Goal: Task Accomplishment & Management: Complete application form

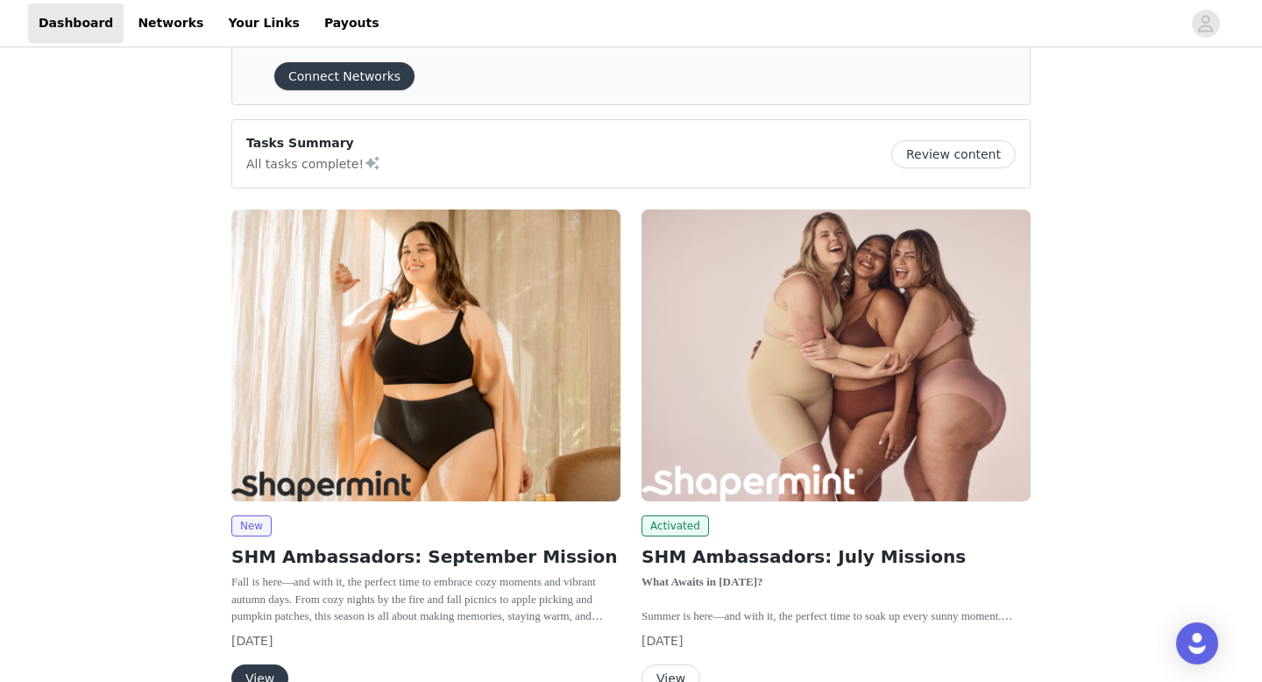
scroll to position [86, 0]
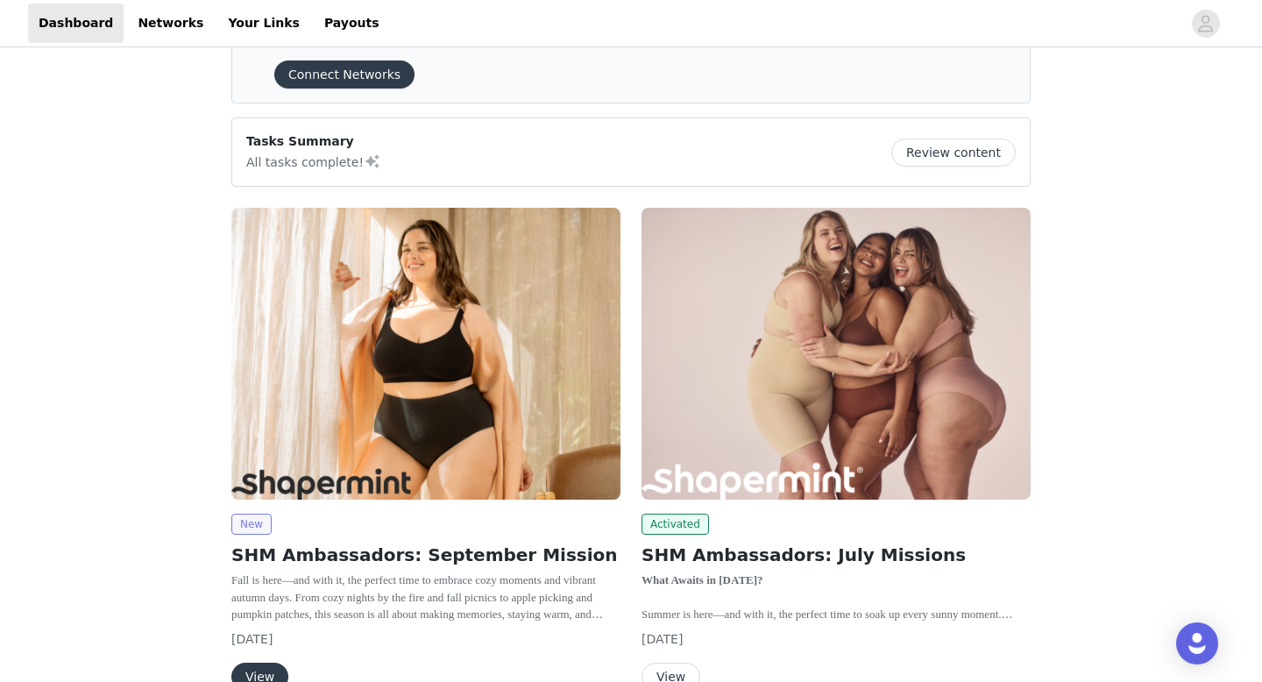
click at [259, 528] on span "New" at bounding box center [251, 523] width 40 height 21
click at [268, 665] on button "View" at bounding box center [259, 676] width 57 height 28
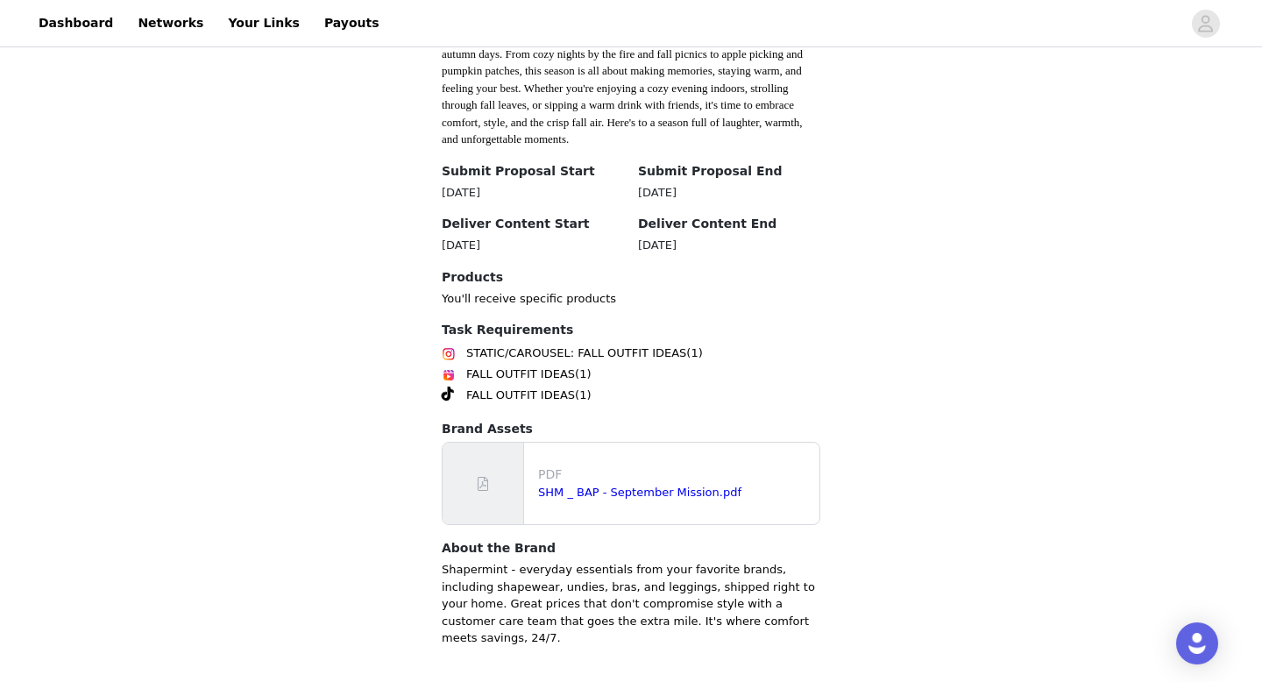
scroll to position [560, 0]
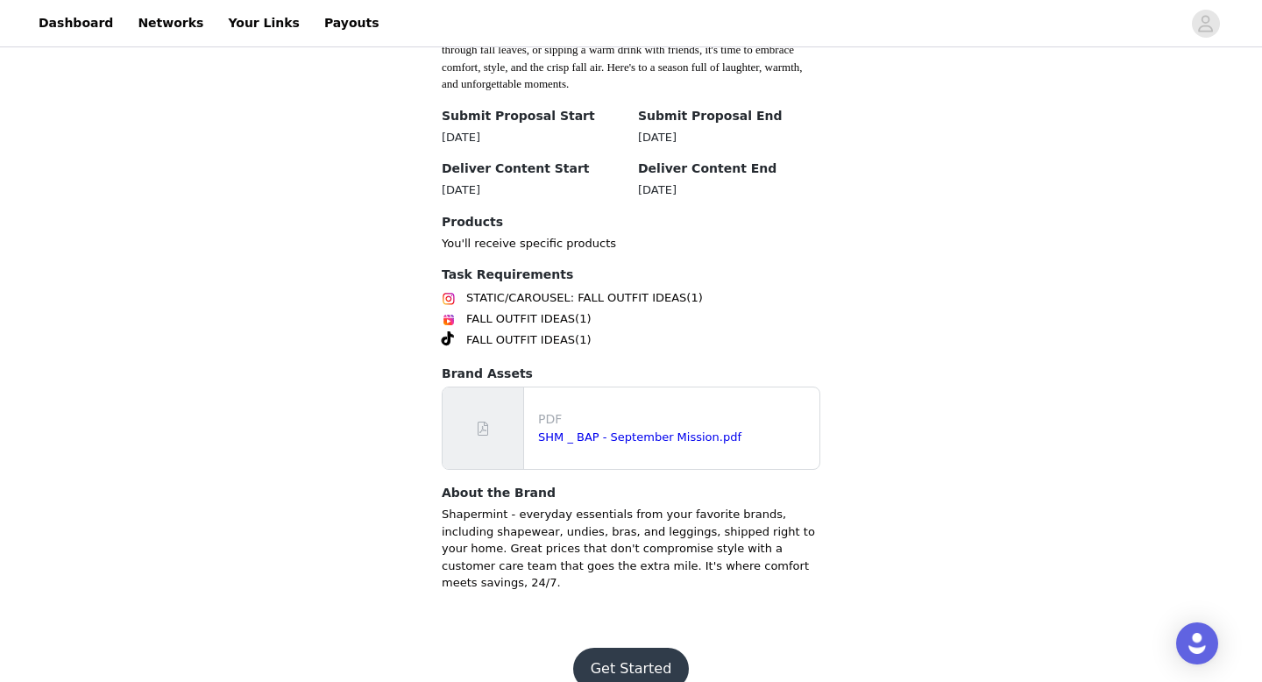
click at [620, 647] on button "Get Started" at bounding box center [631, 668] width 117 height 42
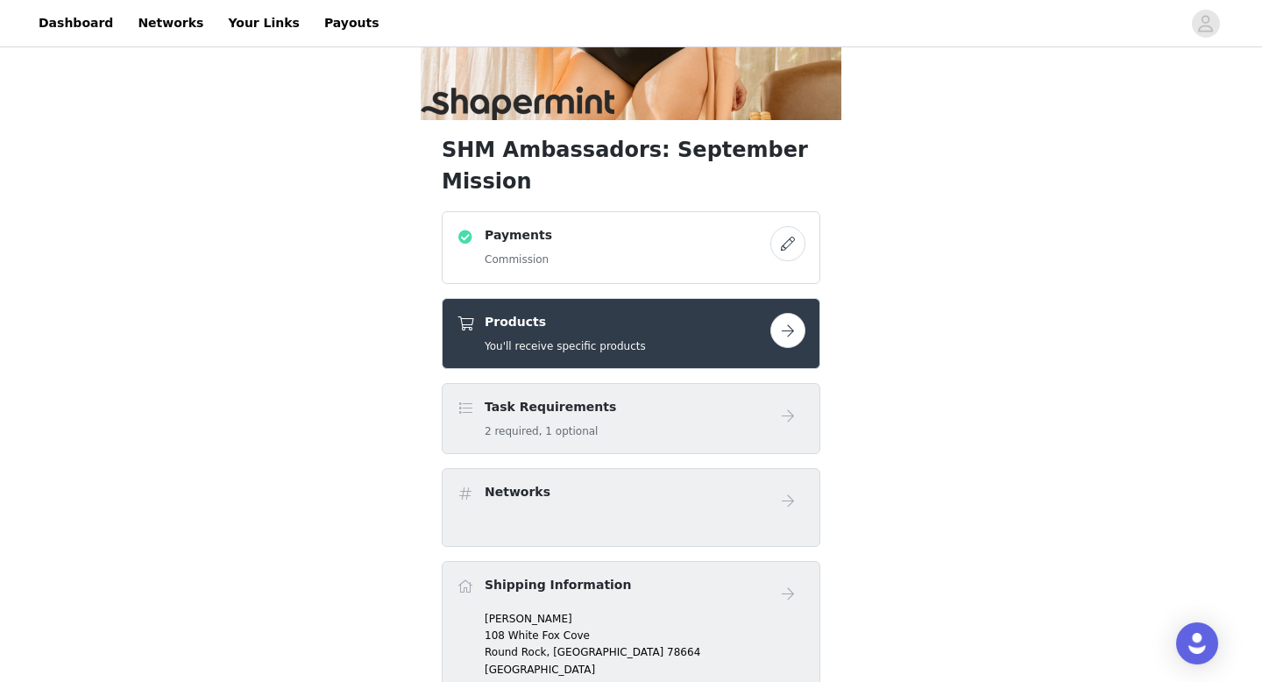
scroll to position [249, 0]
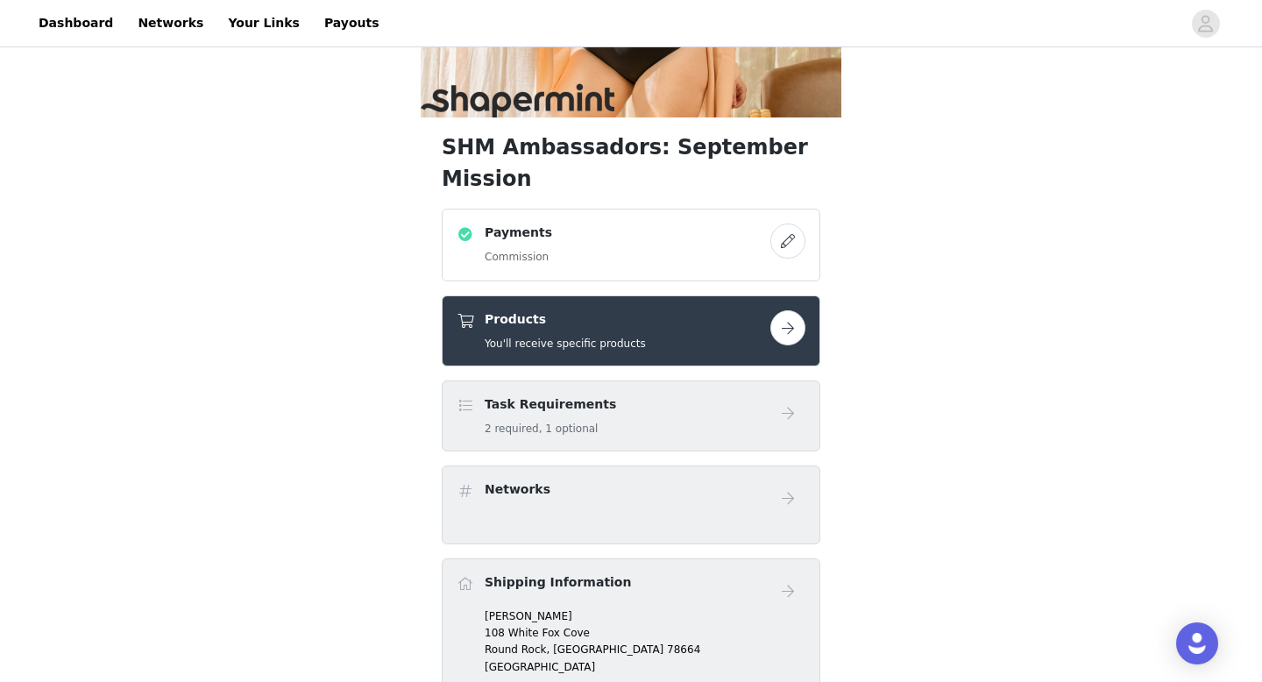
click at [794, 310] on button "button" at bounding box center [787, 327] width 35 height 35
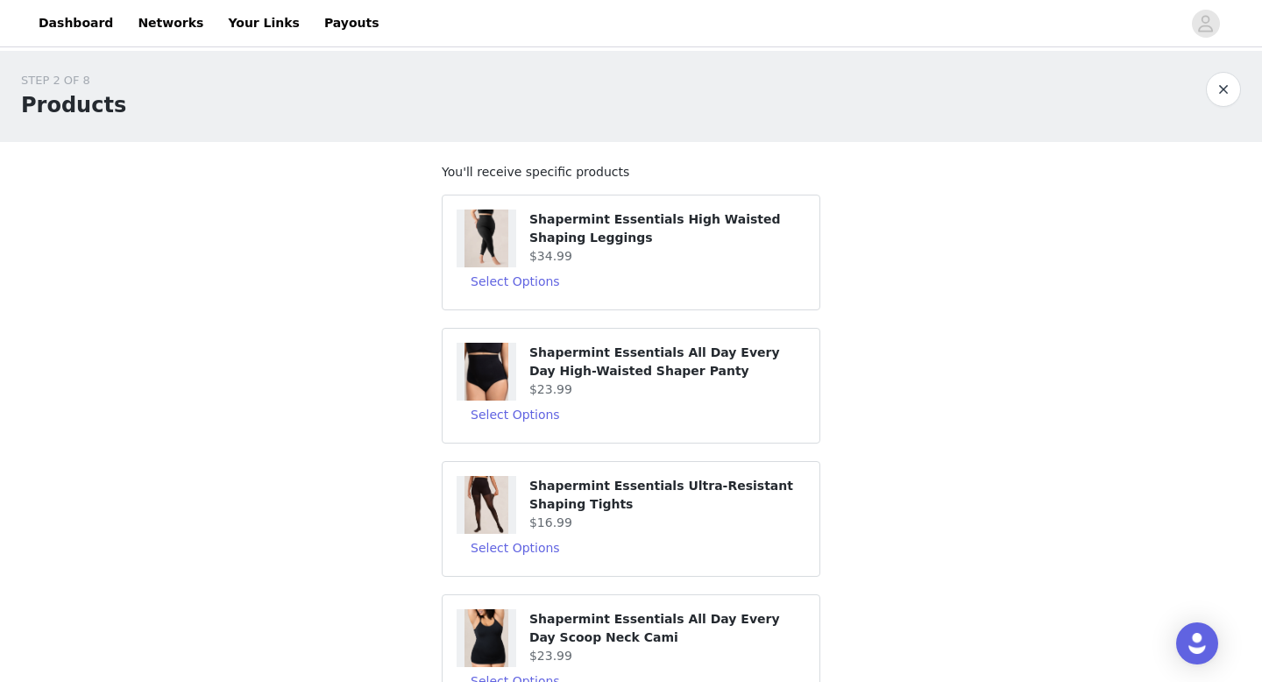
scroll to position [4, 0]
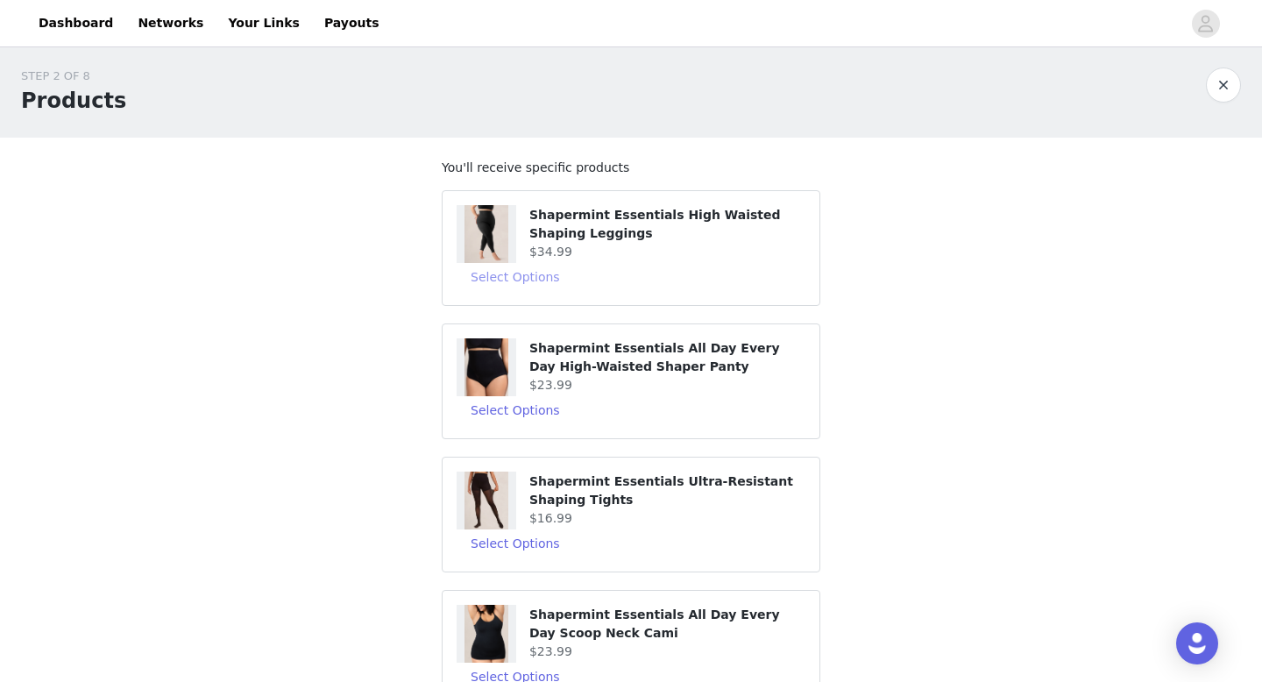
click at [518, 282] on button "Select Options" at bounding box center [514, 277] width 117 height 28
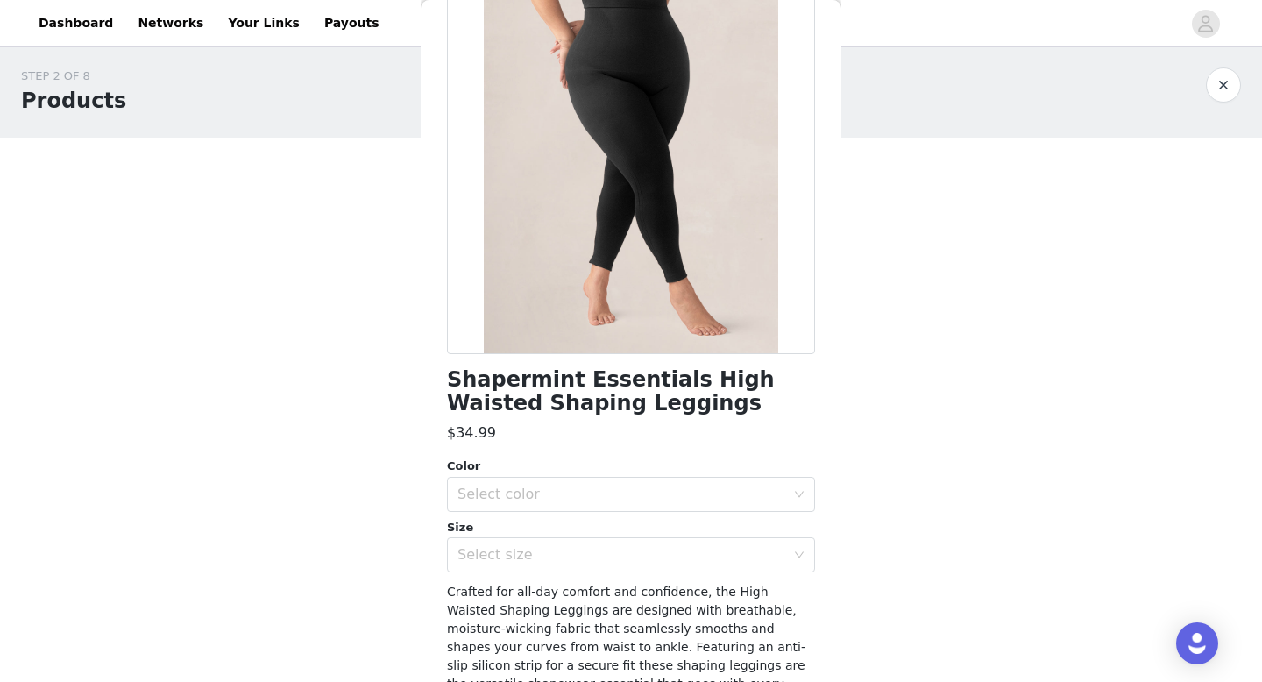
scroll to position [134, 0]
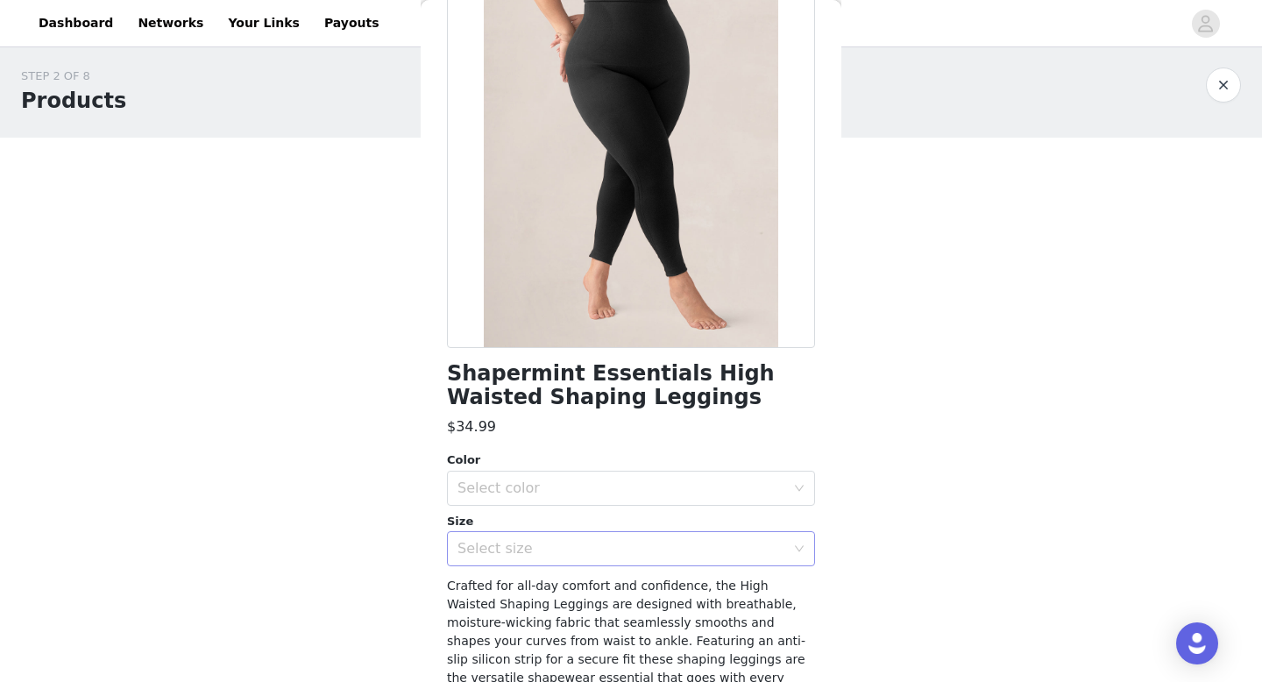
click at [514, 546] on div "Select size" at bounding box center [621, 549] width 328 height 18
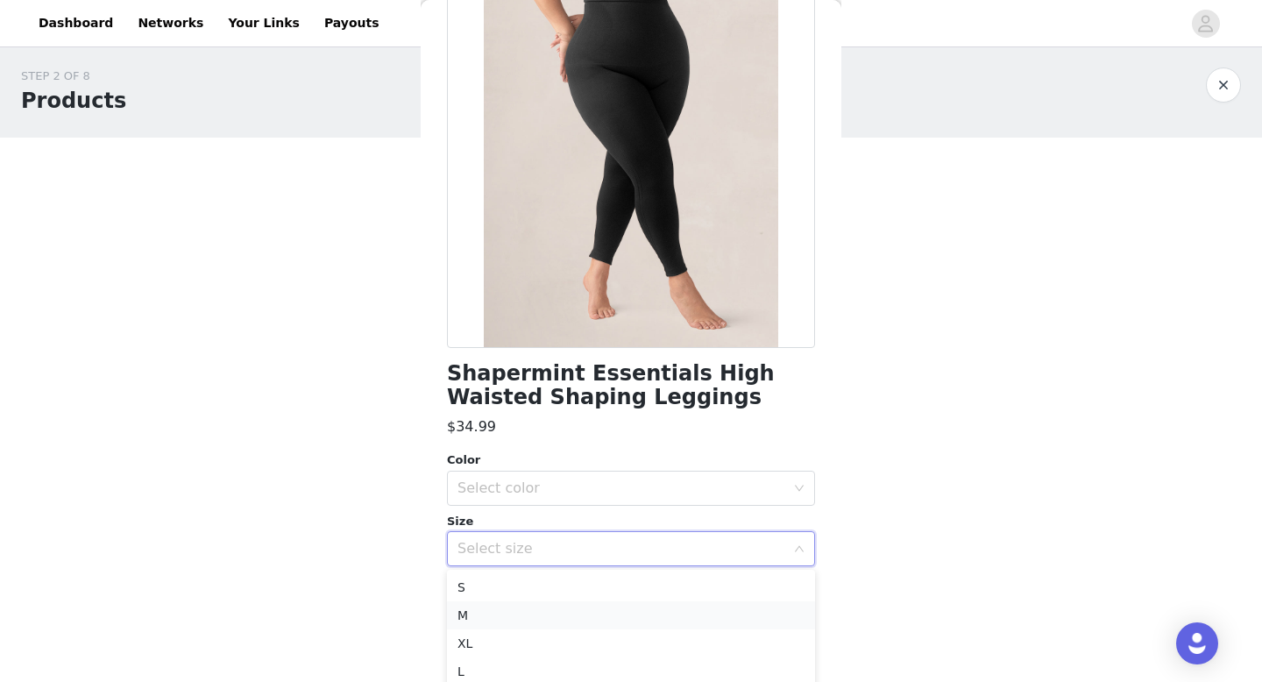
click at [488, 615] on li "M" at bounding box center [631, 615] width 368 height 28
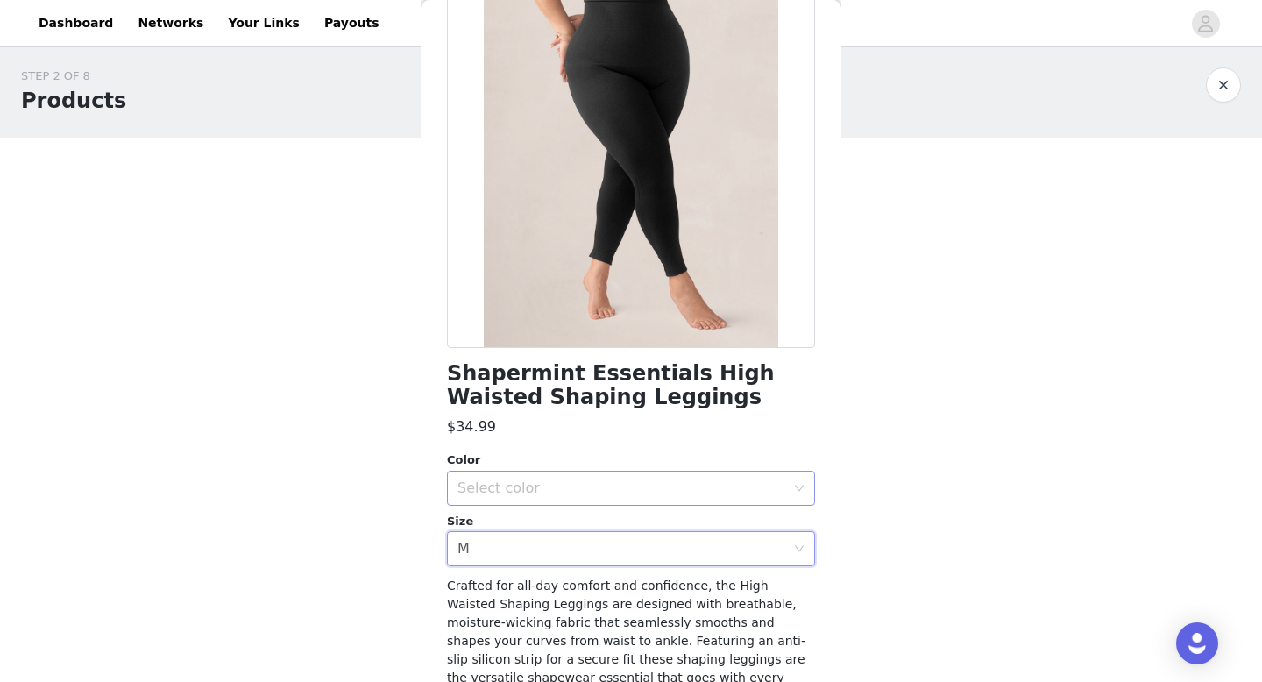
click at [535, 493] on div "Select color" at bounding box center [621, 488] width 328 height 18
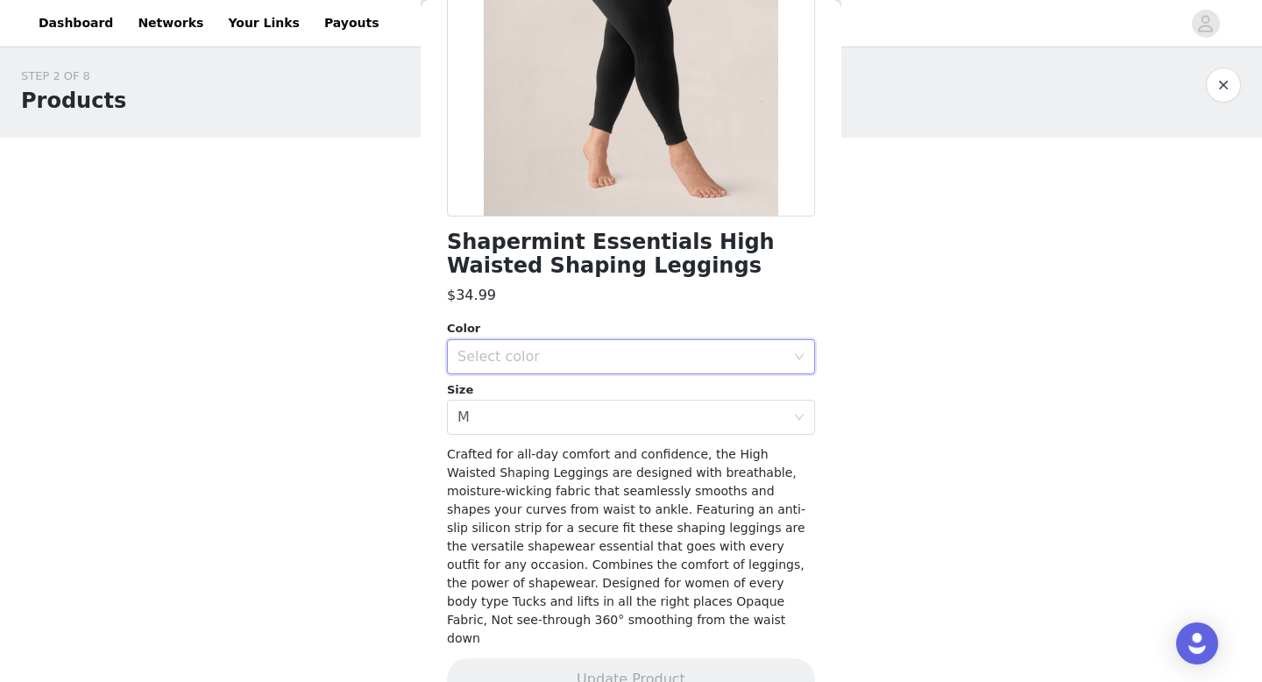
scroll to position [269, 0]
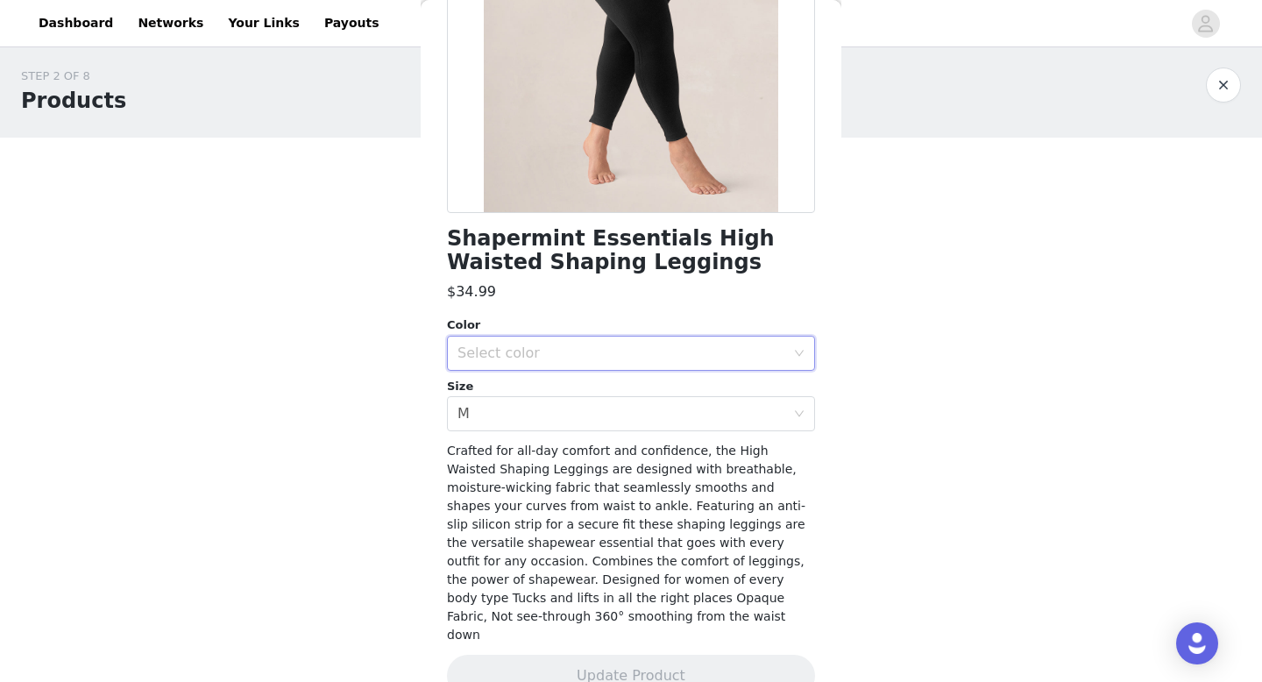
click at [606, 353] on div "Select color" at bounding box center [621, 353] width 328 height 18
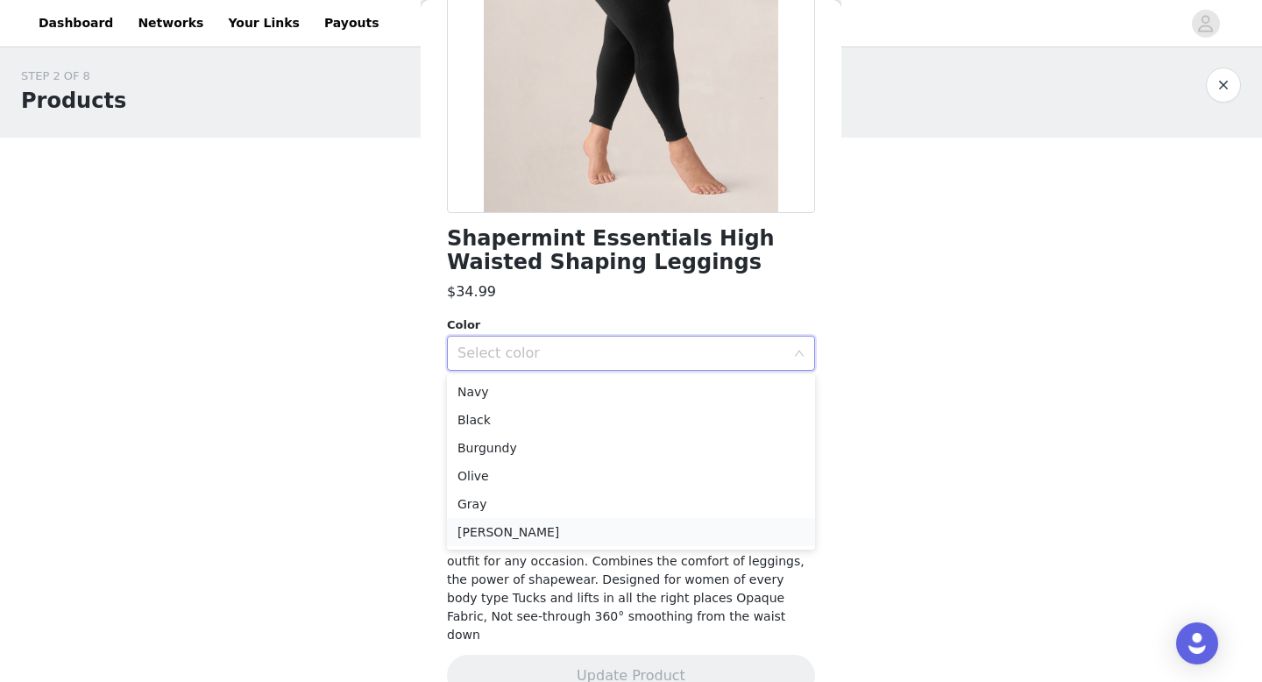
click at [534, 521] on li "[PERSON_NAME]" at bounding box center [631, 532] width 368 height 28
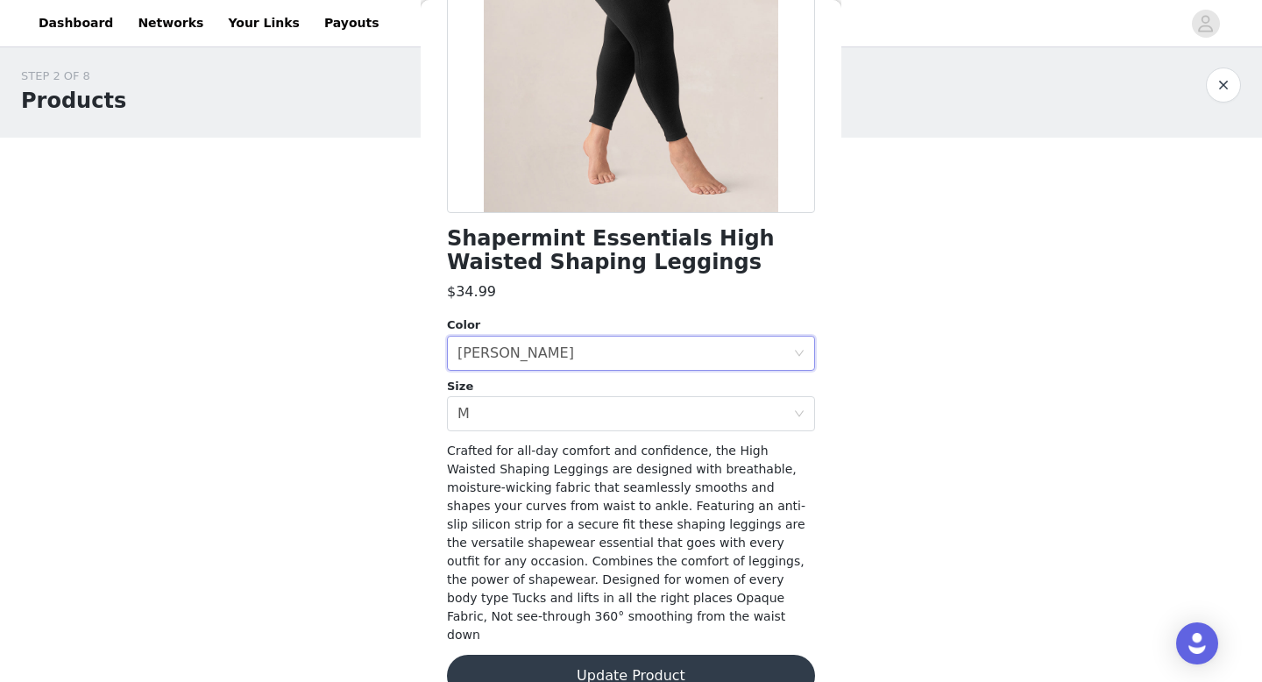
click at [550, 665] on button "Update Product" at bounding box center [631, 675] width 368 height 42
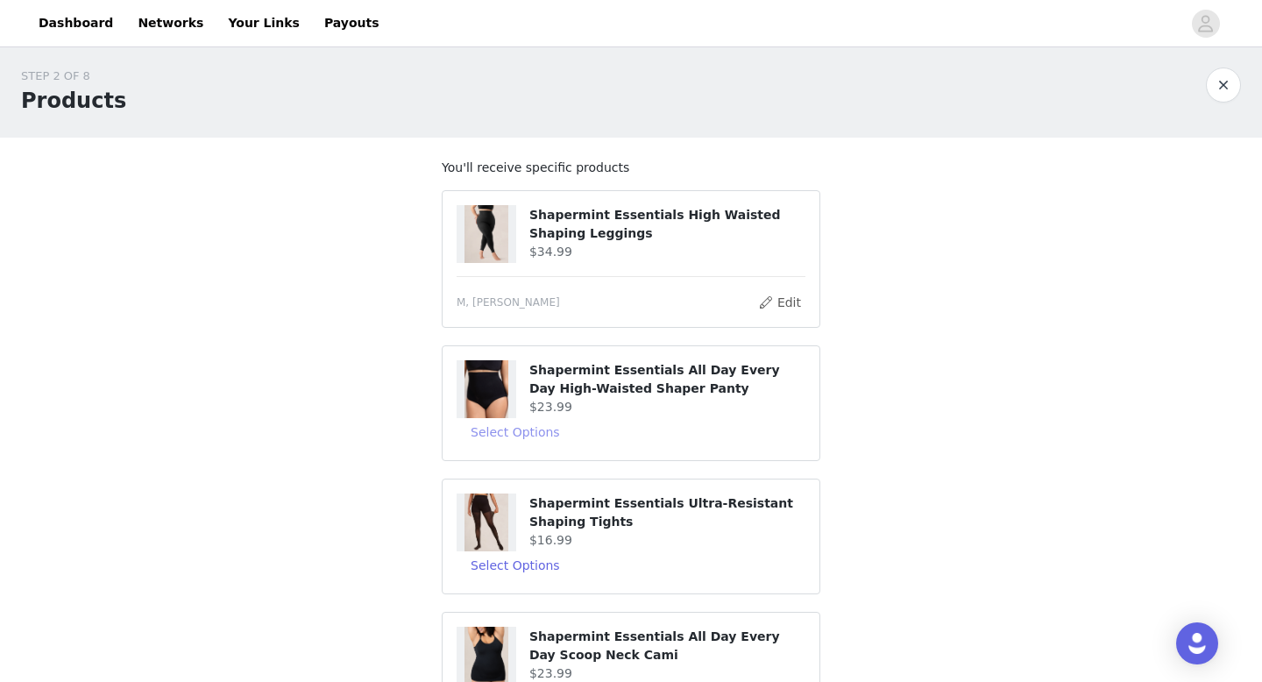
click at [532, 434] on button "Select Options" at bounding box center [514, 432] width 117 height 28
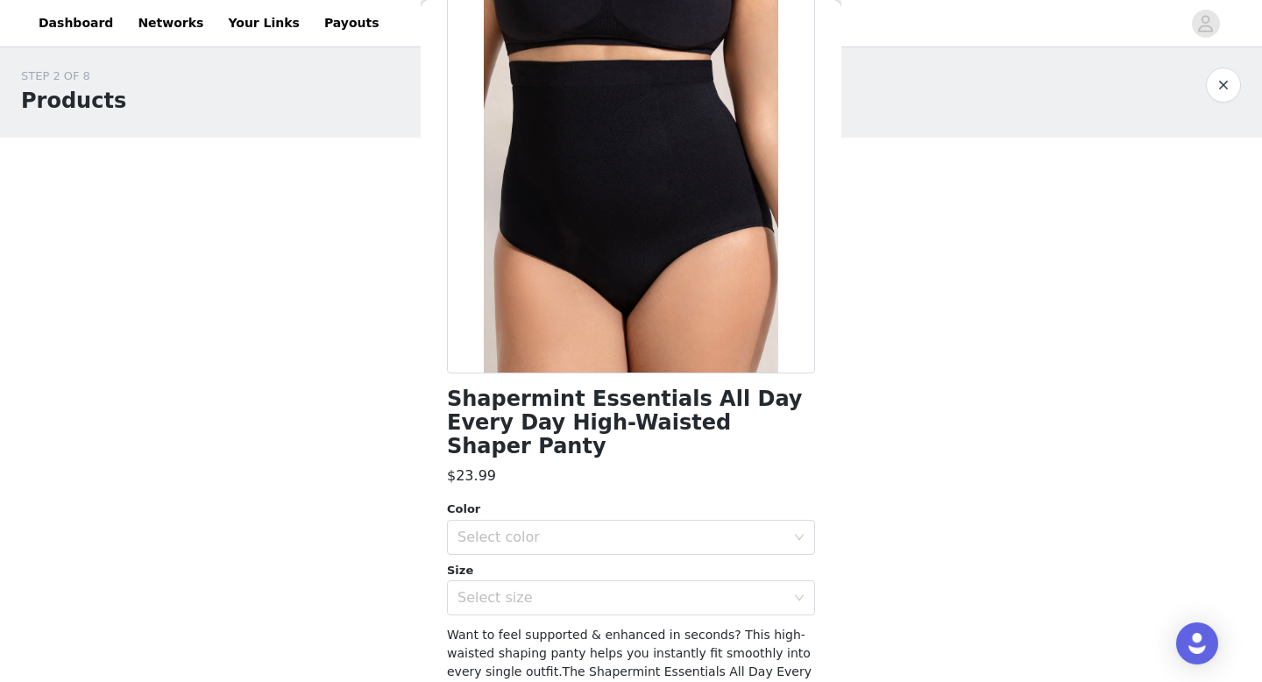
scroll to position [110, 0]
click at [537, 527] on div "Select color" at bounding box center [621, 536] width 328 height 18
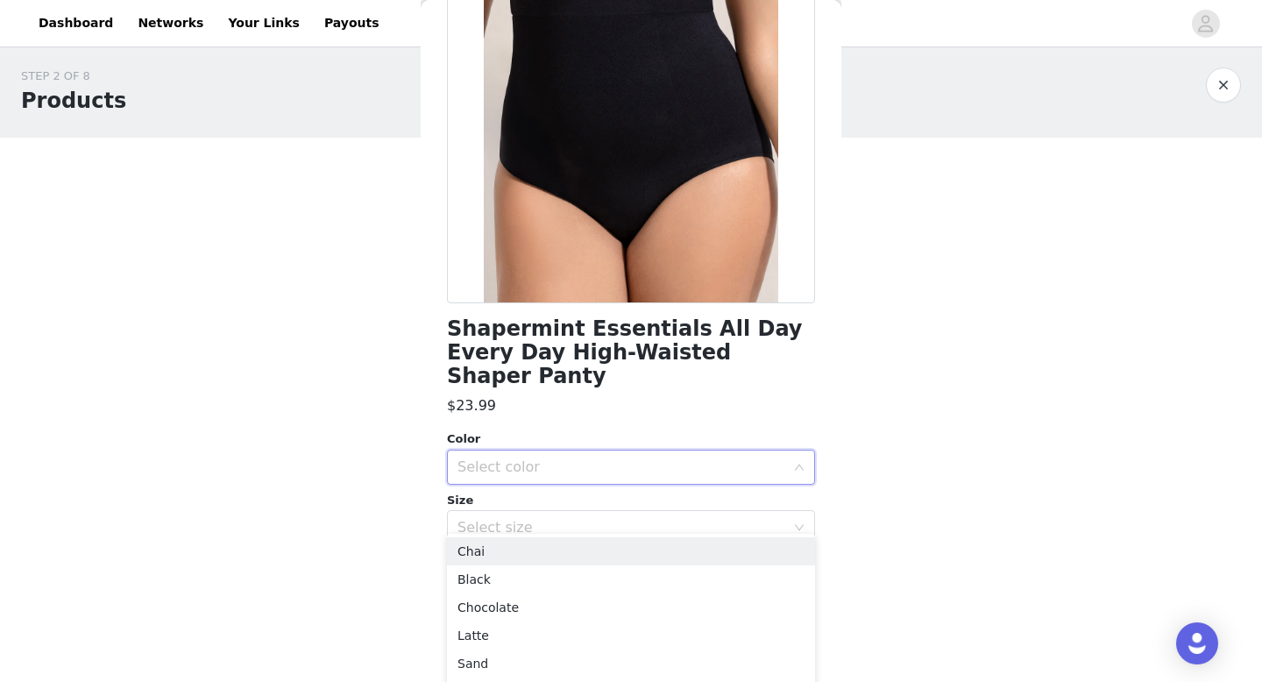
scroll to position [180, 0]
click at [514, 581] on li "Black" at bounding box center [631, 579] width 368 height 28
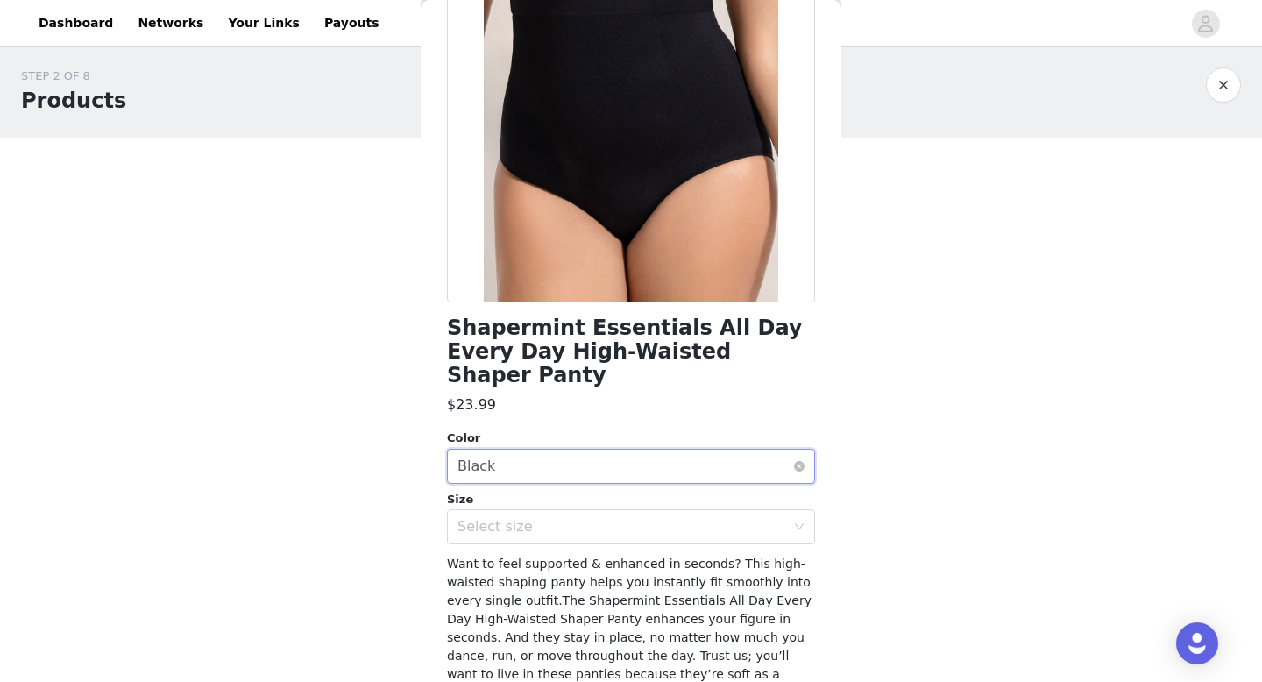
click at [570, 449] on div "Select color Black" at bounding box center [625, 465] width 336 height 33
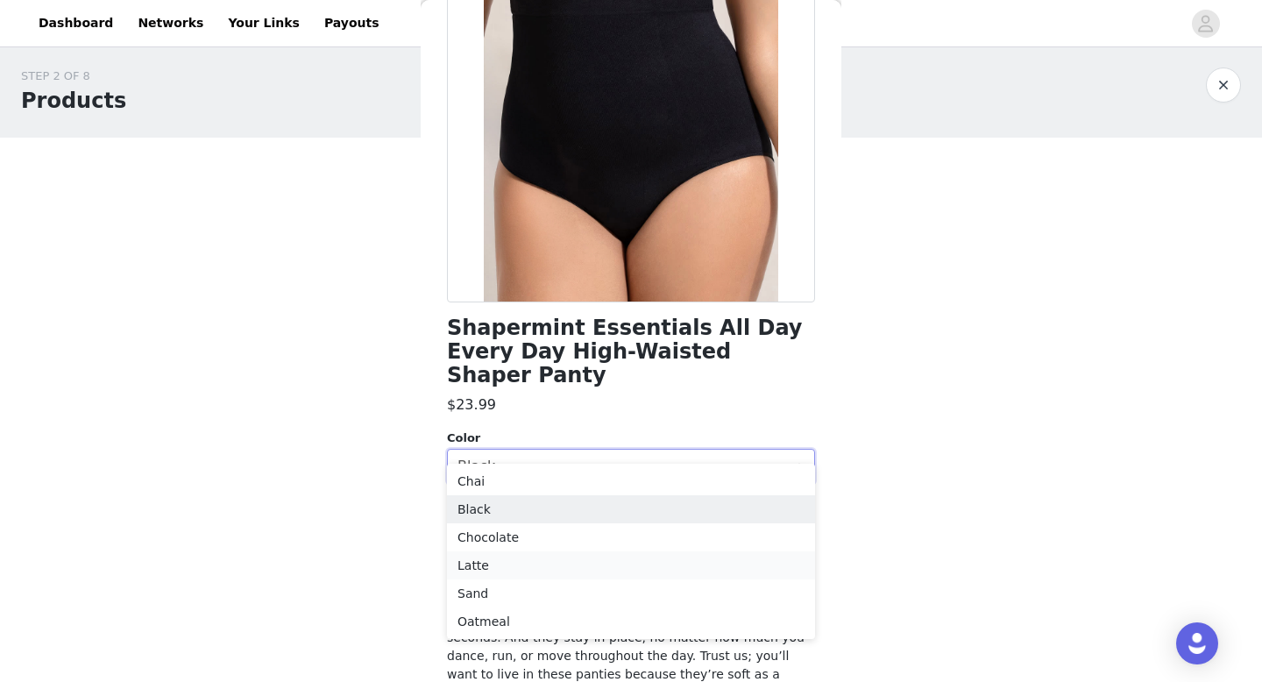
click at [532, 576] on li "Latte" at bounding box center [631, 565] width 368 height 28
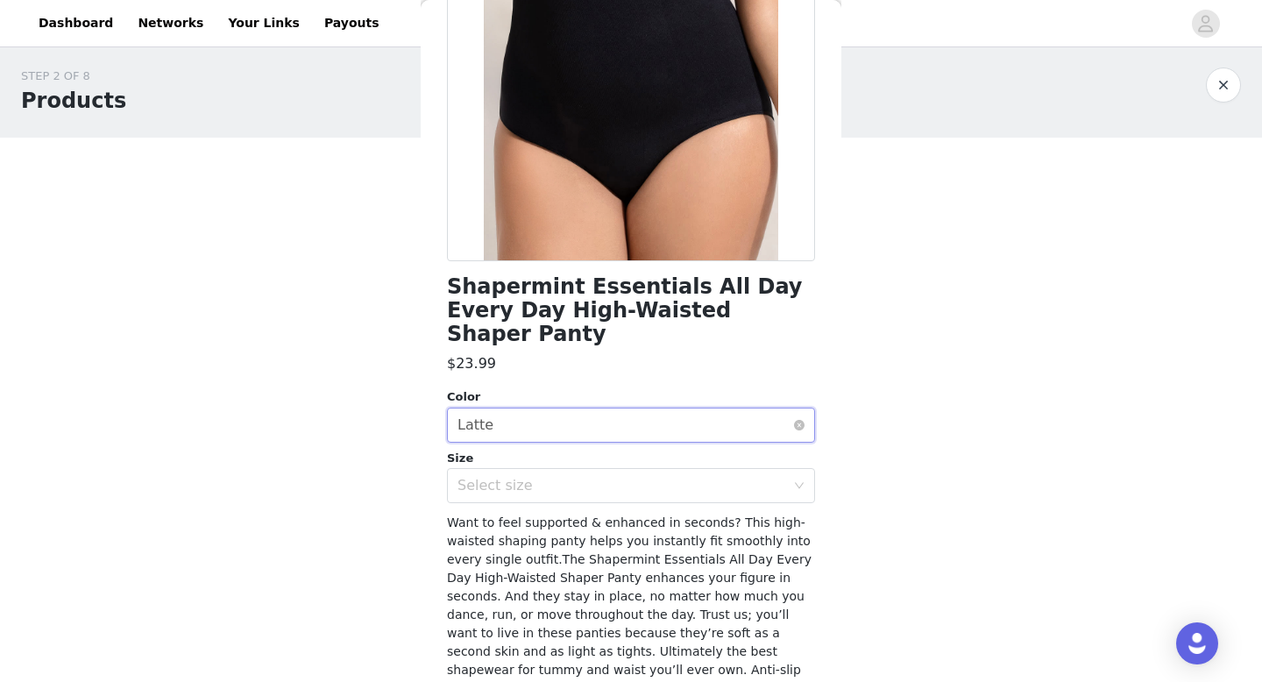
scroll to position [223, 0]
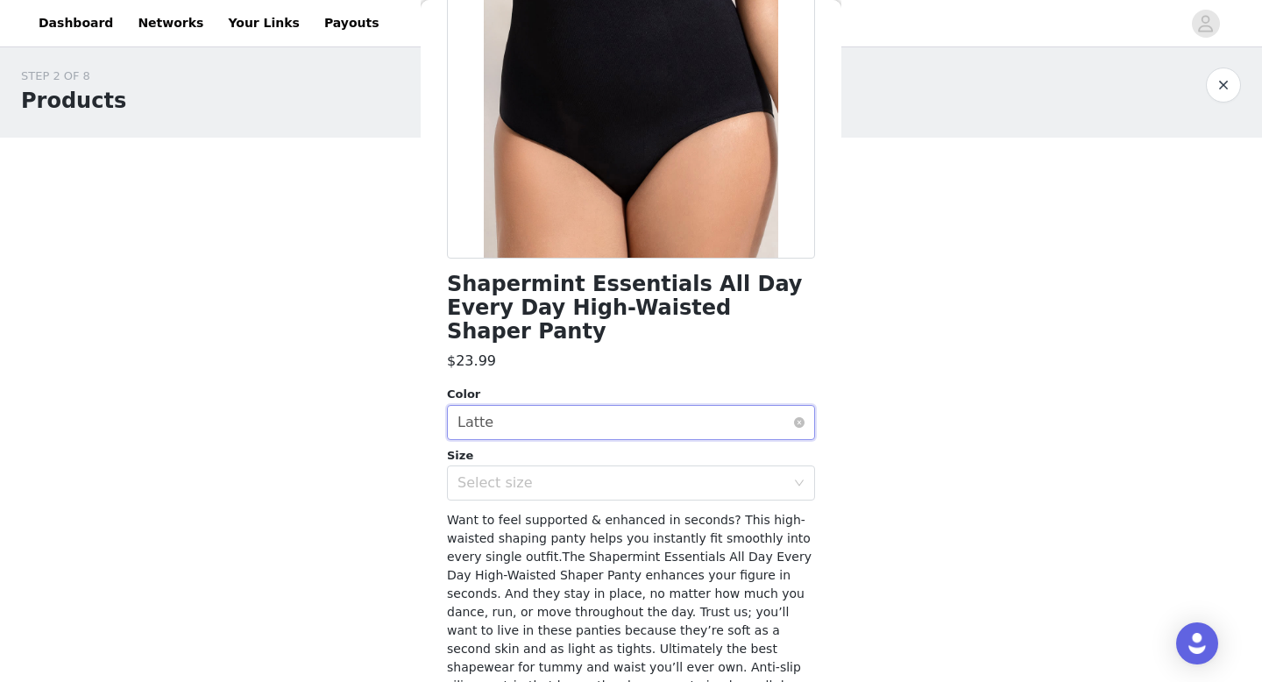
click at [606, 406] on div "Select color Latte" at bounding box center [625, 422] width 336 height 33
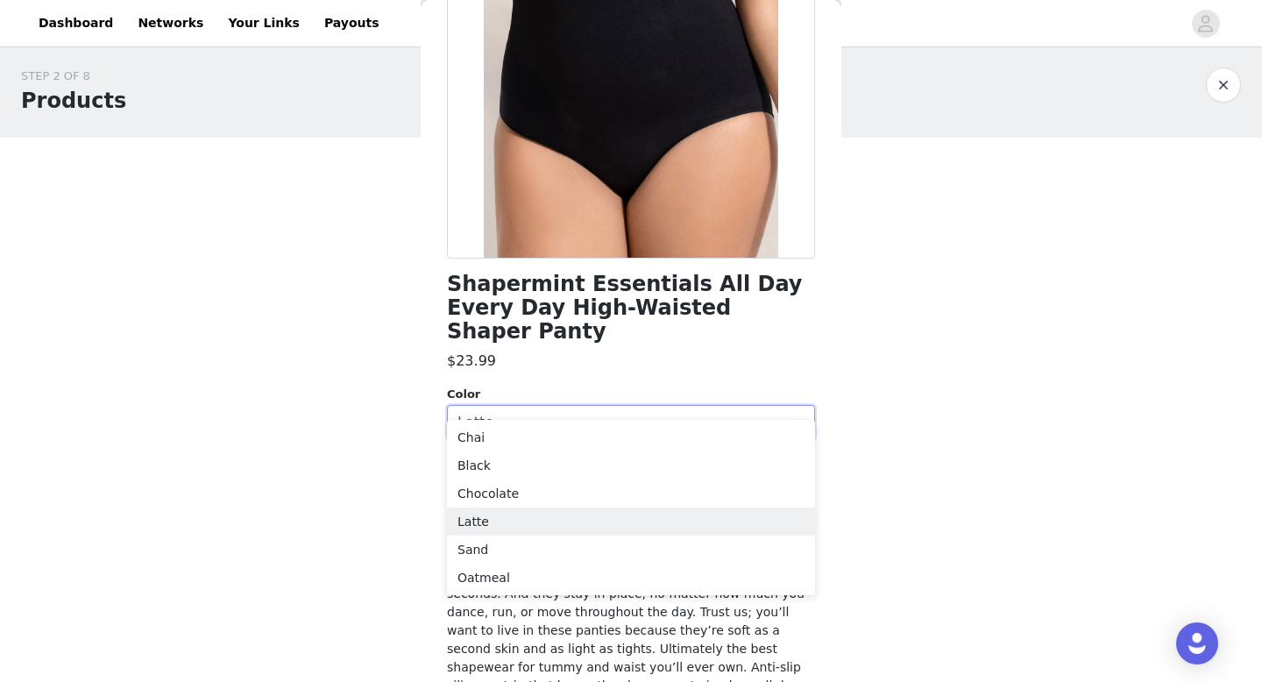
click at [627, 353] on div "Shapermint Essentials All Day Every Day High-Waisted Shaper Panty $23.99 Color …" at bounding box center [631, 343] width 368 height 959
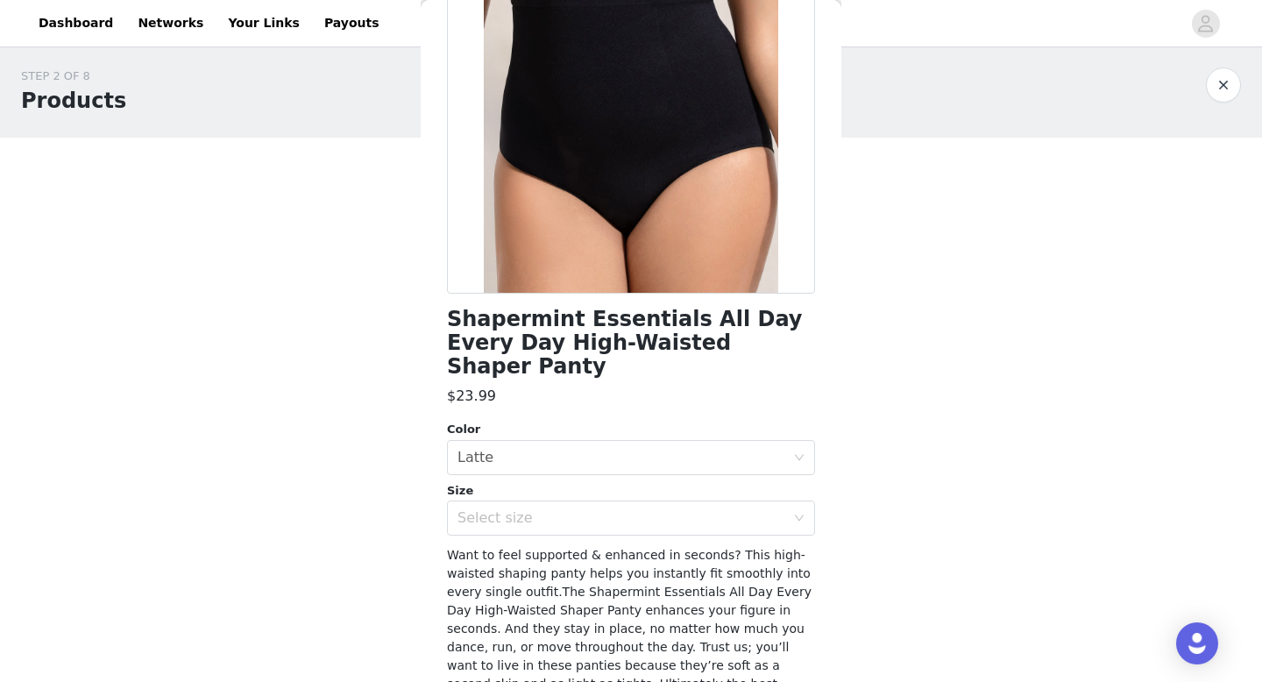
scroll to position [187, 0]
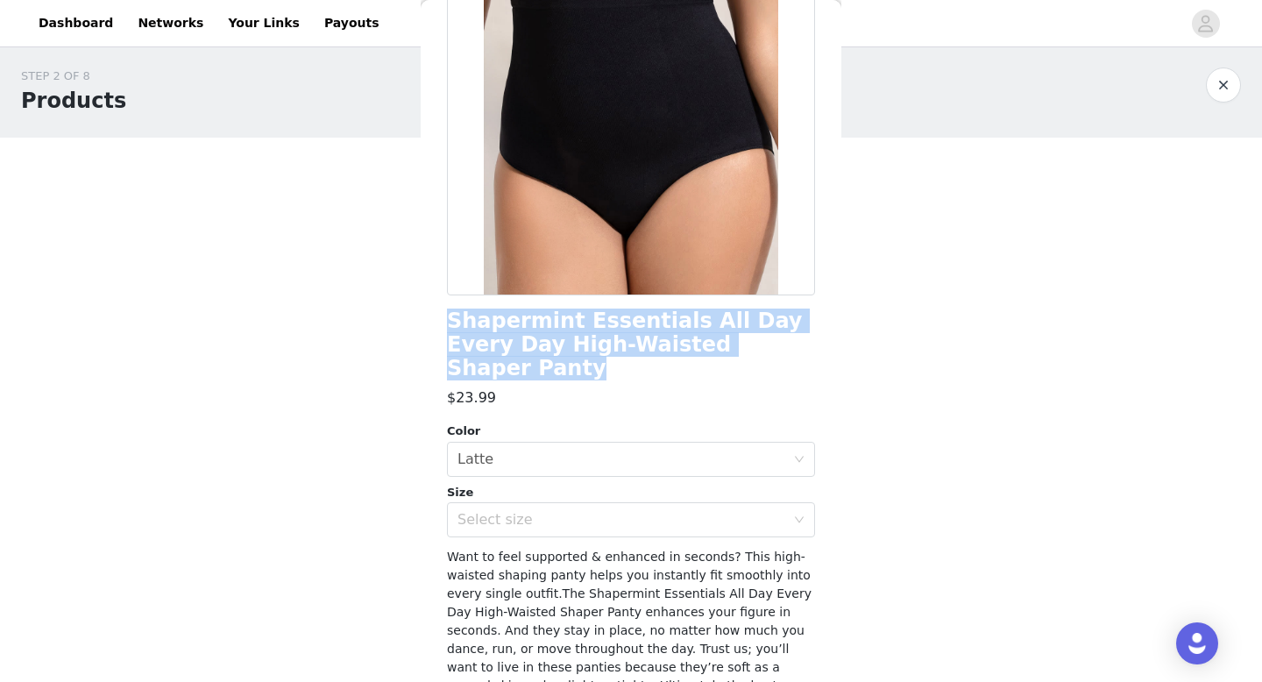
drag, startPoint x: 764, startPoint y: 338, endPoint x: 449, endPoint y: 315, distance: 316.2
click at [449, 315] on h1 "Shapermint Essentials All Day Every Day High-Waisted Shaper Panty" at bounding box center [631, 344] width 368 height 71
copy h1 "Shapermint Essentials All Day Every Day High-Waisted Shaper Panty"
click at [598, 445] on div "Select color Latte" at bounding box center [625, 458] width 336 height 33
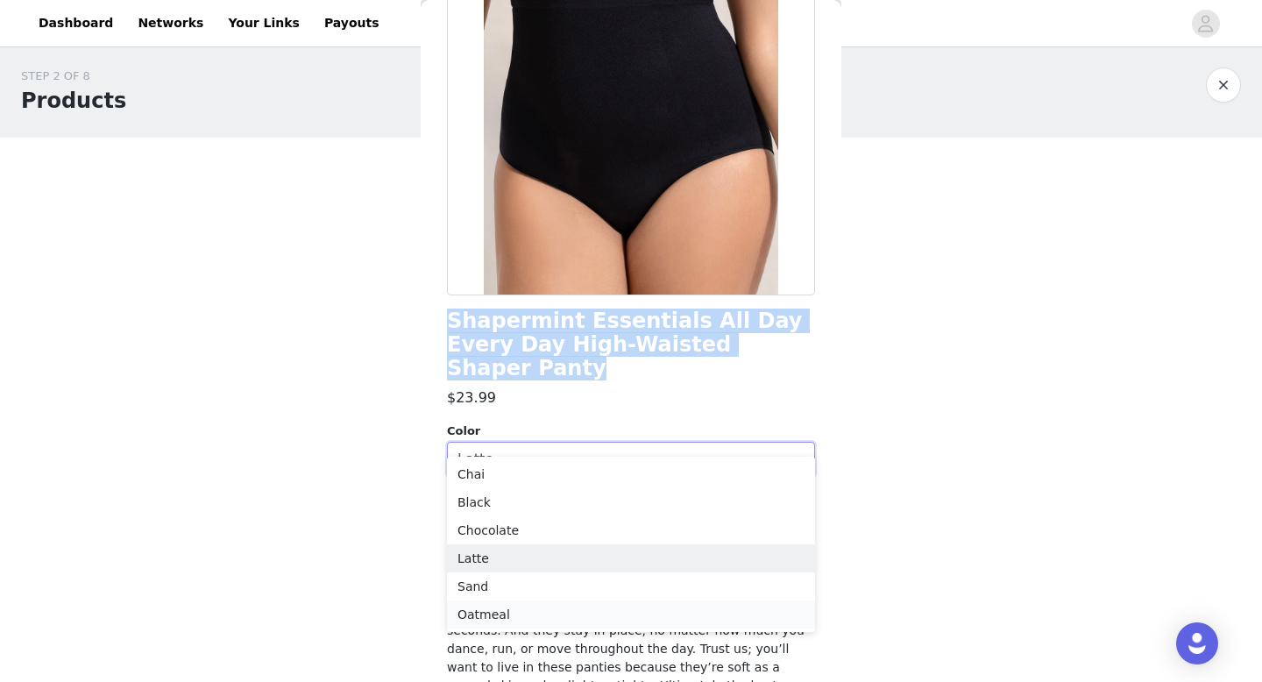
click at [533, 604] on li "Oatmeal" at bounding box center [631, 614] width 368 height 28
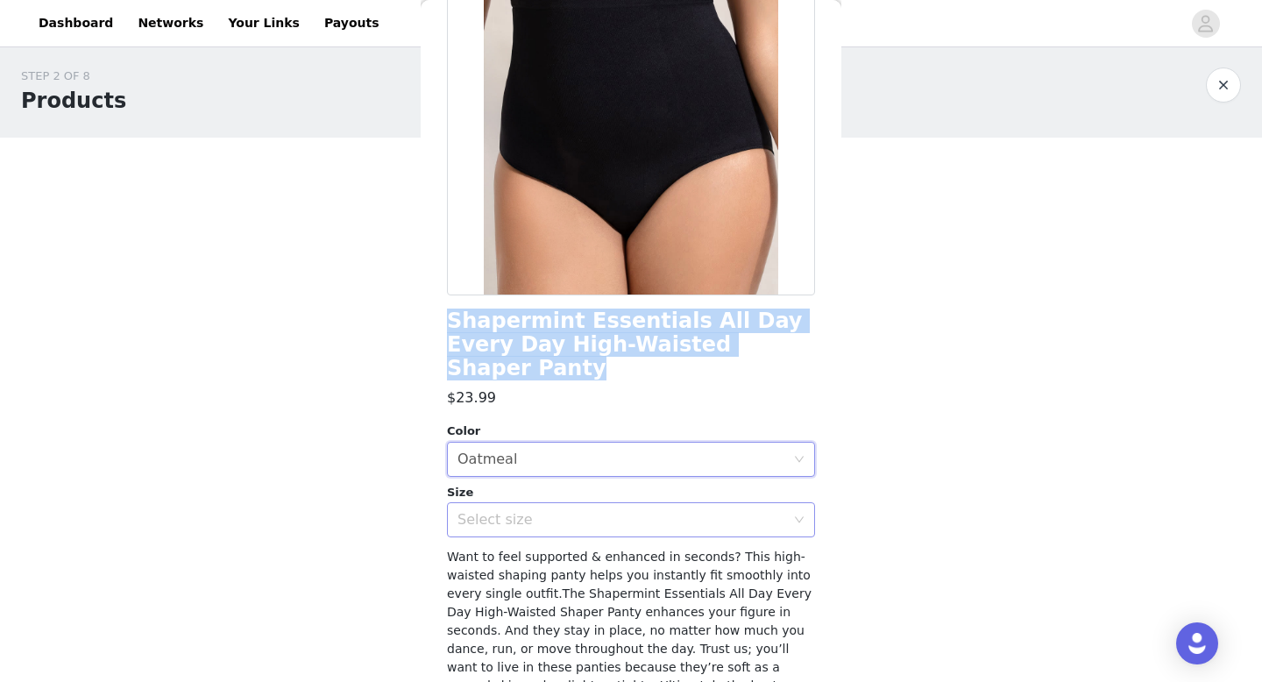
click at [515, 506] on div "Select size" at bounding box center [625, 519] width 336 height 33
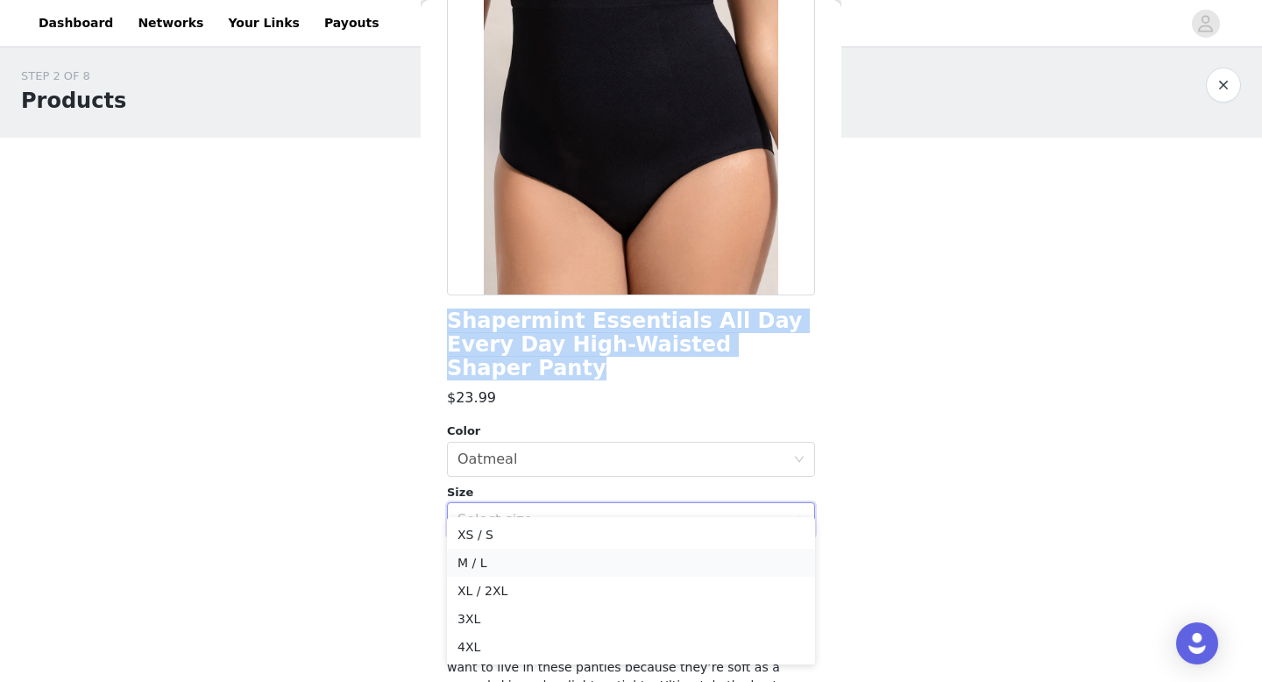
click at [498, 559] on li "M / L" at bounding box center [631, 562] width 368 height 28
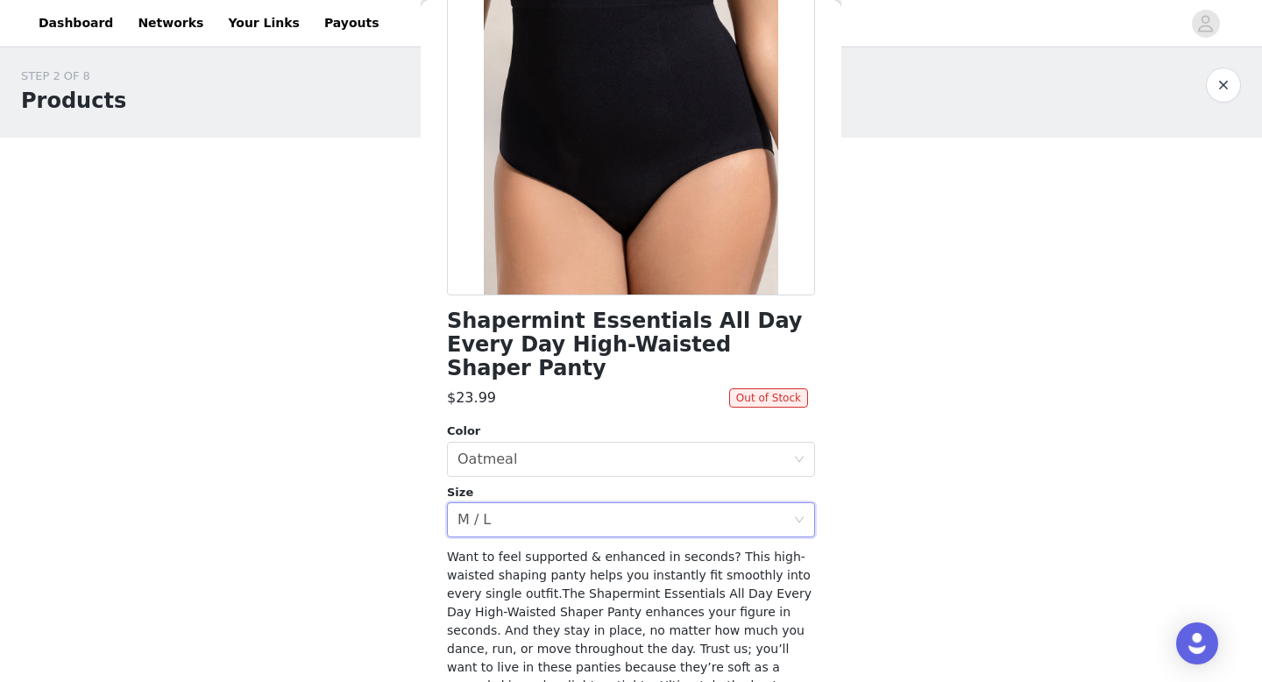
click at [831, 530] on div "Back Shapermint Essentials All Day Every Day High-Waisted Shaper Panty $23.99 O…" at bounding box center [631, 341] width 421 height 682
click at [776, 442] on div "Select color Oatmeal" at bounding box center [625, 458] width 336 height 33
click at [589, 442] on div "Select color Oatmeal" at bounding box center [625, 458] width 336 height 33
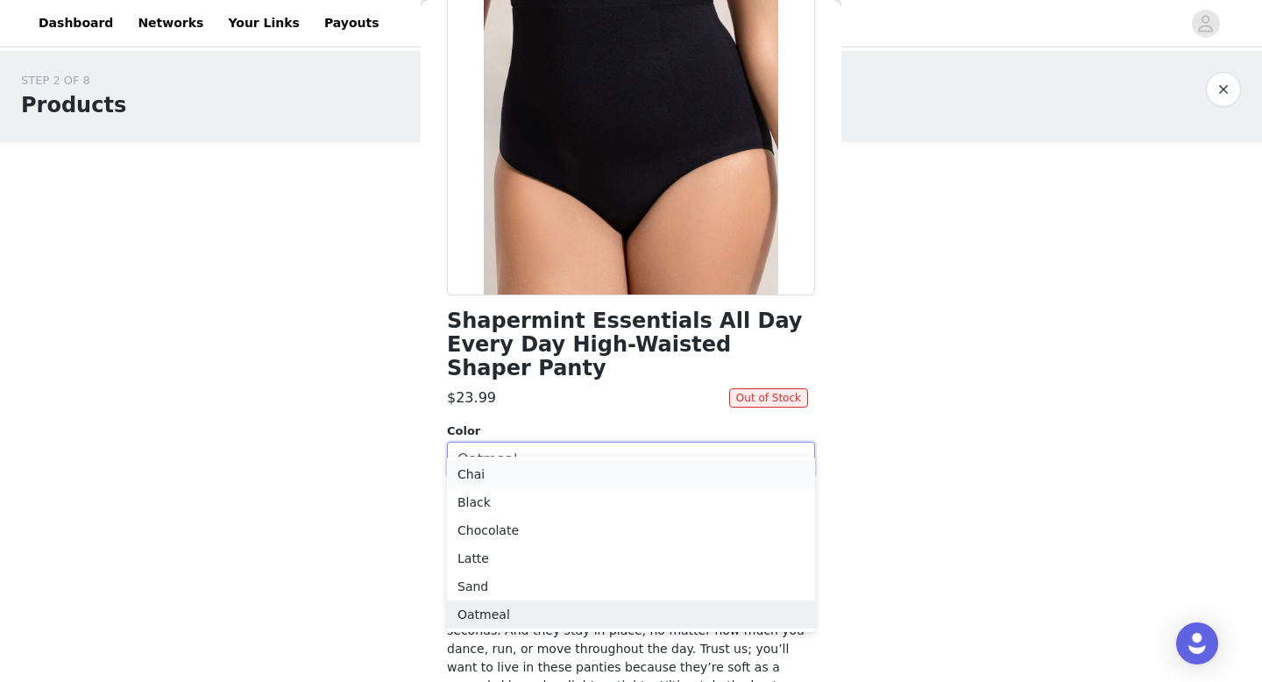
click at [506, 477] on li "Chai" at bounding box center [631, 474] width 368 height 28
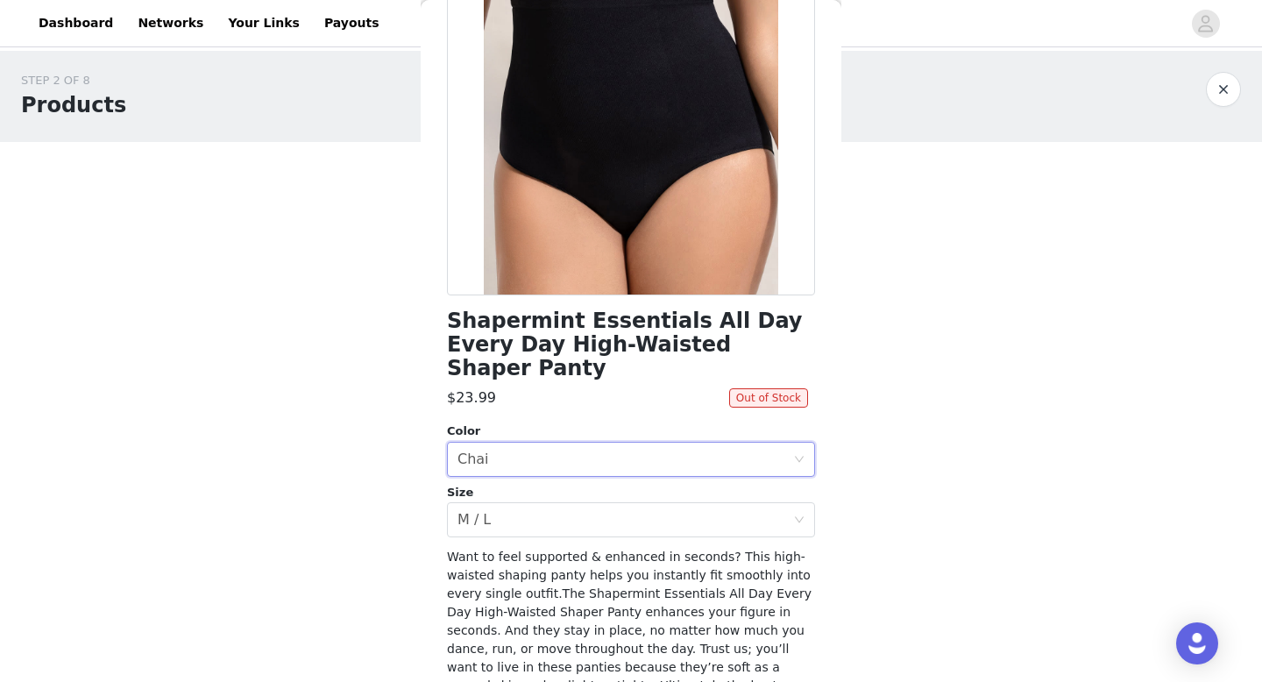
click at [845, 501] on div "STEP 2 OF 8 Products You'll receive specific products Shapermint Essentials Hig…" at bounding box center [631, 544] width 1262 height 986
click at [787, 442] on div "Select color Chai" at bounding box center [625, 458] width 336 height 33
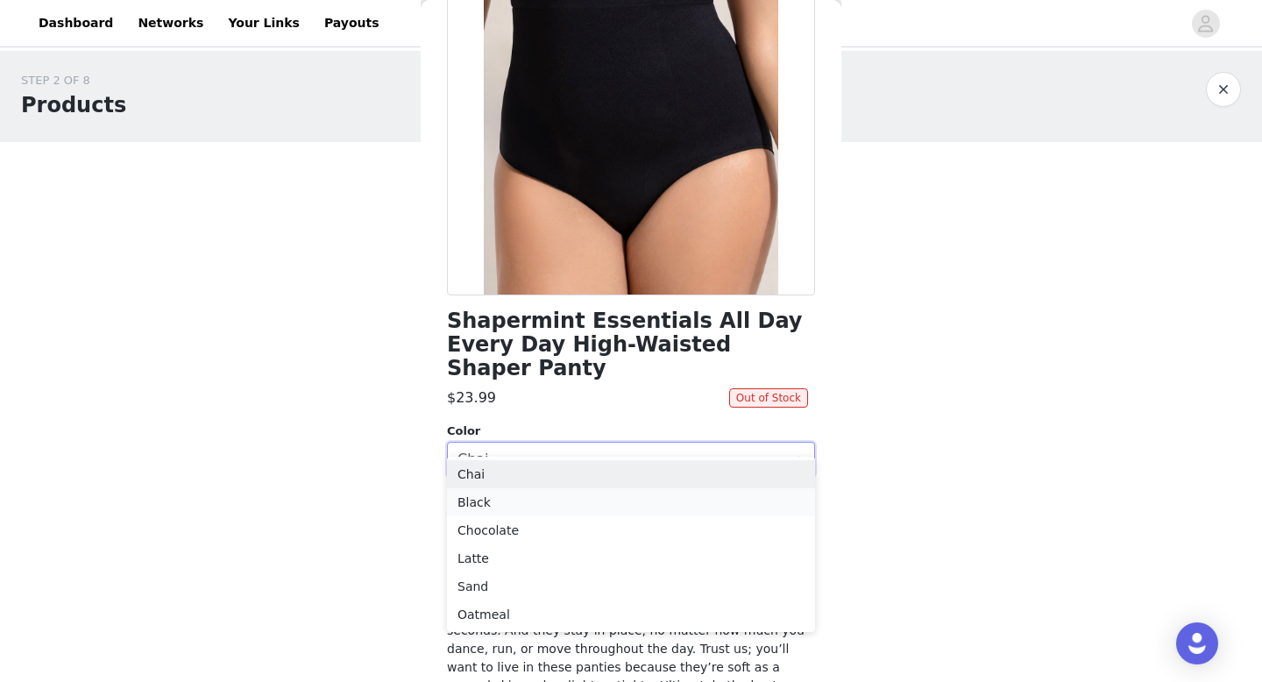
click at [605, 509] on li "Black" at bounding box center [631, 502] width 368 height 28
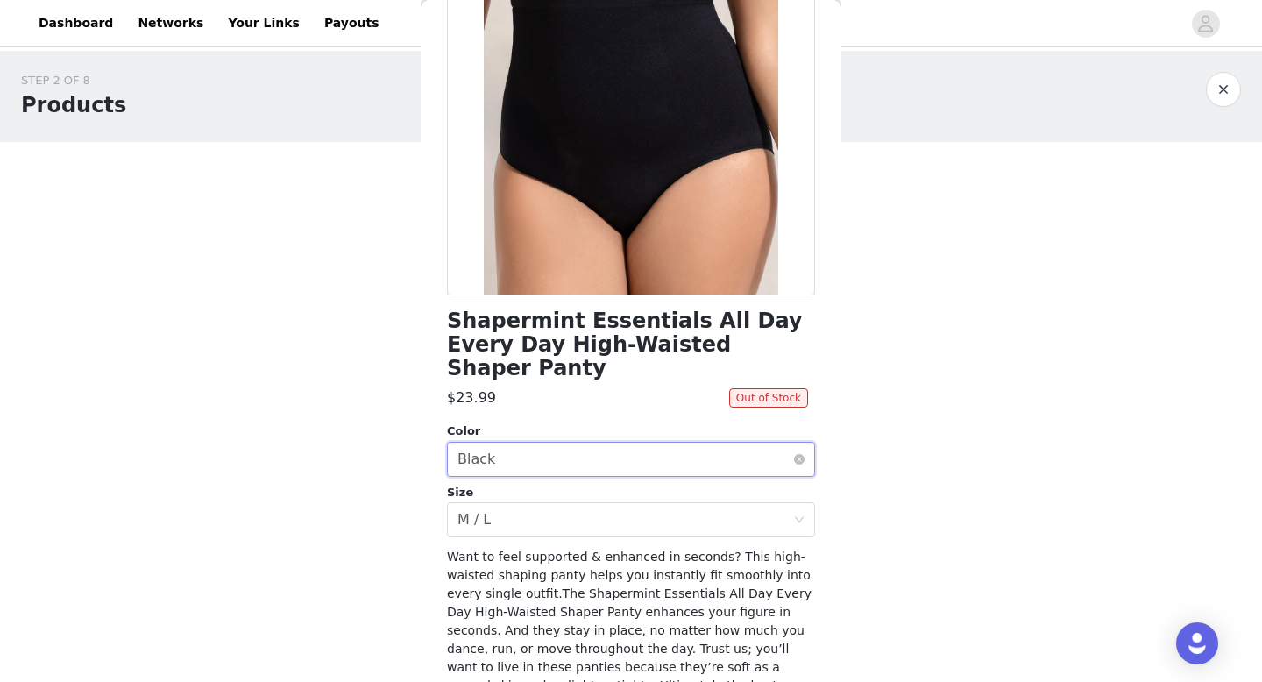
click at [635, 451] on div "Select color Black" at bounding box center [625, 458] width 336 height 33
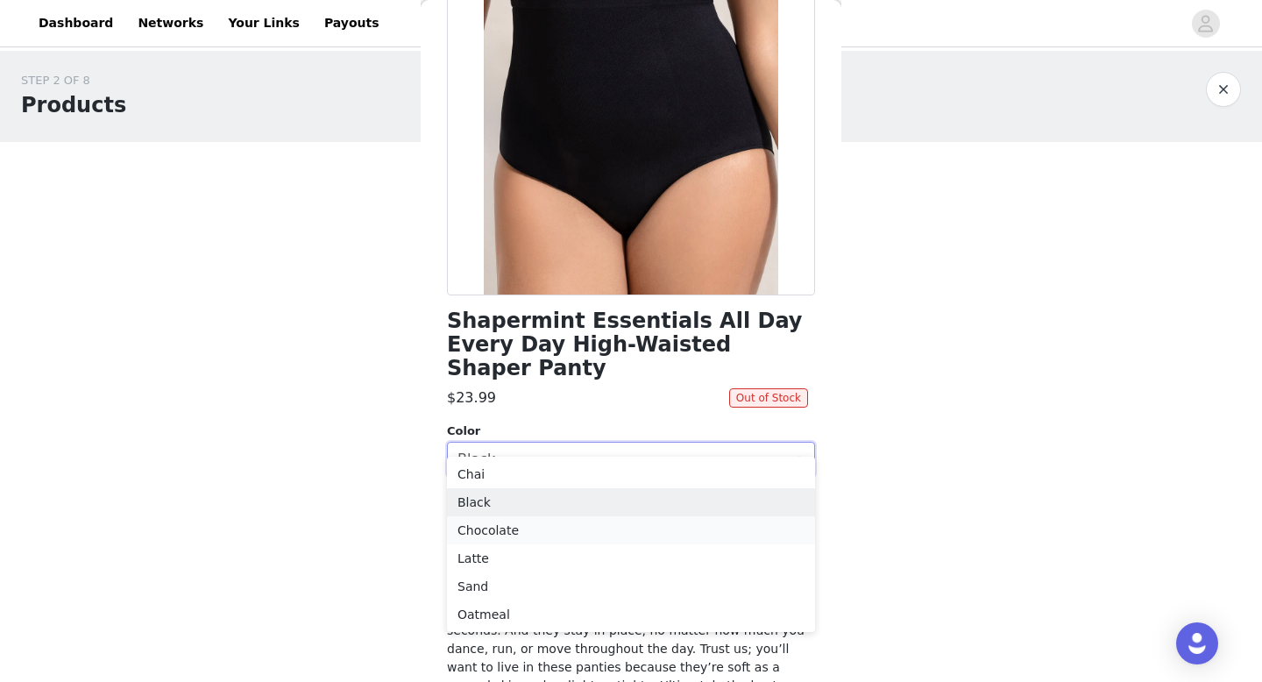
click at [580, 537] on li "Chocolate" at bounding box center [631, 530] width 368 height 28
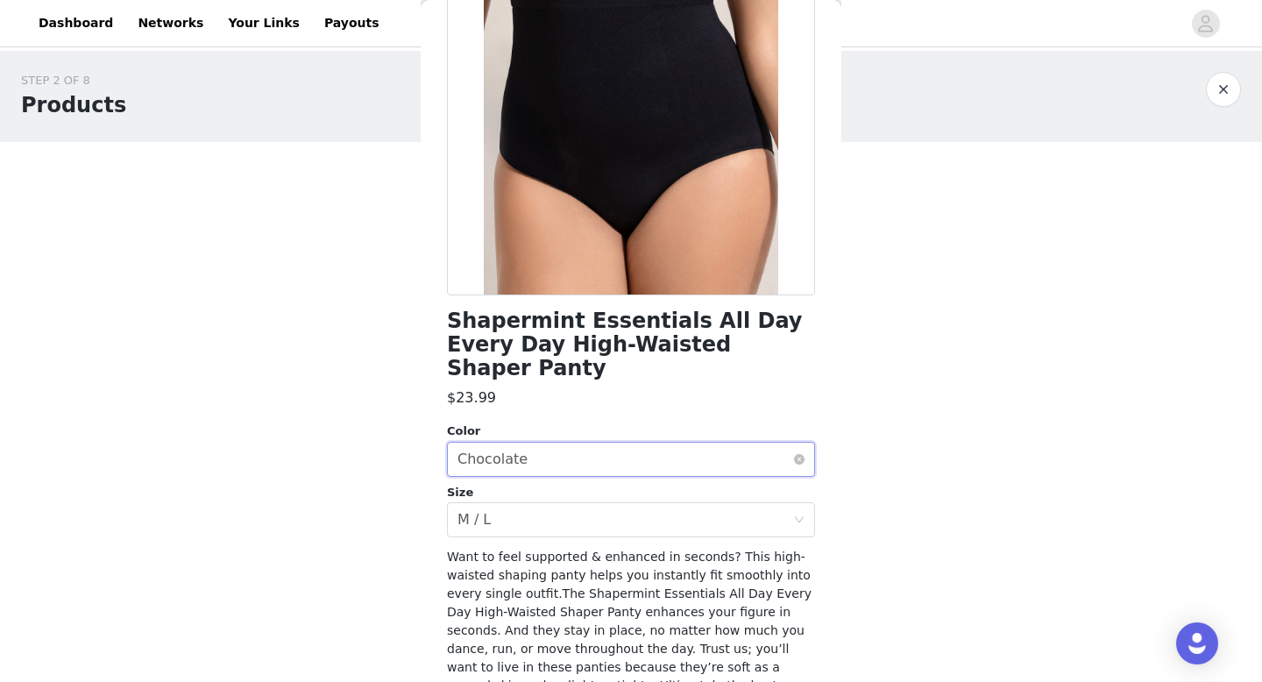
click at [655, 446] on div "Select color Chocolate" at bounding box center [625, 458] width 336 height 33
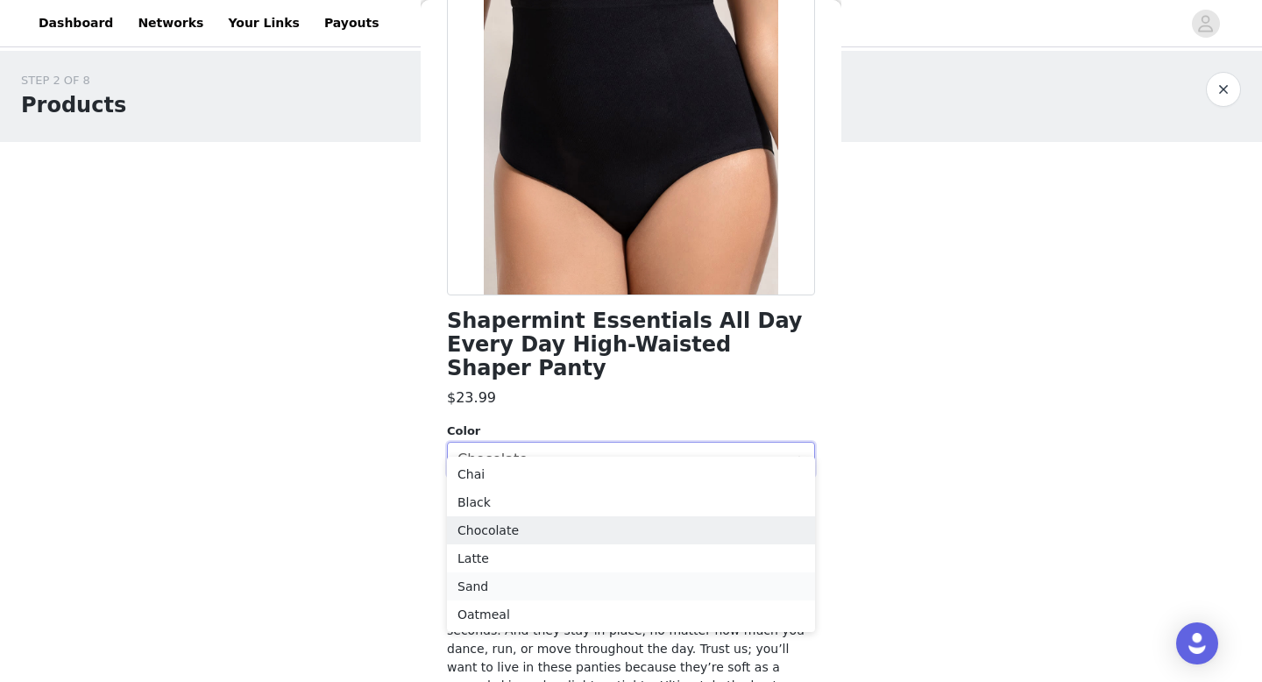
click at [570, 581] on li "Sand" at bounding box center [631, 586] width 368 height 28
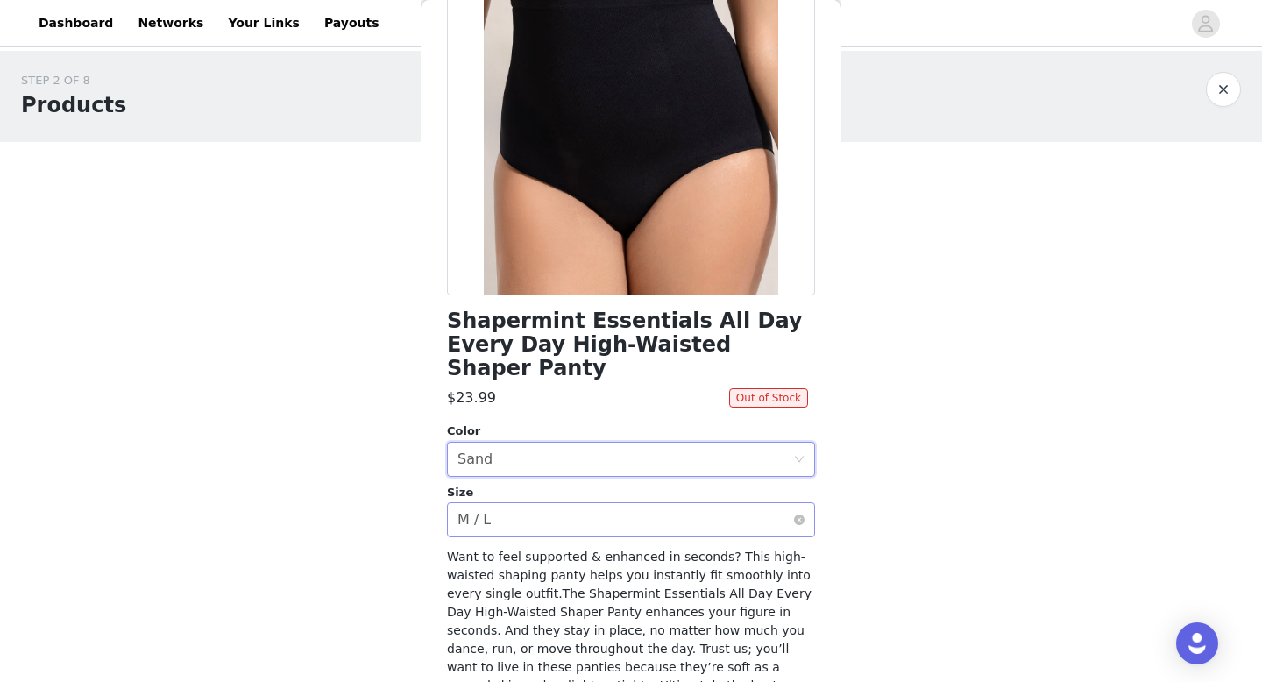
click at [665, 511] on div "Select size M / L" at bounding box center [625, 519] width 336 height 33
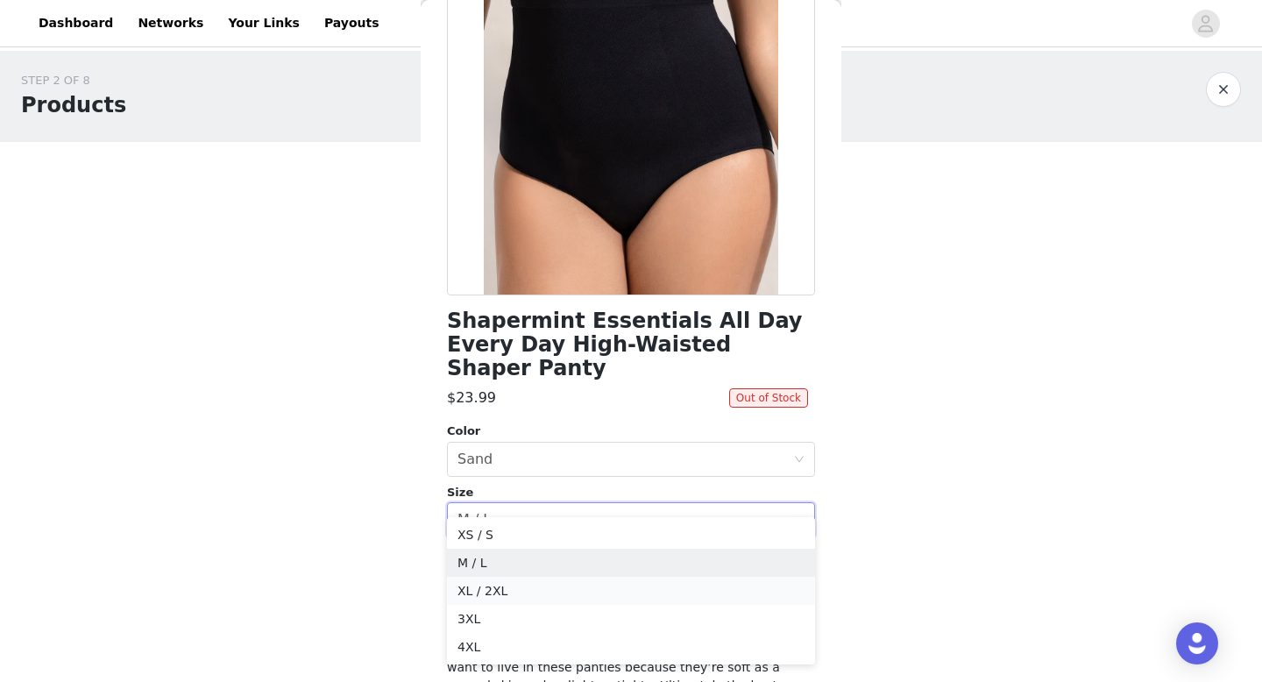
click at [540, 587] on li "XL / 2XL" at bounding box center [631, 591] width 368 height 28
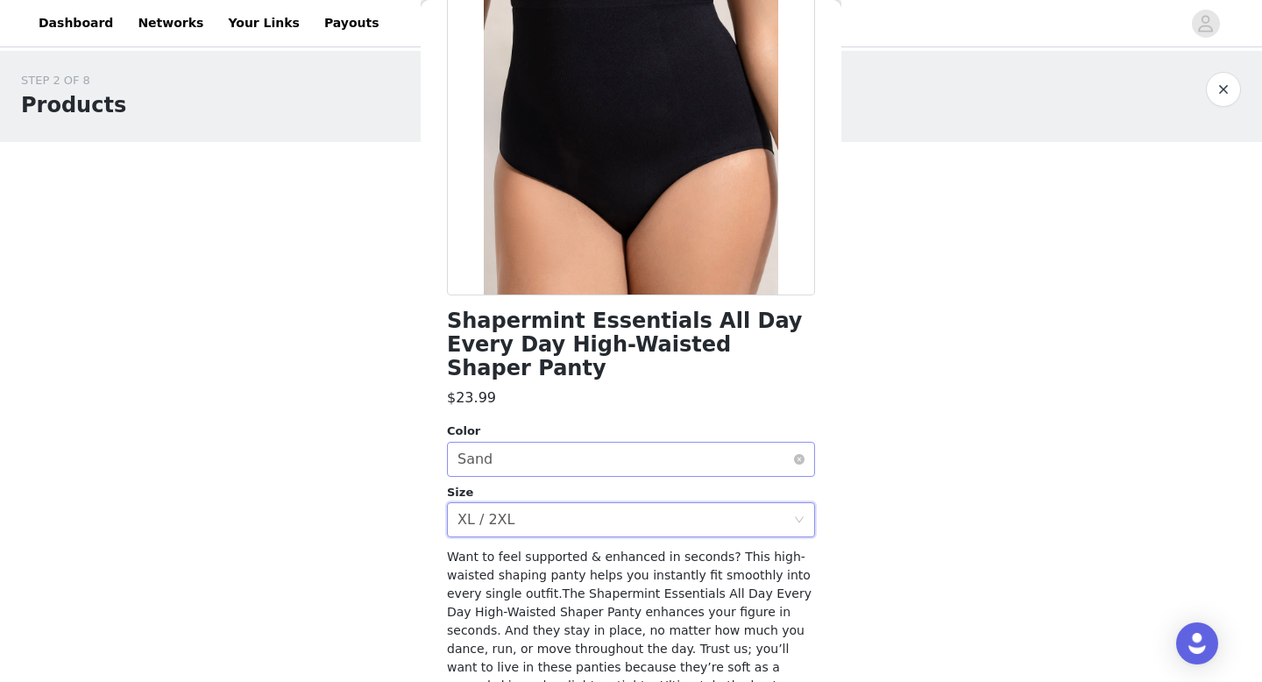
click at [492, 442] on div "Select color Sand" at bounding box center [625, 458] width 336 height 33
click at [519, 448] on div "Select color Sand" at bounding box center [625, 458] width 336 height 33
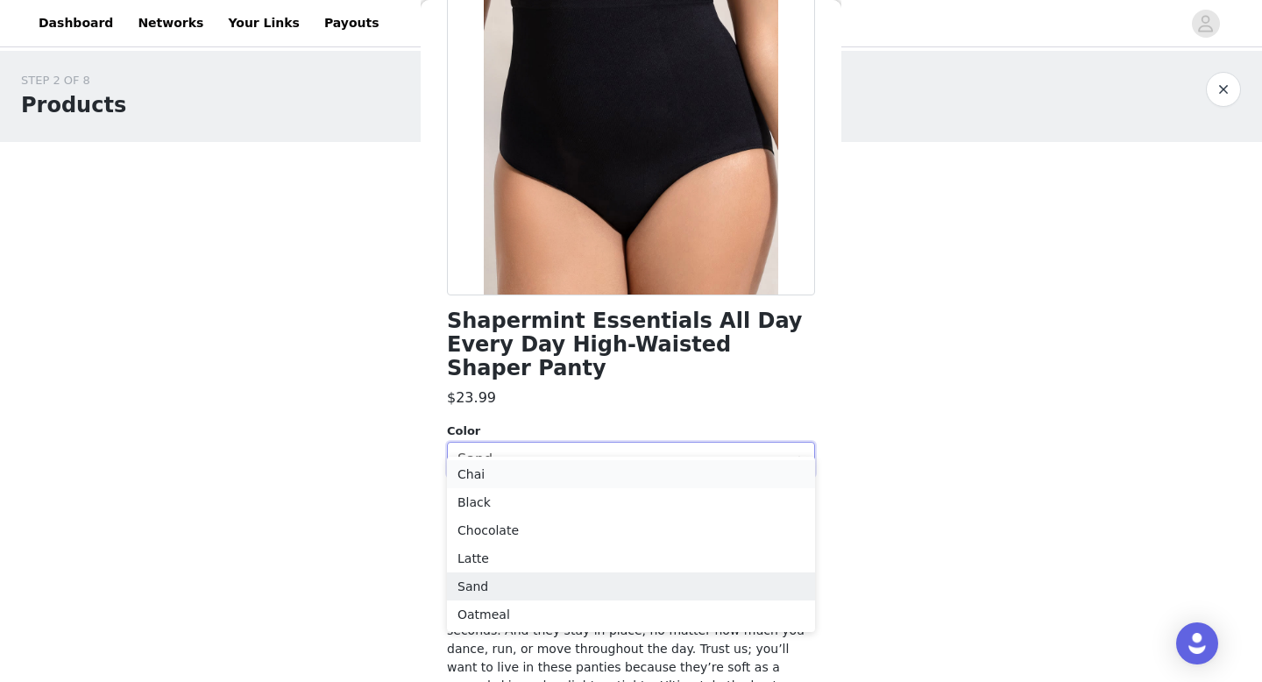
click at [499, 481] on li "Chai" at bounding box center [631, 474] width 368 height 28
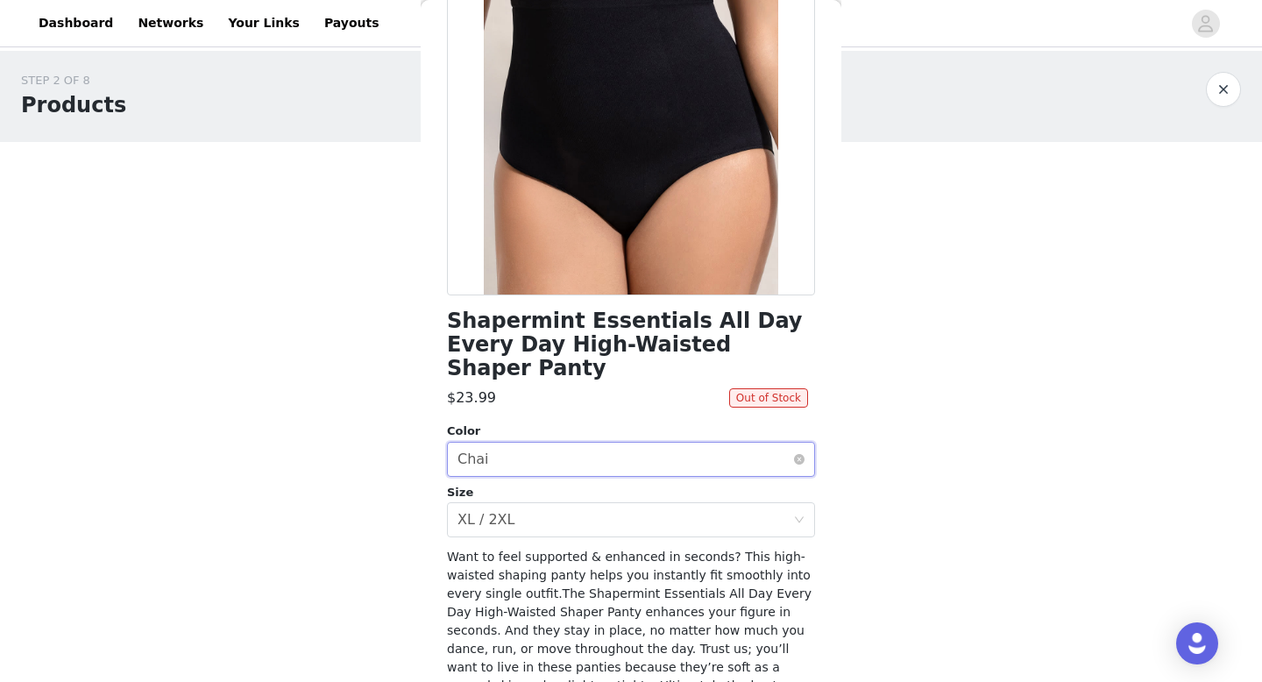
click at [527, 449] on div "Select color Chai" at bounding box center [625, 458] width 336 height 33
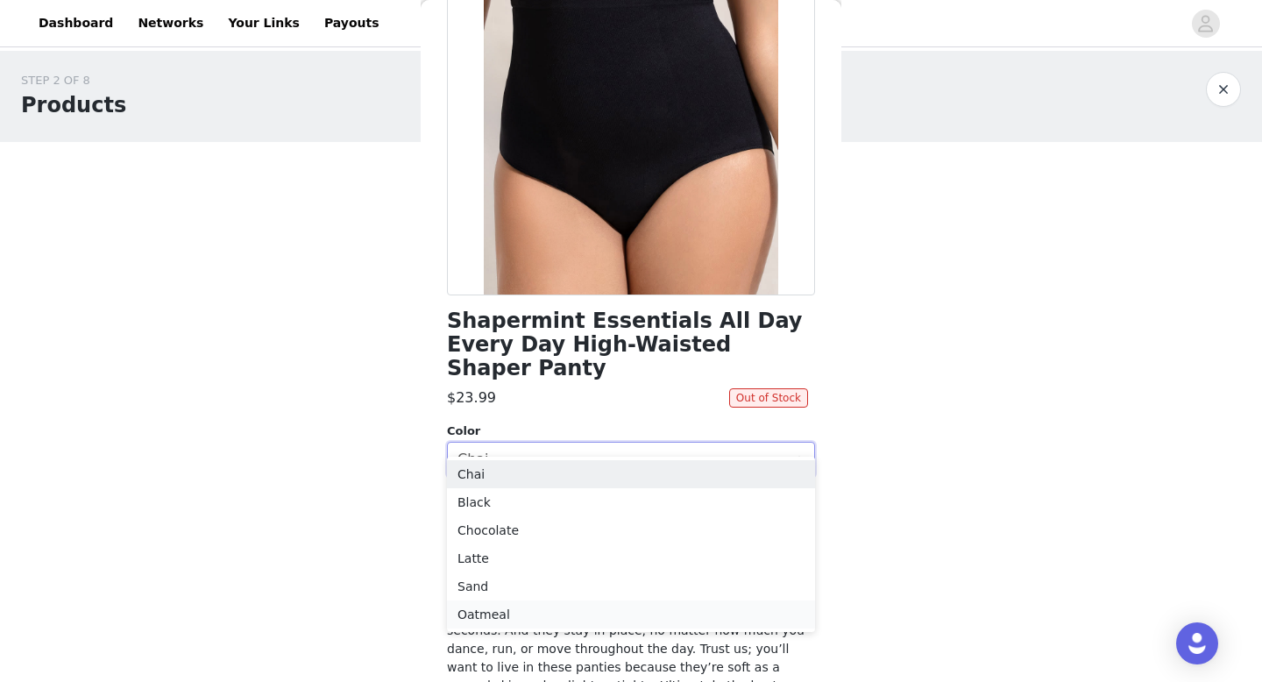
click at [475, 608] on li "Oatmeal" at bounding box center [631, 614] width 368 height 28
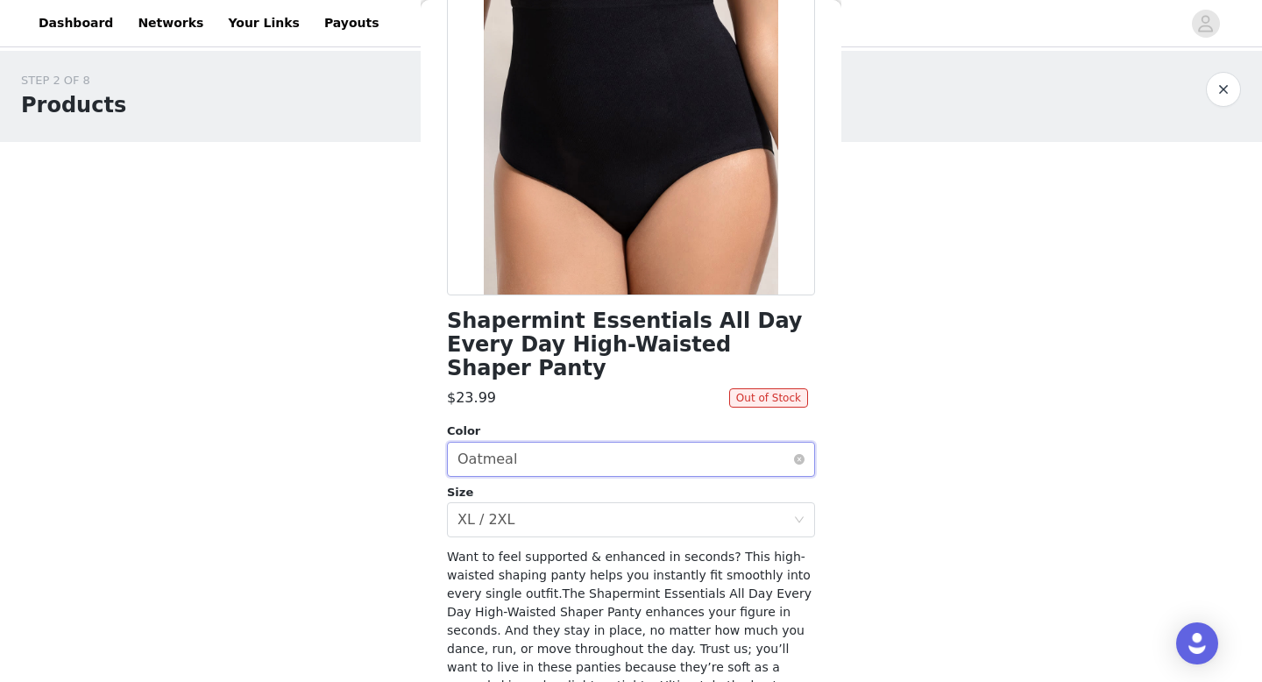
click at [520, 442] on div "Select color Oatmeal" at bounding box center [625, 458] width 336 height 33
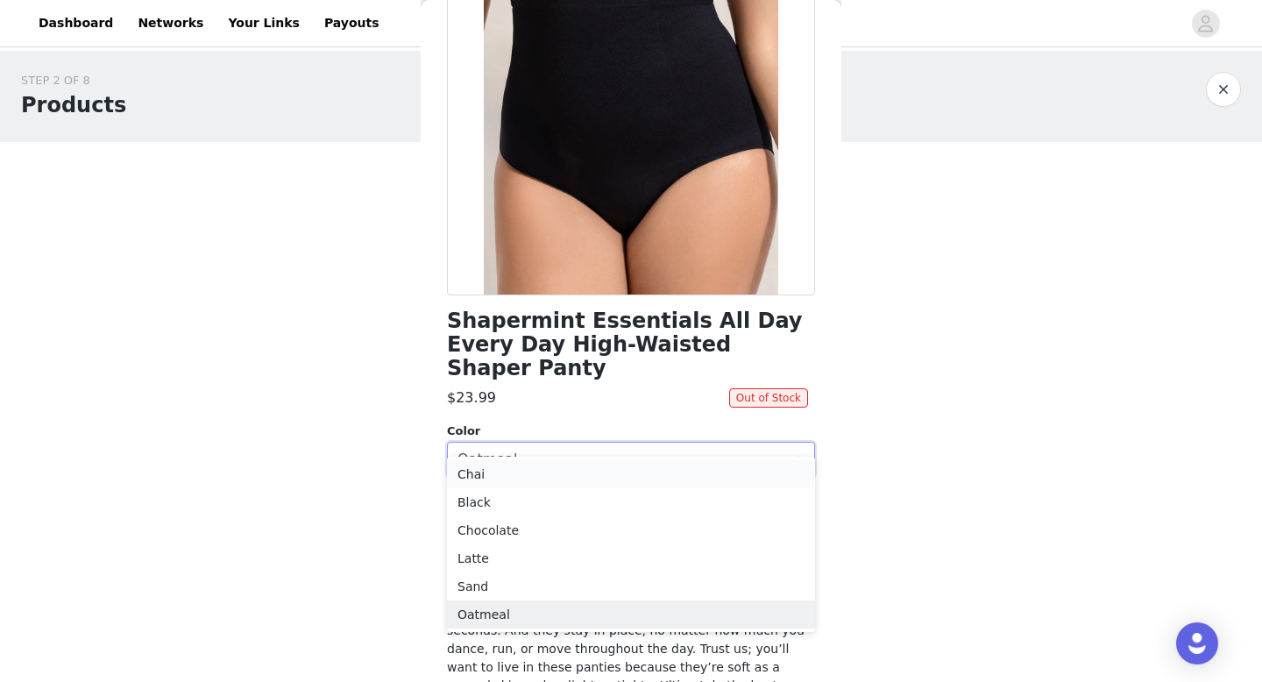
click at [508, 476] on li "Chai" at bounding box center [631, 474] width 368 height 28
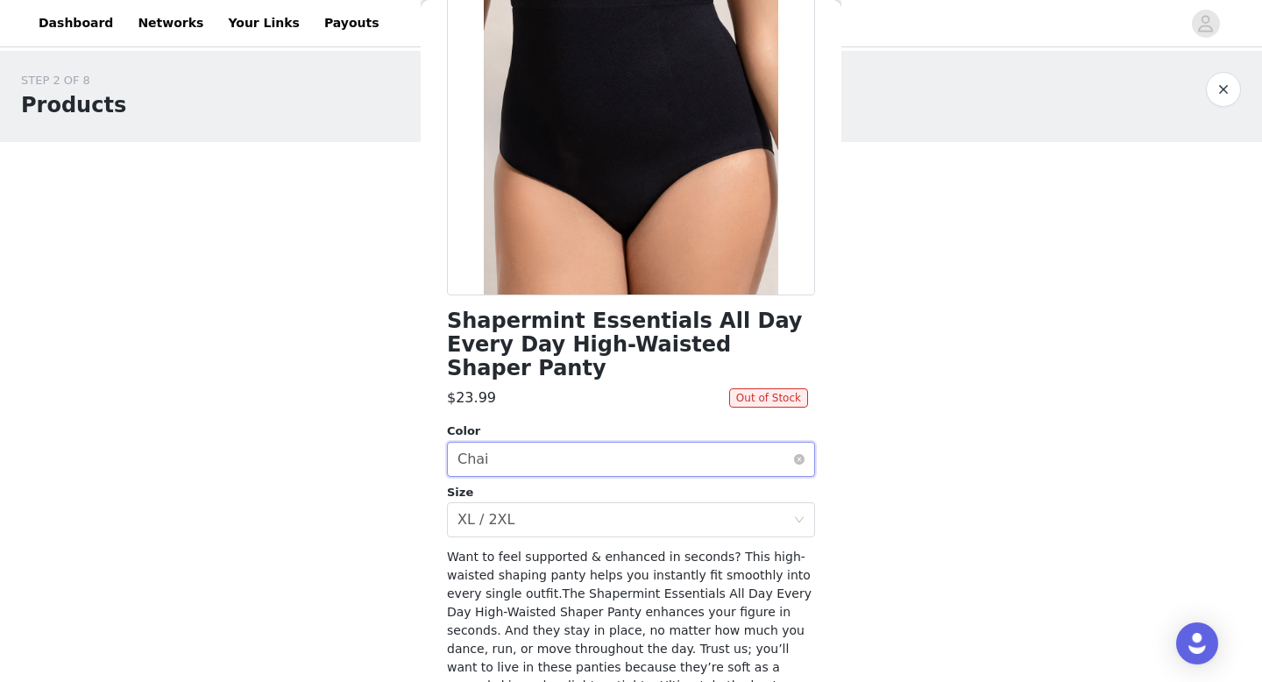
click at [528, 442] on div "Select color Chai" at bounding box center [625, 458] width 336 height 33
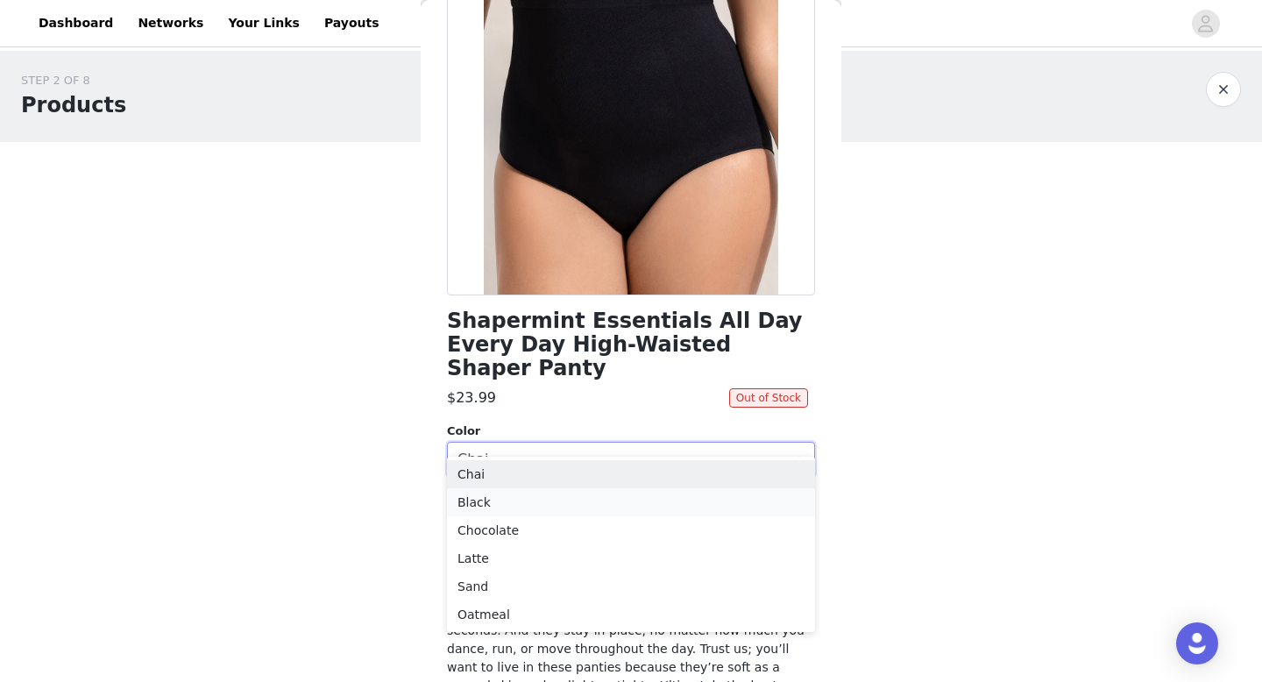
click at [526, 498] on li "Black" at bounding box center [631, 502] width 368 height 28
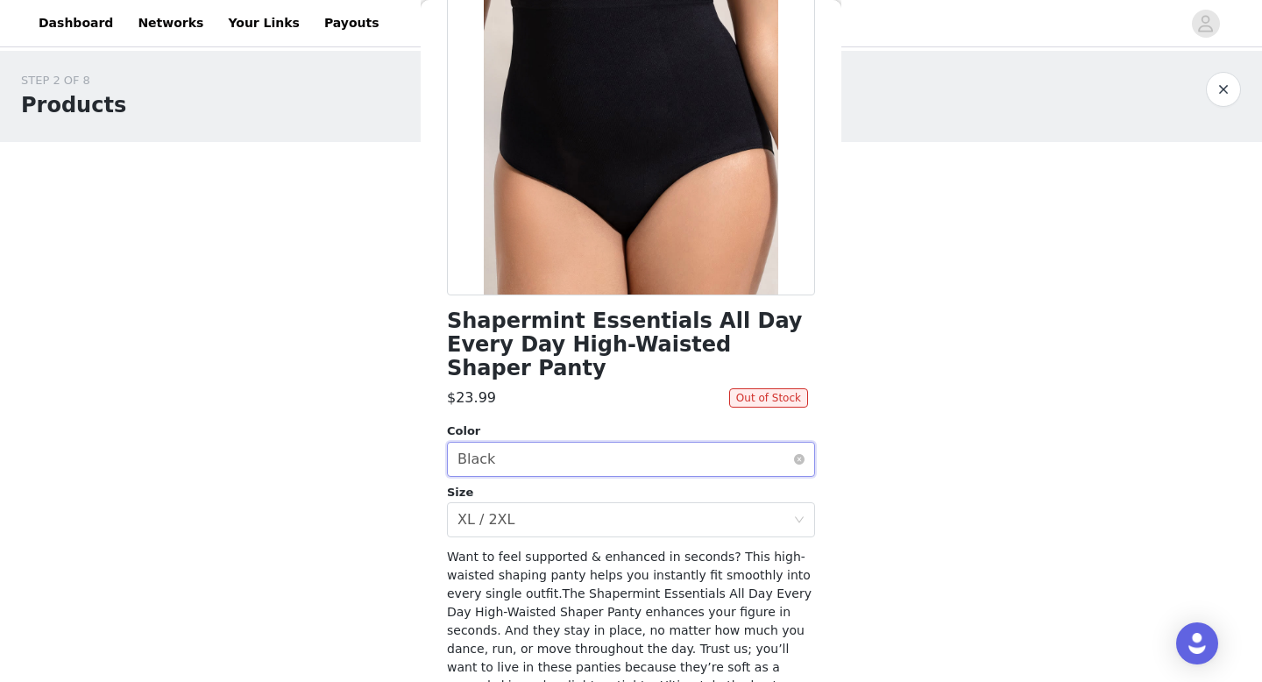
click at [555, 447] on div "Select color Black" at bounding box center [625, 458] width 336 height 33
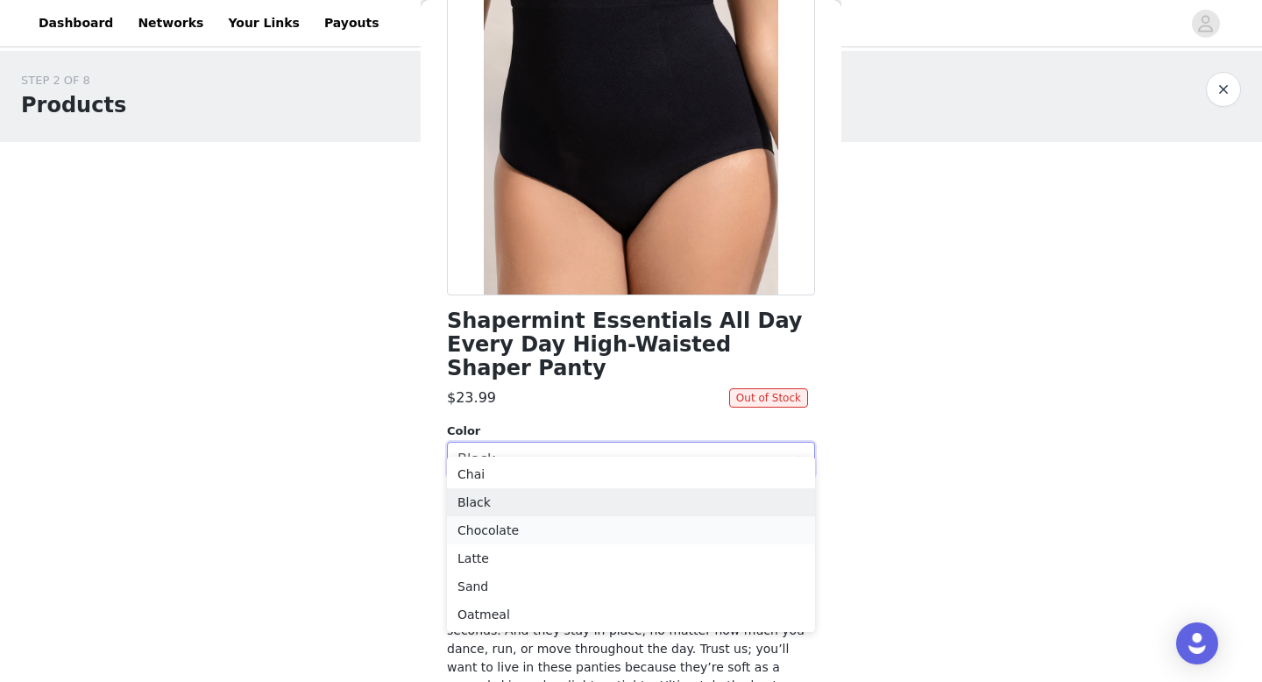
click at [528, 530] on li "Chocolate" at bounding box center [631, 530] width 368 height 28
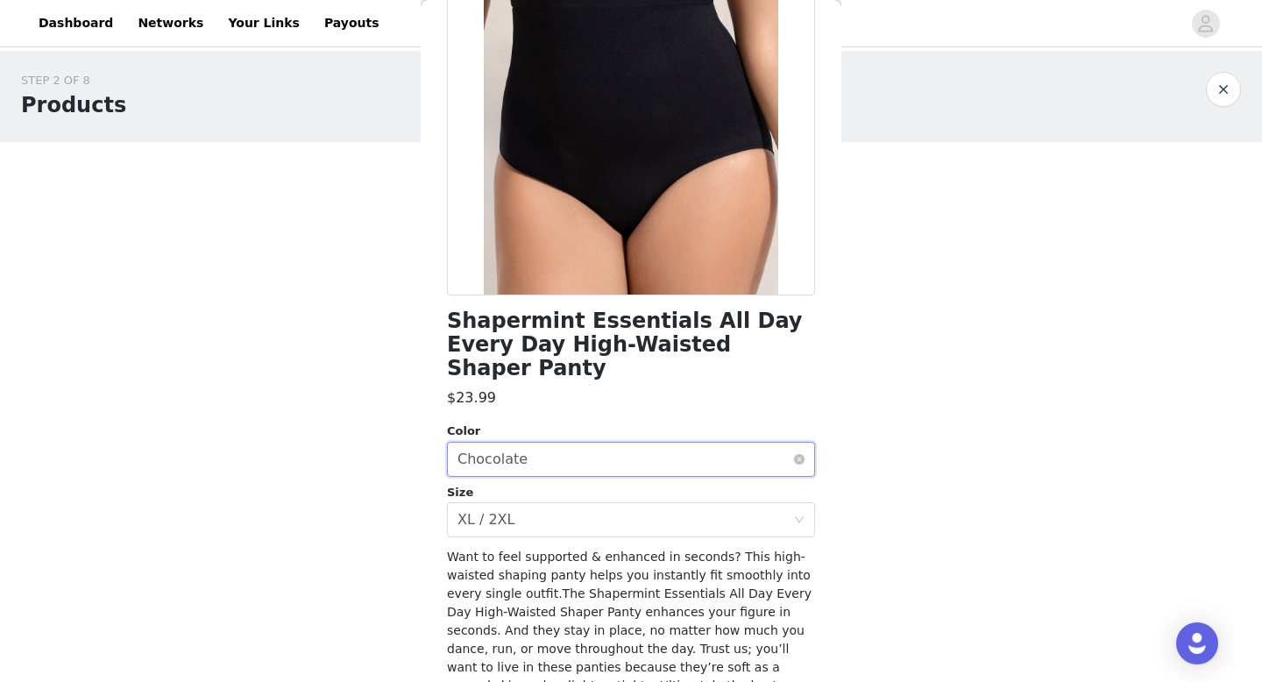
click at [590, 442] on div "Select color Chocolate" at bounding box center [625, 458] width 336 height 33
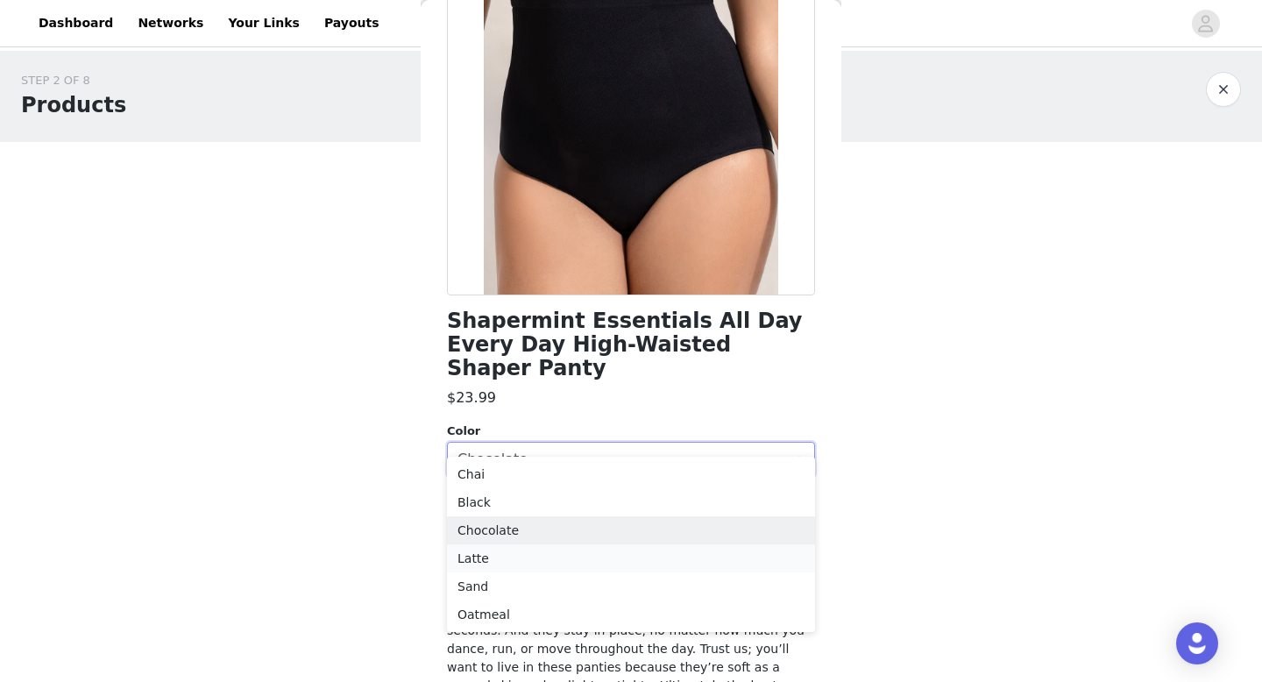
click at [542, 550] on li "Latte" at bounding box center [631, 558] width 368 height 28
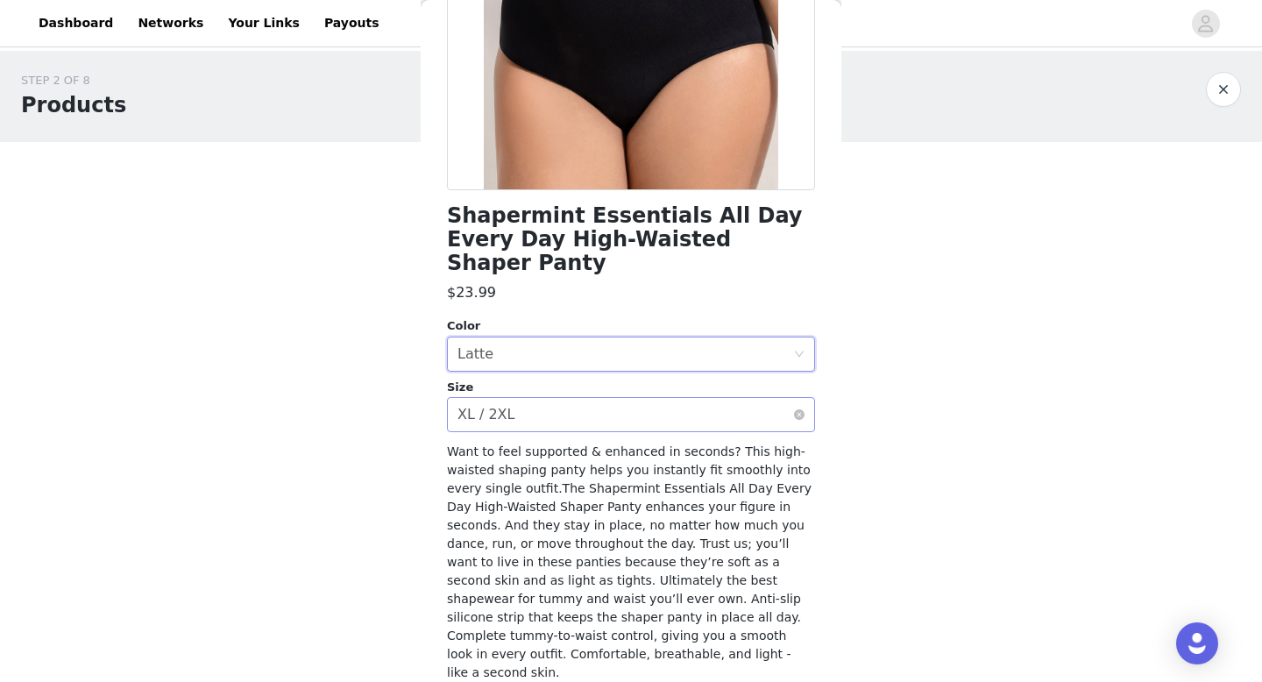
scroll to position [293, 0]
click at [600, 339] on div "Select color Latte" at bounding box center [625, 352] width 336 height 33
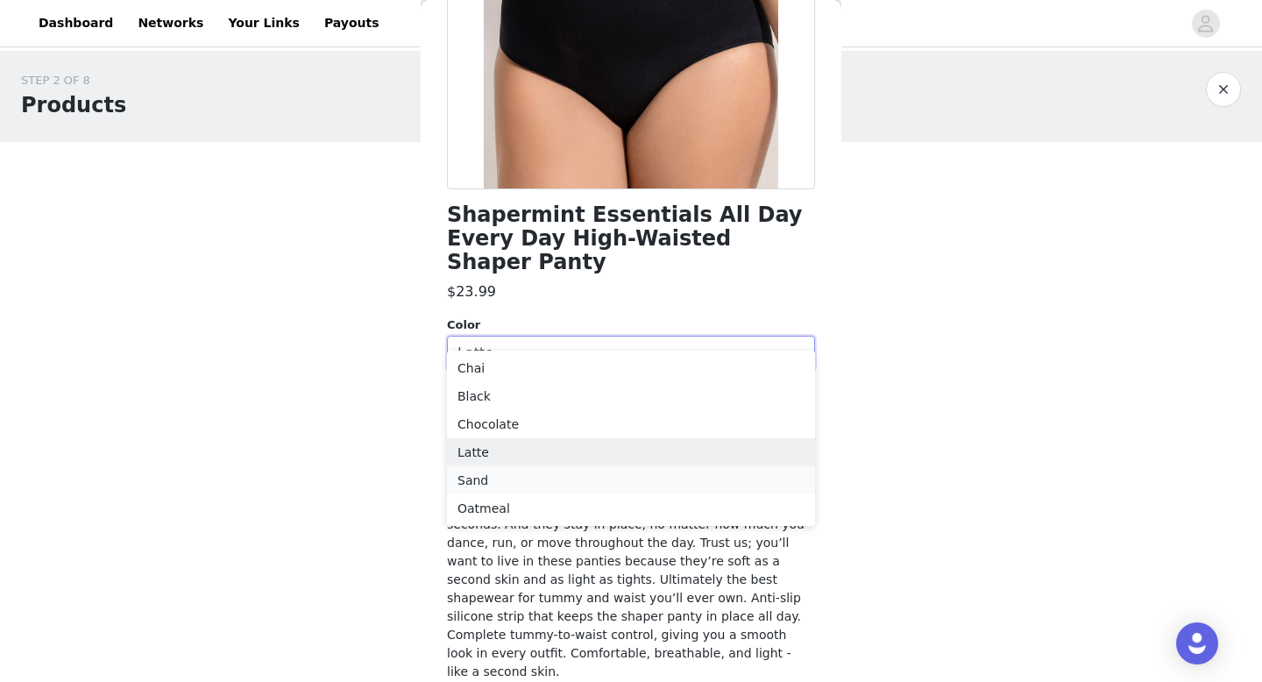
click at [531, 485] on li "Sand" at bounding box center [631, 480] width 368 height 28
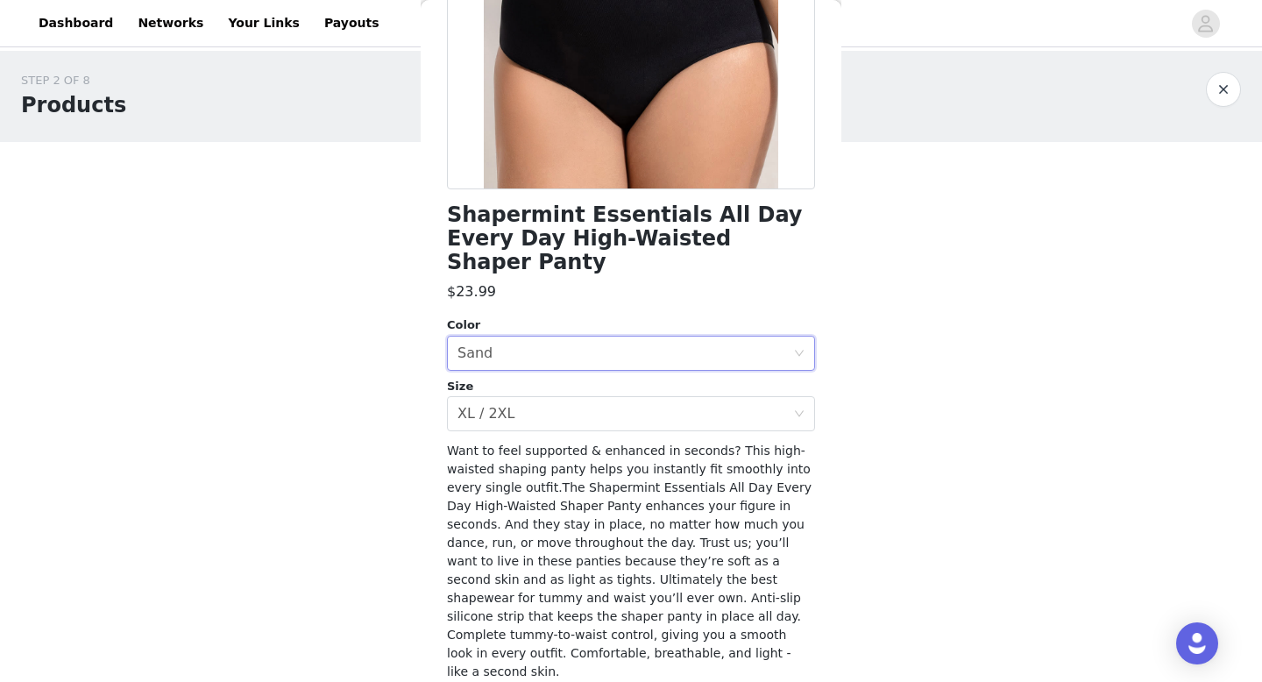
click at [428, 351] on div "Back Shapermint Essentials All Day Every Day High-Waisted Shaper Panty $23.99 C…" at bounding box center [631, 341] width 421 height 682
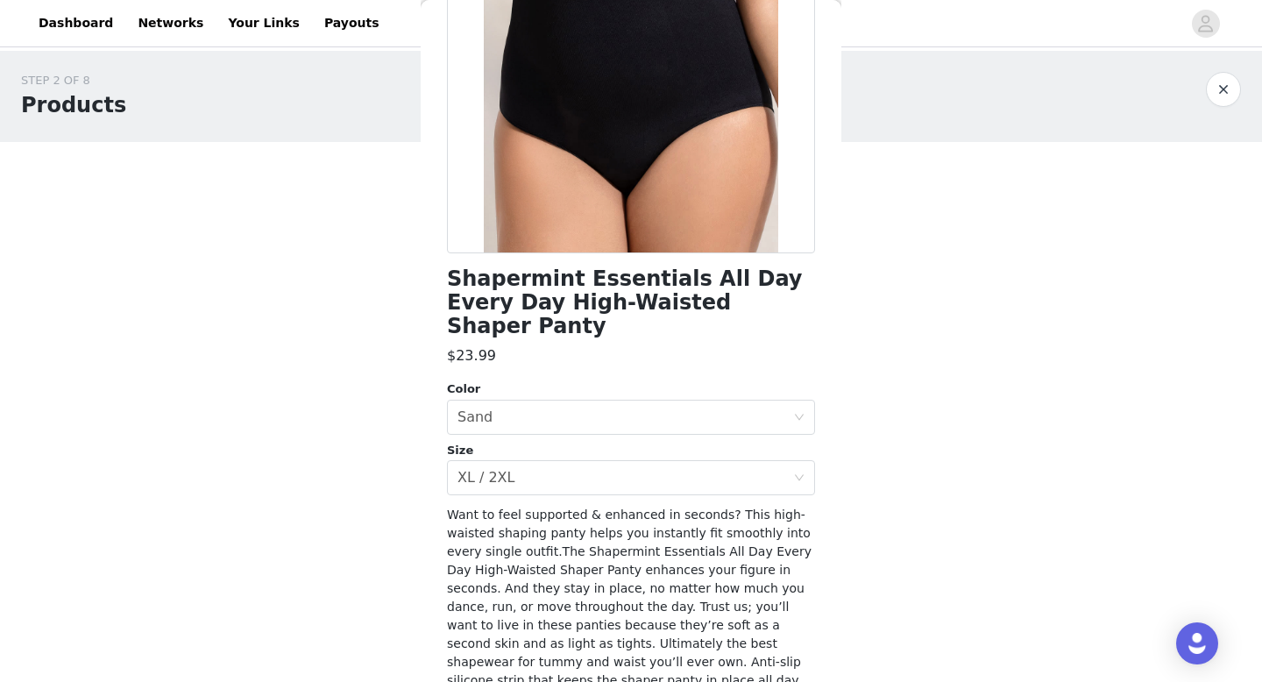
scroll to position [323, 0]
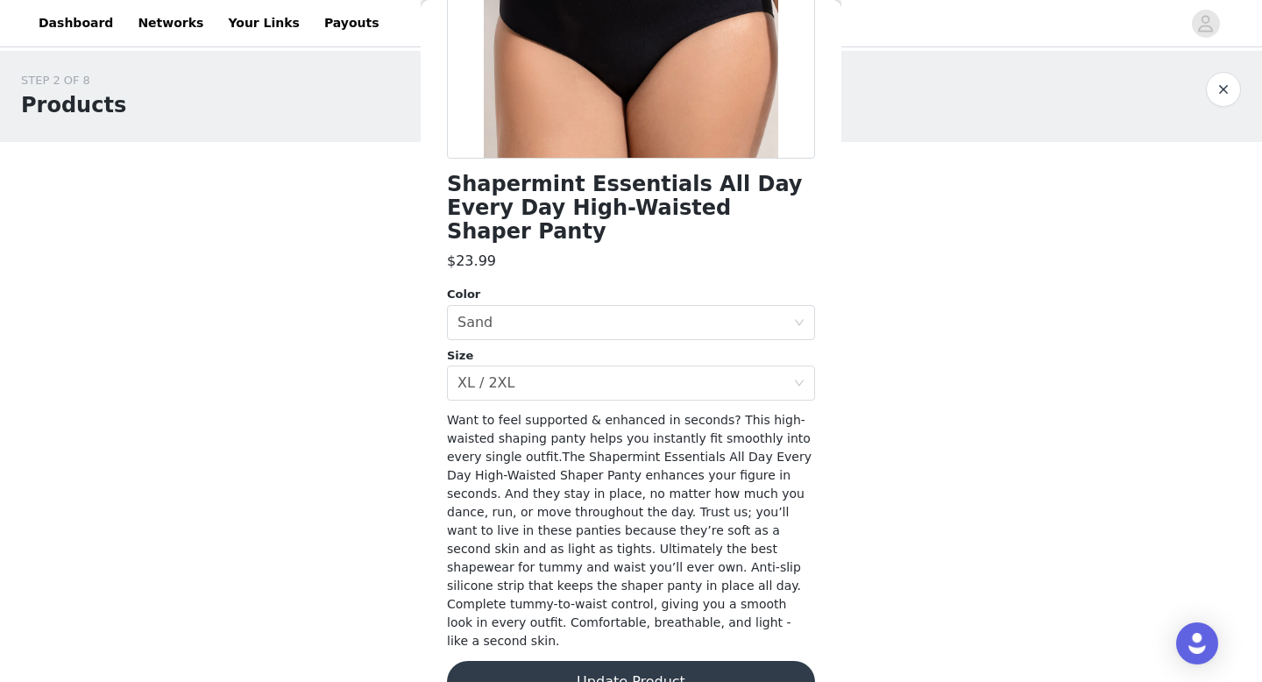
click at [562, 661] on button "Update Product" at bounding box center [631, 682] width 368 height 42
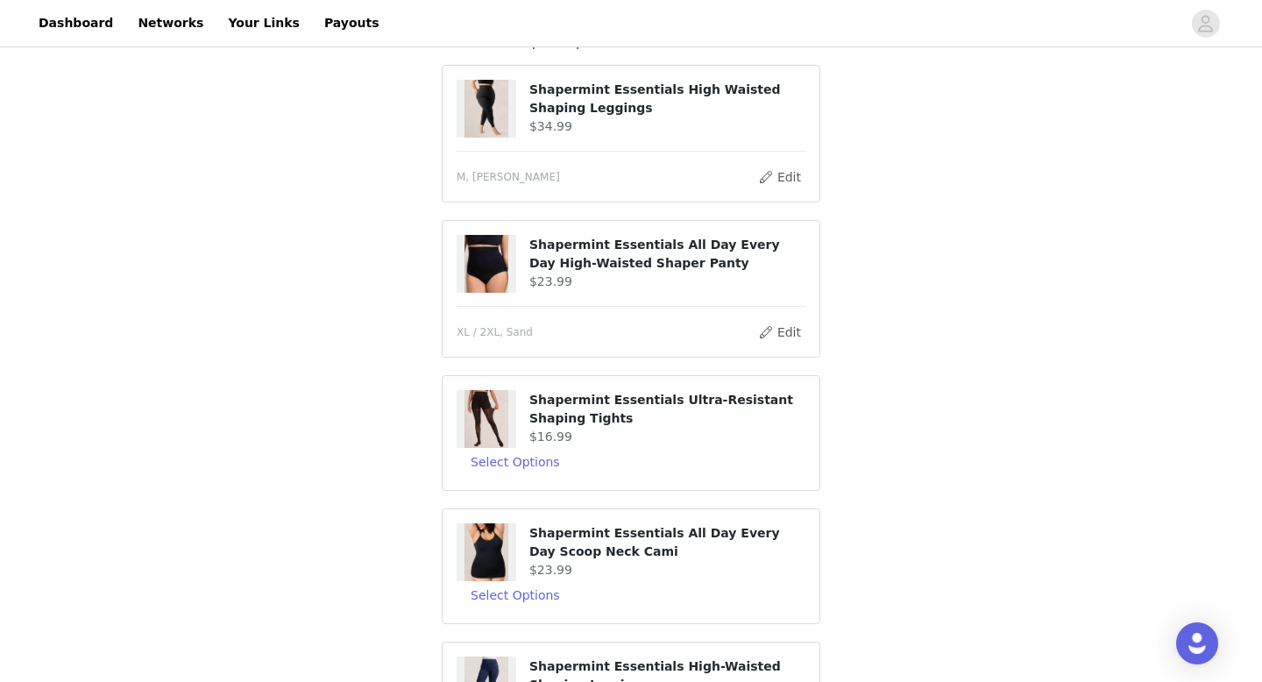
scroll to position [156, 0]
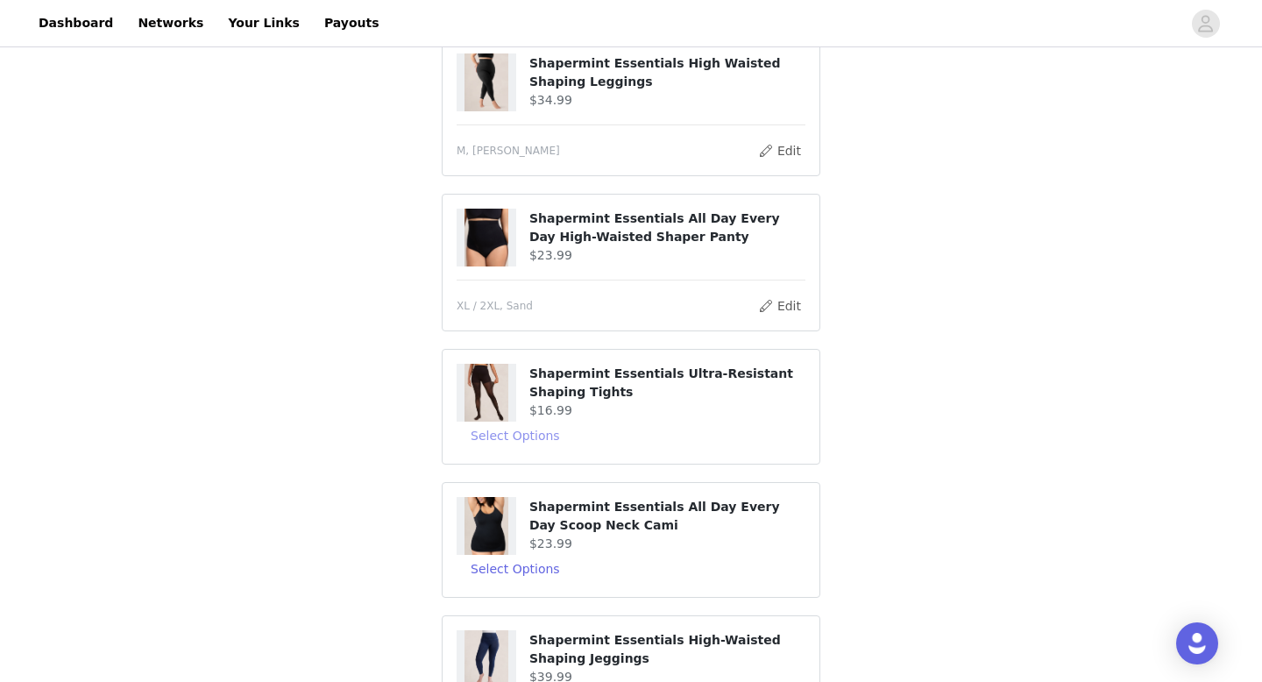
click at [545, 436] on button "Select Options" at bounding box center [514, 435] width 117 height 28
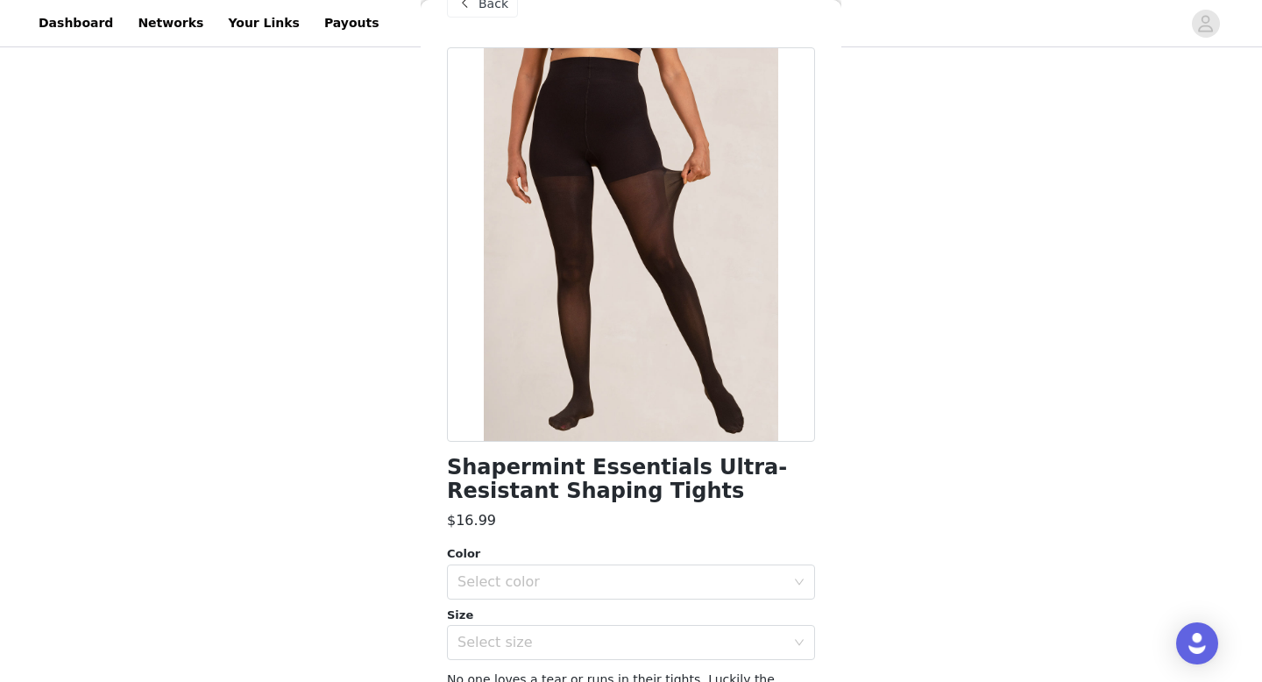
scroll to position [50, 0]
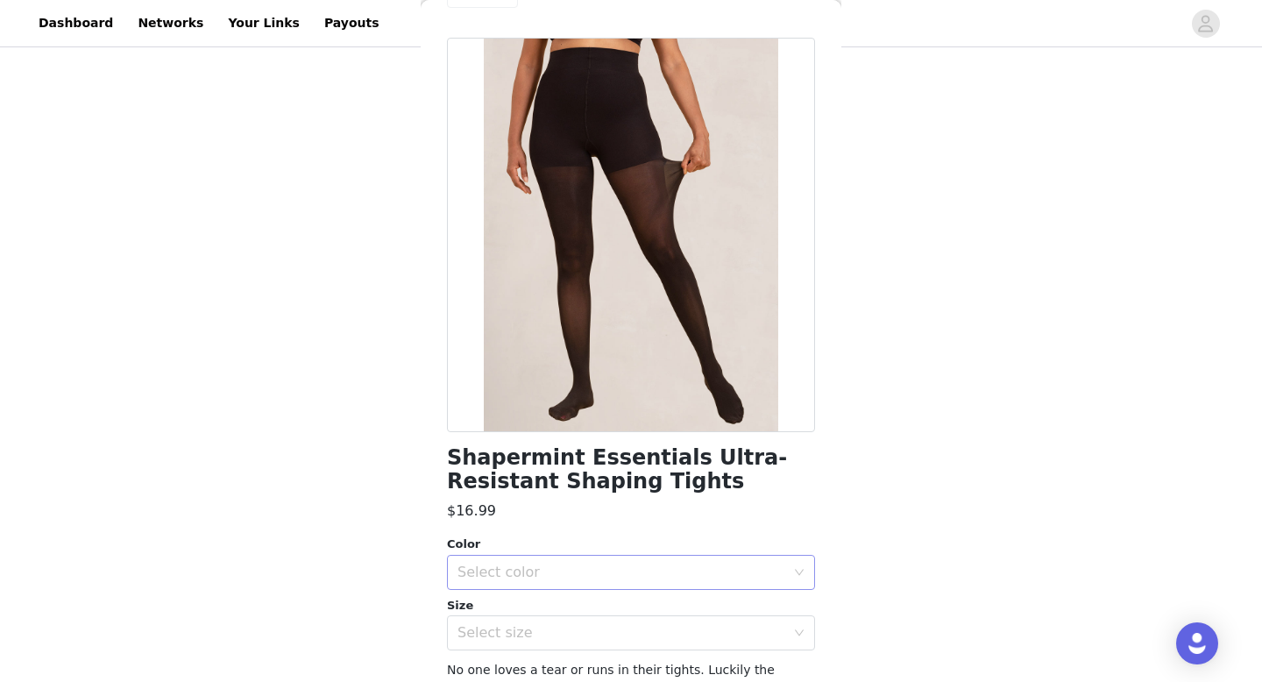
click at [521, 566] on div "Select color" at bounding box center [621, 572] width 328 height 18
click at [586, 489] on h1 "Shapermint Essentials Ultra-Resistant Shaping Tights" at bounding box center [631, 469] width 368 height 47
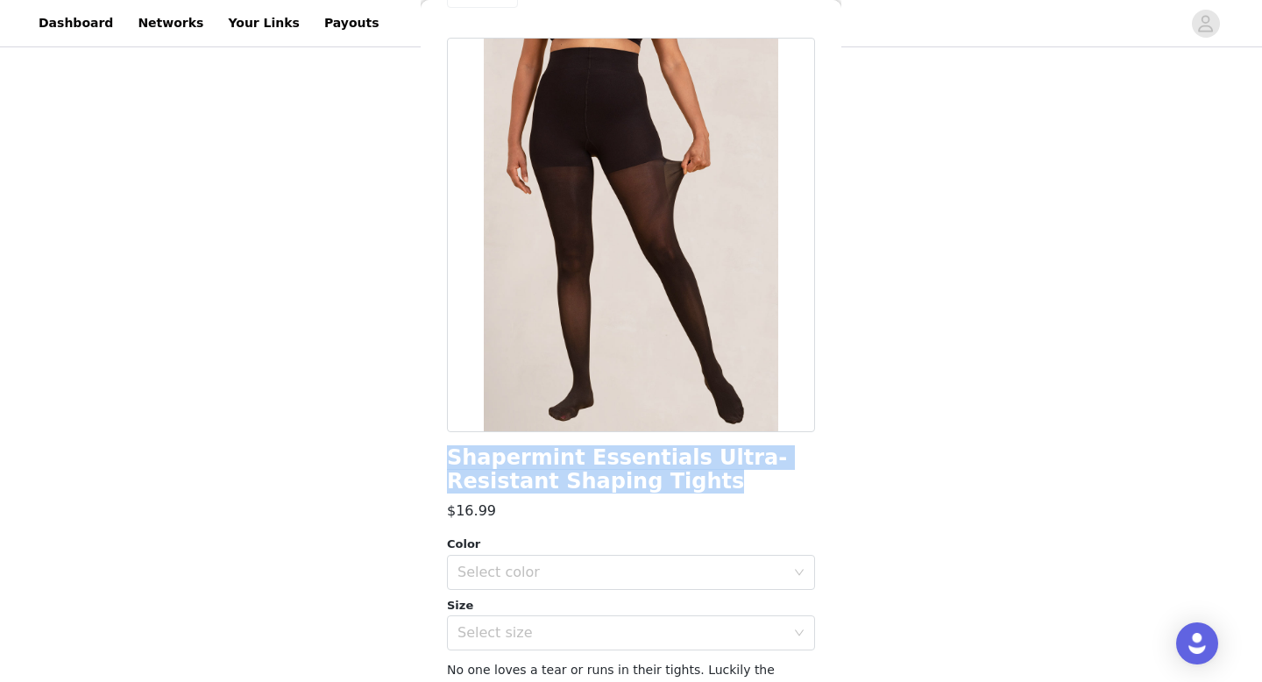
drag, startPoint x: 595, startPoint y: 486, endPoint x: 444, endPoint y: 459, distance: 153.1
click at [444, 459] on div "Back Shapermint Essentials Ultra-Resistant Shaping Tights $16.99 Color Select c…" at bounding box center [631, 341] width 421 height 682
copy h1 "Shapermint Essentials Ultra-Resistant Shaping Tights"
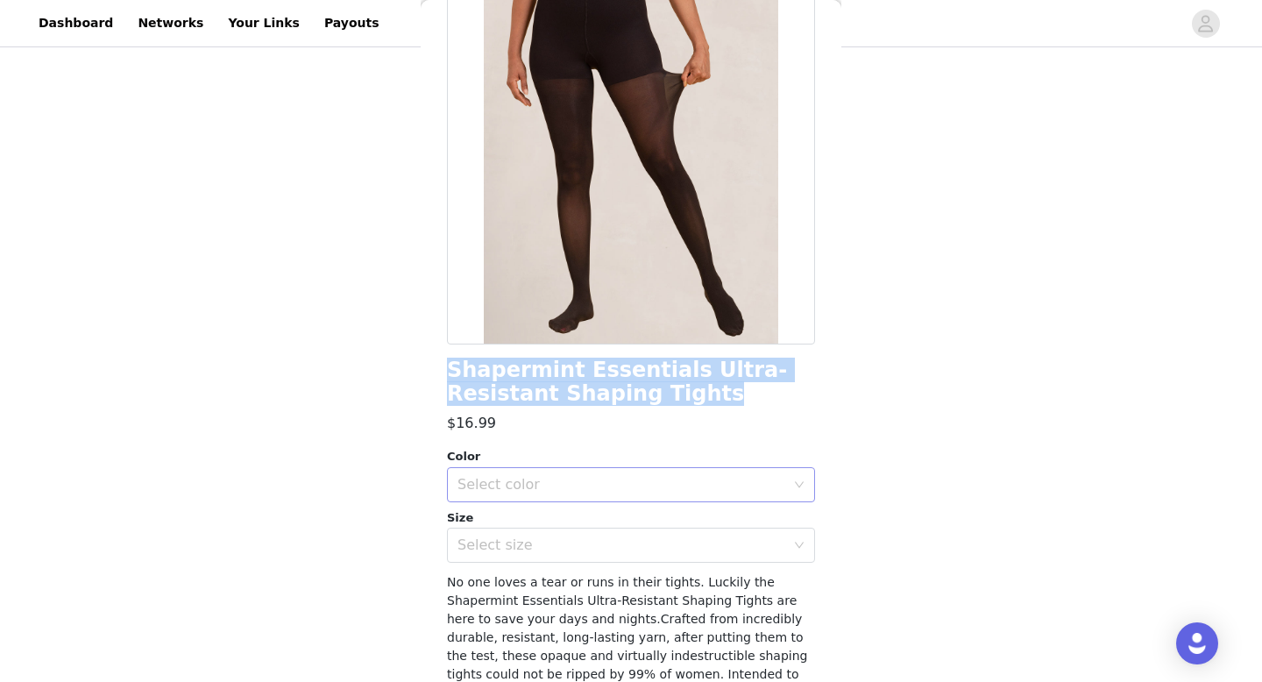
scroll to position [140, 0]
click at [528, 548] on div "Select size" at bounding box center [621, 543] width 328 height 18
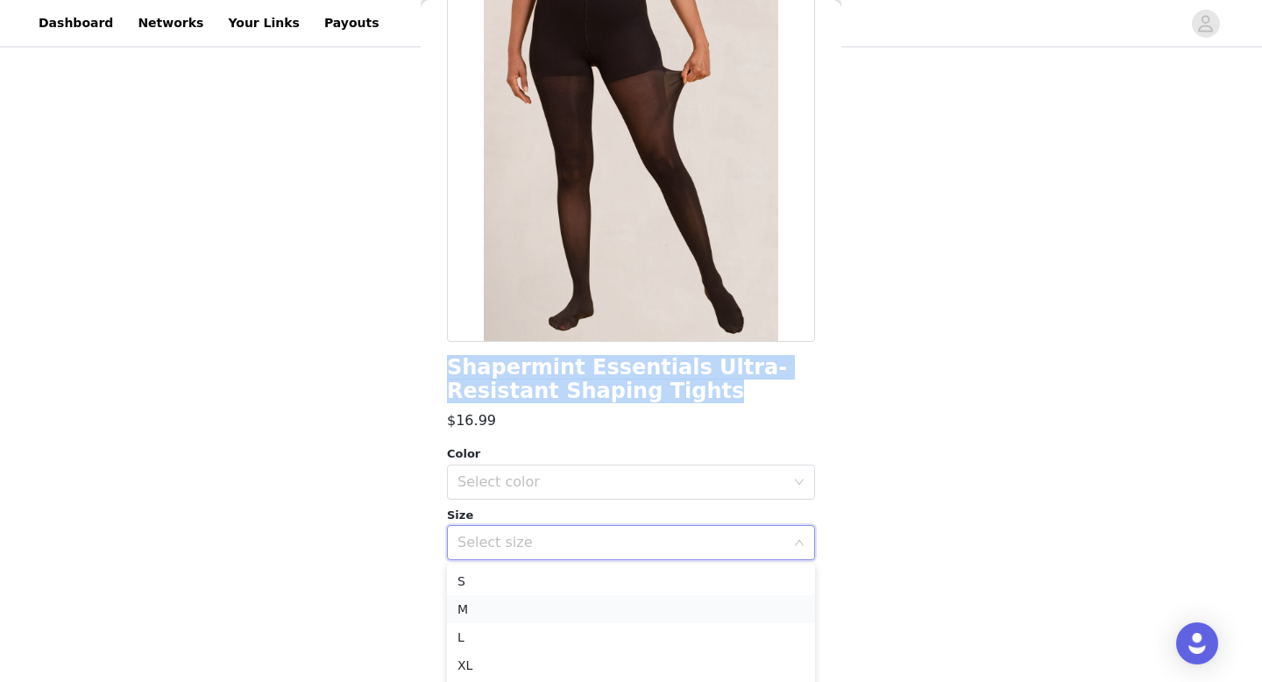
click at [486, 619] on li "M" at bounding box center [631, 609] width 368 height 28
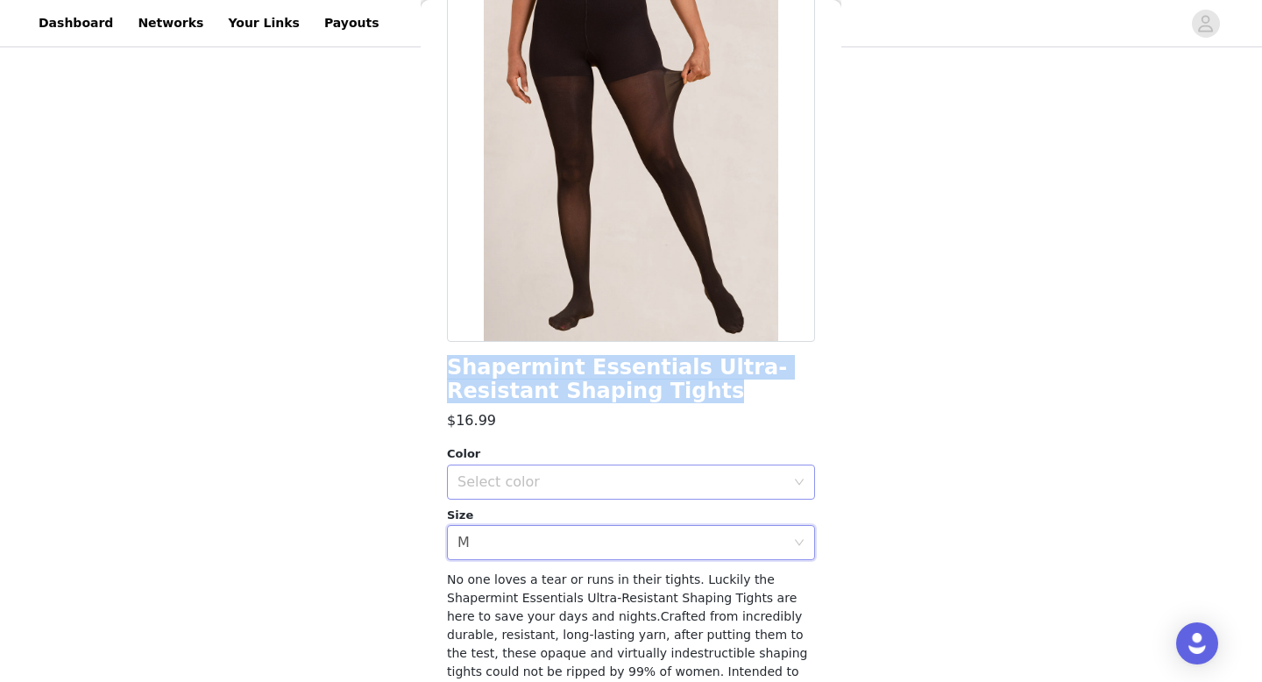
click at [574, 488] on div "Select color" at bounding box center [621, 482] width 328 height 18
click at [514, 522] on li "Black" at bounding box center [631, 520] width 368 height 28
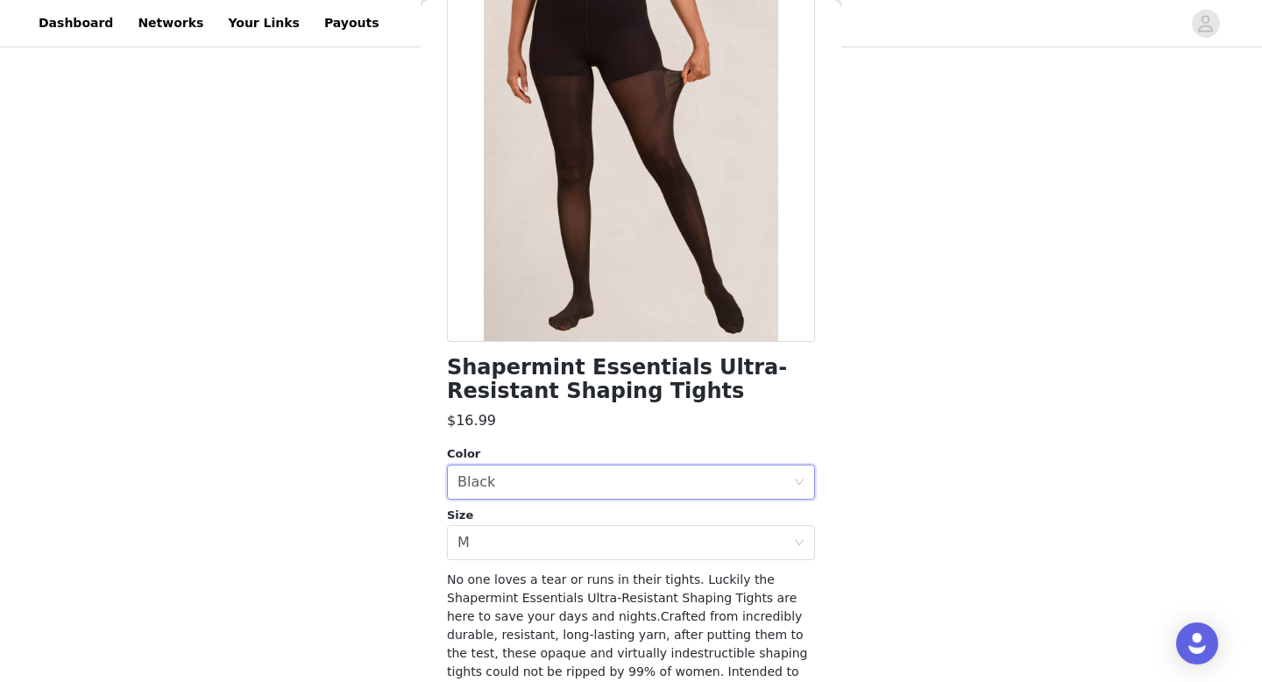
click at [434, 483] on div "Back Shapermint Essentials Ultra-Resistant Shaping Tights $16.99 Color Select c…" at bounding box center [631, 341] width 421 height 682
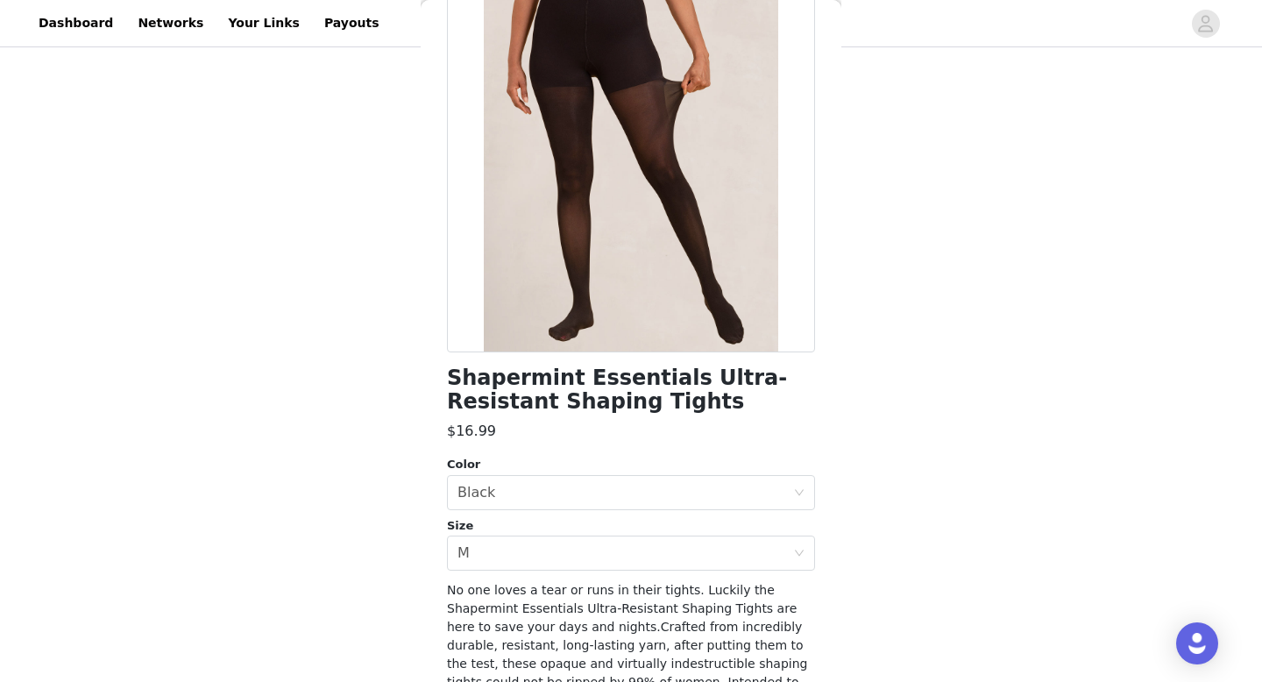
scroll to position [268, 0]
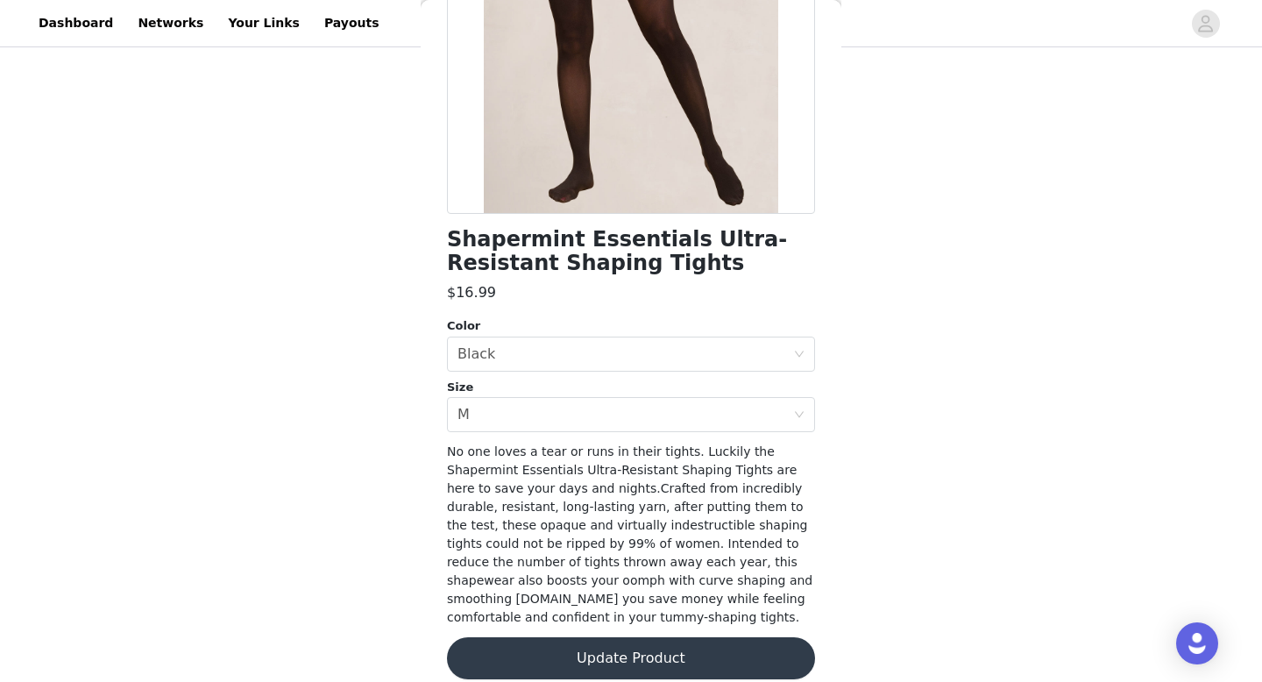
click at [569, 637] on button "Update Product" at bounding box center [631, 658] width 368 height 42
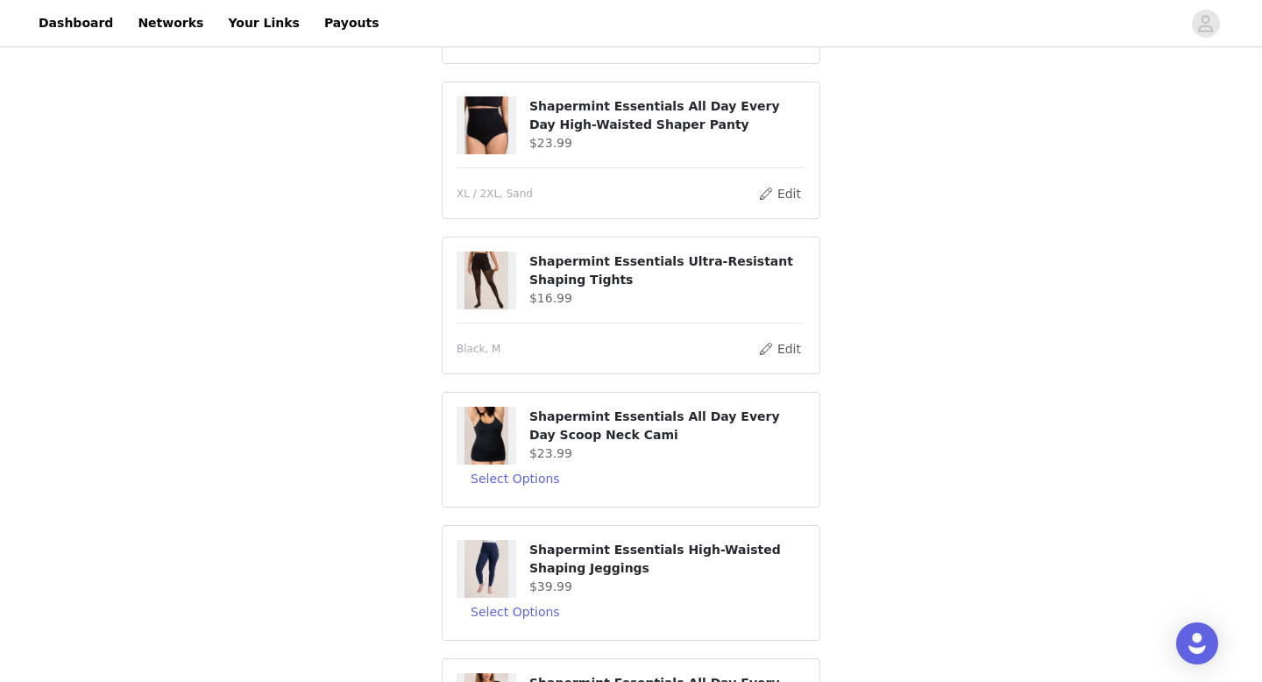
scroll to position [281, 0]
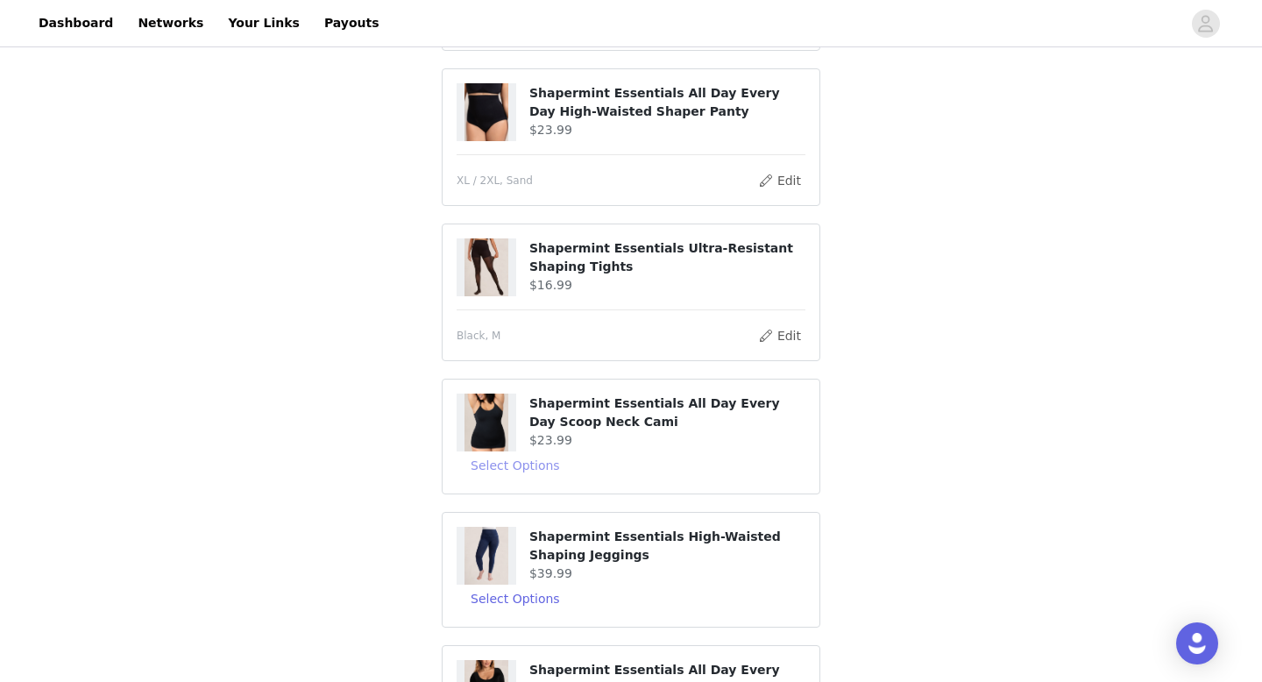
click at [538, 464] on button "Select Options" at bounding box center [514, 465] width 117 height 28
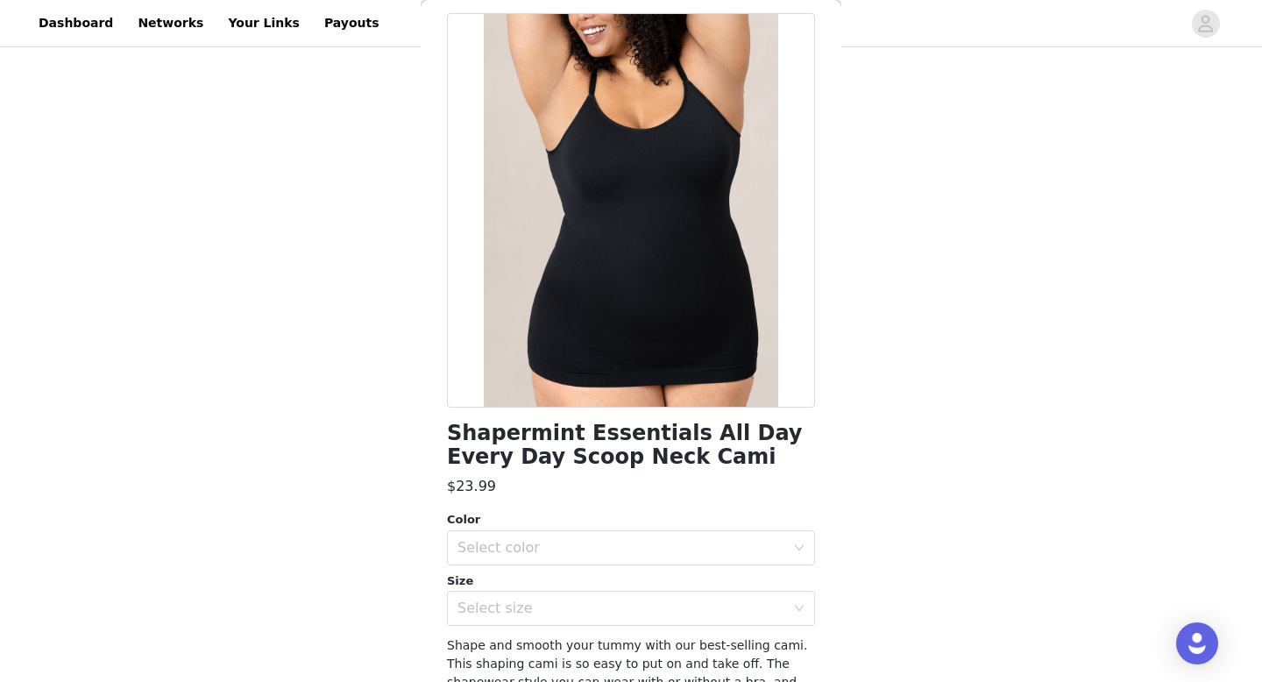
scroll to position [76, 0]
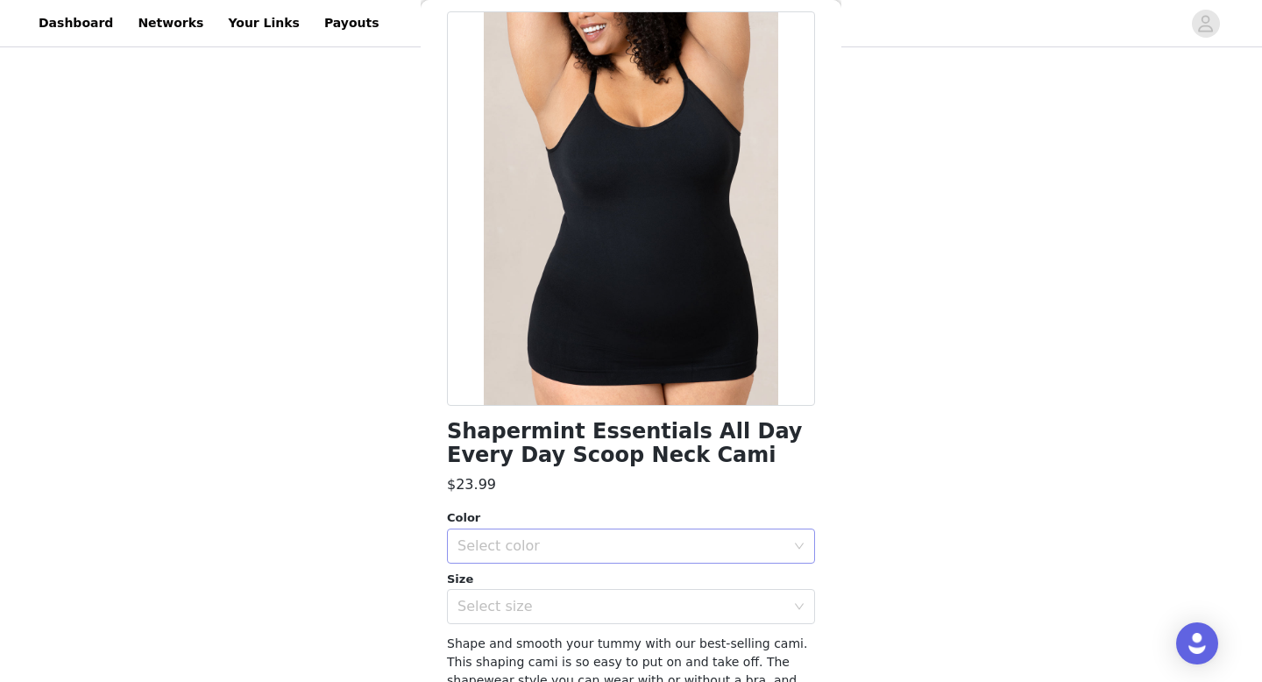
click at [506, 539] on div "Select color" at bounding box center [621, 546] width 328 height 18
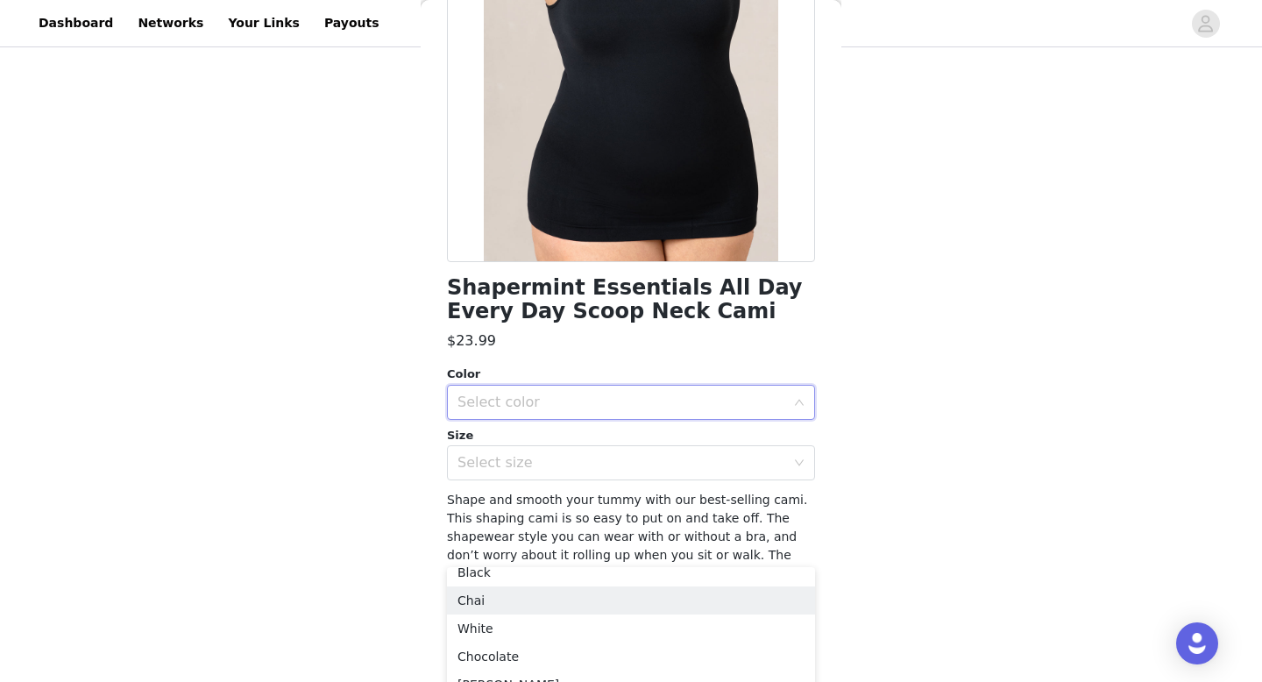
scroll to position [4, 0]
click at [391, 510] on div "STEP 2 OF 8 Products You'll receive specific products Shapermint Essentials Hig…" at bounding box center [631, 284] width 1262 height 1029
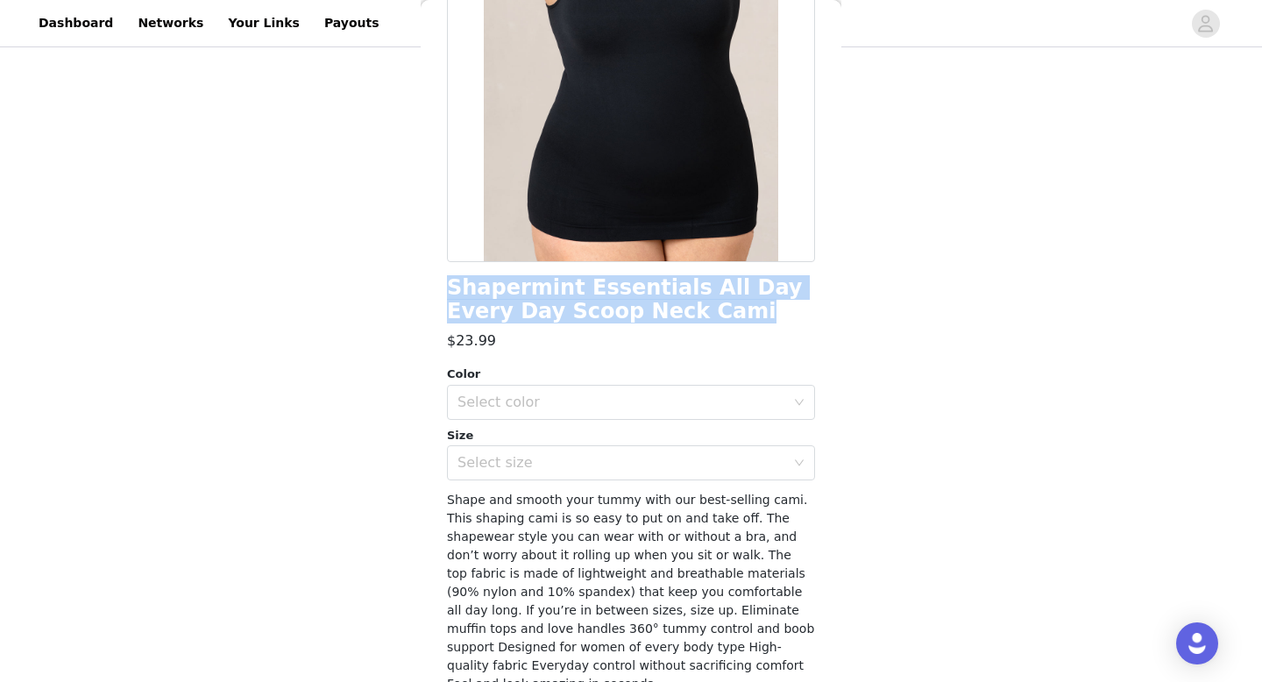
drag, startPoint x: 666, startPoint y: 314, endPoint x: 410, endPoint y: 293, distance: 256.7
click at [410, 293] on div "STEP 2 OF 8 Products You'll receive specific products Shapermint Essentials Hig…" at bounding box center [631, 284] width 1262 height 1029
click at [603, 294] on h1 "Shapermint Essentials All Day Every Day Scoop Neck Cami" at bounding box center [631, 299] width 368 height 47
drag, startPoint x: 669, startPoint y: 307, endPoint x: 425, endPoint y: 271, distance: 246.2
click at [427, 272] on div "Back Shapermint Essentials All Day Every Day Scoop Neck Cami $23.99 Color Selec…" at bounding box center [631, 341] width 421 height 682
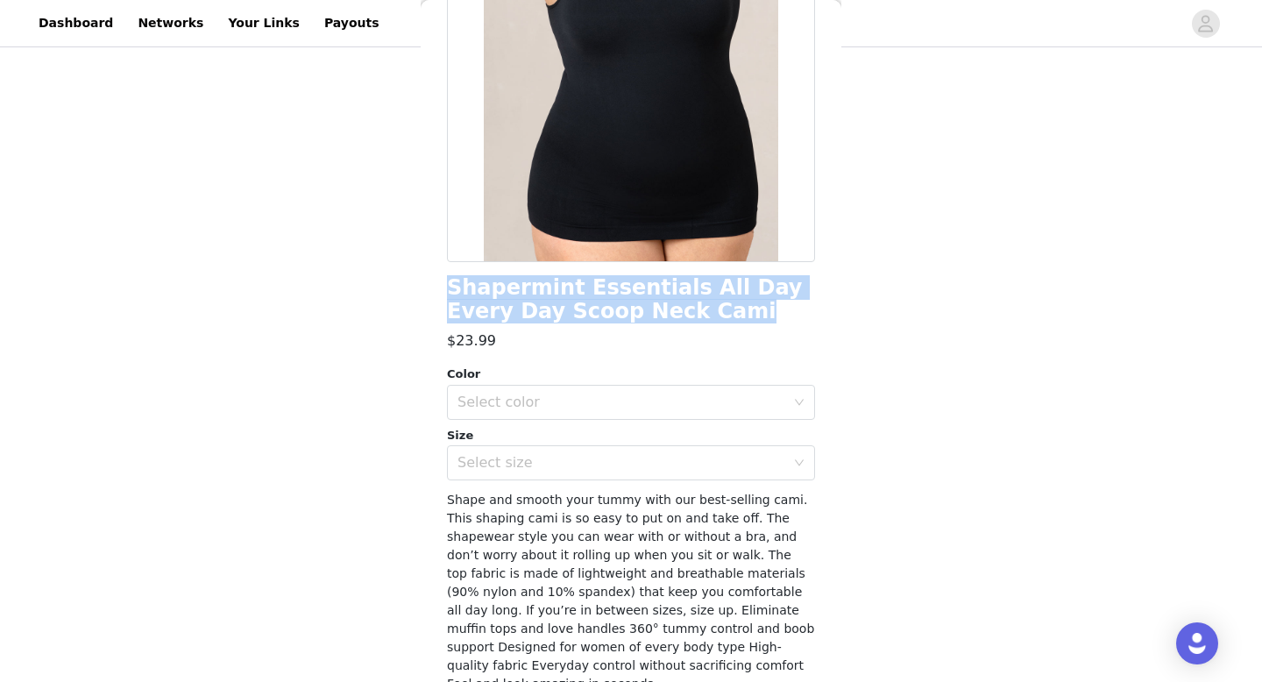
copy h1 "Shapermint Essentials All Day Every Day Scoop Neck Cami"
click at [631, 417] on div "Select color" at bounding box center [625, 402] width 336 height 33
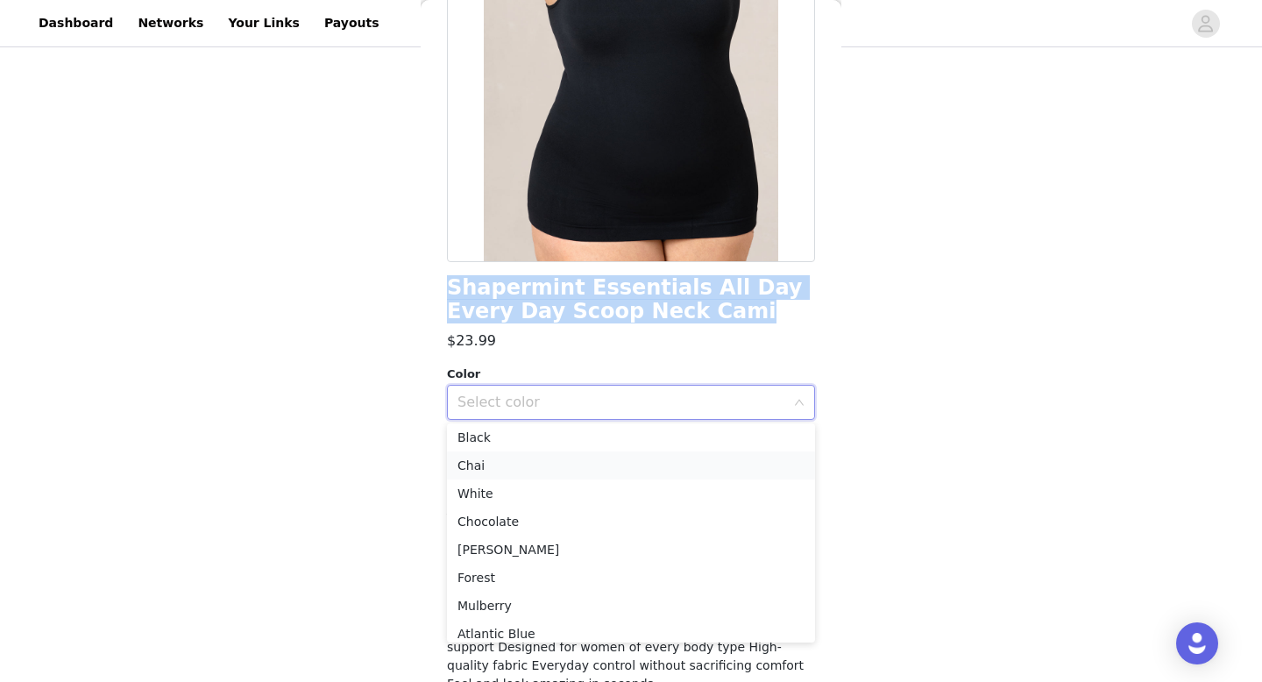
click at [556, 457] on li "Chai" at bounding box center [631, 465] width 368 height 28
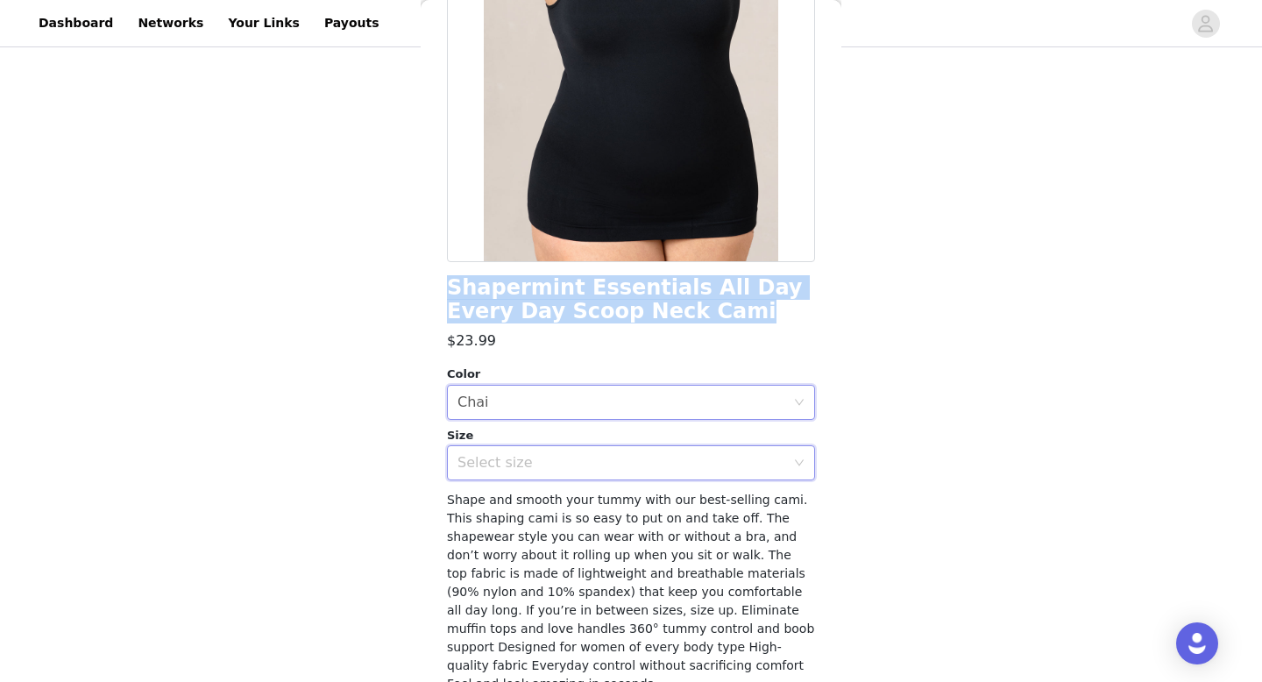
click at [587, 451] on div "Select size" at bounding box center [625, 462] width 336 height 33
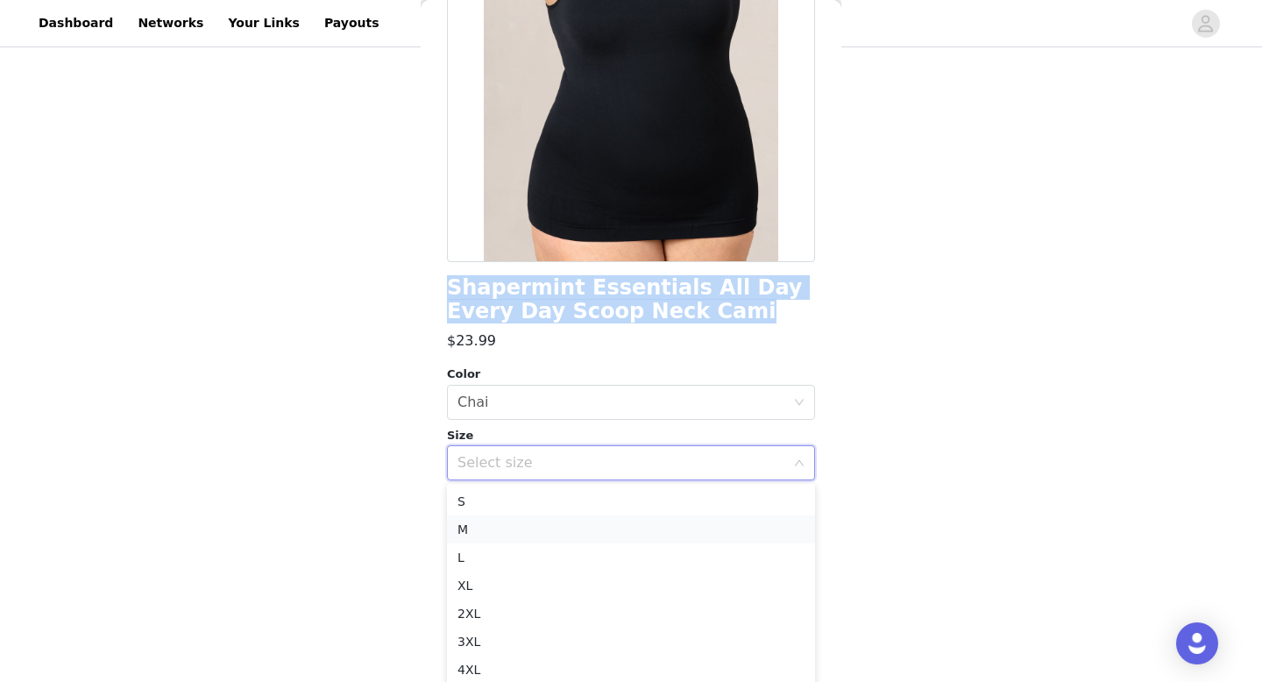
click at [499, 525] on li "M" at bounding box center [631, 529] width 368 height 28
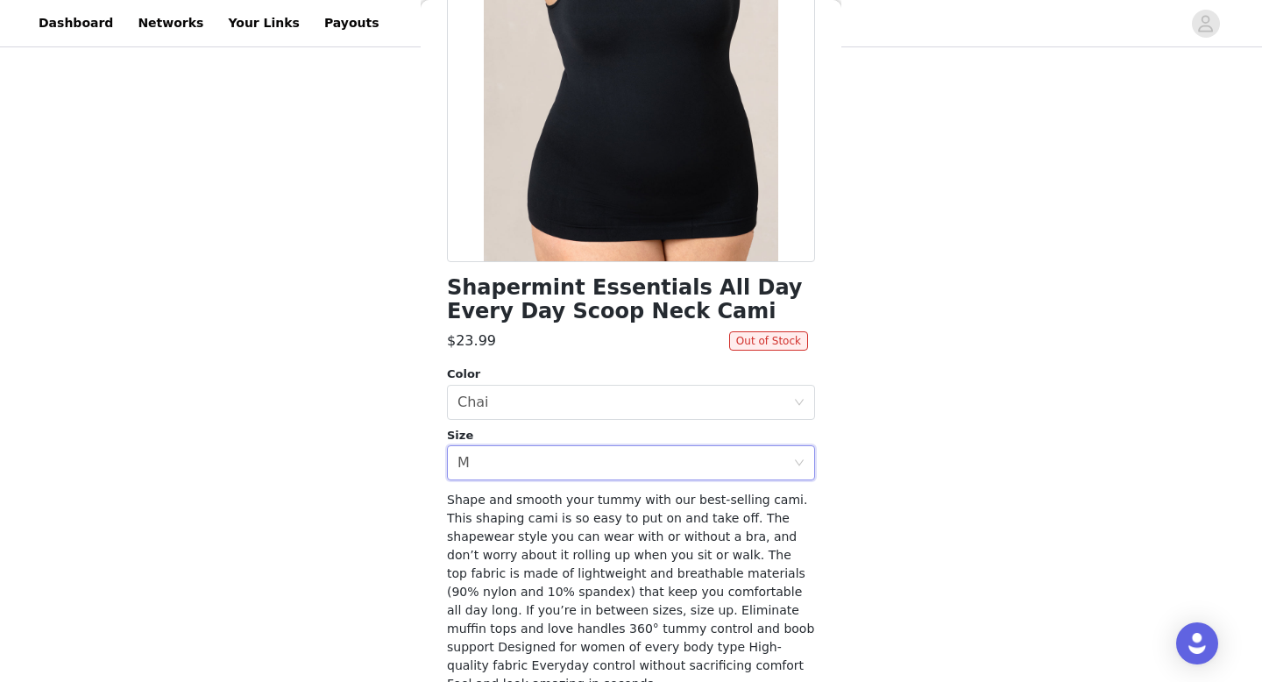
click at [874, 418] on div "STEP 2 OF 8 Products You'll receive specific products Shapermint Essentials Hig…" at bounding box center [631, 284] width 1262 height 1029
click at [785, 406] on div "Select color Chai" at bounding box center [625, 402] width 336 height 33
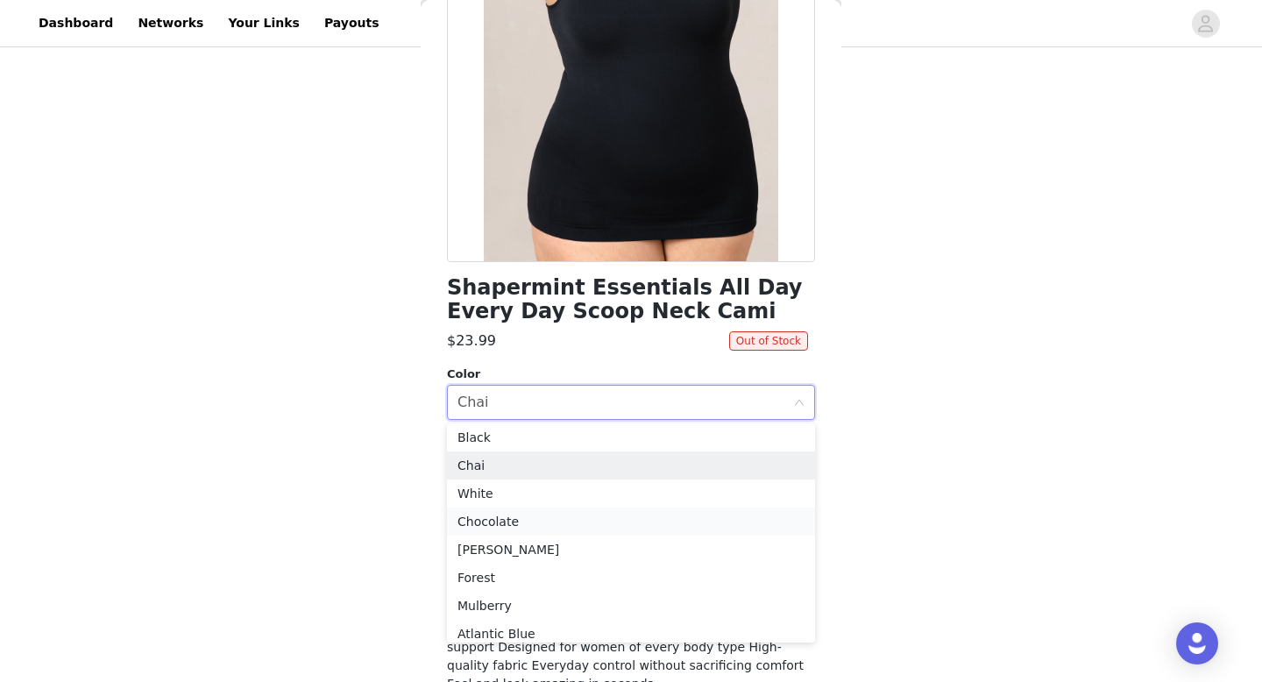
scroll to position [12, 0]
click at [552, 621] on li "Atlantic Blue" at bounding box center [631, 625] width 368 height 28
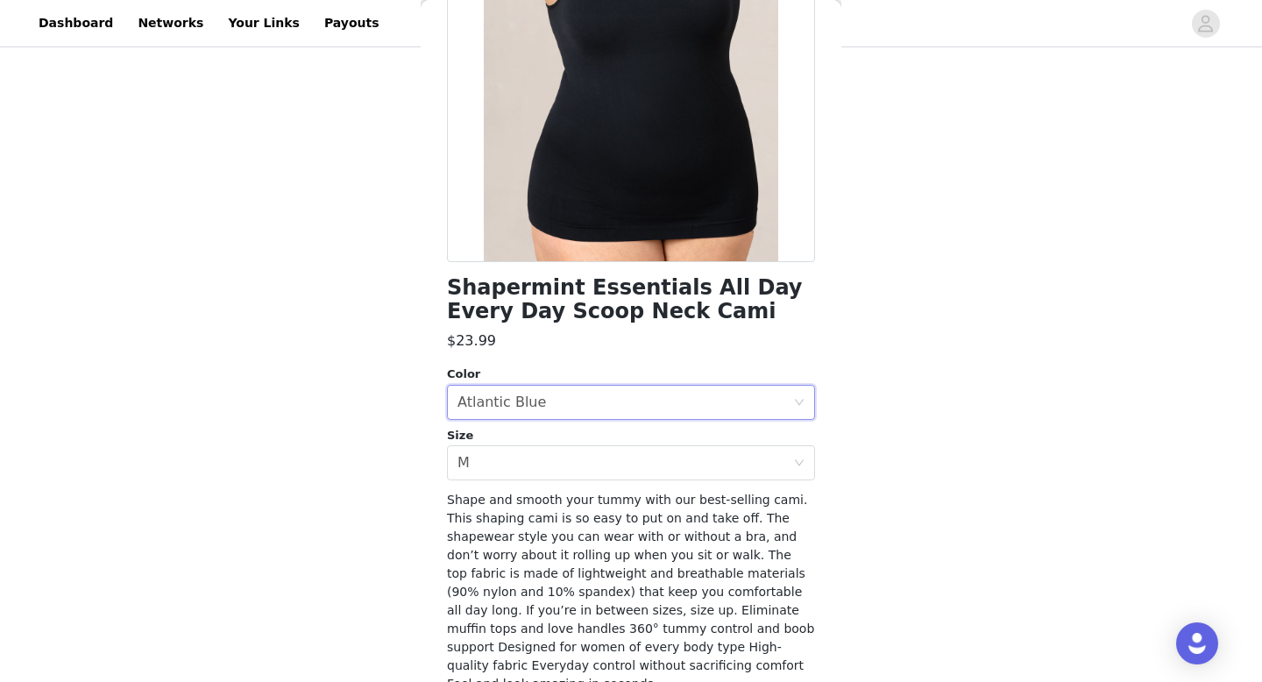
click at [403, 418] on div "STEP 2 OF 8 Products You'll receive specific products Shapermint Essentials Hig…" at bounding box center [631, 202] width 1262 height 1029
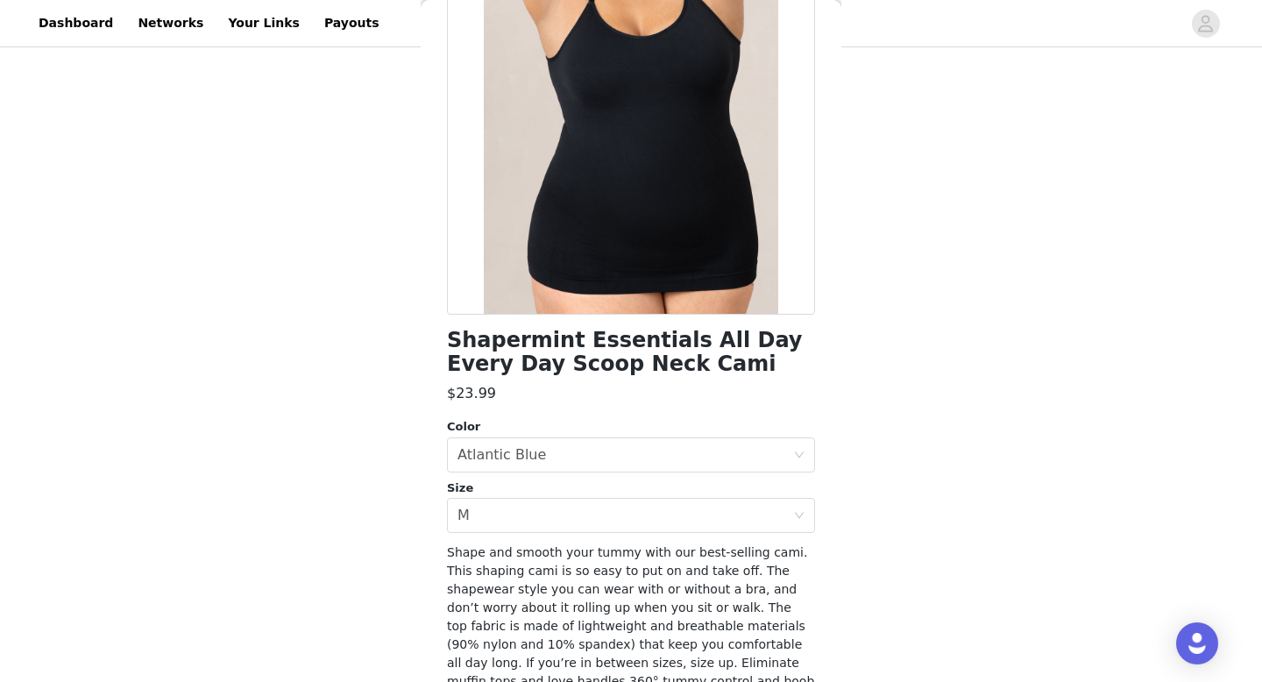
scroll to position [287, 0]
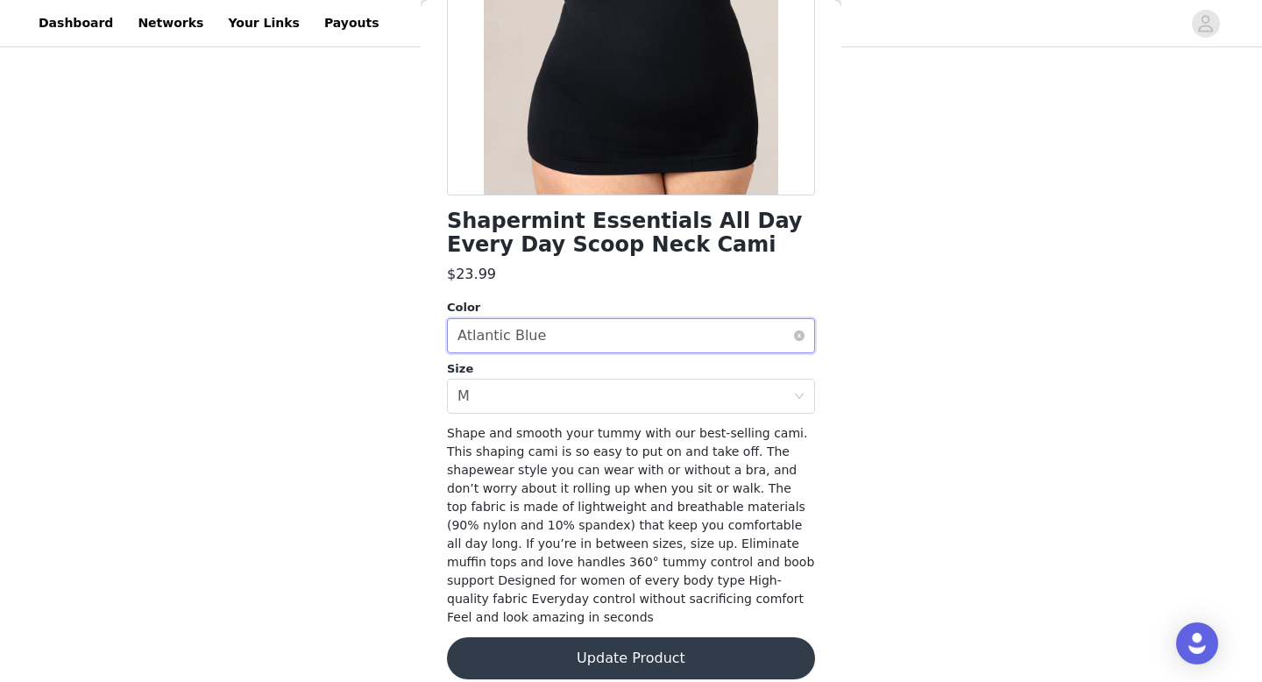
click at [580, 325] on div "Select color Atlantic Blue" at bounding box center [625, 335] width 336 height 33
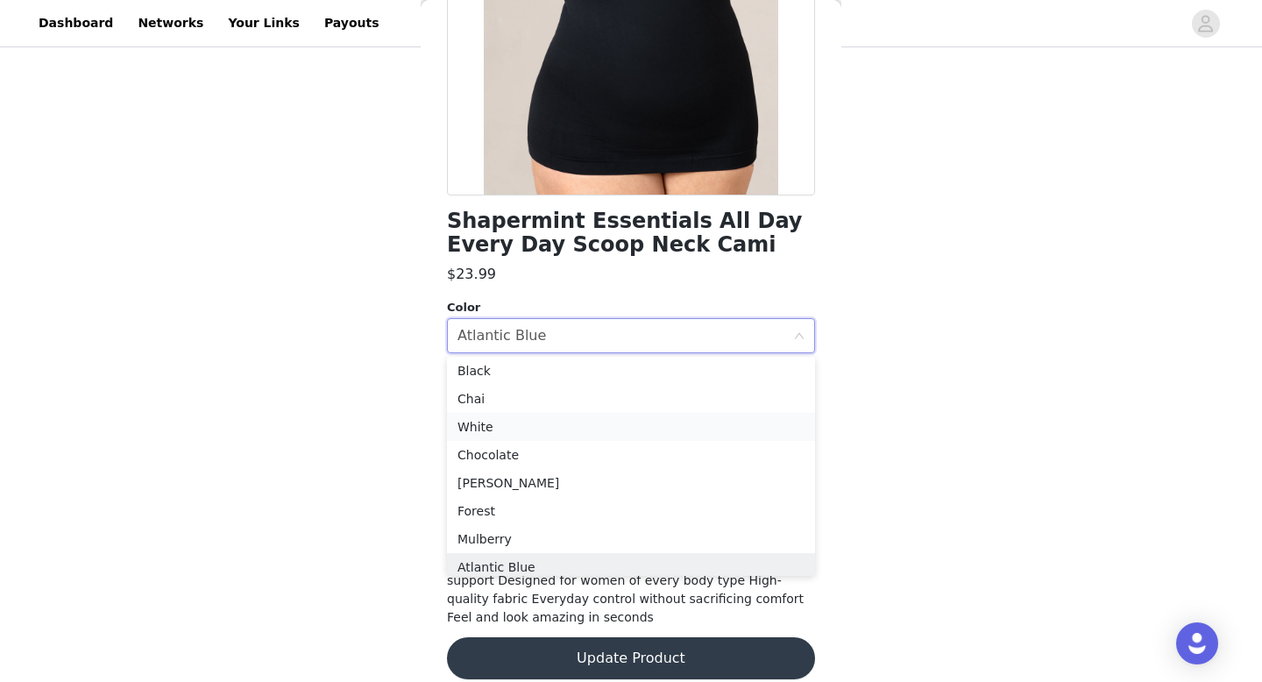
scroll to position [0, 0]
click at [526, 487] on li "[PERSON_NAME]" at bounding box center [631, 486] width 368 height 28
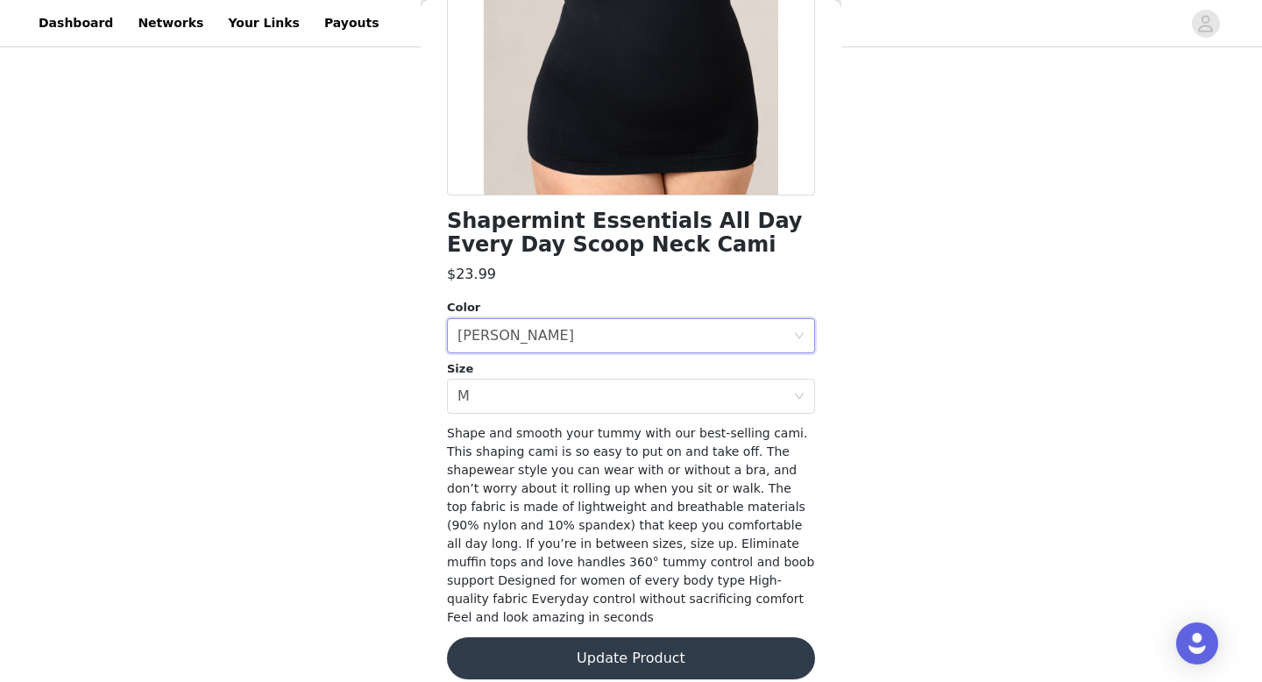
click at [586, 353] on div "Color Select color Rose Tan Size Select size M" at bounding box center [631, 356] width 368 height 115
click at [586, 315] on div "Color" at bounding box center [631, 308] width 368 height 18
click at [586, 316] on div "Color Select color Rose Tan" at bounding box center [631, 326] width 368 height 54
click at [581, 342] on div "Select color Rose Tan" at bounding box center [625, 335] width 336 height 33
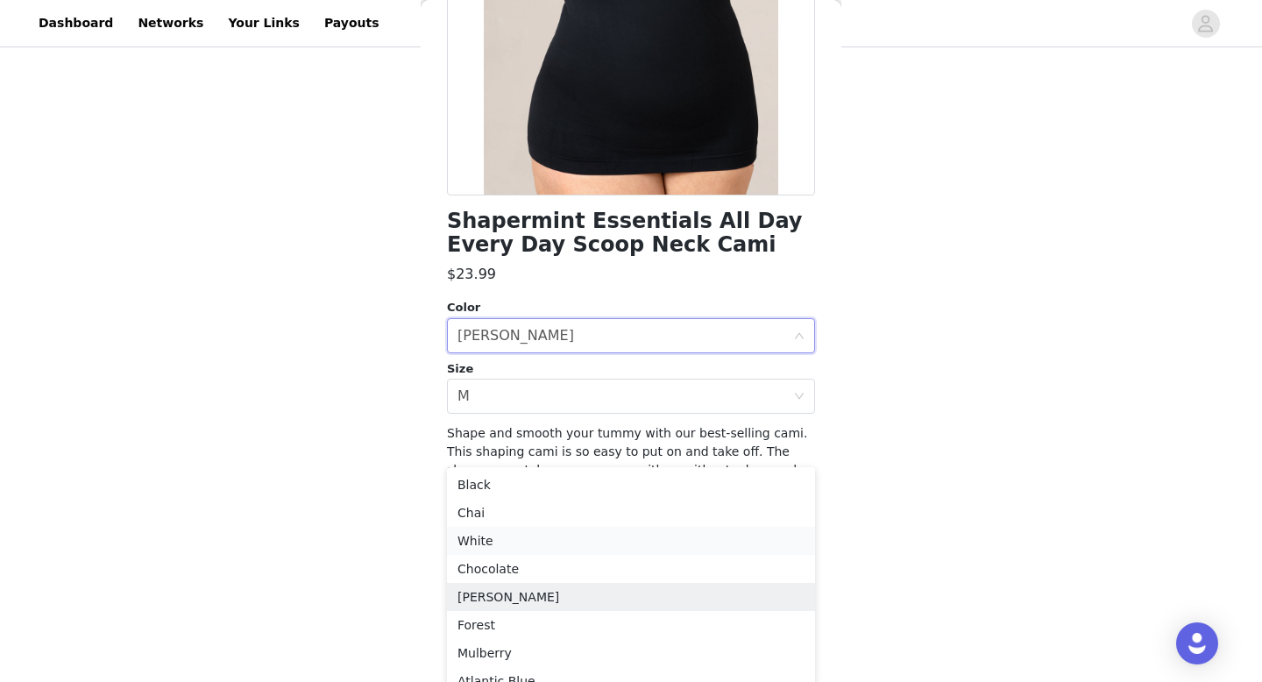
scroll to position [12, 0]
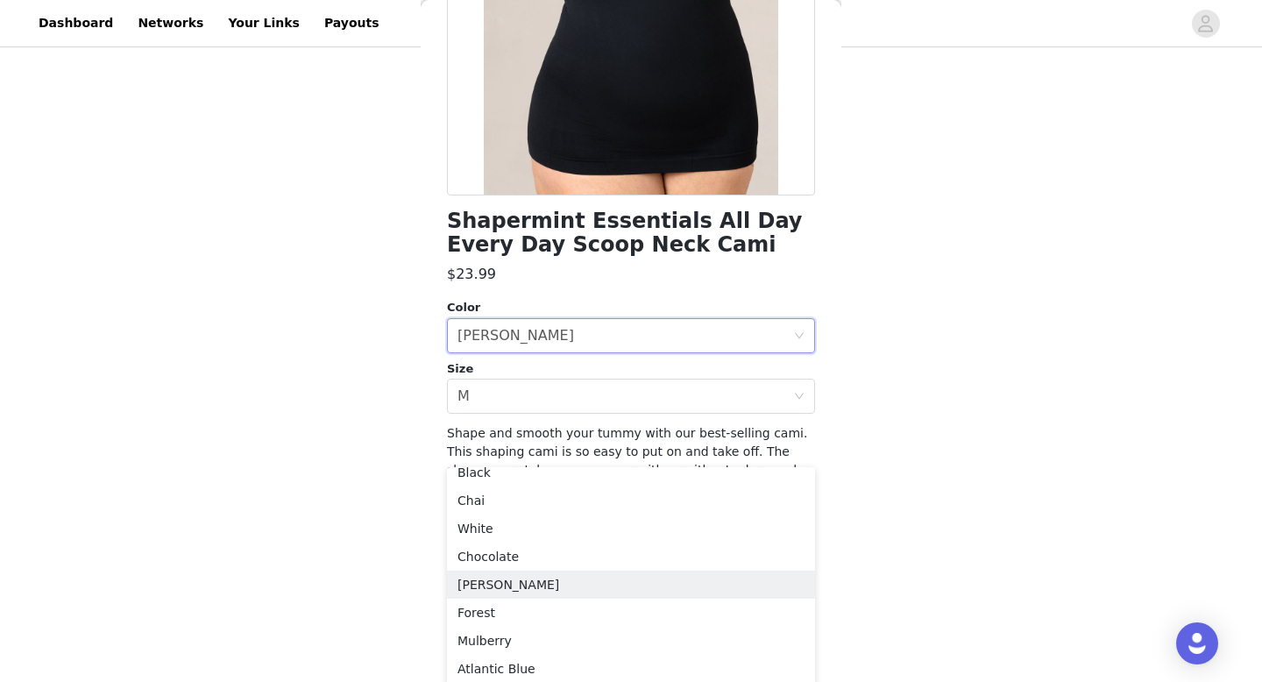
click at [403, 538] on div "STEP 2 OF 8 Products You'll receive specific products Shapermint Essentials Hig…" at bounding box center [631, 312] width 1262 height 1029
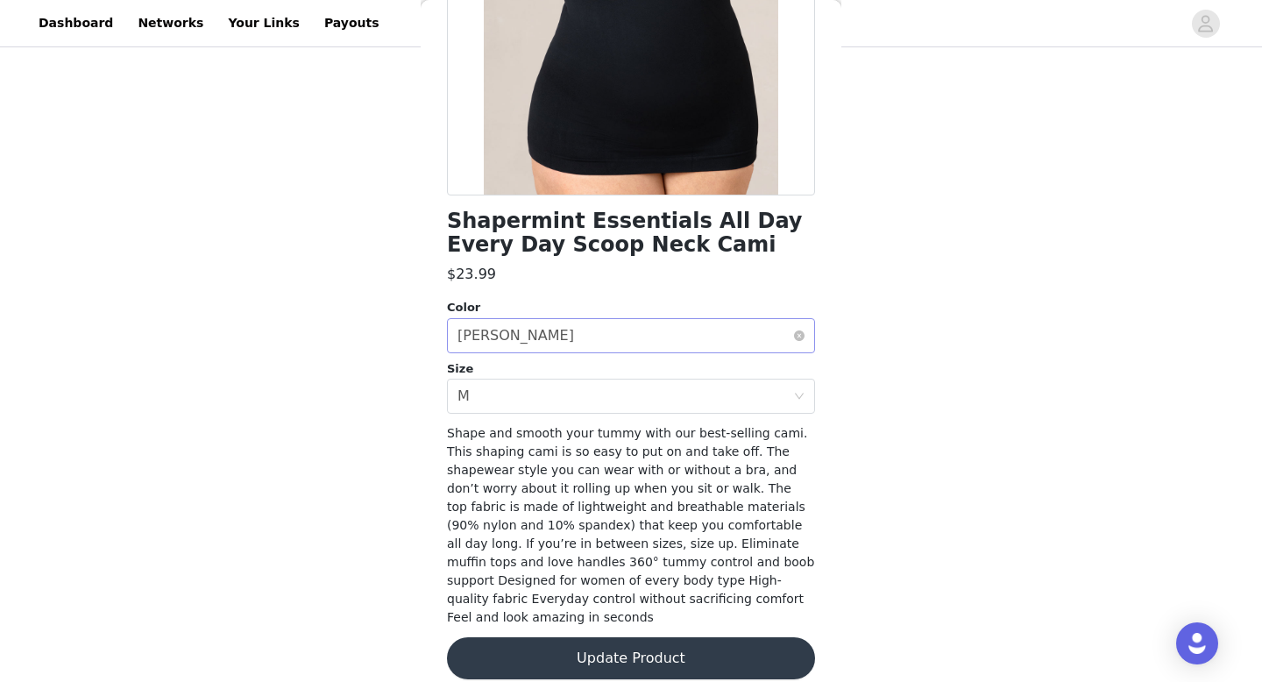
click at [547, 340] on div "Select color Rose Tan" at bounding box center [625, 335] width 336 height 33
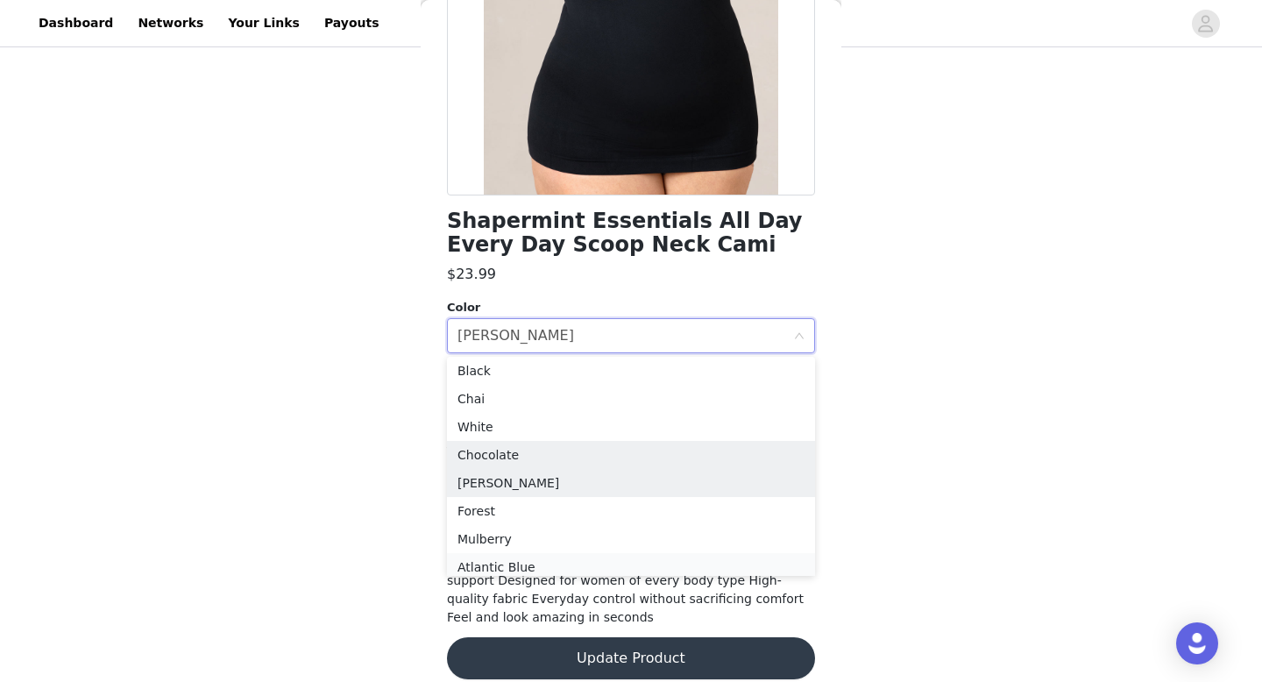
scroll to position [9, 0]
click at [477, 567] on li "Atlantic Blue" at bounding box center [631, 562] width 368 height 28
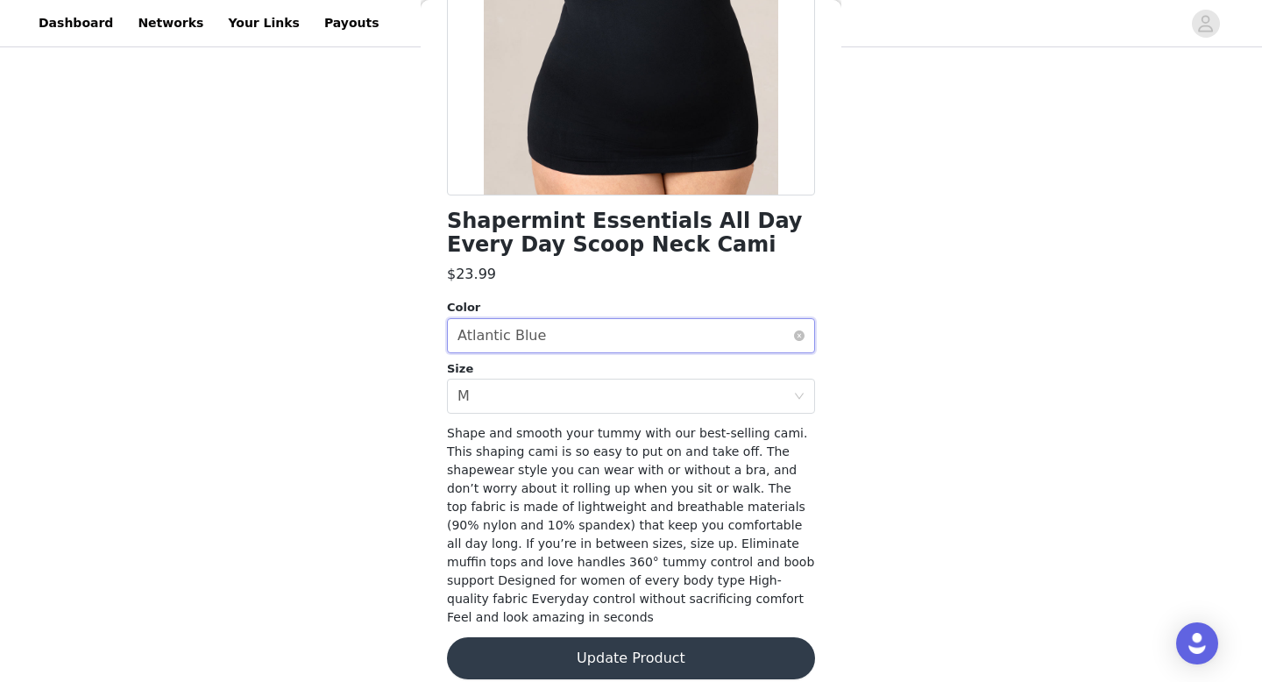
click at [545, 341] on div "Select color Atlantic Blue" at bounding box center [625, 335] width 336 height 33
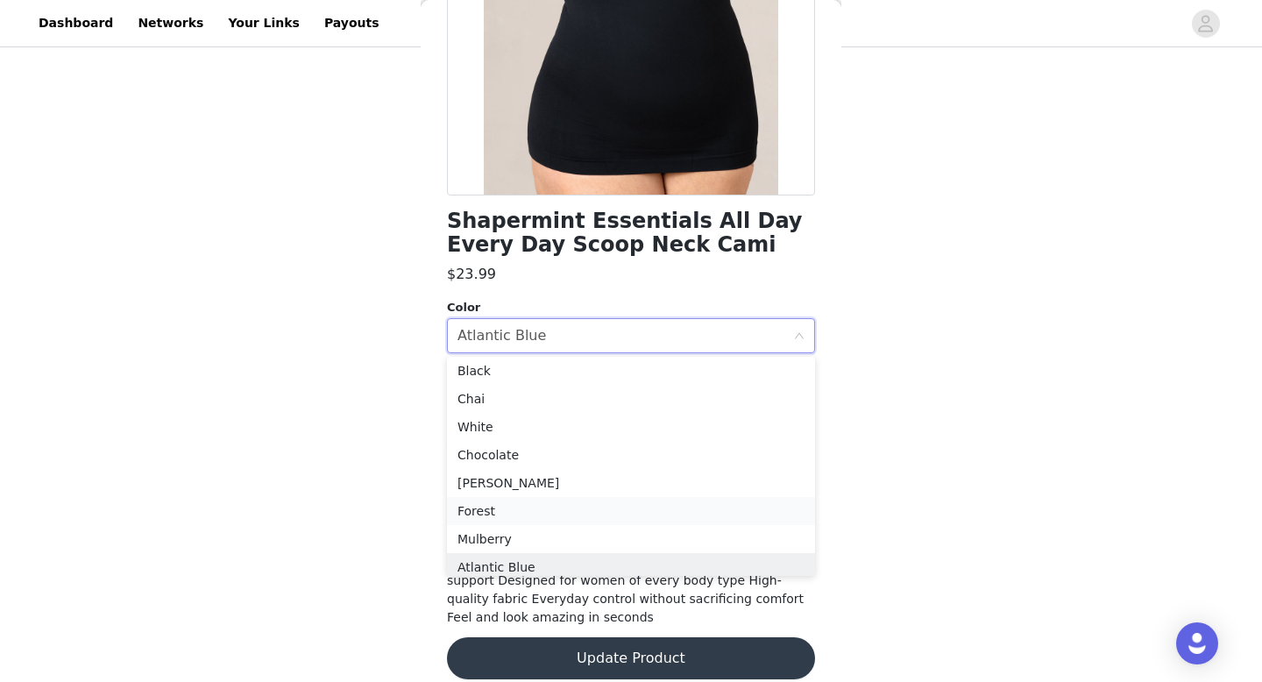
scroll to position [12, 0]
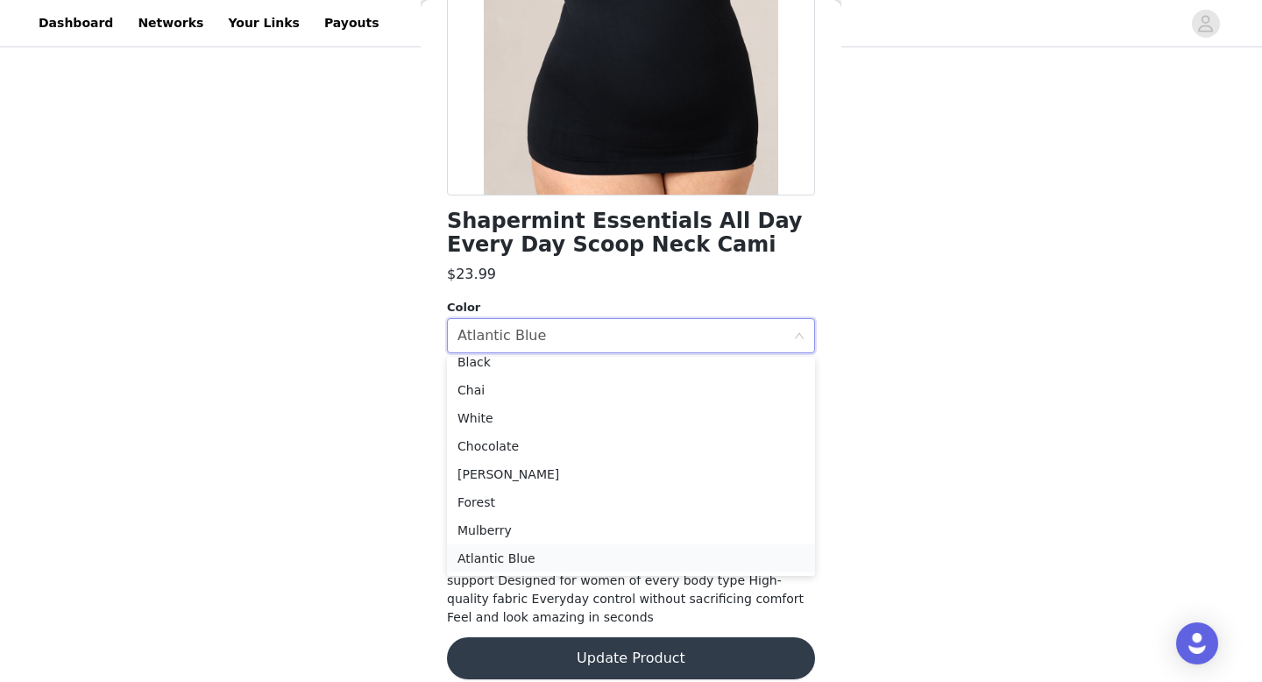
click at [498, 561] on li "Atlantic Blue" at bounding box center [631, 558] width 368 height 28
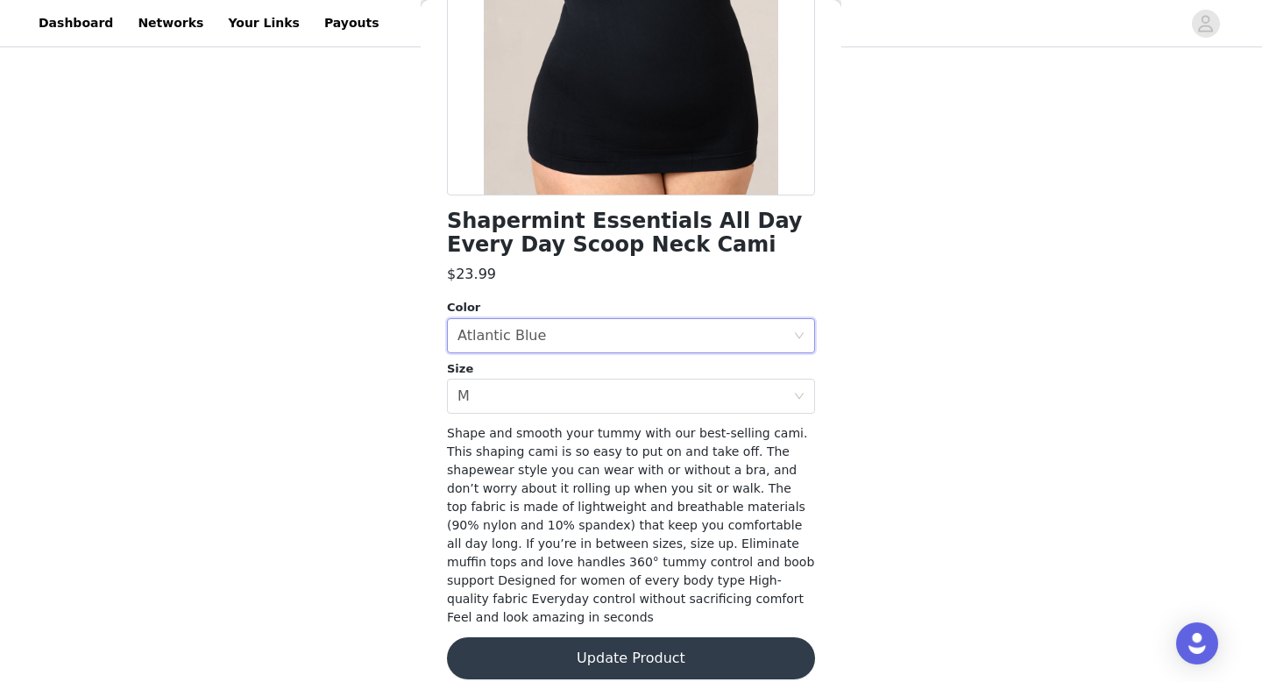
click at [524, 637] on button "Update Product" at bounding box center [631, 658] width 368 height 42
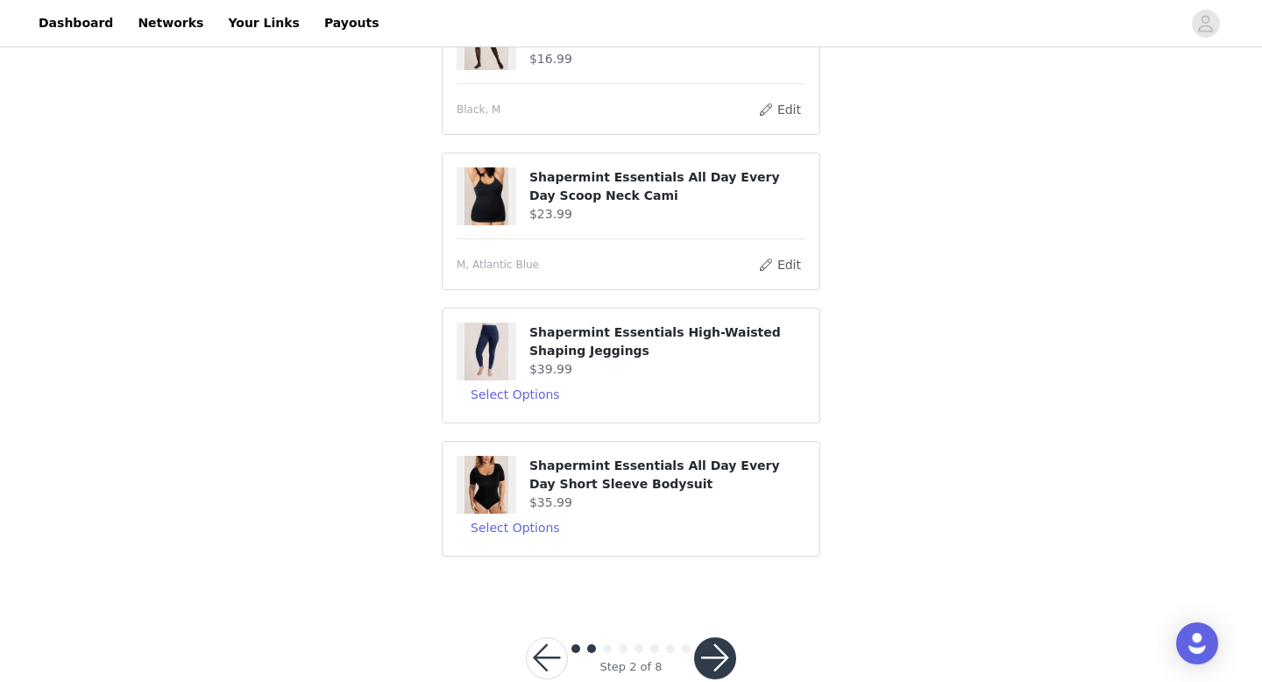
scroll to position [508, 0]
click at [531, 530] on button "Select Options" at bounding box center [514, 527] width 117 height 28
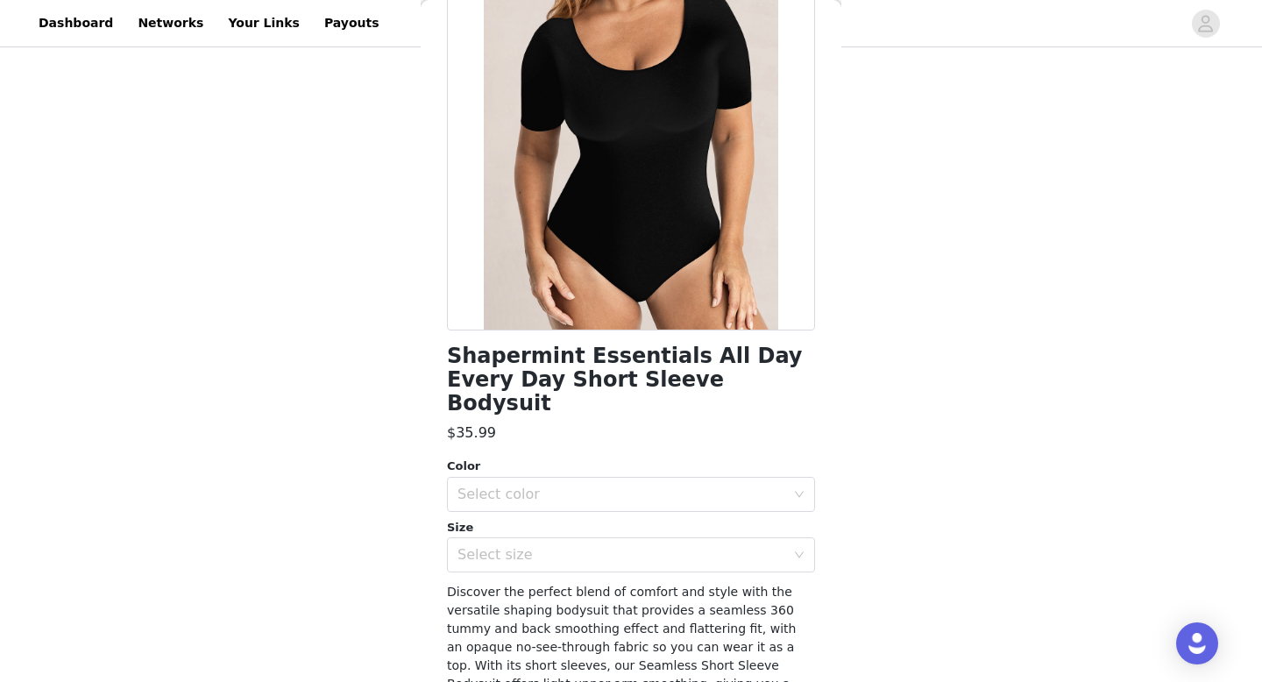
scroll to position [152, 0]
click at [551, 480] on div "Select color" at bounding box center [625, 493] width 336 height 33
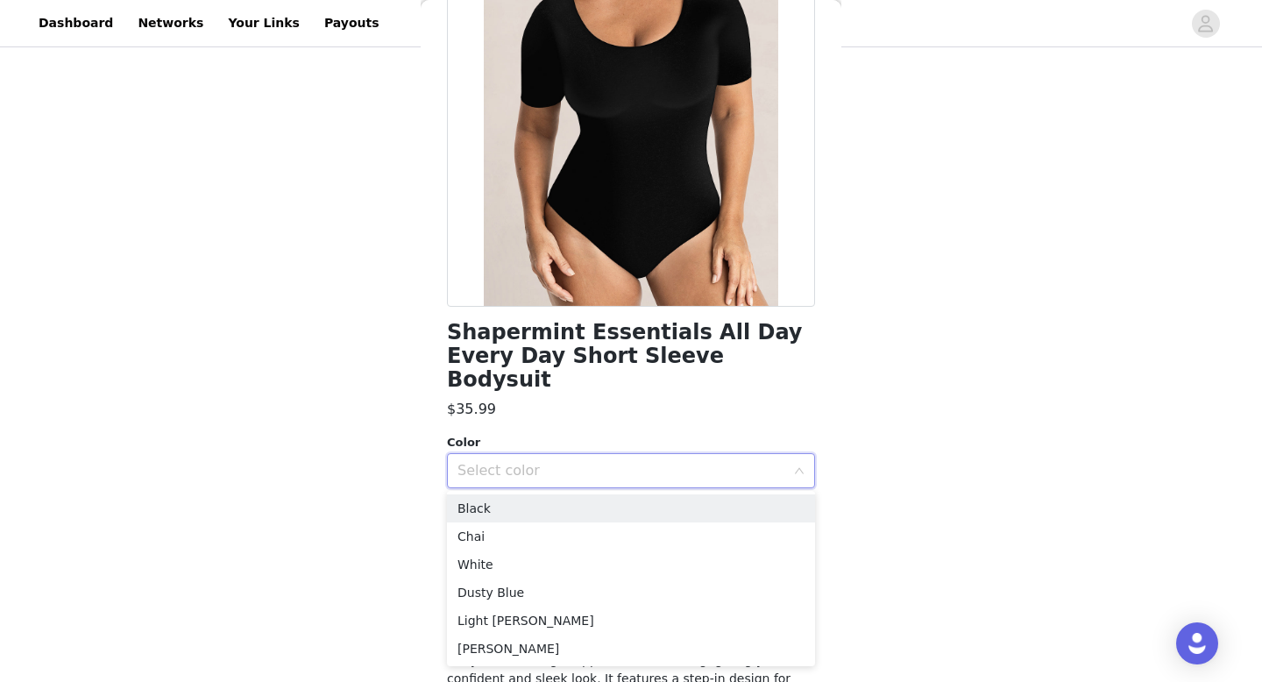
scroll to position [177, 0]
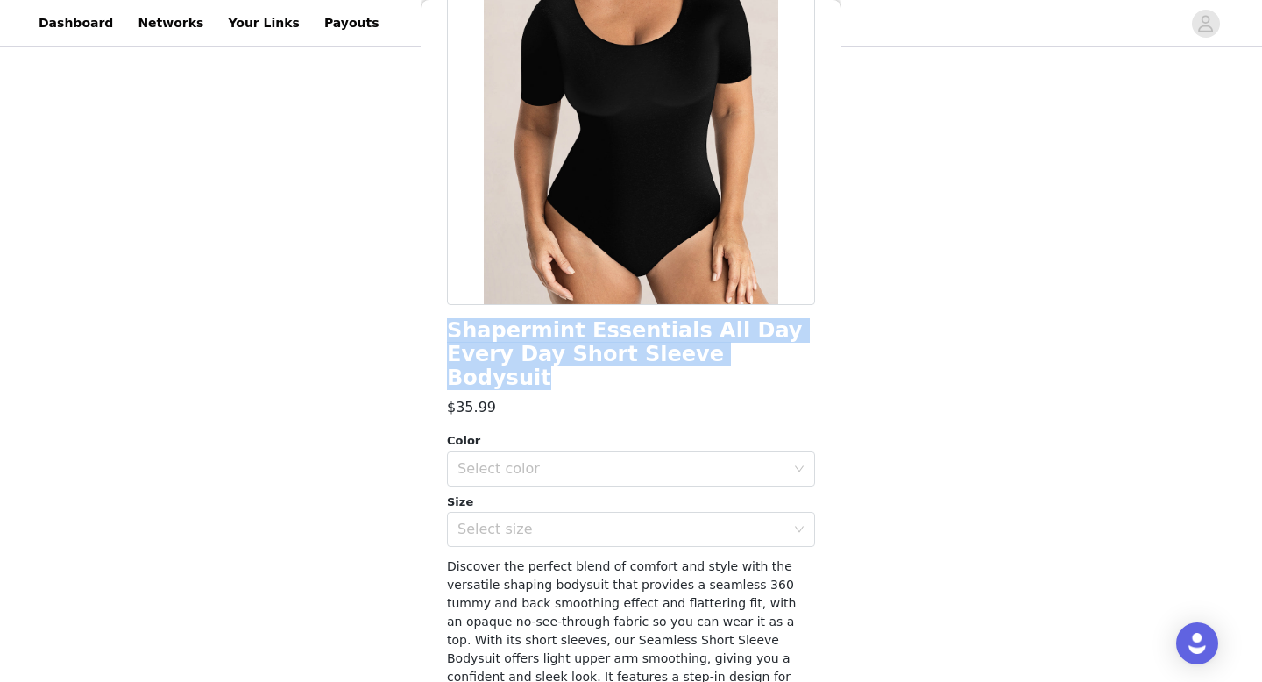
drag, startPoint x: 711, startPoint y: 351, endPoint x: 427, endPoint y: 334, distance: 285.3
click at [427, 334] on div "Back Shapermint Essentials All Day Every Day Short Sleeve Bodysuit $35.99 Color…" at bounding box center [631, 341] width 421 height 682
copy h1 "Shapermint Essentials All Day Every Day Short Sleeve Bodysuit"
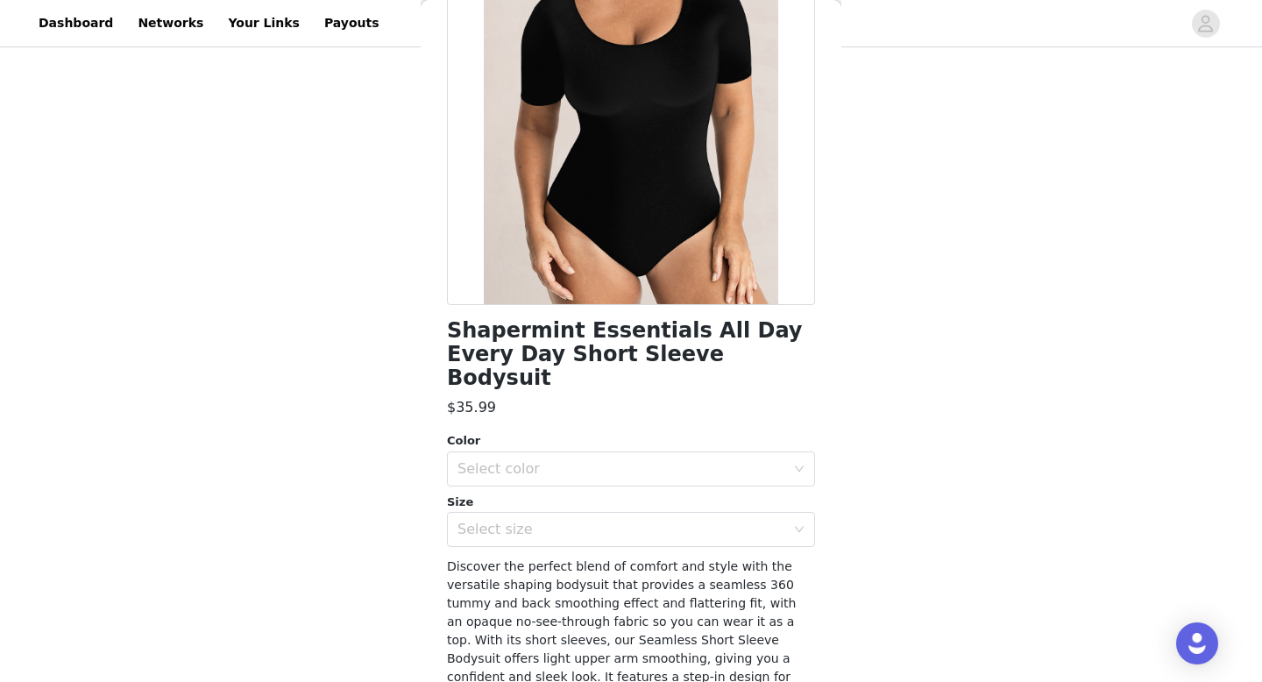
click at [520, 493] on div "Size" at bounding box center [631, 502] width 368 height 18
click at [535, 460] on div "Select color" at bounding box center [621, 469] width 328 height 18
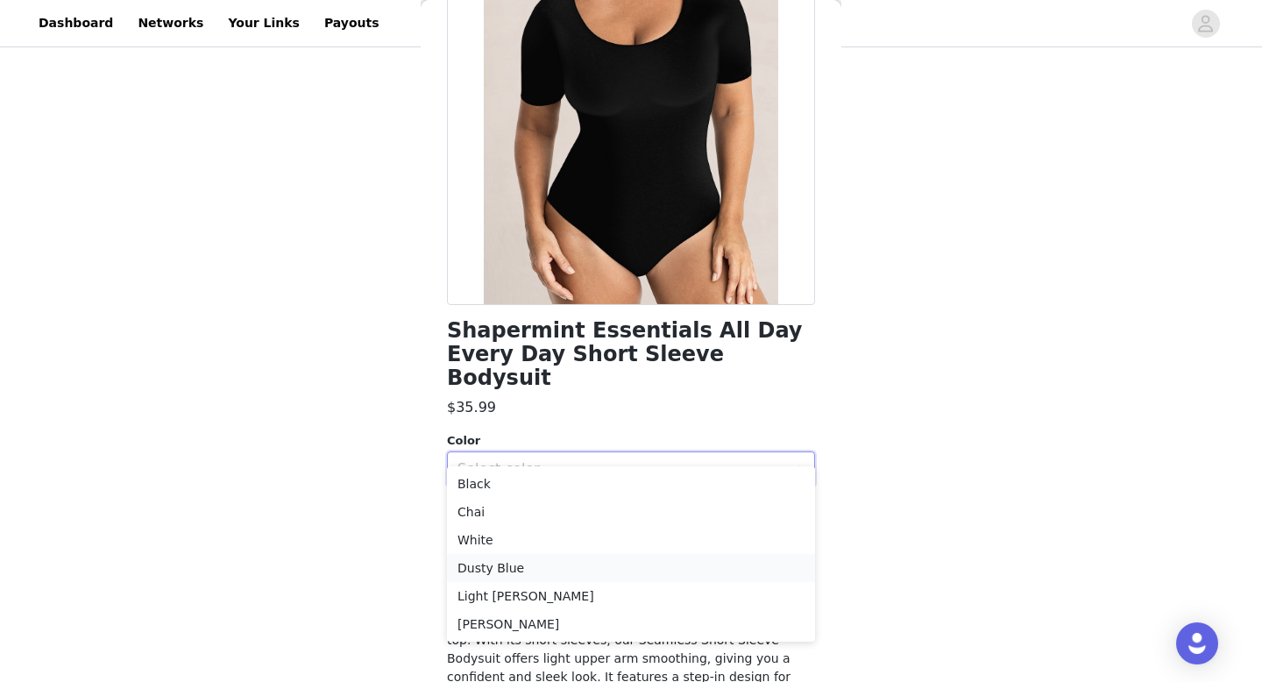
click at [505, 562] on li "Dusty Blue" at bounding box center [631, 568] width 368 height 28
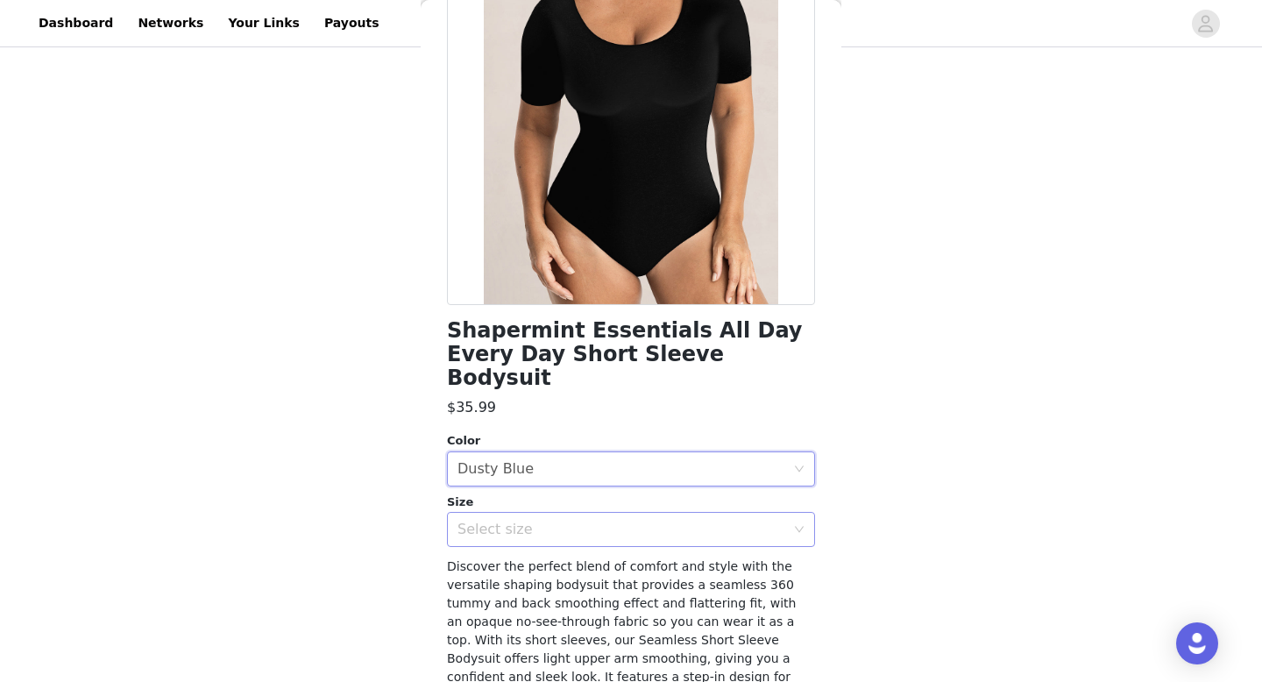
click at [545, 520] on div "Select size" at bounding box center [621, 529] width 328 height 18
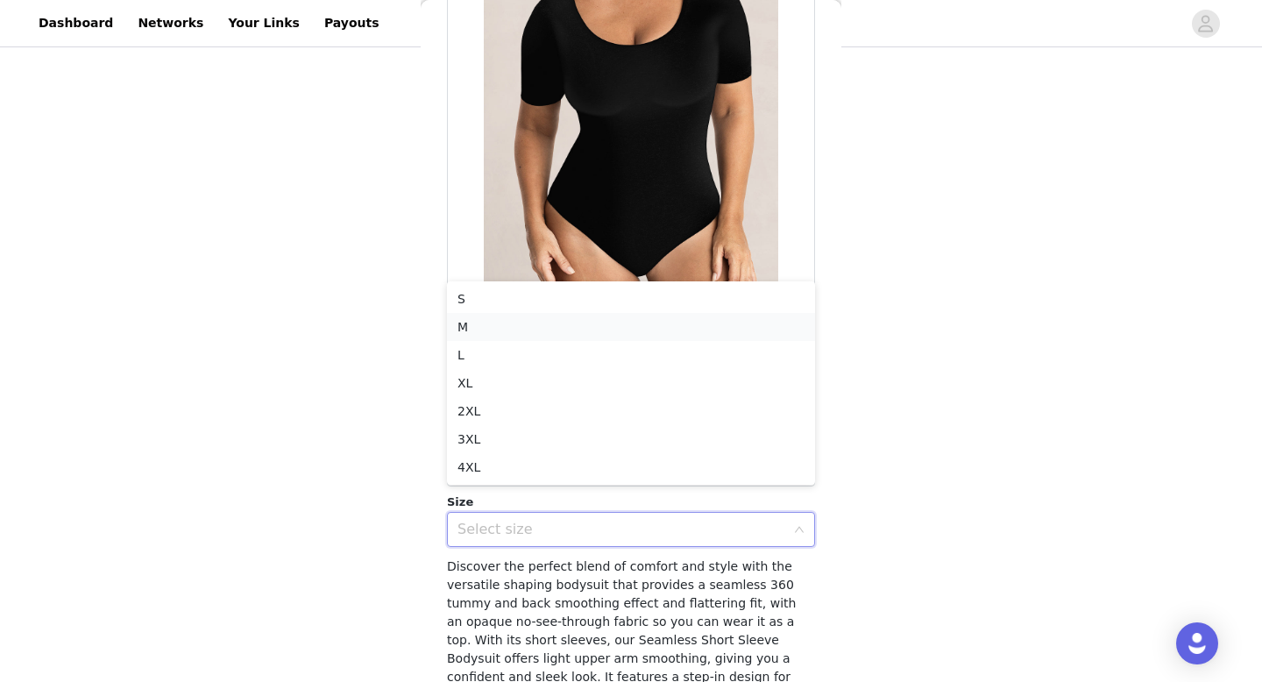
click at [505, 329] on li "M" at bounding box center [631, 327] width 368 height 28
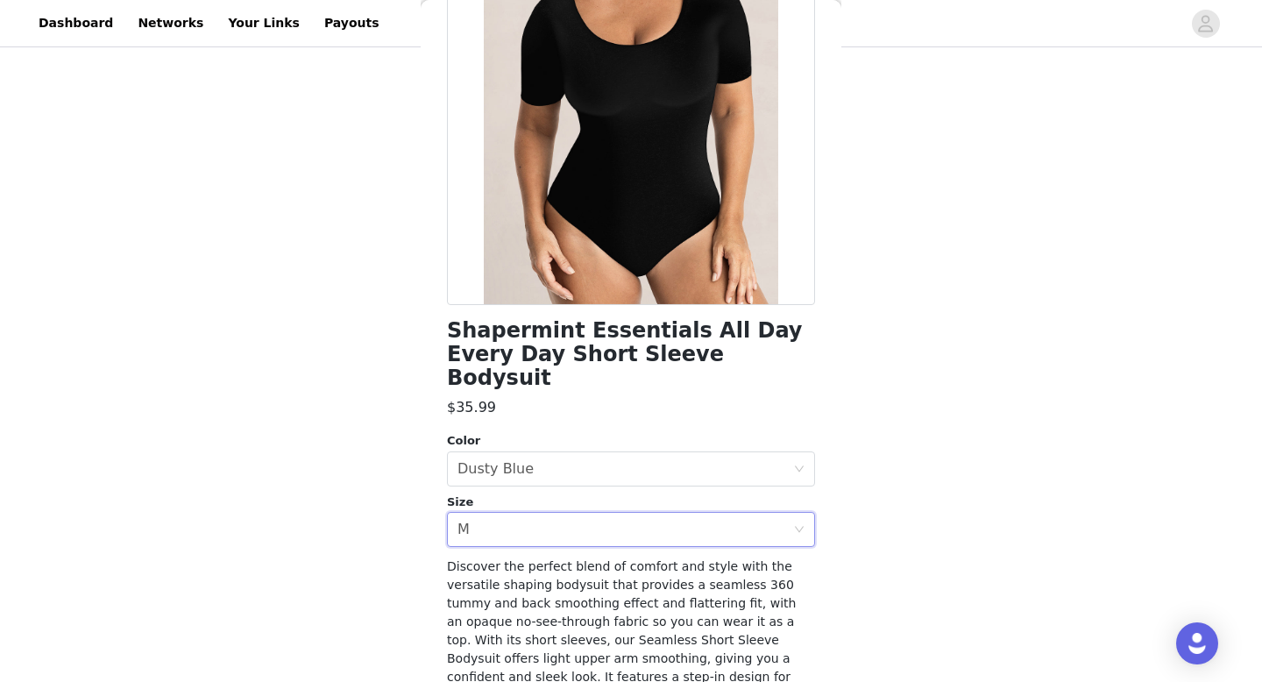
click at [377, 403] on div "STEP 2 OF 8 Products You'll receive specific products Shapermint Essentials Hig…" at bounding box center [631, 68] width 1262 height 1051
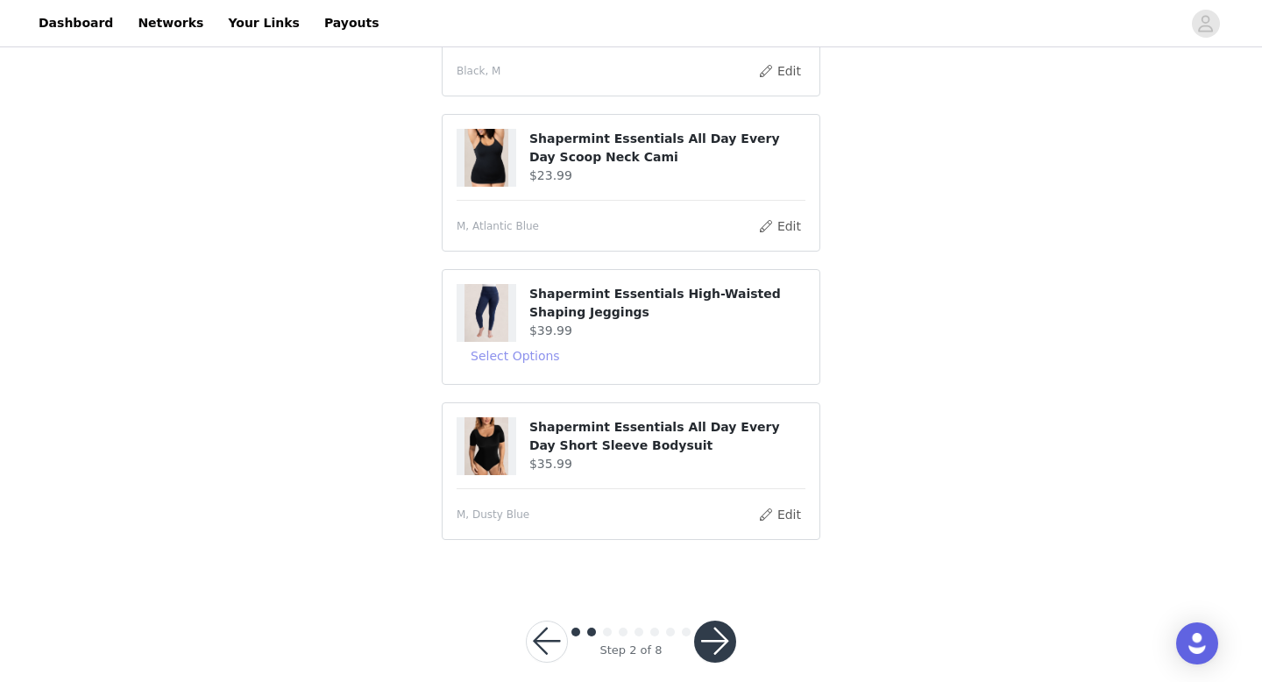
click at [535, 352] on button "Select Options" at bounding box center [514, 356] width 117 height 28
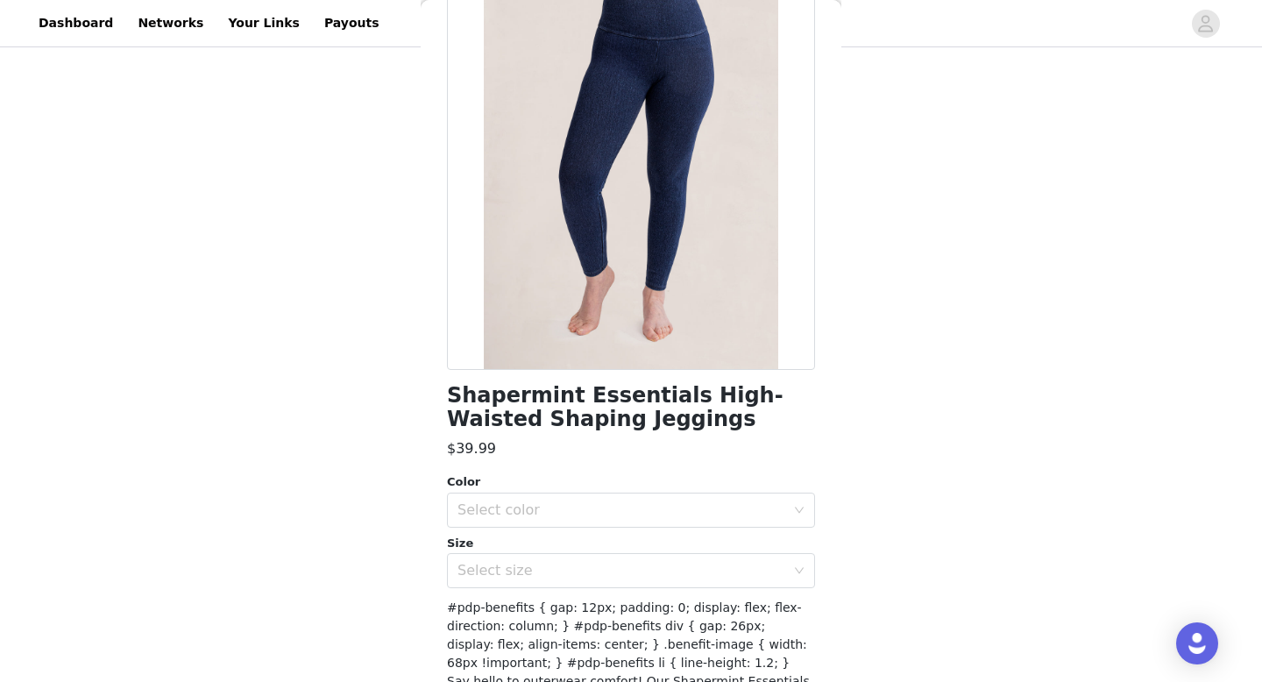
scroll to position [114, 0]
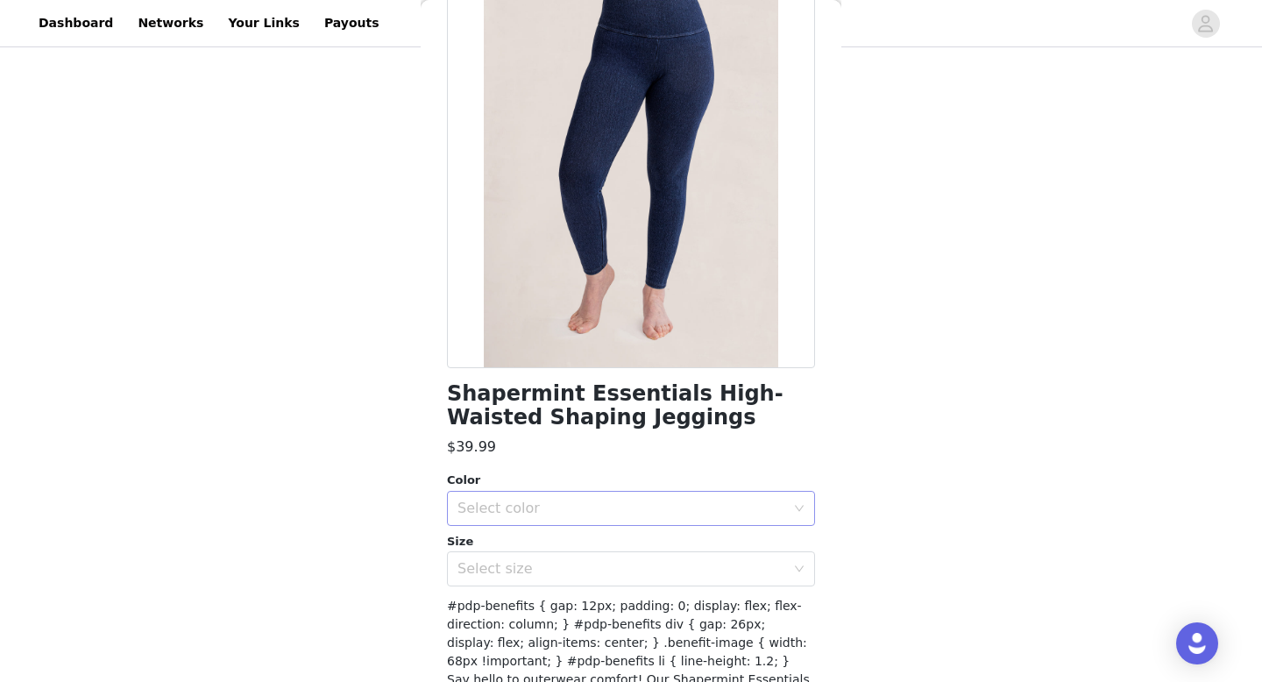
click at [522, 506] on div "Select color" at bounding box center [621, 508] width 328 height 18
click at [522, 540] on li "Navy" at bounding box center [631, 547] width 368 height 28
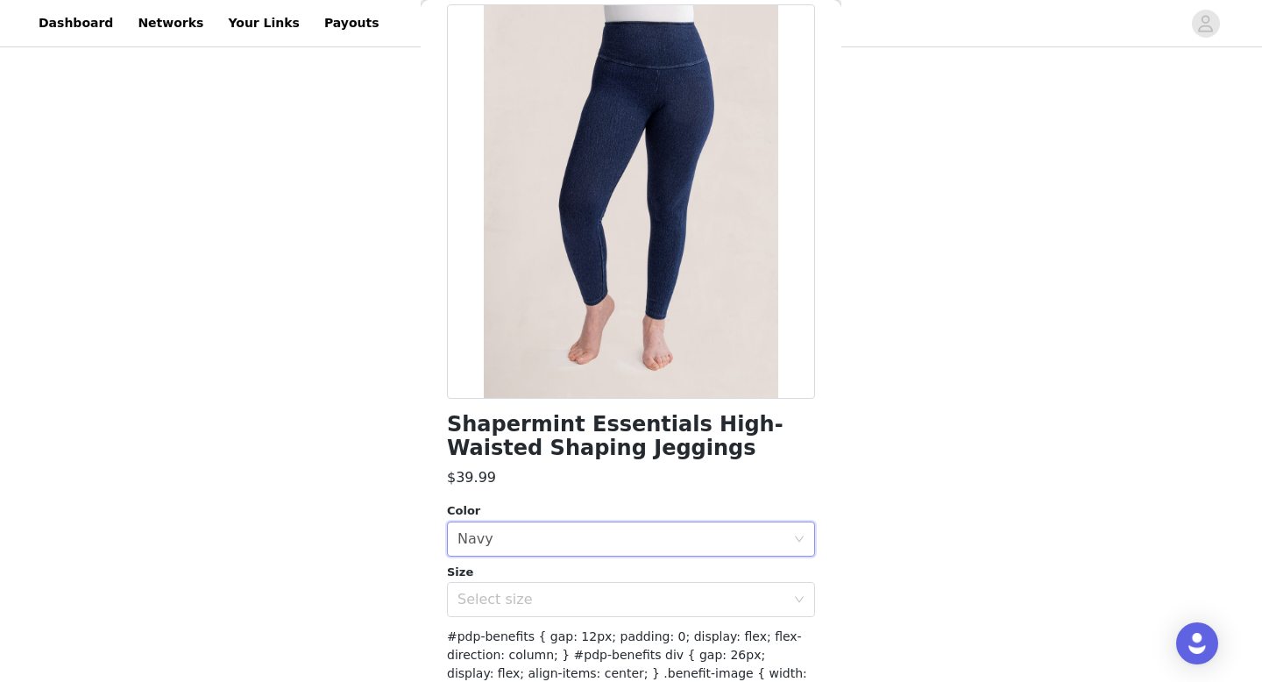
scroll to position [87, 0]
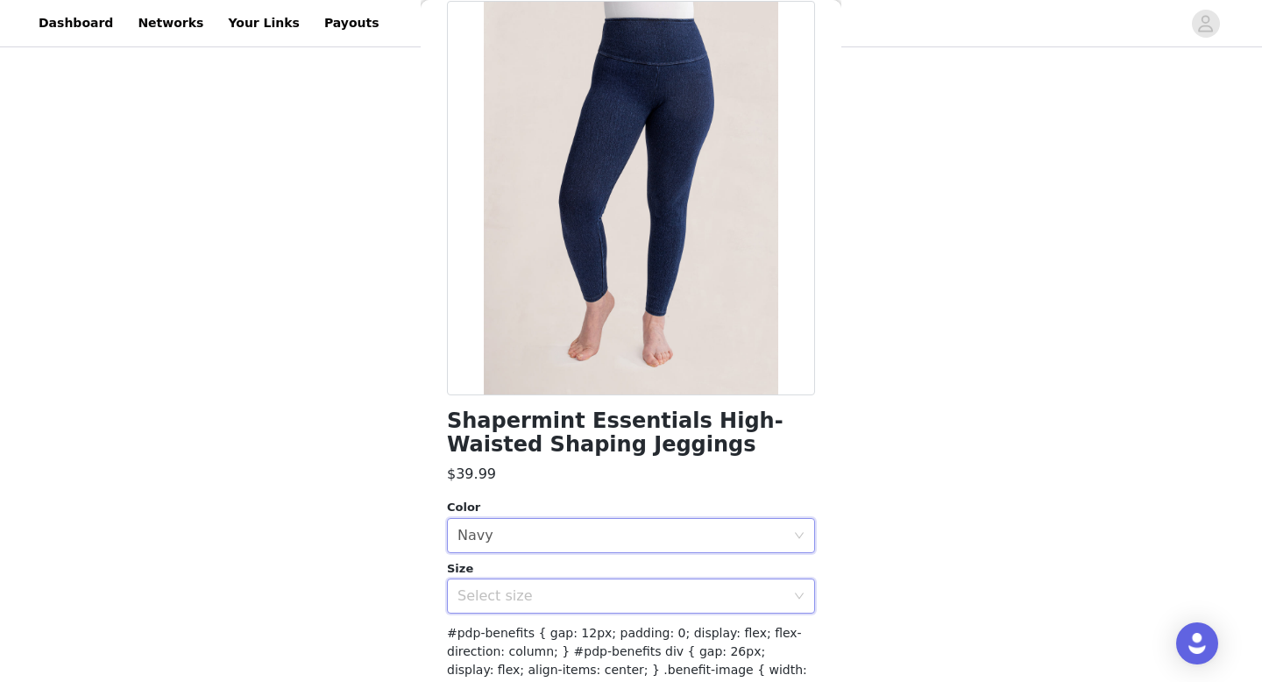
click at [512, 579] on div "Select size" at bounding box center [625, 595] width 336 height 33
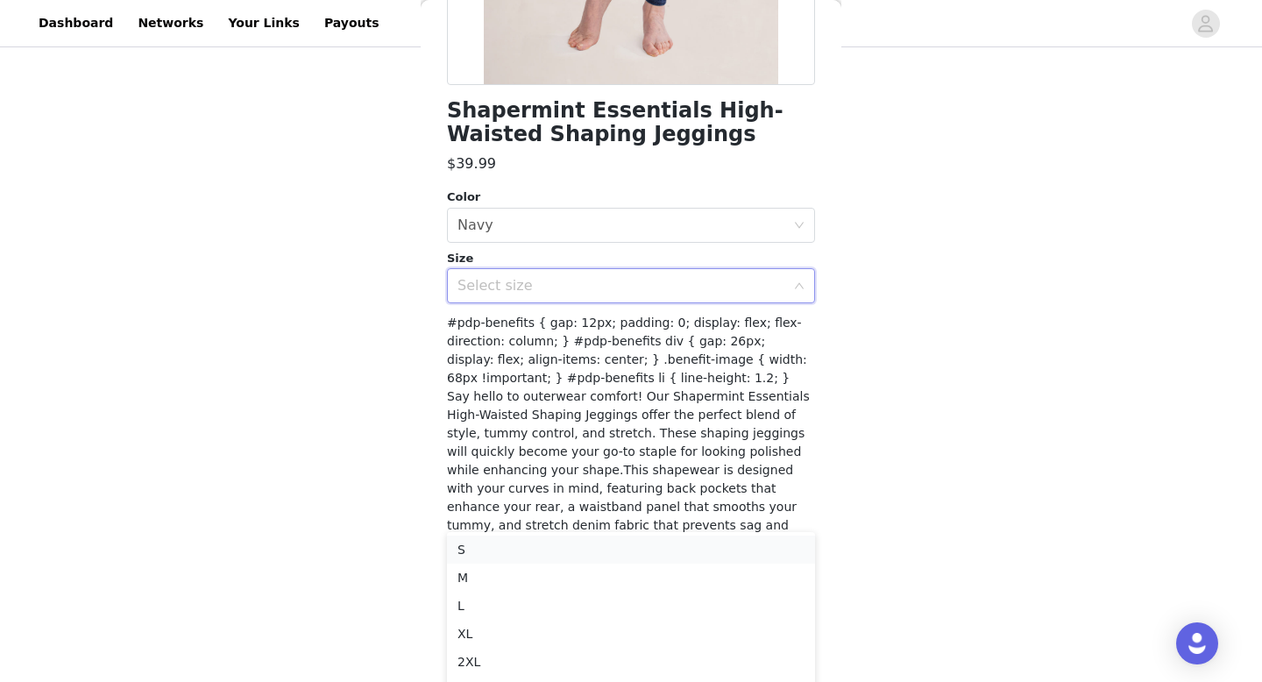
scroll to position [633, 0]
click at [478, 608] on li "L" at bounding box center [631, 605] width 368 height 28
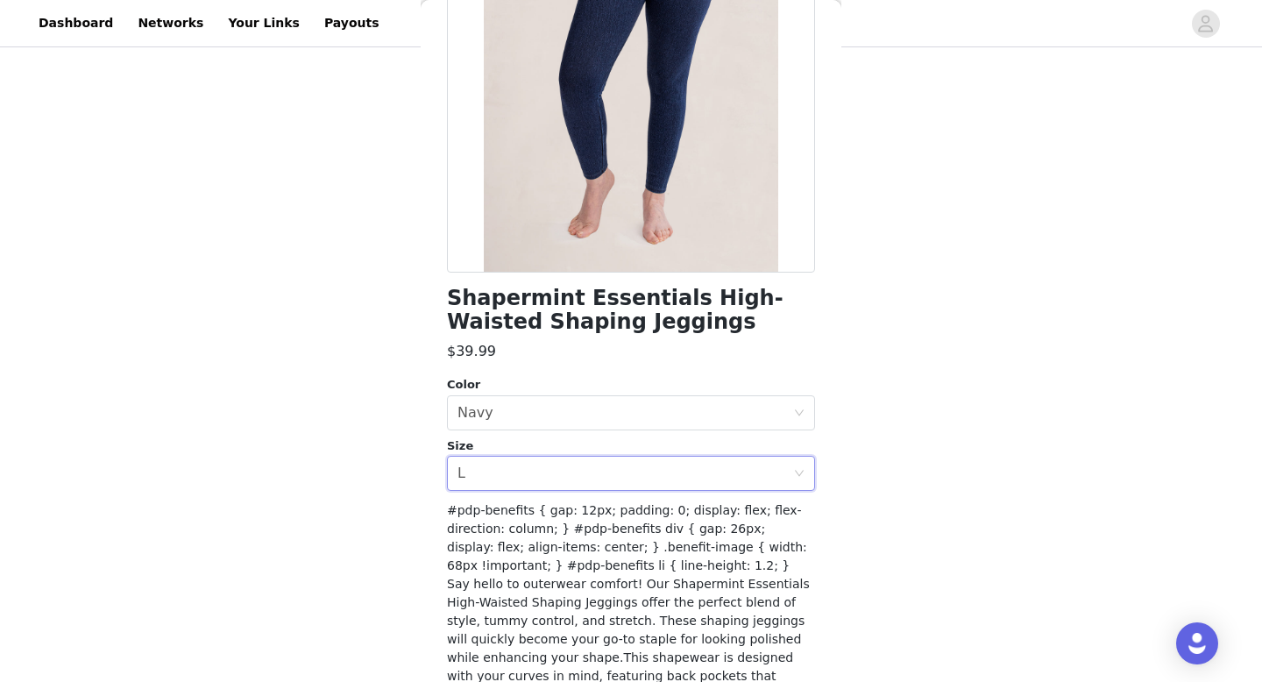
scroll to position [125, 0]
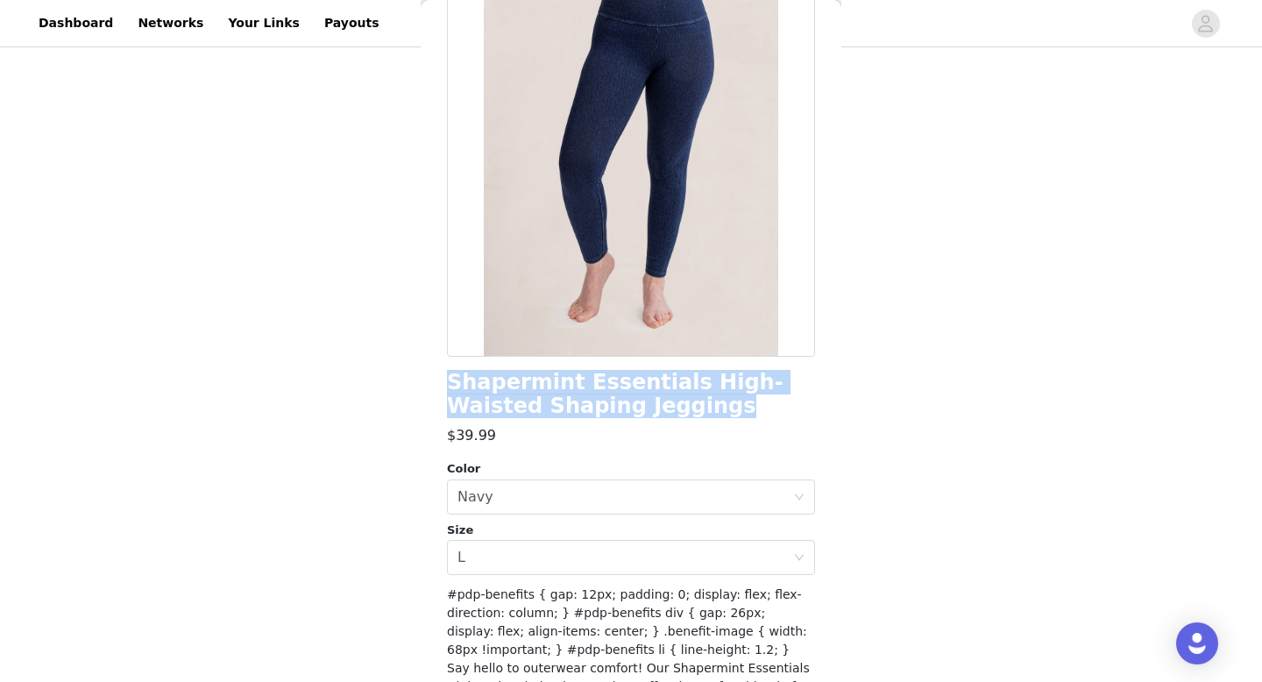
drag, startPoint x: 627, startPoint y: 411, endPoint x: 435, endPoint y: 368, distance: 196.6
click at [435, 368] on div "Back Shapermint Essentials High-Waisted Shaping Jeggings $39.99 Color Select co…" at bounding box center [631, 341] width 421 height 682
copy h1 "Shapermint Essentials High-Waisted Shaping Jeggings"
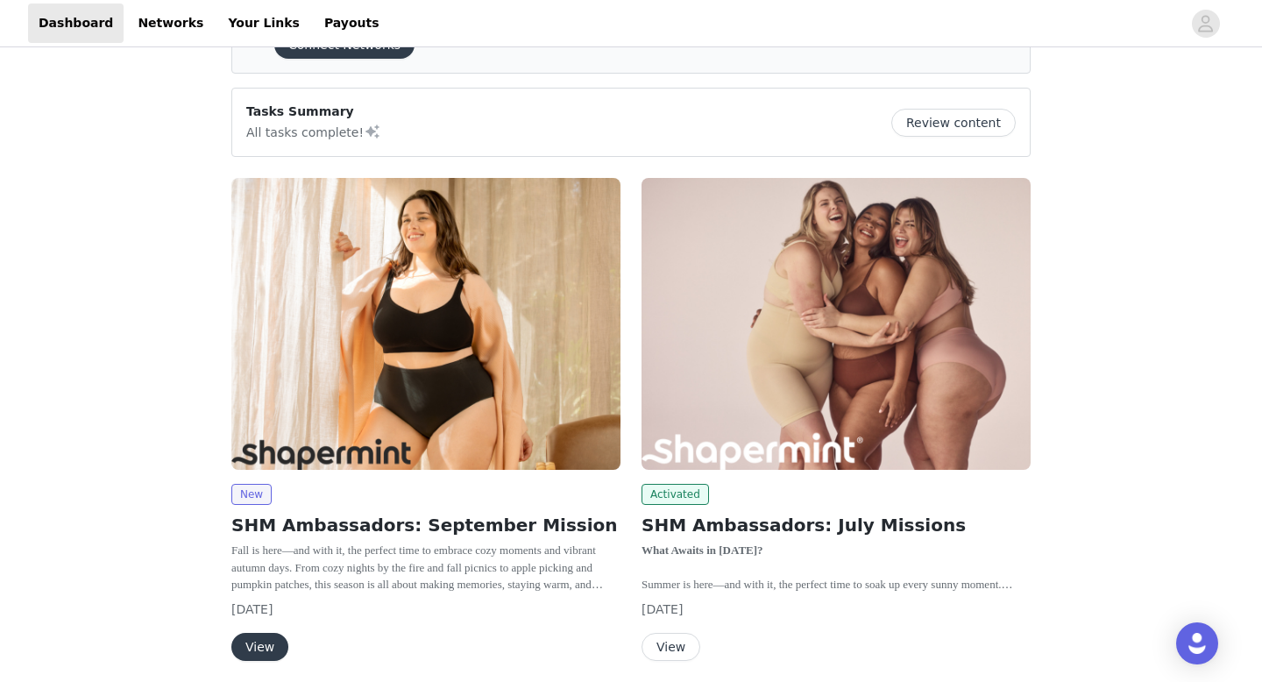
scroll to position [341, 0]
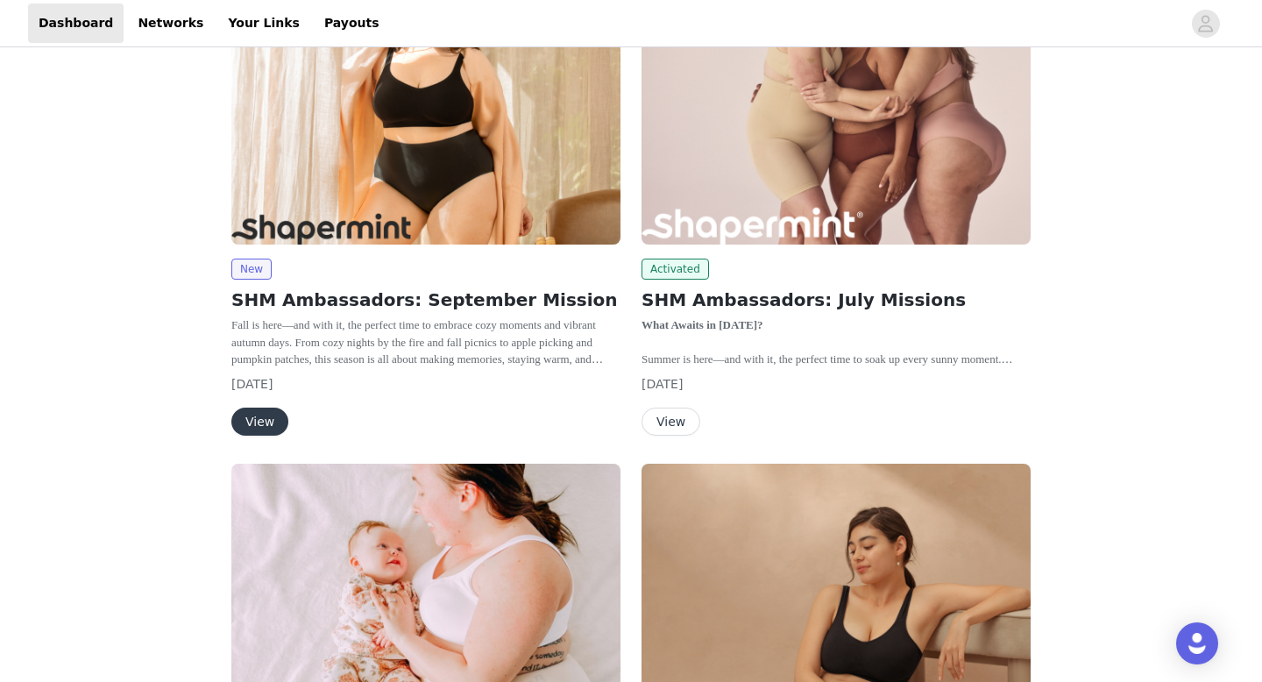
click at [264, 420] on button "View" at bounding box center [259, 421] width 57 height 28
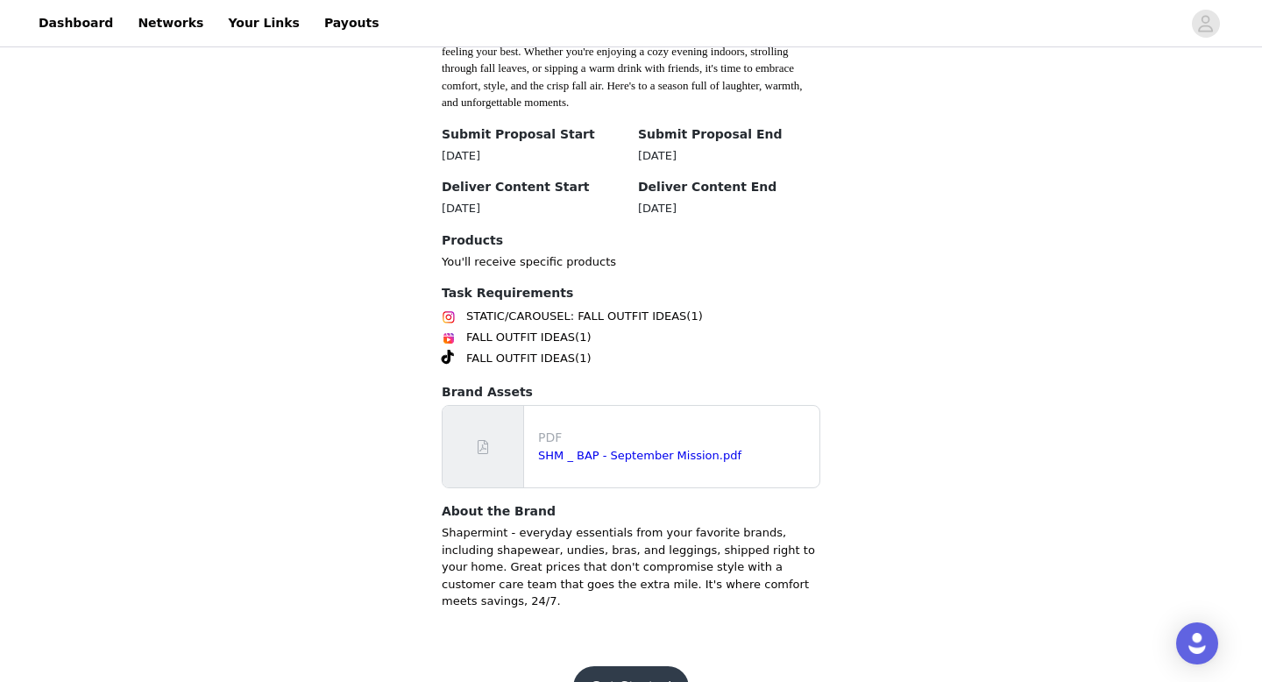
scroll to position [560, 0]
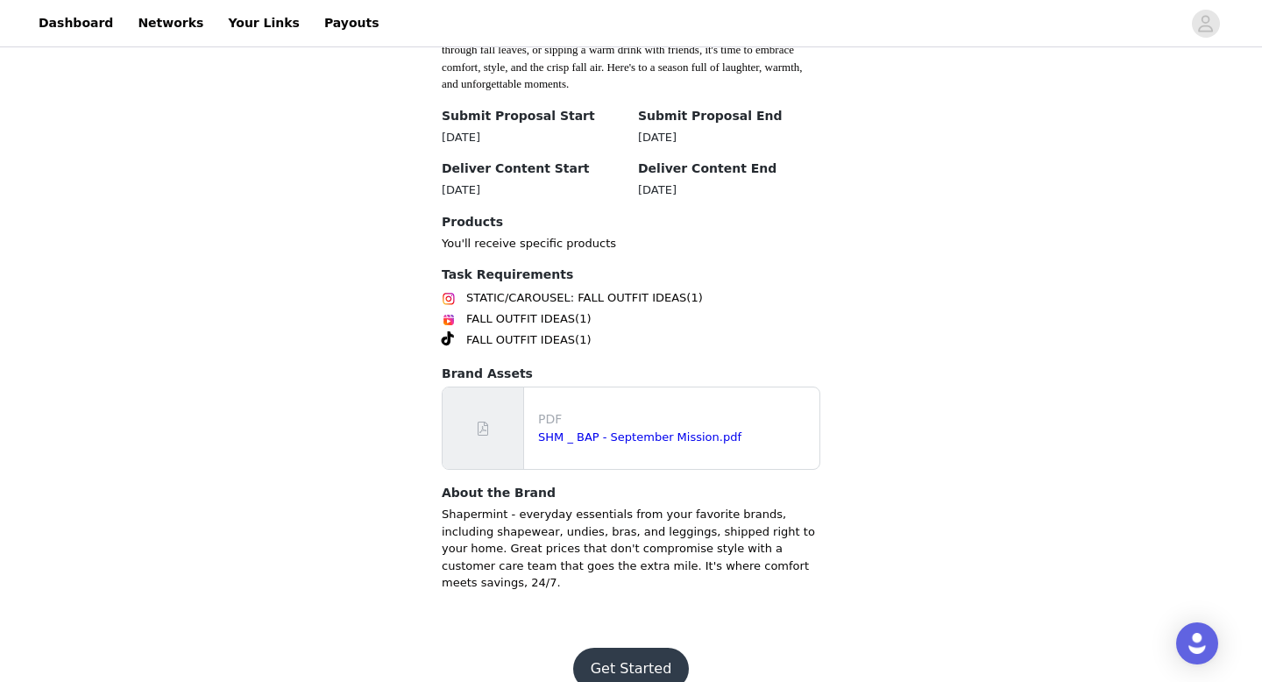
click at [612, 647] on button "Get Started" at bounding box center [631, 668] width 117 height 42
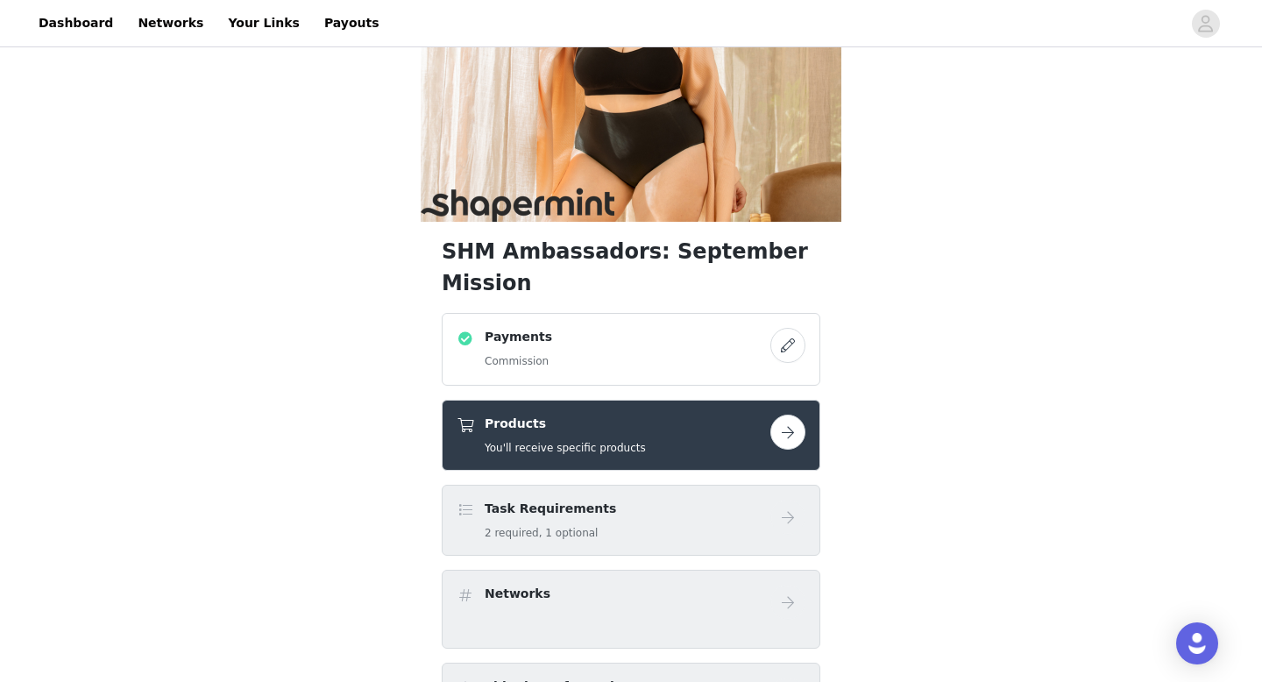
scroll to position [146, 0]
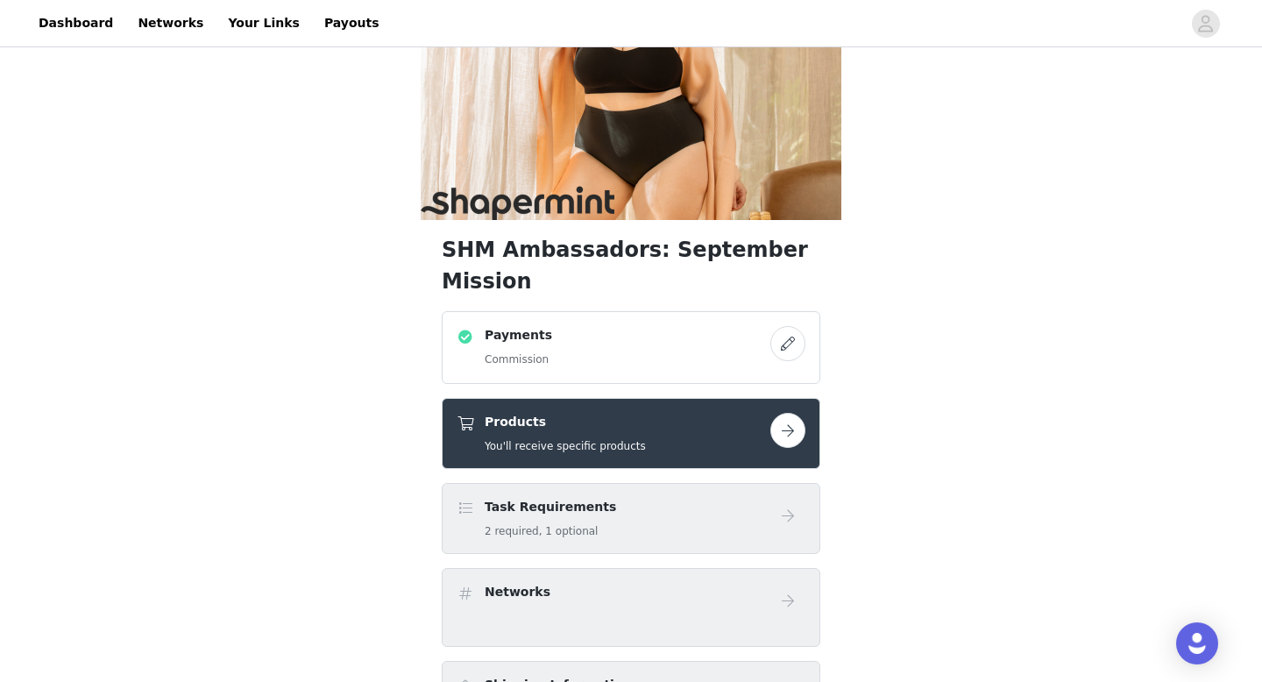
click at [789, 398] on div "Products You'll receive specific products" at bounding box center [631, 433] width 378 height 71
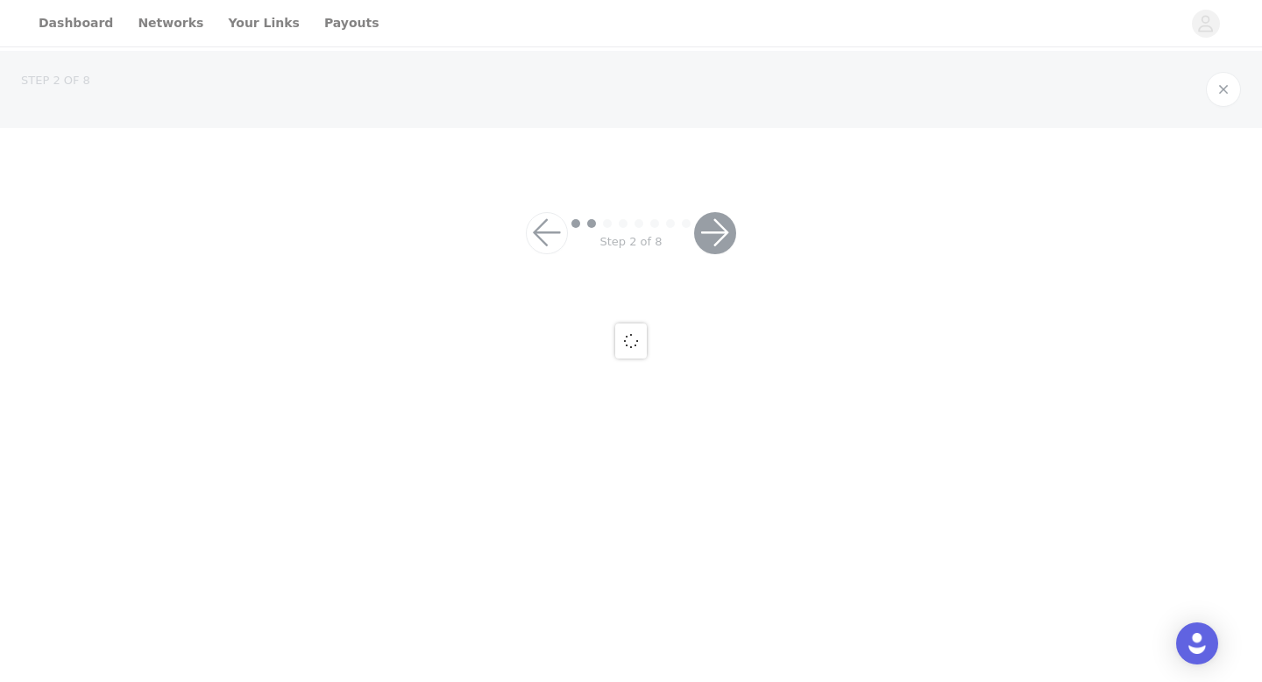
click at [789, 403] on div at bounding box center [631, 341] width 1262 height 682
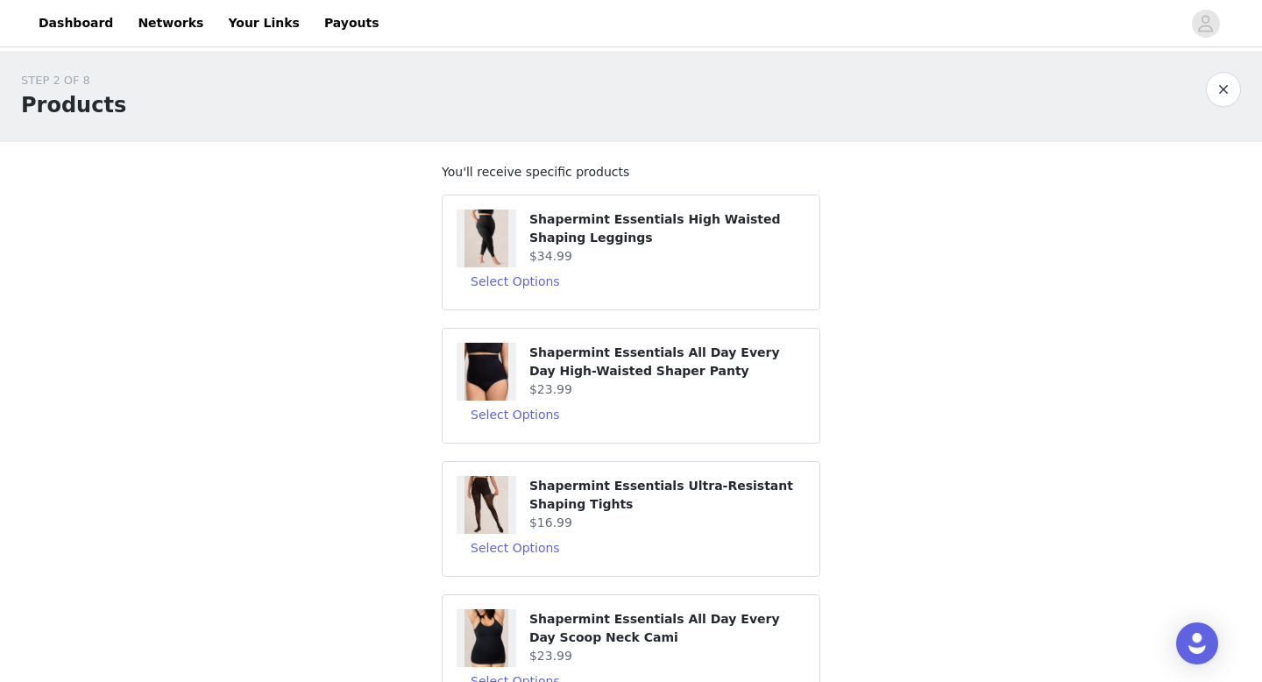
scroll to position [458, 0]
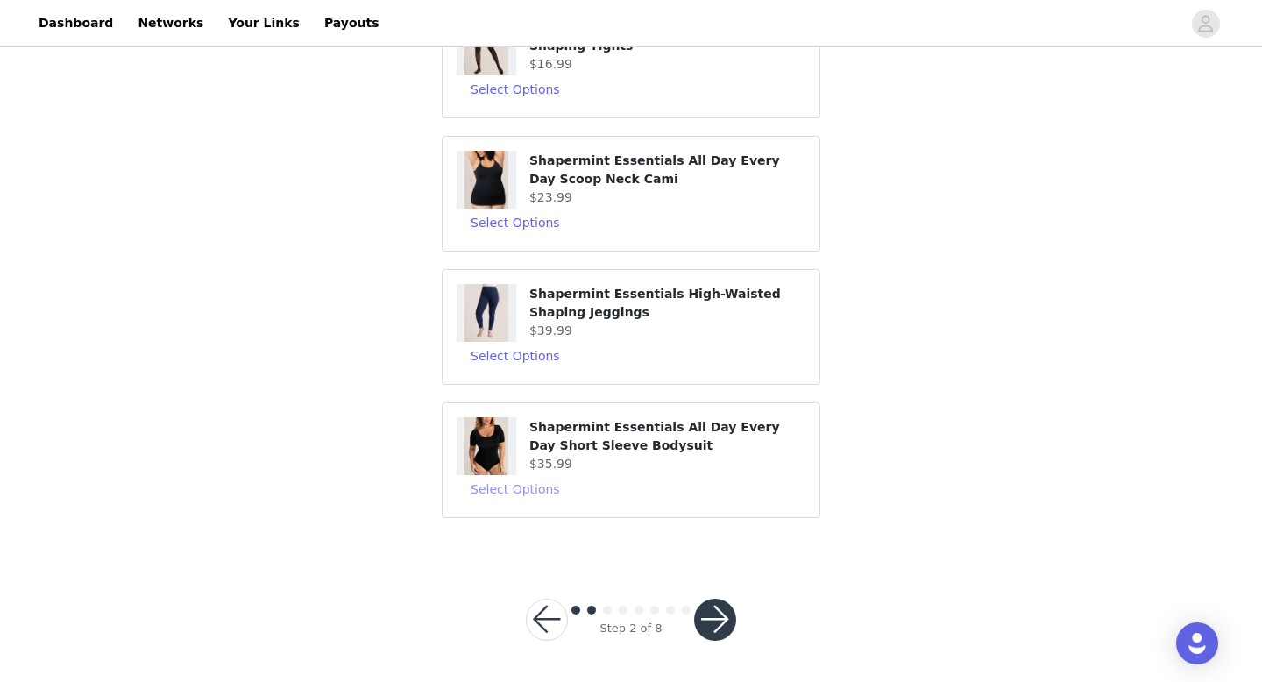
click at [506, 485] on button "Select Options" at bounding box center [514, 489] width 117 height 28
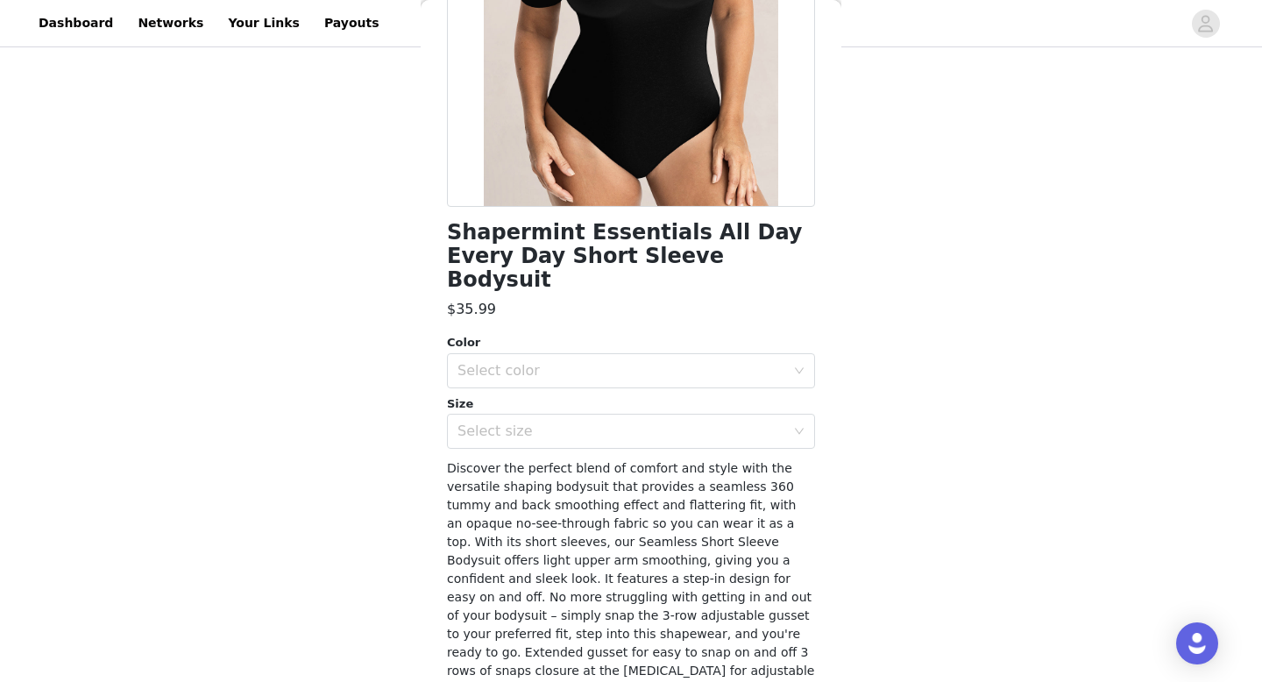
scroll to position [278, 0]
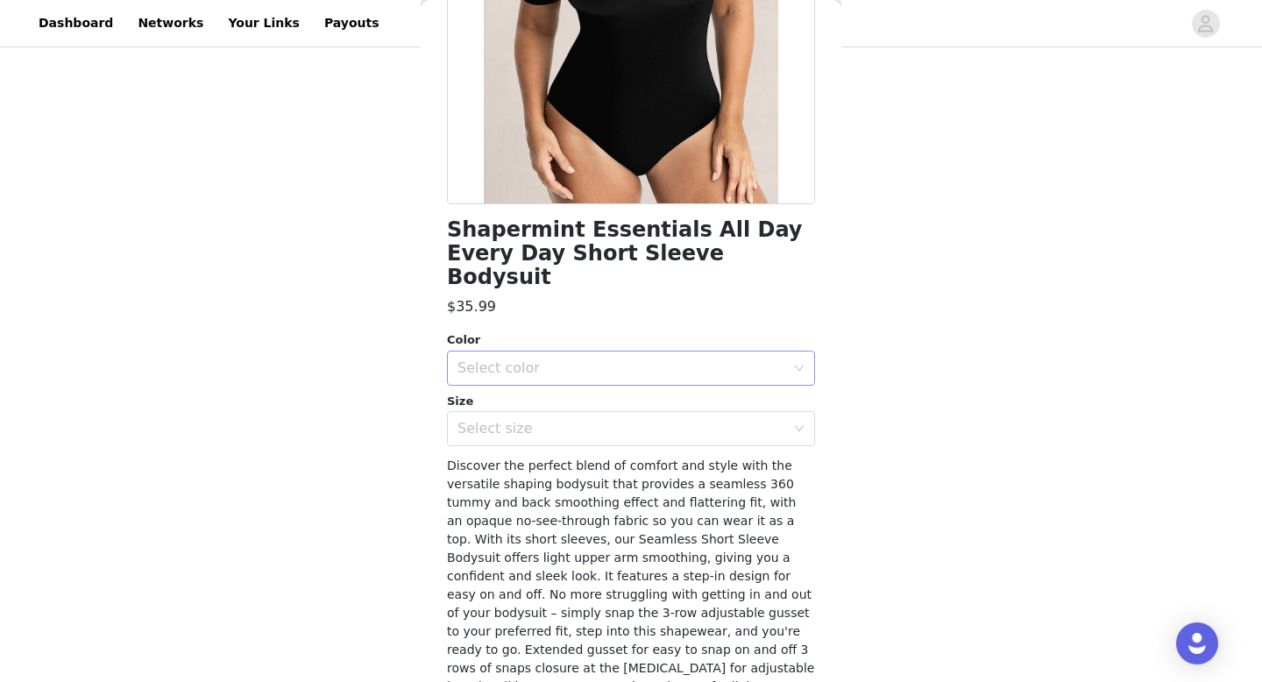
click at [684, 359] on div "Select color" at bounding box center [621, 368] width 328 height 18
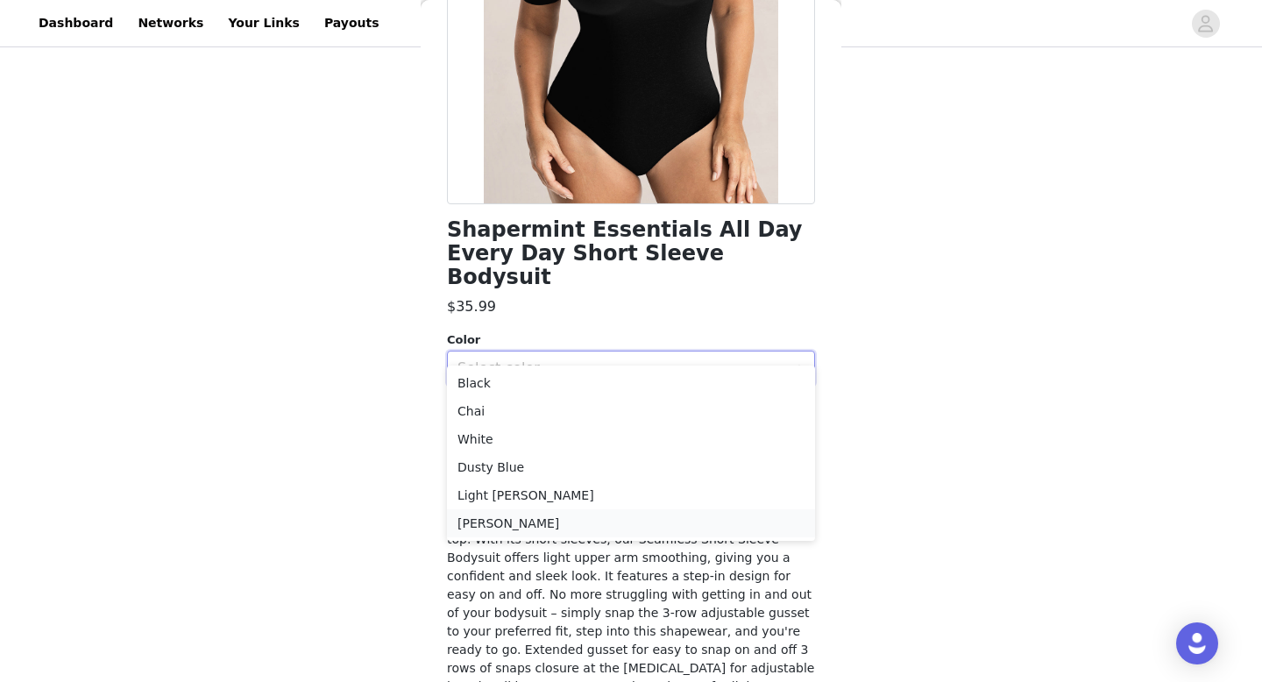
click at [532, 519] on li "[PERSON_NAME]" at bounding box center [631, 523] width 368 height 28
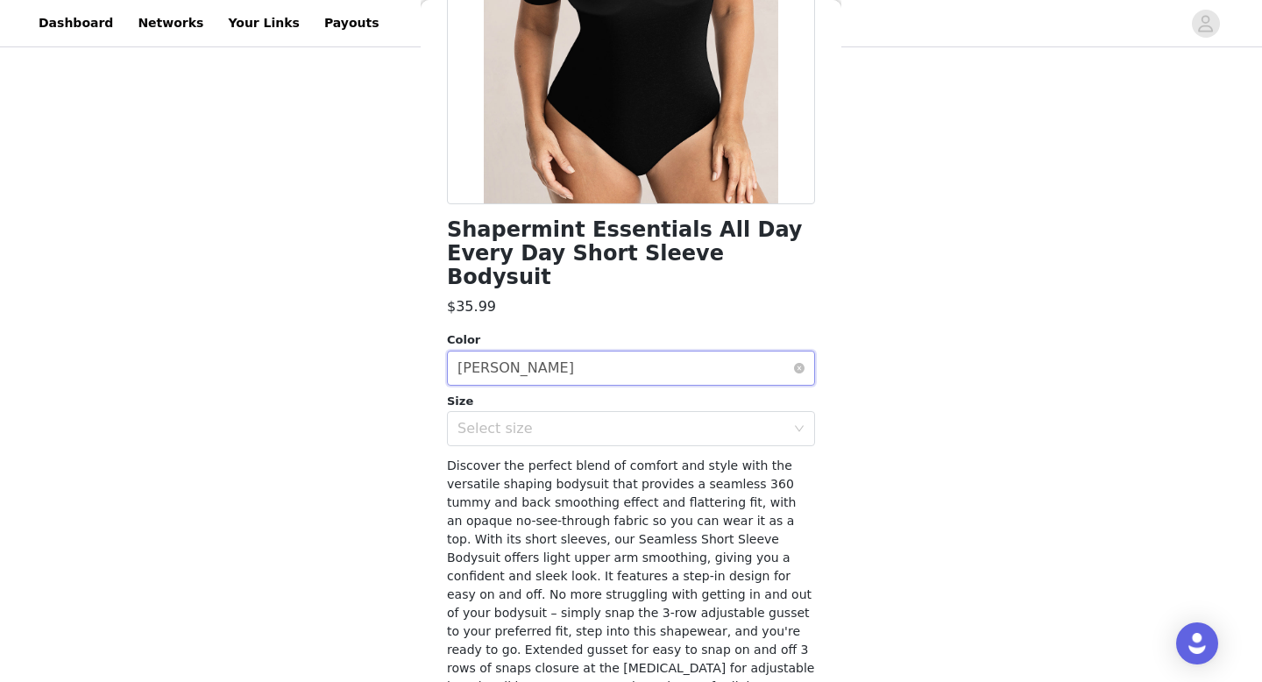
click at [562, 351] on div "Select color [PERSON_NAME]" at bounding box center [625, 367] width 336 height 33
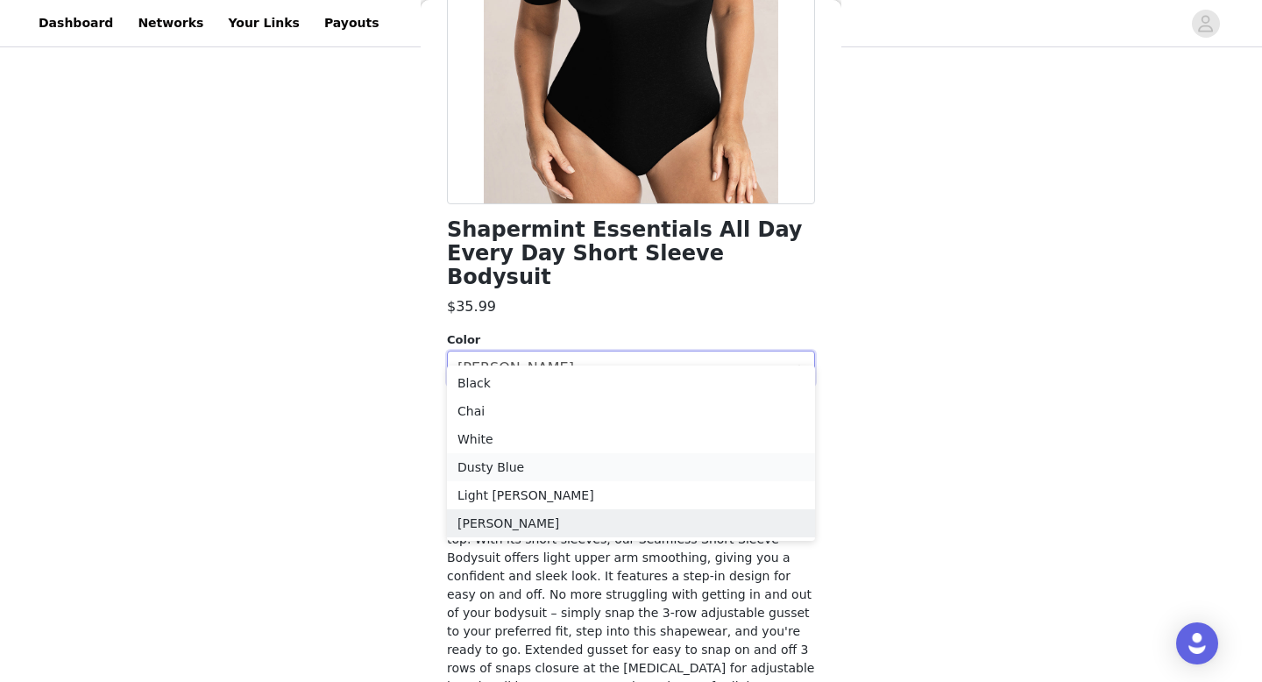
click at [528, 459] on li "Dusty Blue" at bounding box center [631, 467] width 368 height 28
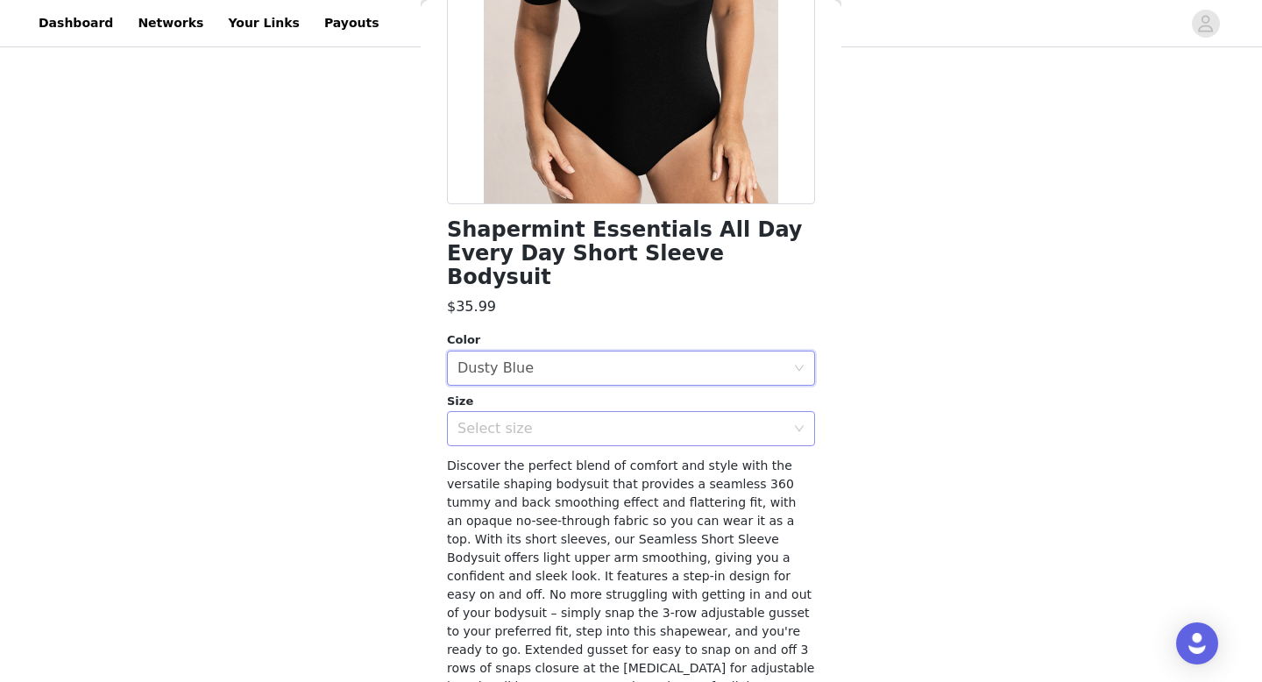
click at [558, 420] on div "Select size" at bounding box center [621, 429] width 328 height 18
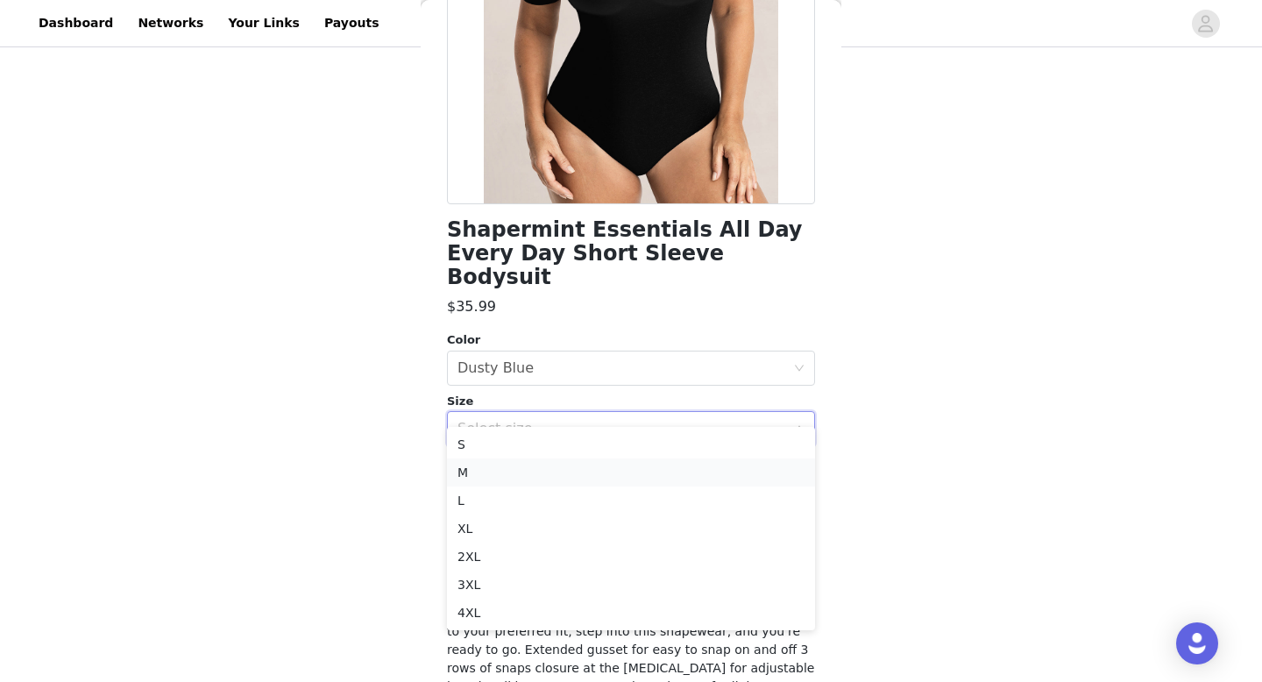
click at [512, 471] on li "M" at bounding box center [631, 472] width 368 height 28
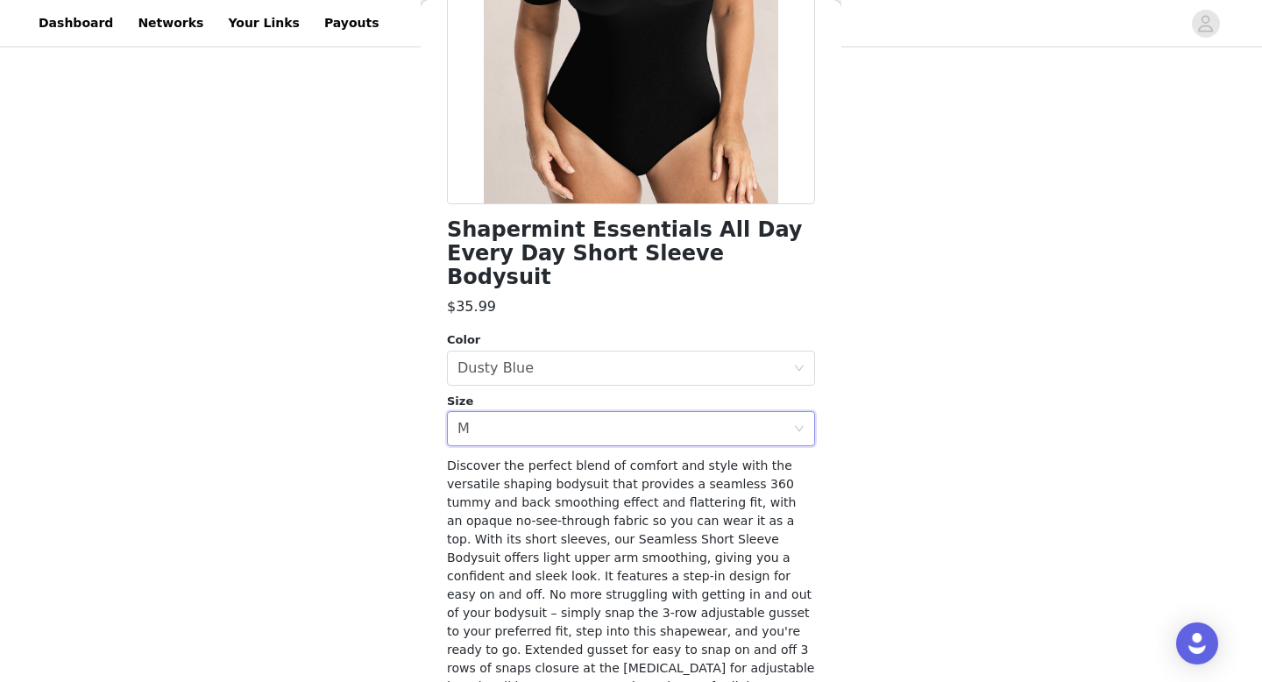
scroll to position [302, 0]
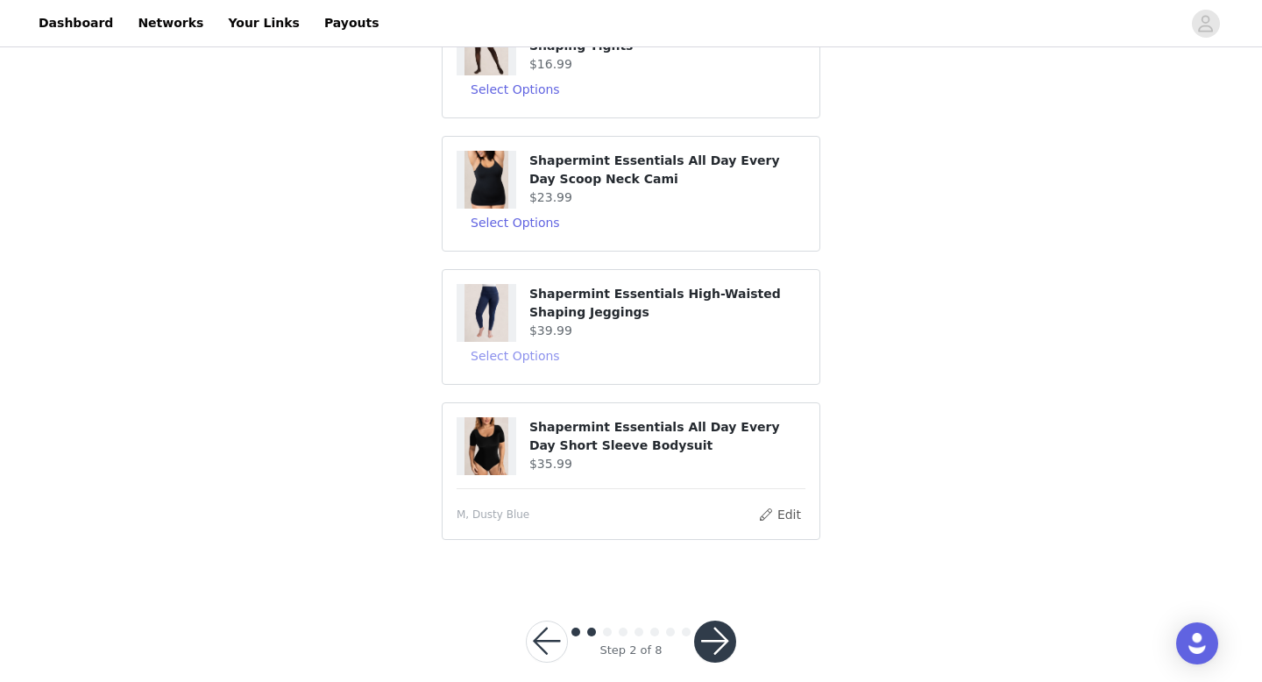
click at [532, 348] on button "Select Options" at bounding box center [514, 356] width 117 height 28
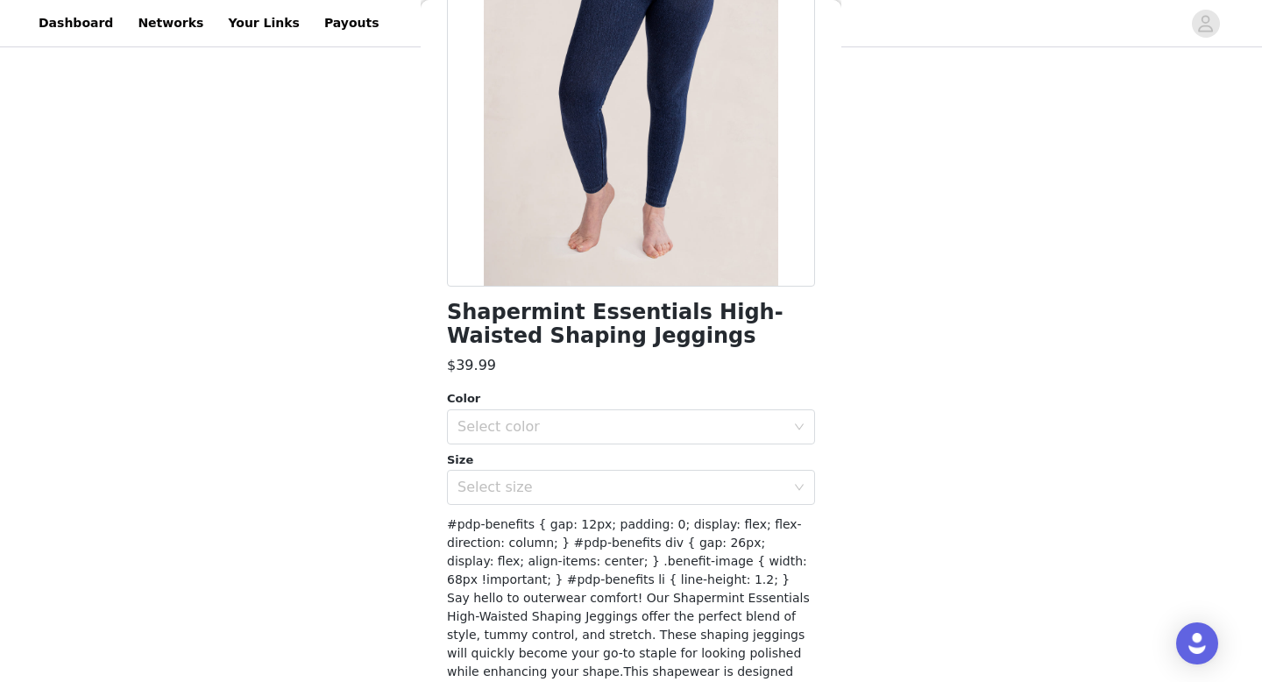
scroll to position [198, 0]
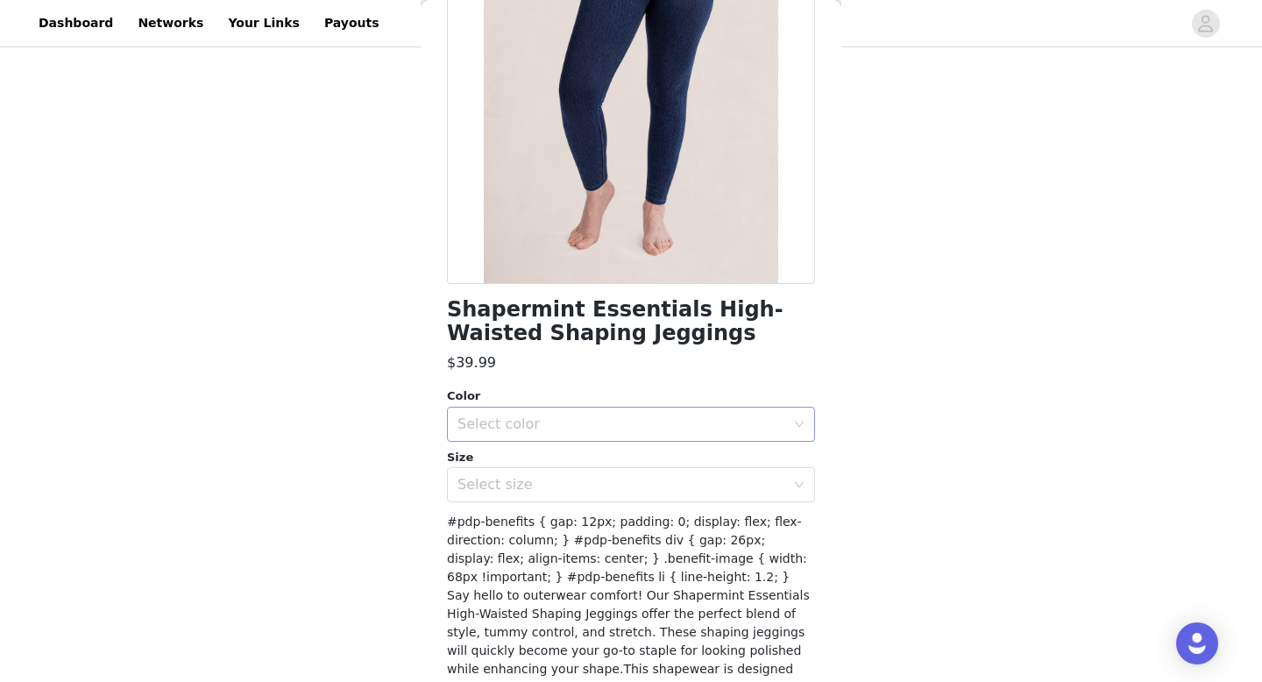
click at [529, 415] on div "Select color" at bounding box center [621, 424] width 328 height 18
click at [506, 455] on li "Navy" at bounding box center [631, 463] width 368 height 28
click at [506, 470] on div "Select size" at bounding box center [625, 484] width 336 height 33
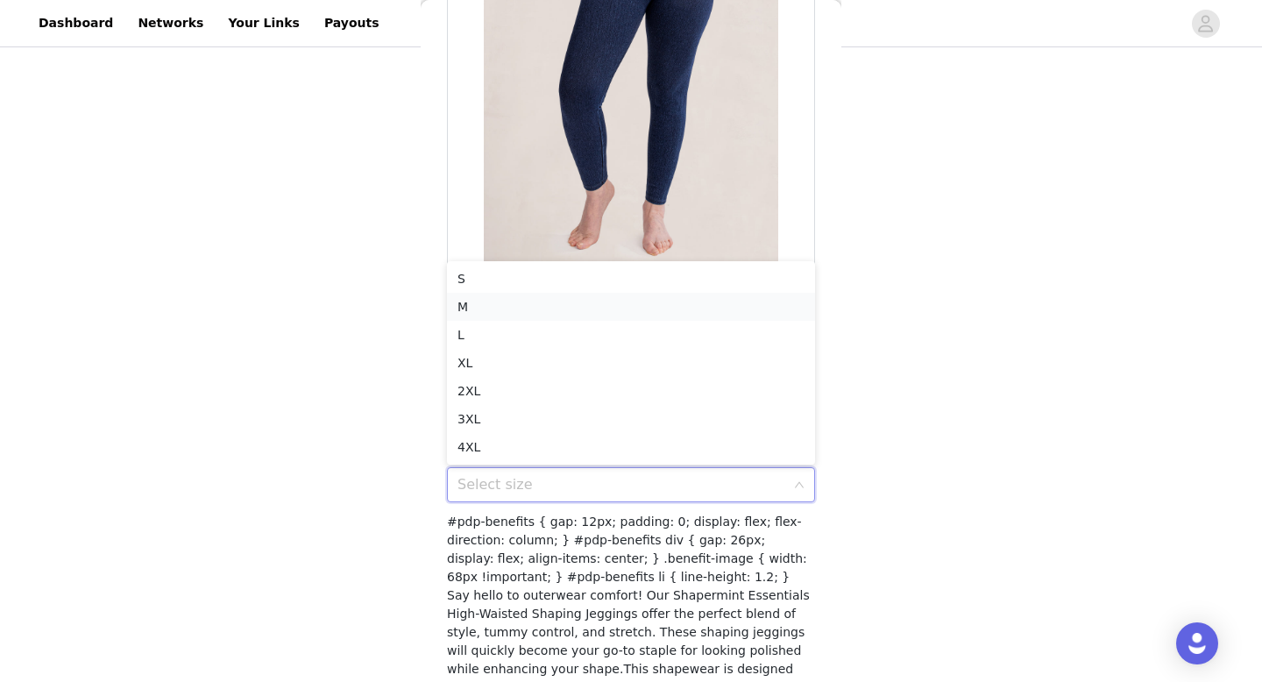
click at [504, 309] on li "M" at bounding box center [631, 307] width 368 height 28
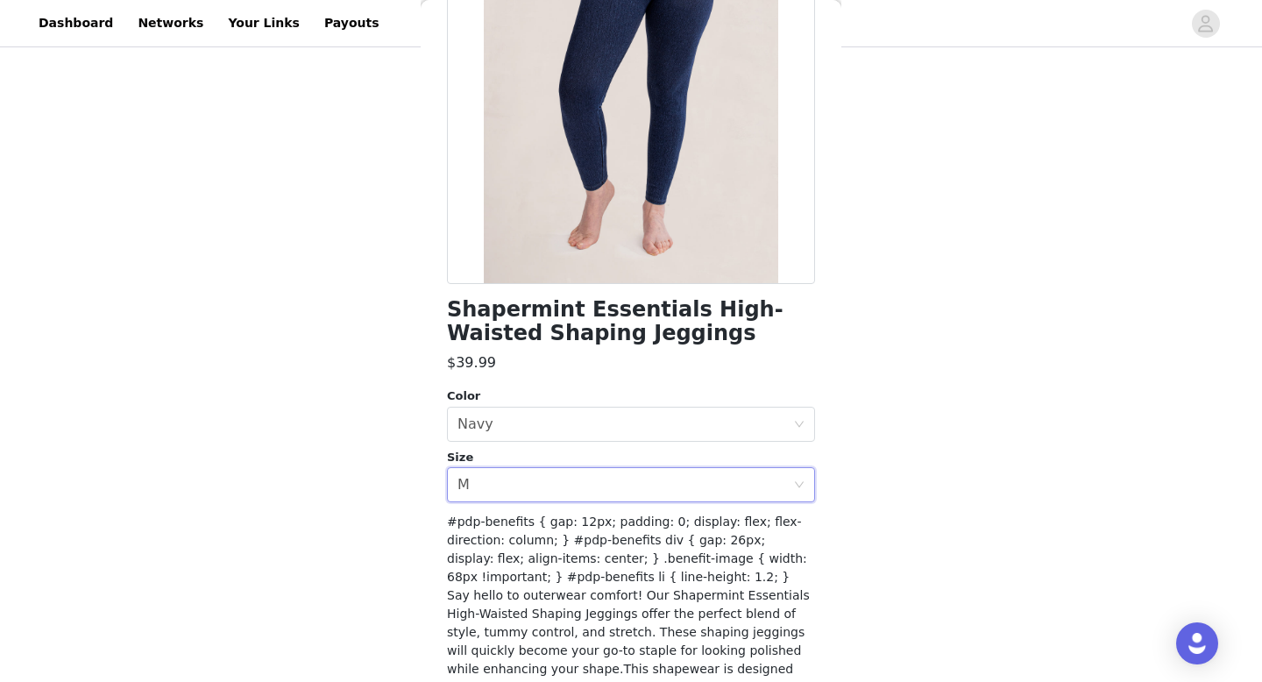
click at [400, 365] on div "STEP 2 OF 8 Products You'll receive specific products Shapermint Essentials Hig…" at bounding box center [631, 86] width 1262 height 986
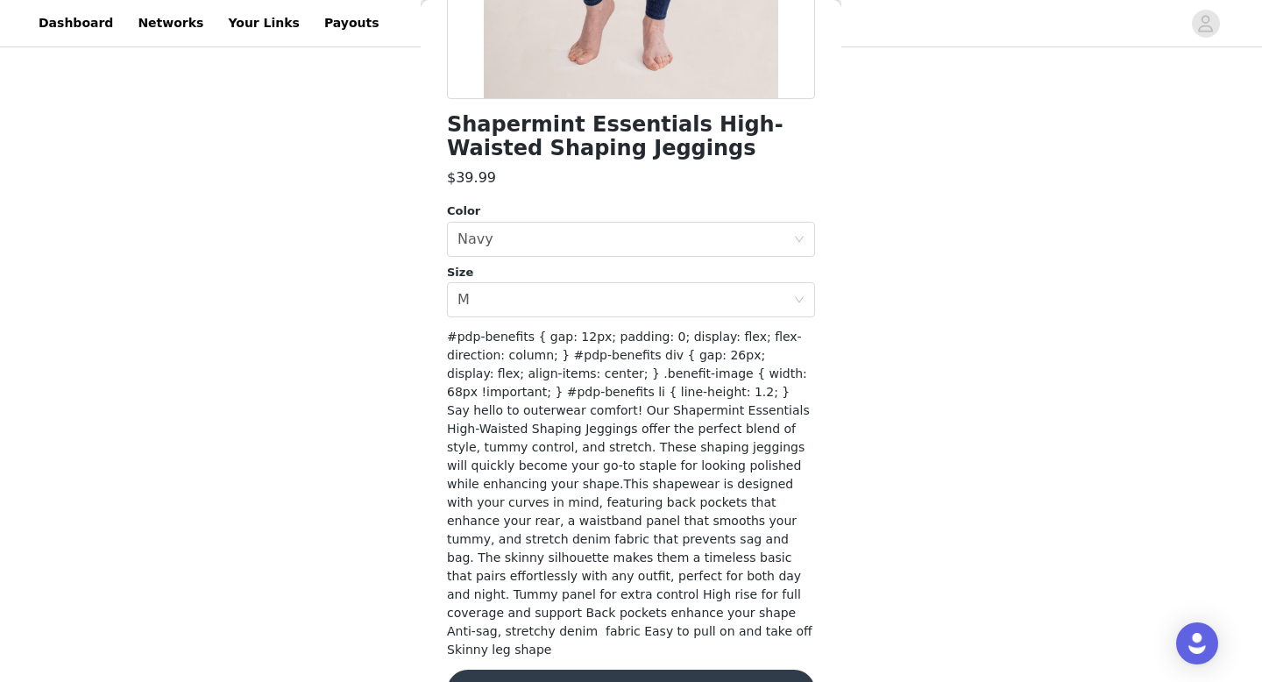
scroll to position [397, 0]
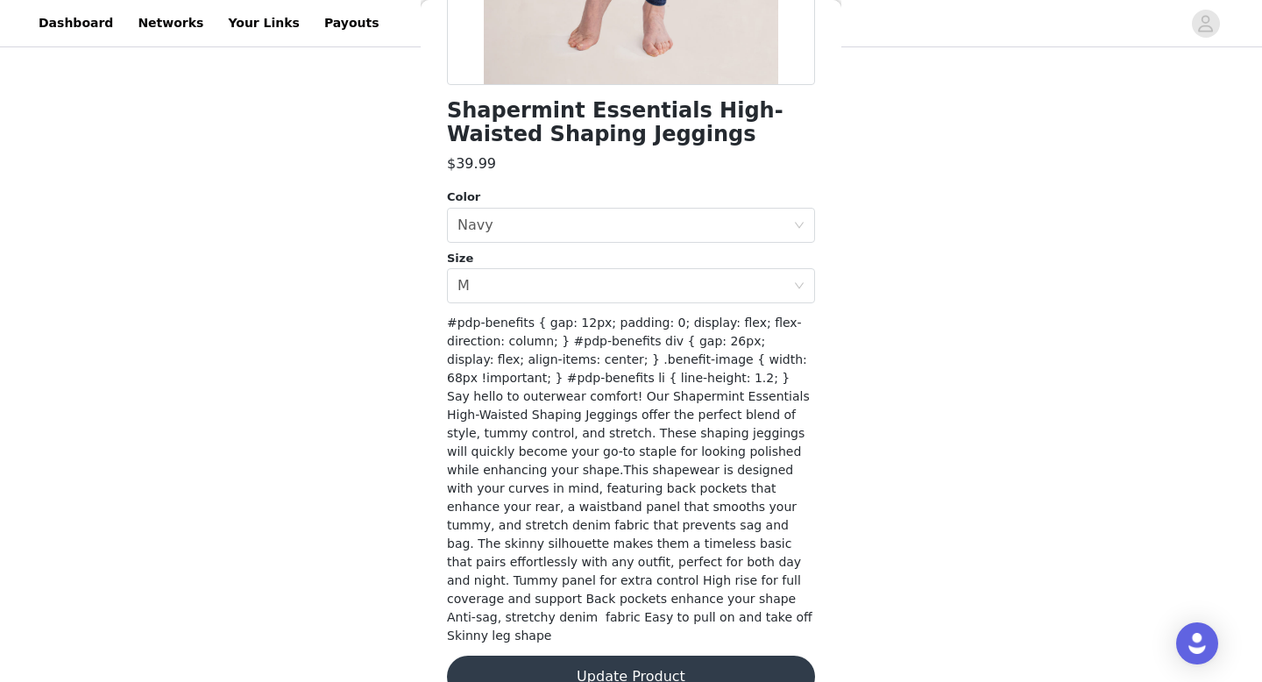
click at [595, 655] on button "Update Product" at bounding box center [631, 676] width 368 height 42
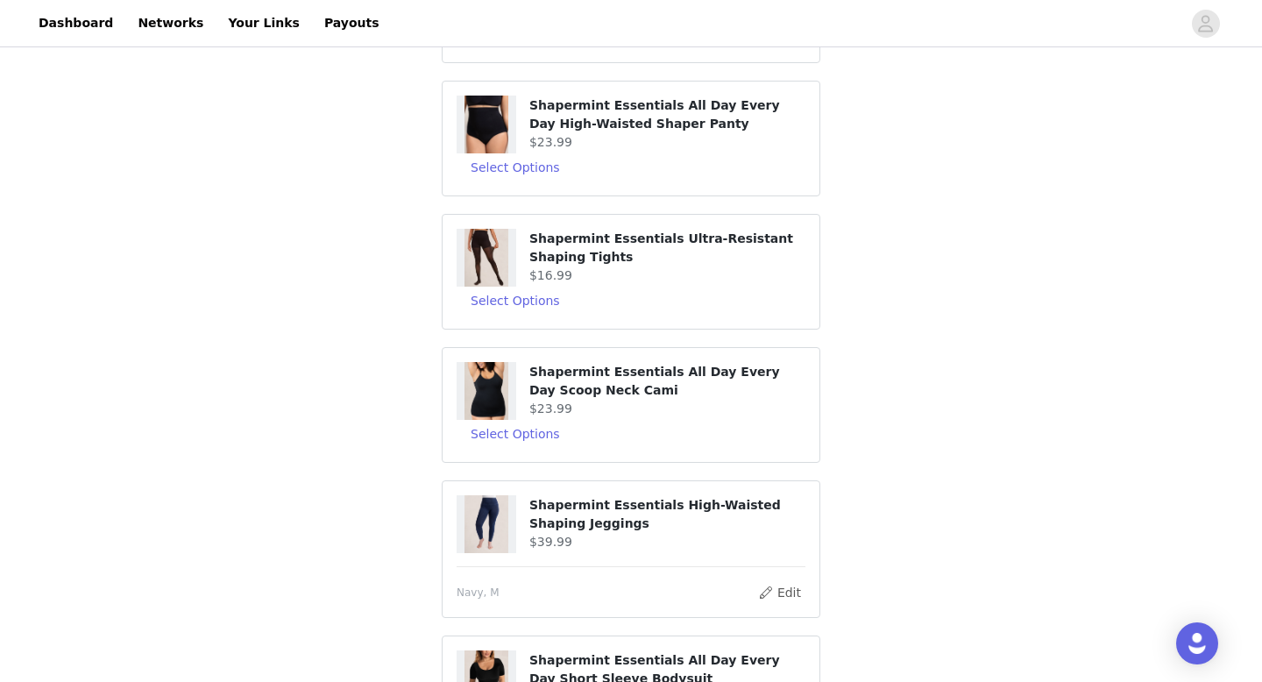
scroll to position [236, 0]
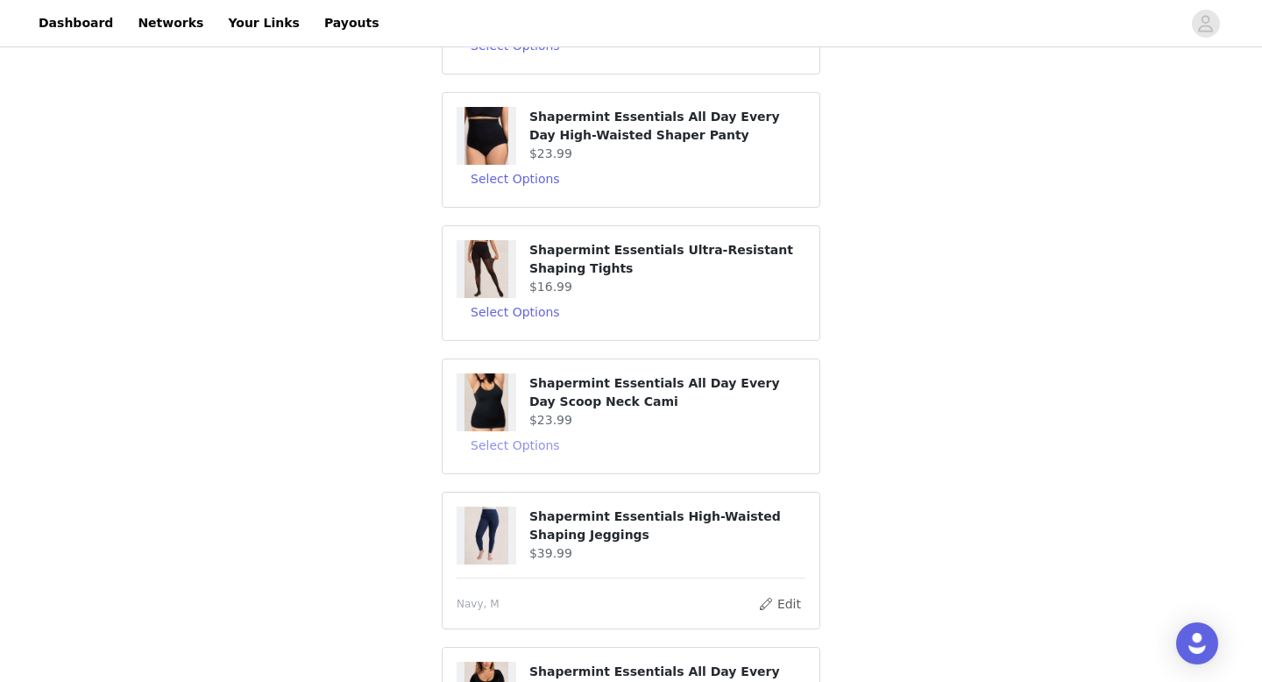
click at [519, 440] on button "Select Options" at bounding box center [514, 445] width 117 height 28
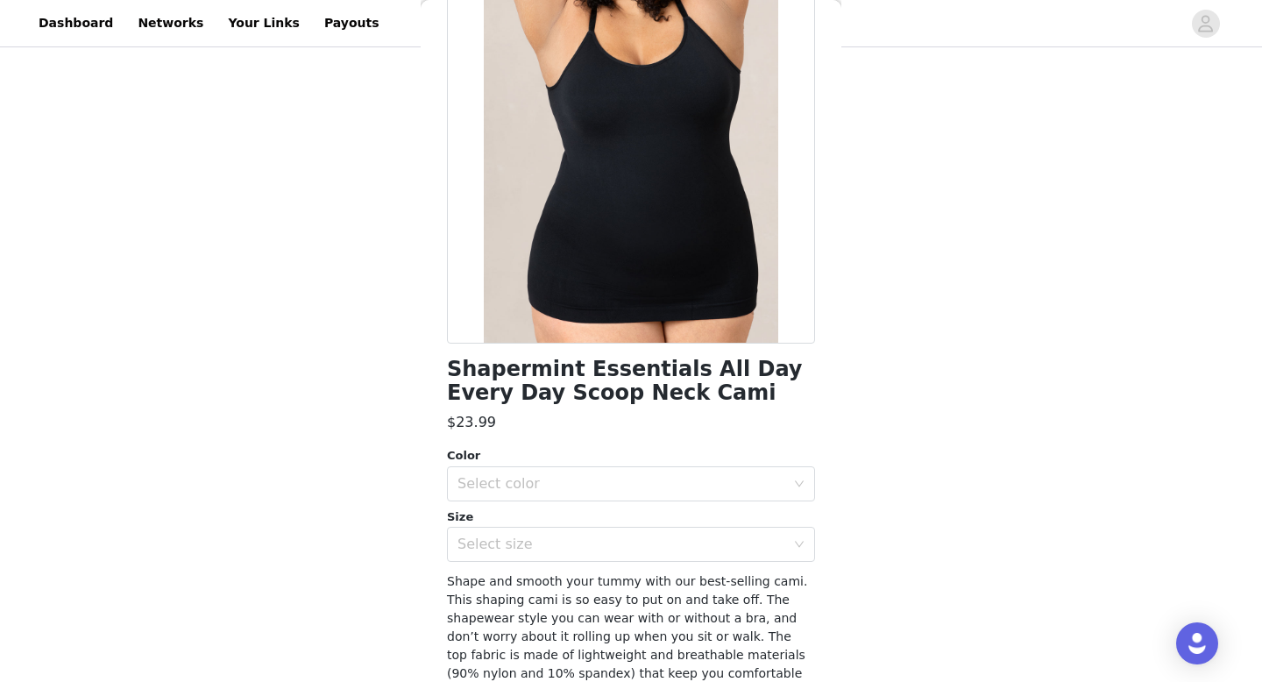
scroll to position [144, 0]
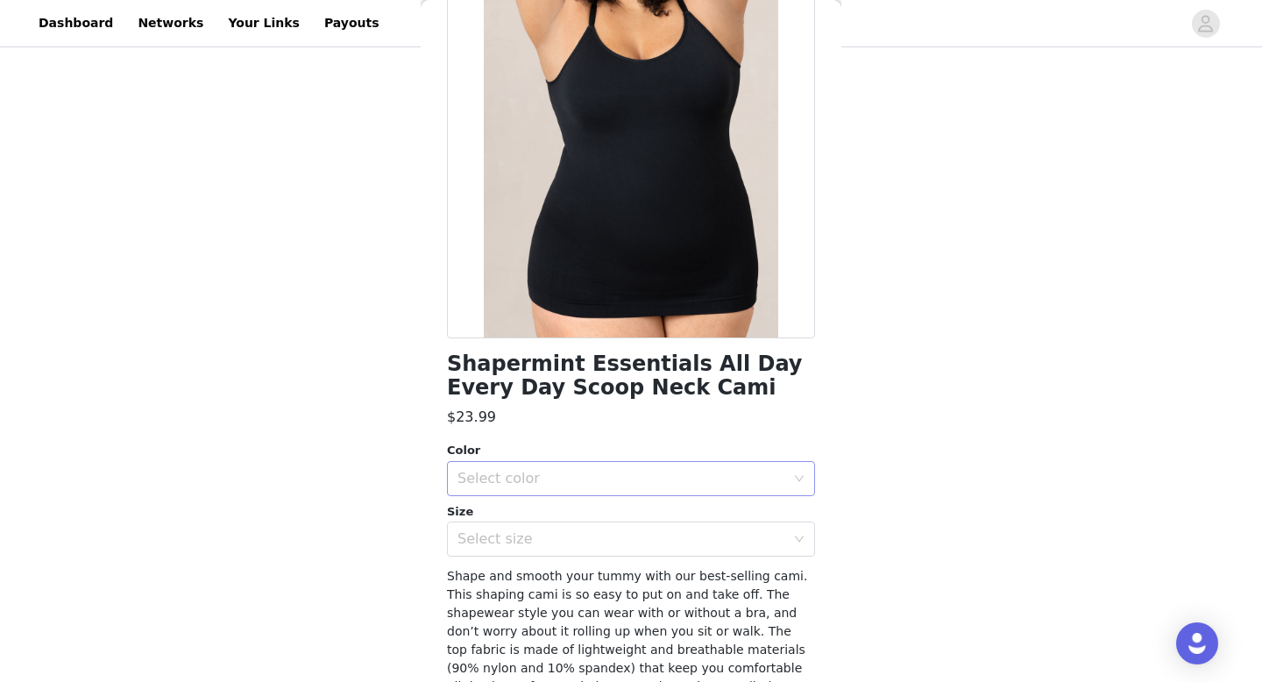
click at [548, 478] on div "Select color" at bounding box center [621, 479] width 328 height 18
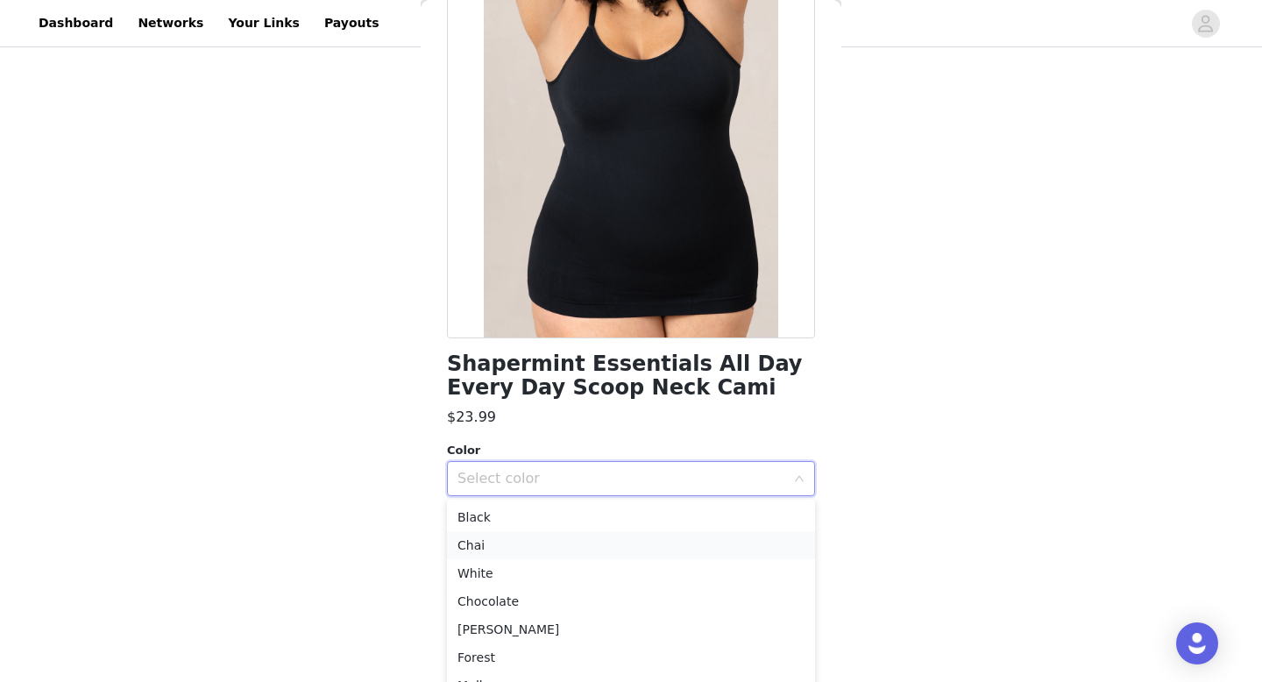
click at [536, 536] on li "Chai" at bounding box center [631, 545] width 368 height 28
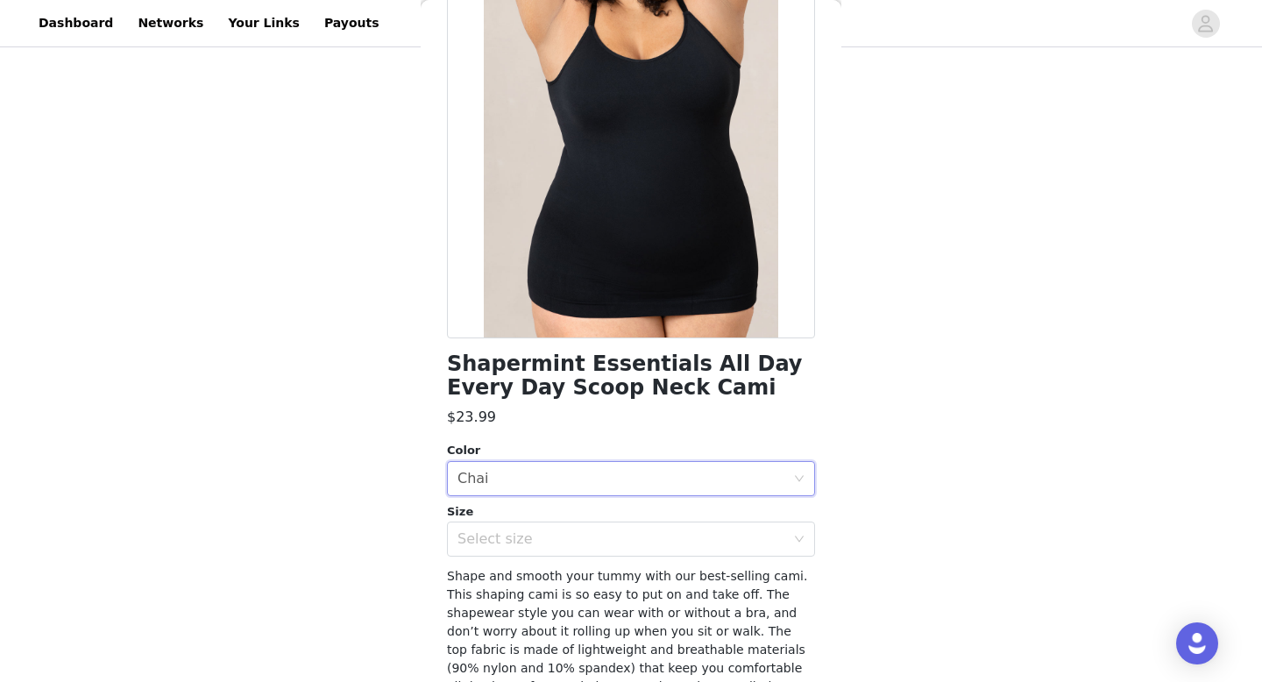
scroll to position [213, 0]
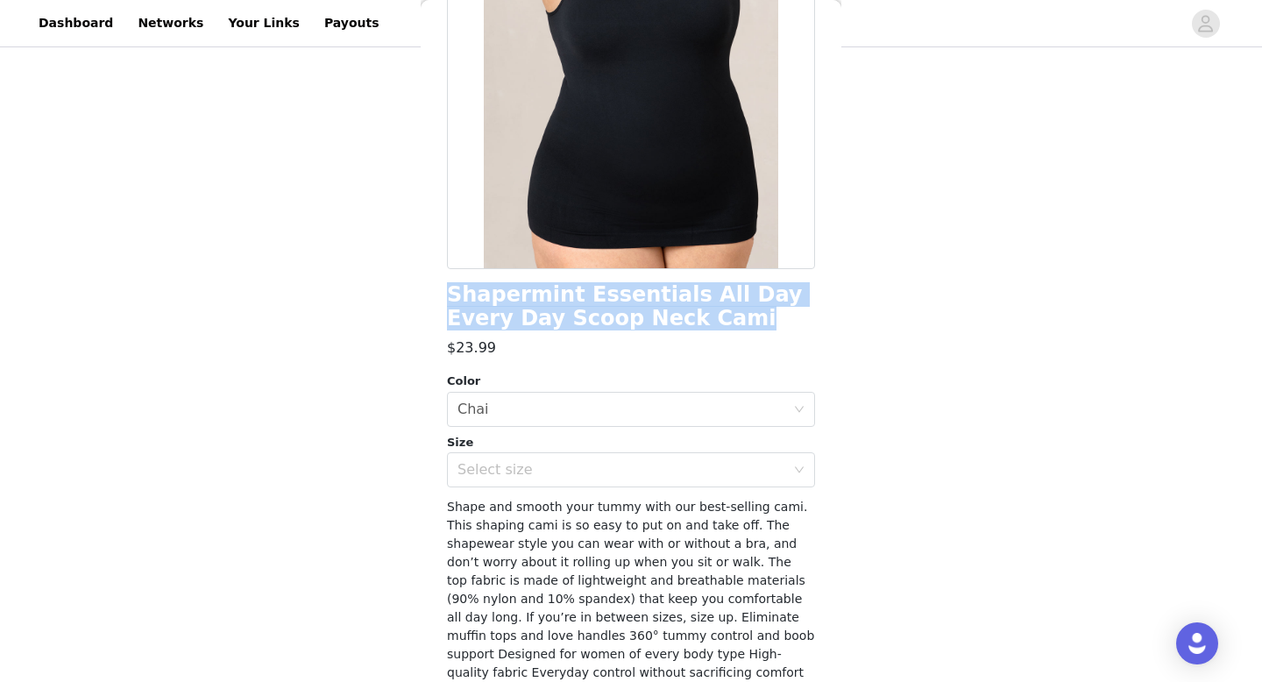
drag, startPoint x: 677, startPoint y: 320, endPoint x: 444, endPoint y: 301, distance: 233.9
click at [444, 301] on div "Back Shapermint Essentials All Day Every Day Scoop Neck Cami $23.99 Color Selec…" at bounding box center [631, 341] width 421 height 682
copy h1 "Shapermint Essentials All Day Every Day Scoop Neck Cami"
click at [577, 405] on div "Select color Chai" at bounding box center [625, 409] width 336 height 33
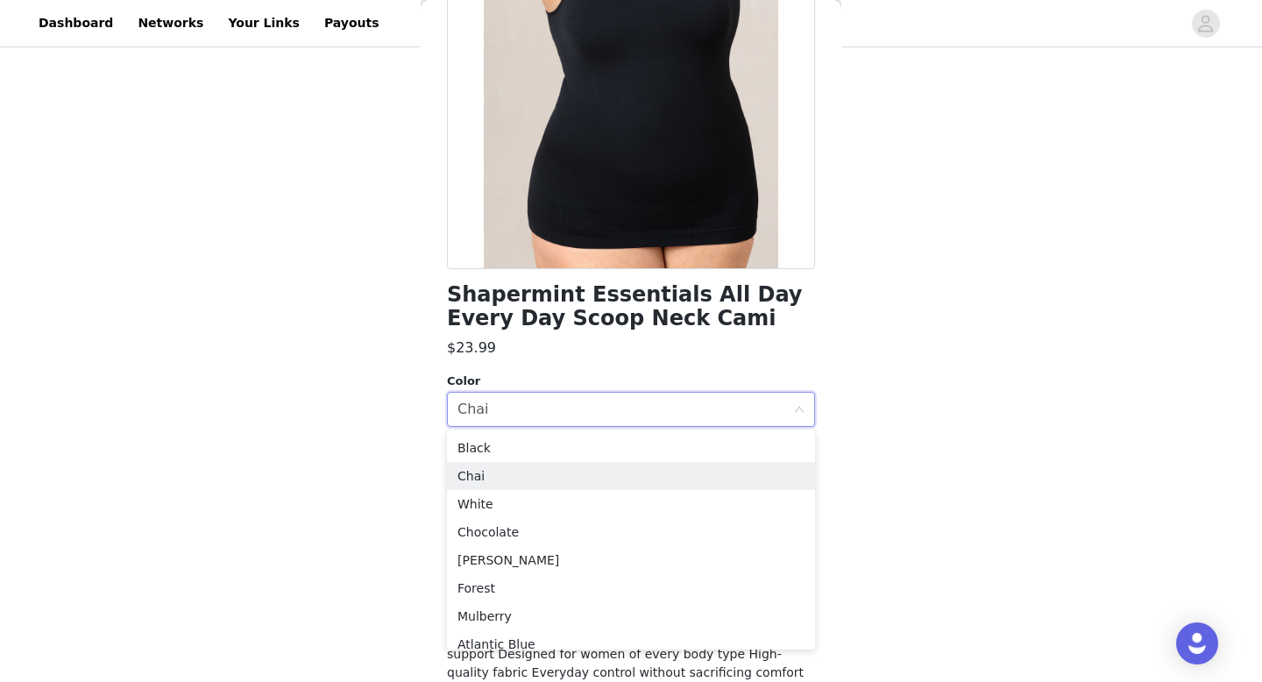
click at [401, 460] on div "STEP 2 OF 8 Products You'll receive specific products Shapermint Essentials Hig…" at bounding box center [631, 319] width 1262 height 1008
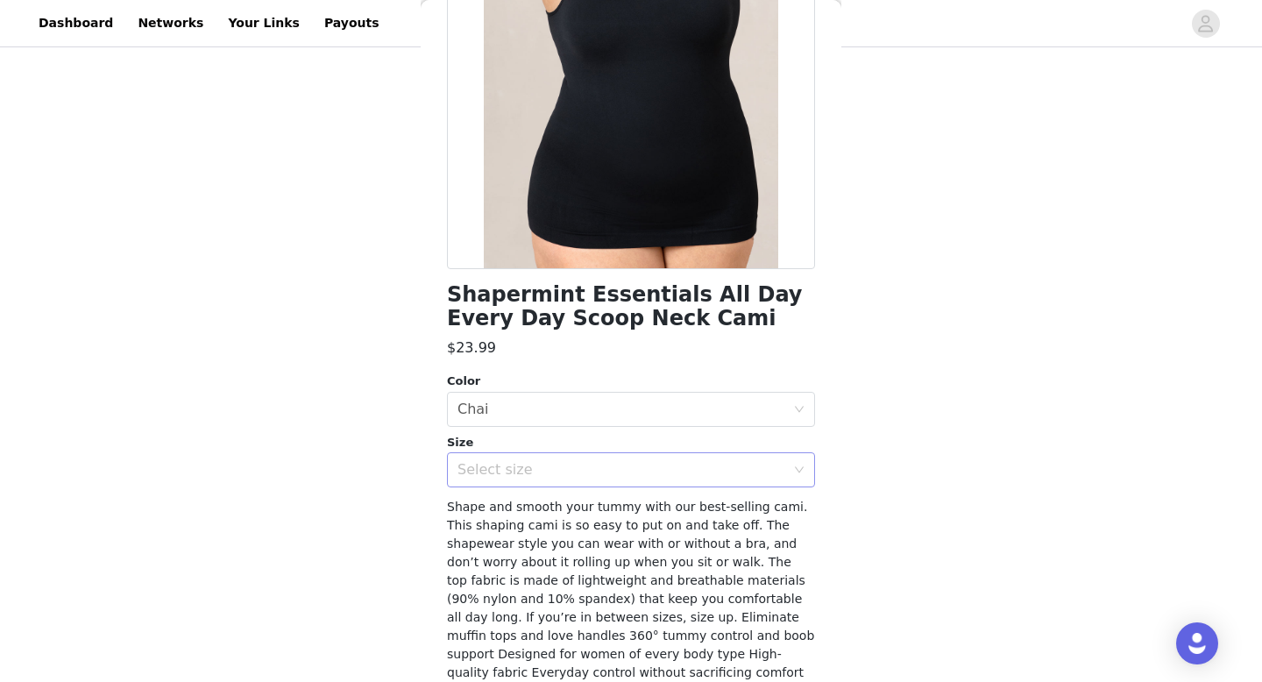
click at [478, 481] on div "Select size" at bounding box center [625, 469] width 336 height 33
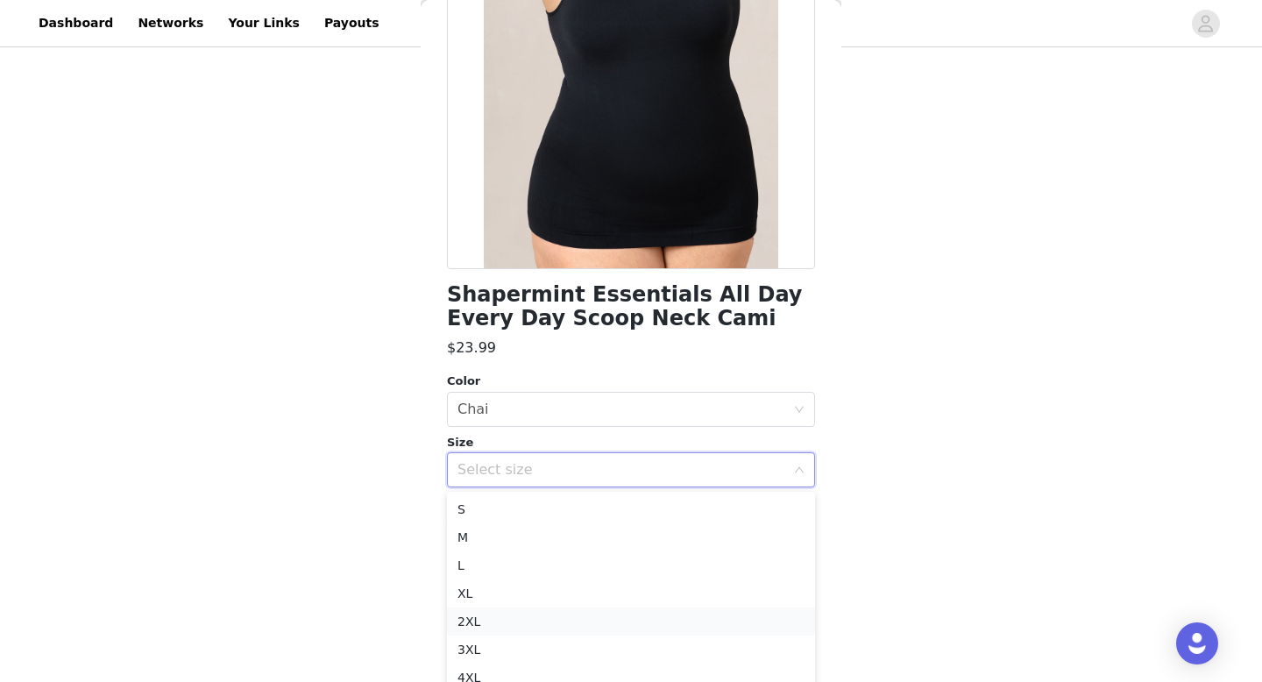
click at [479, 619] on li "2XL" at bounding box center [631, 621] width 368 height 28
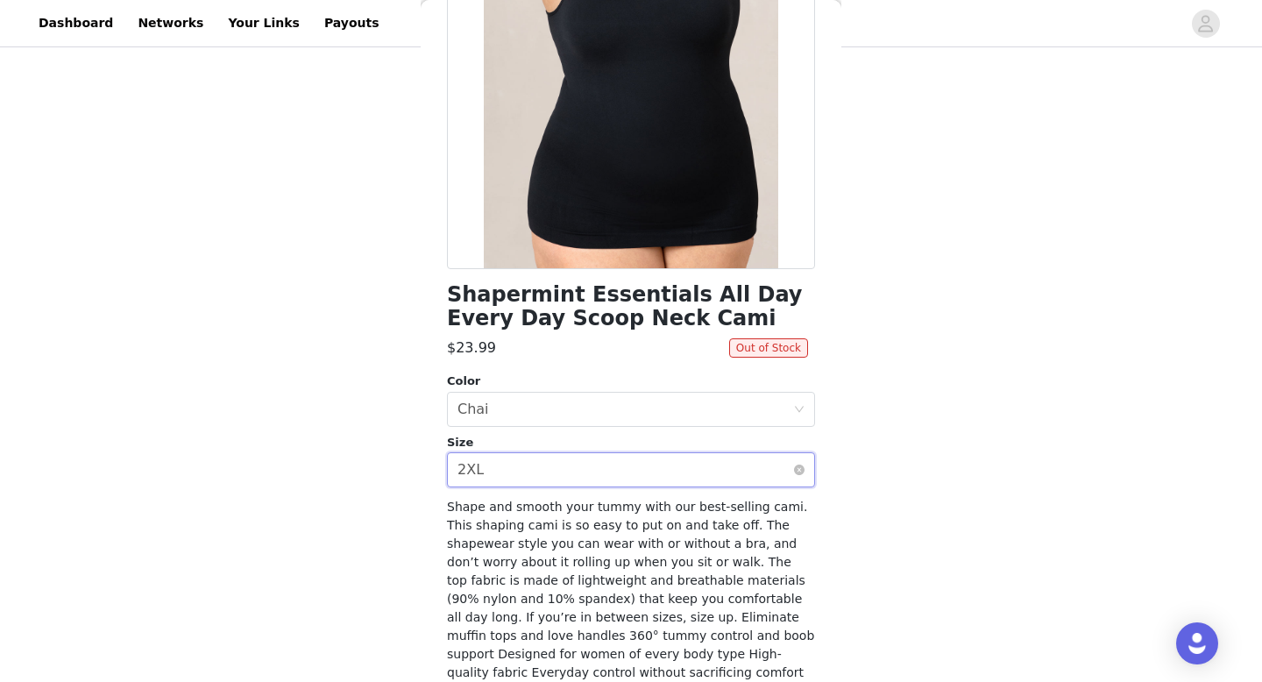
click at [474, 471] on div "2XL" at bounding box center [470, 469] width 26 height 33
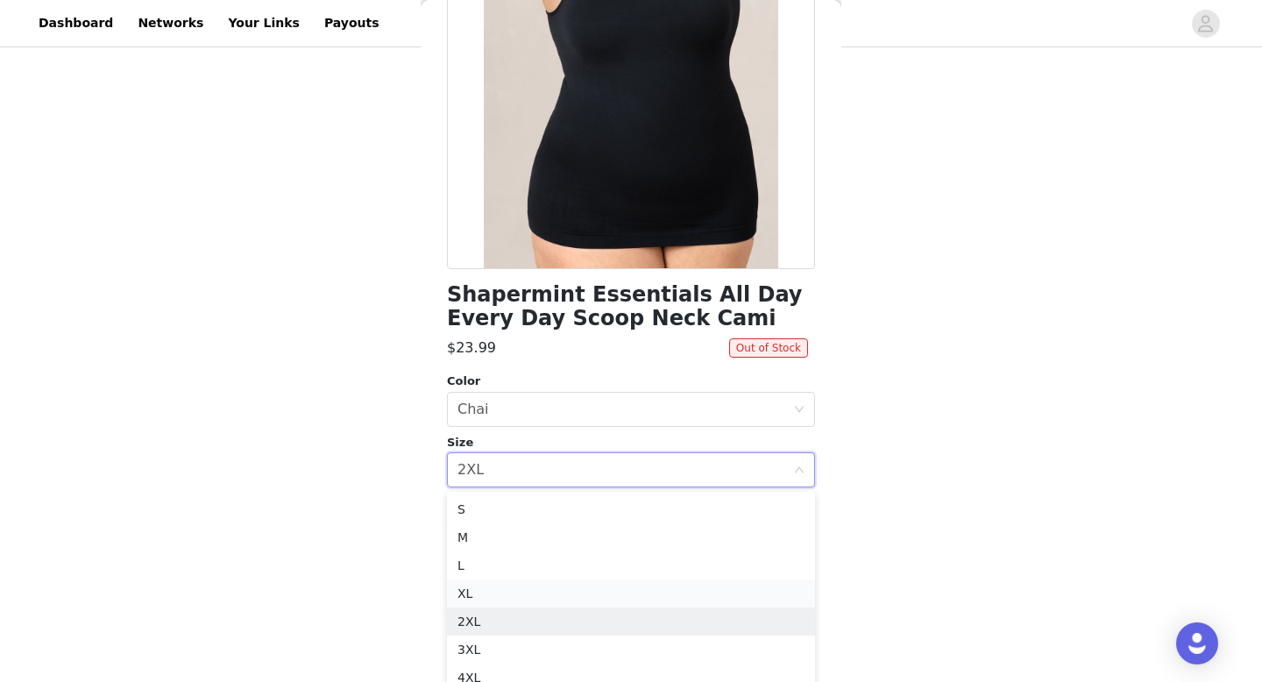
click at [477, 588] on li "XL" at bounding box center [631, 593] width 368 height 28
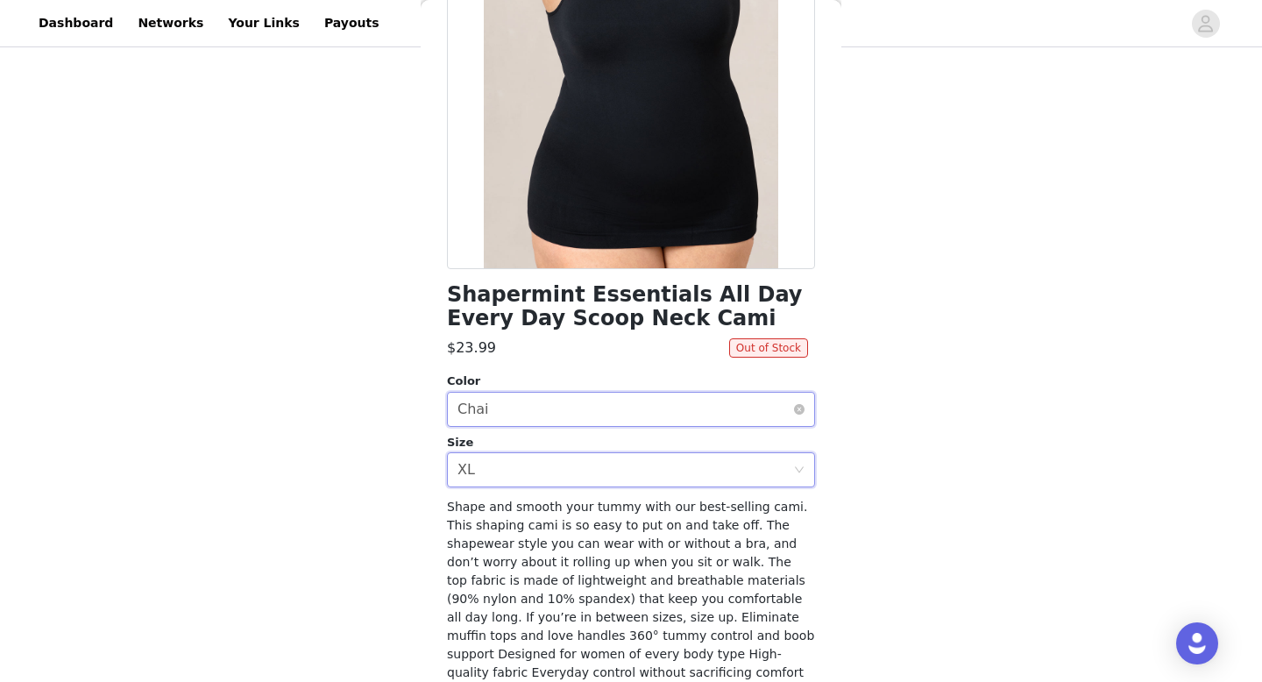
click at [526, 410] on div "Select color Chai" at bounding box center [625, 409] width 336 height 33
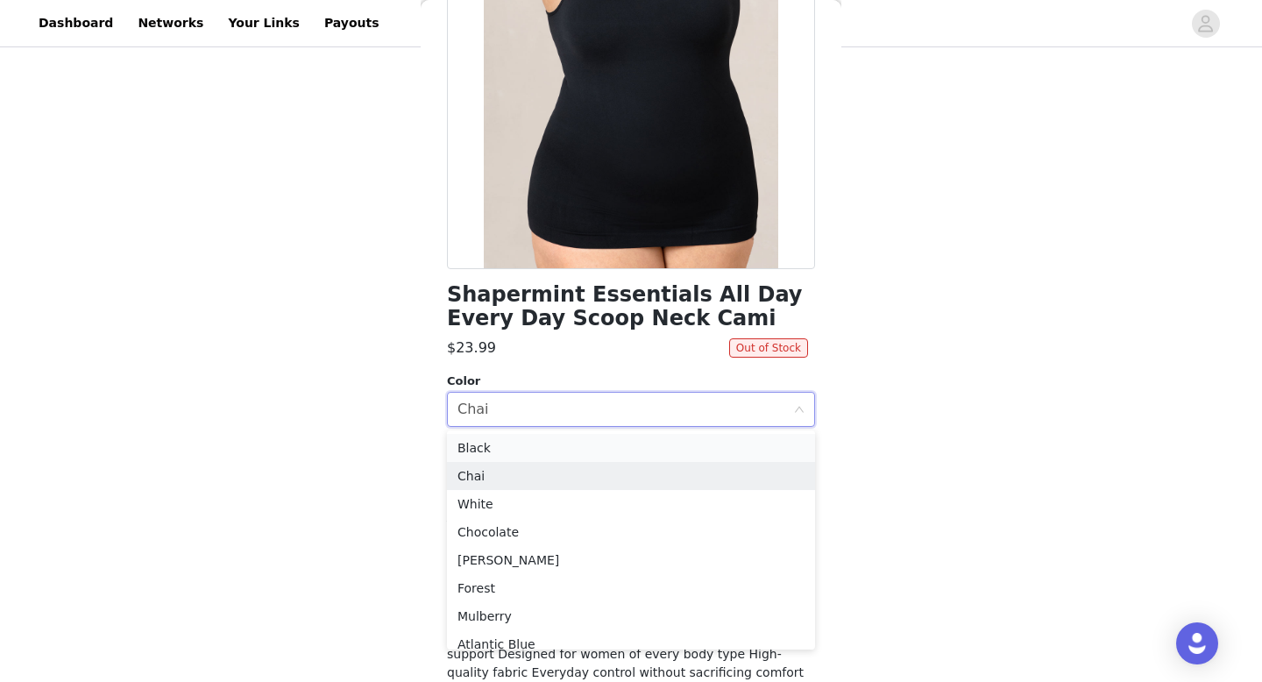
click at [506, 443] on li "Black" at bounding box center [631, 448] width 368 height 28
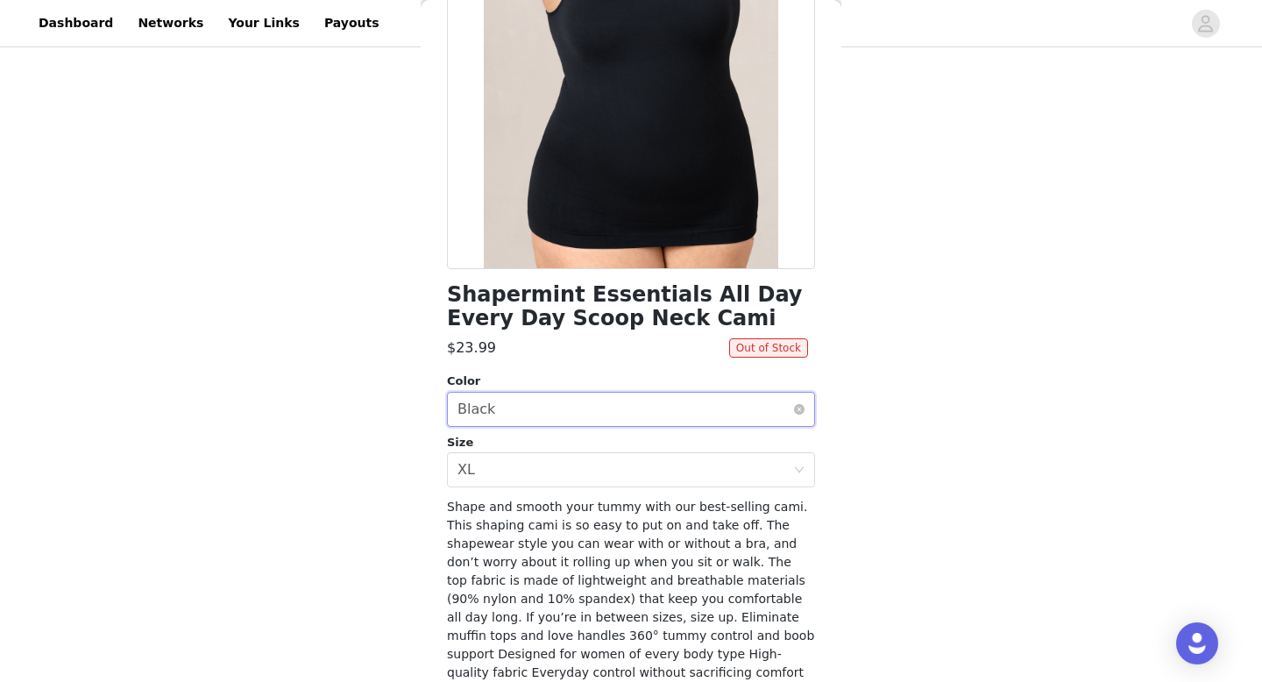
click at [549, 409] on div "Select color Black" at bounding box center [625, 409] width 336 height 33
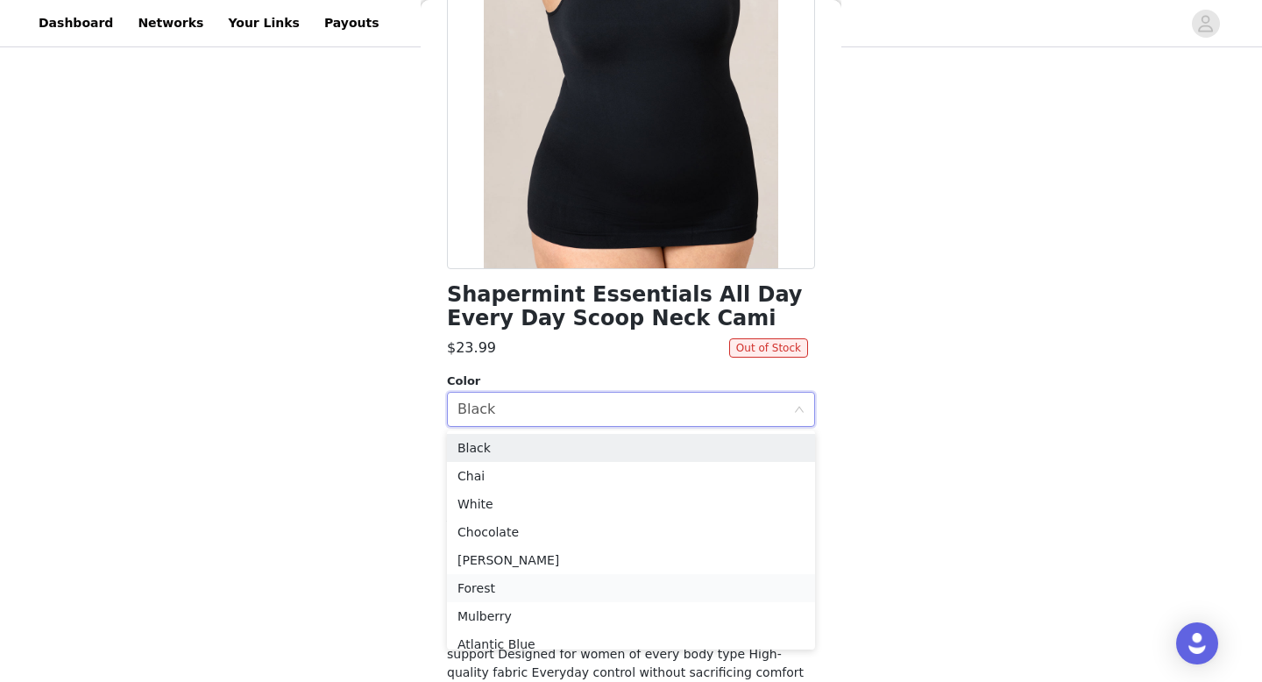
scroll to position [12, 0]
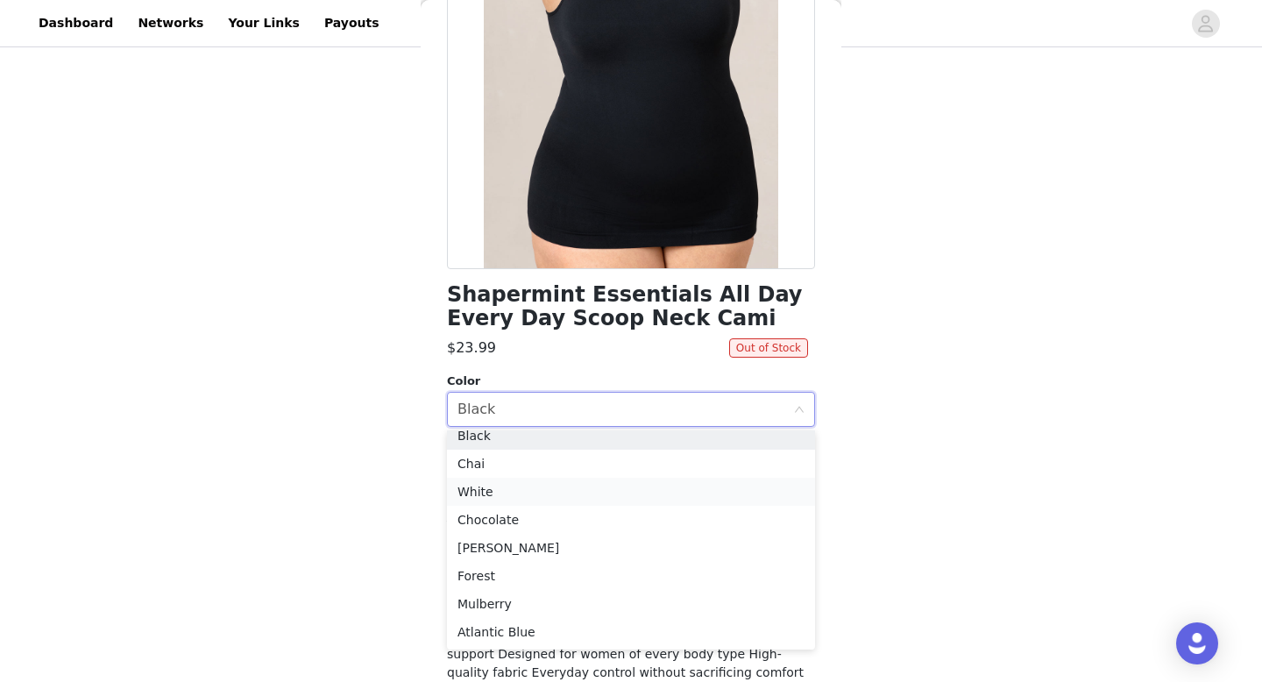
click at [516, 491] on li "White" at bounding box center [631, 492] width 368 height 28
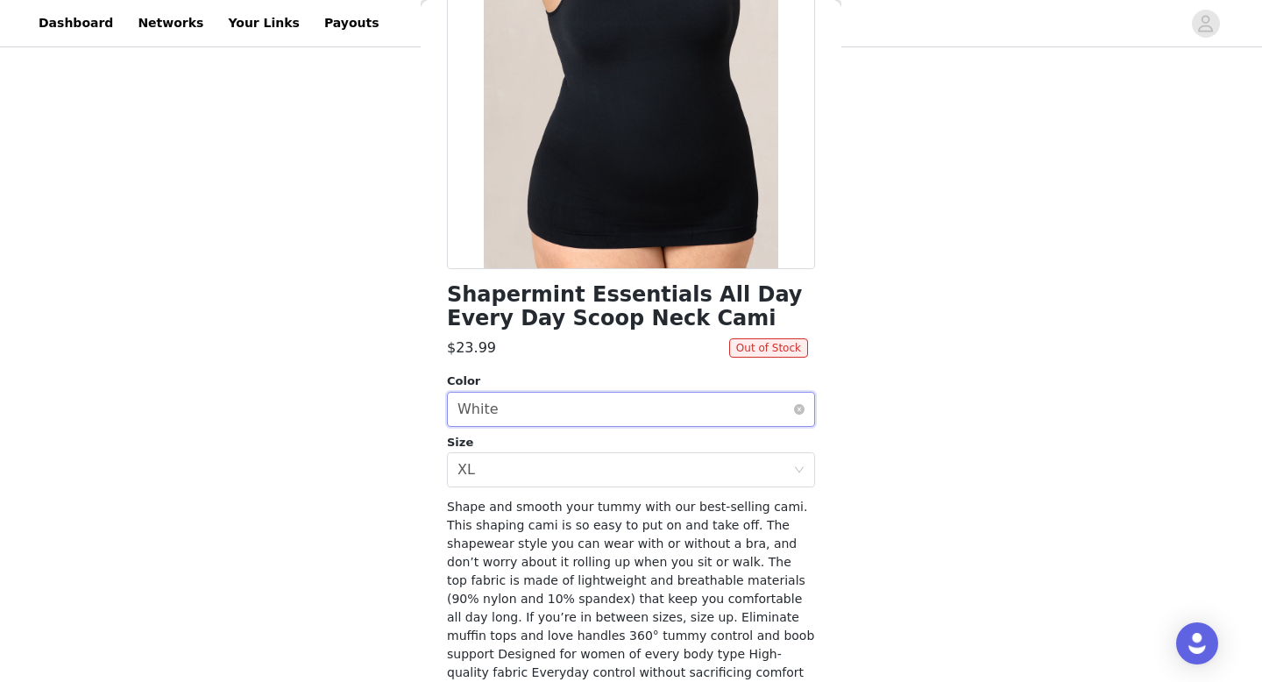
click at [555, 397] on div "Select color White" at bounding box center [625, 409] width 336 height 33
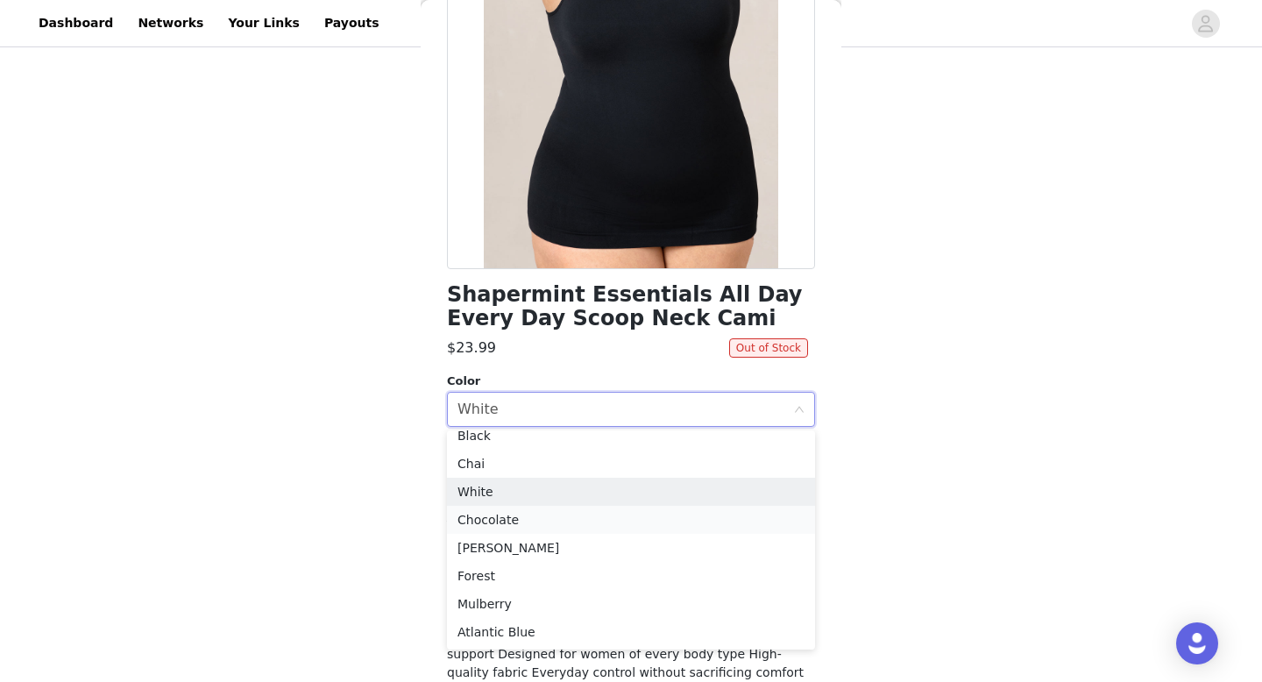
scroll to position [4, 0]
click at [533, 565] on li "[PERSON_NAME]" at bounding box center [631, 555] width 368 height 28
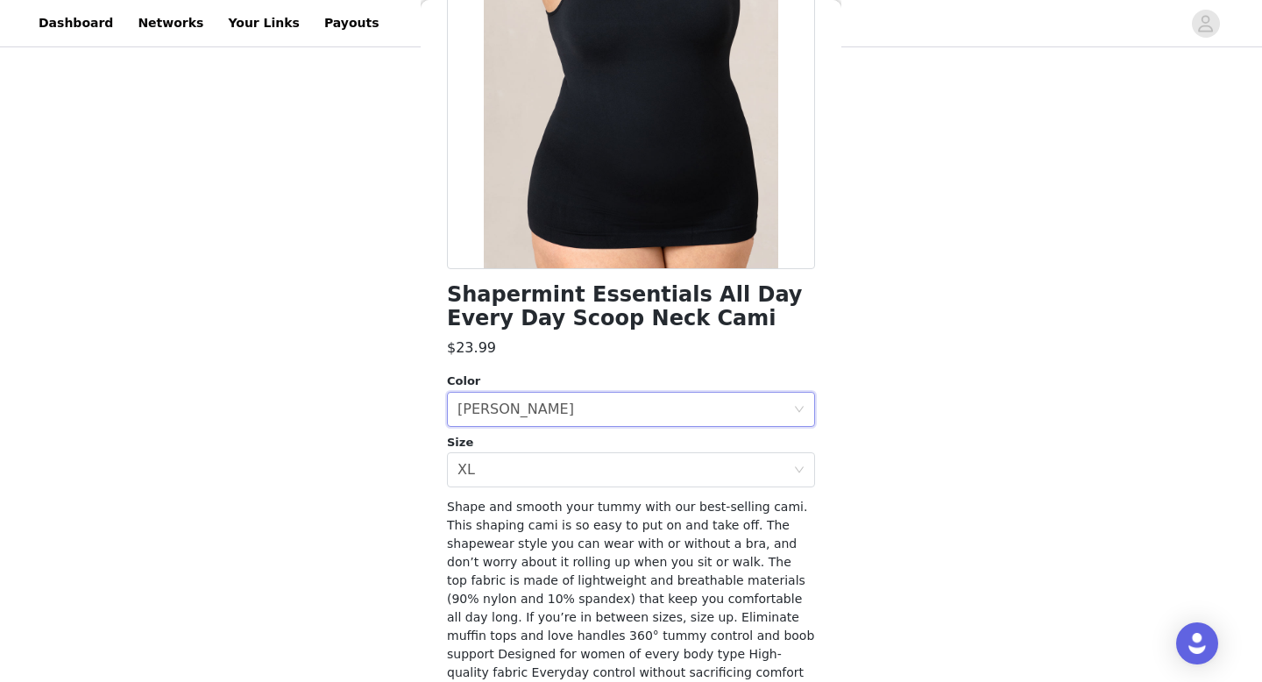
click at [371, 421] on div "STEP 2 OF 8 Products You'll receive specific products Shapermint Essentials Hig…" at bounding box center [631, 319] width 1262 height 1008
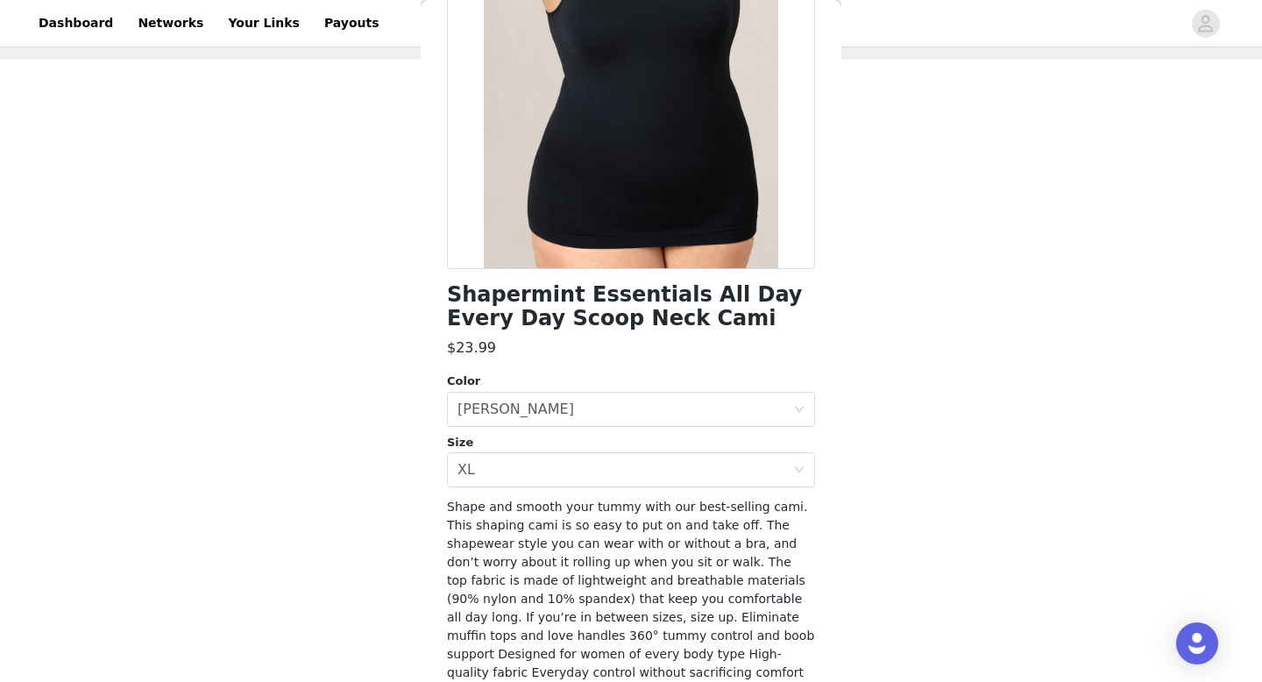
scroll to position [287, 0]
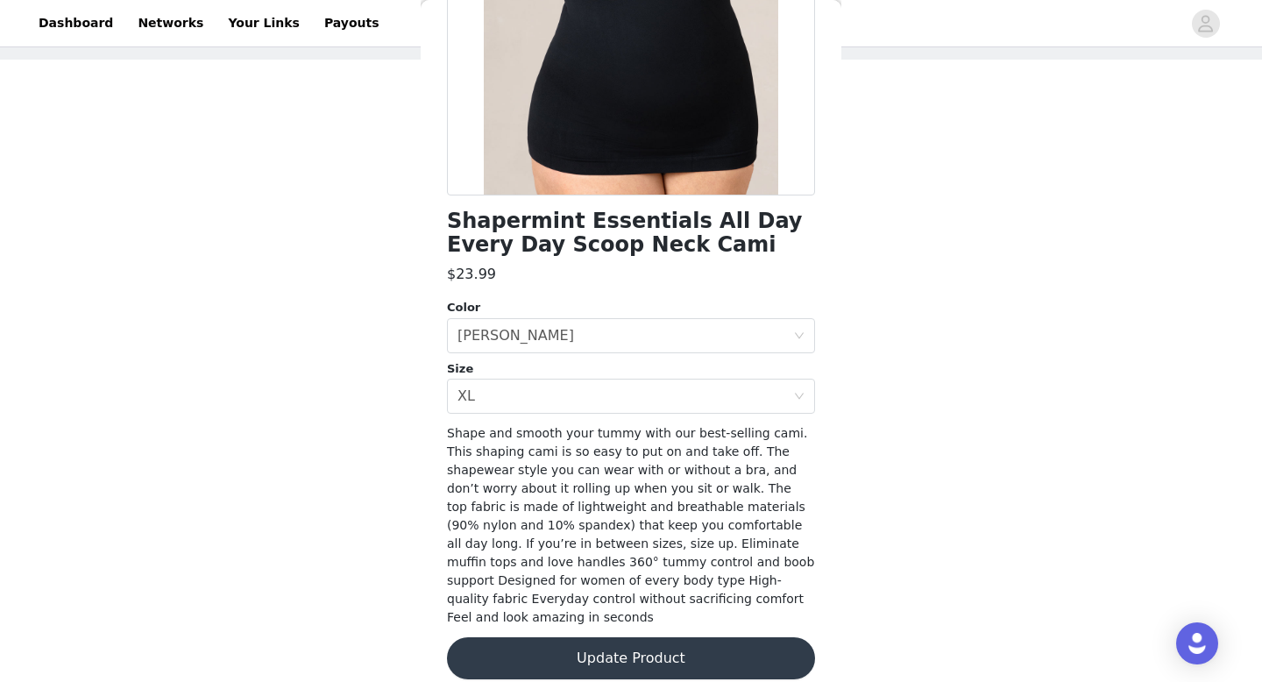
click at [579, 647] on button "Update Product" at bounding box center [631, 658] width 368 height 42
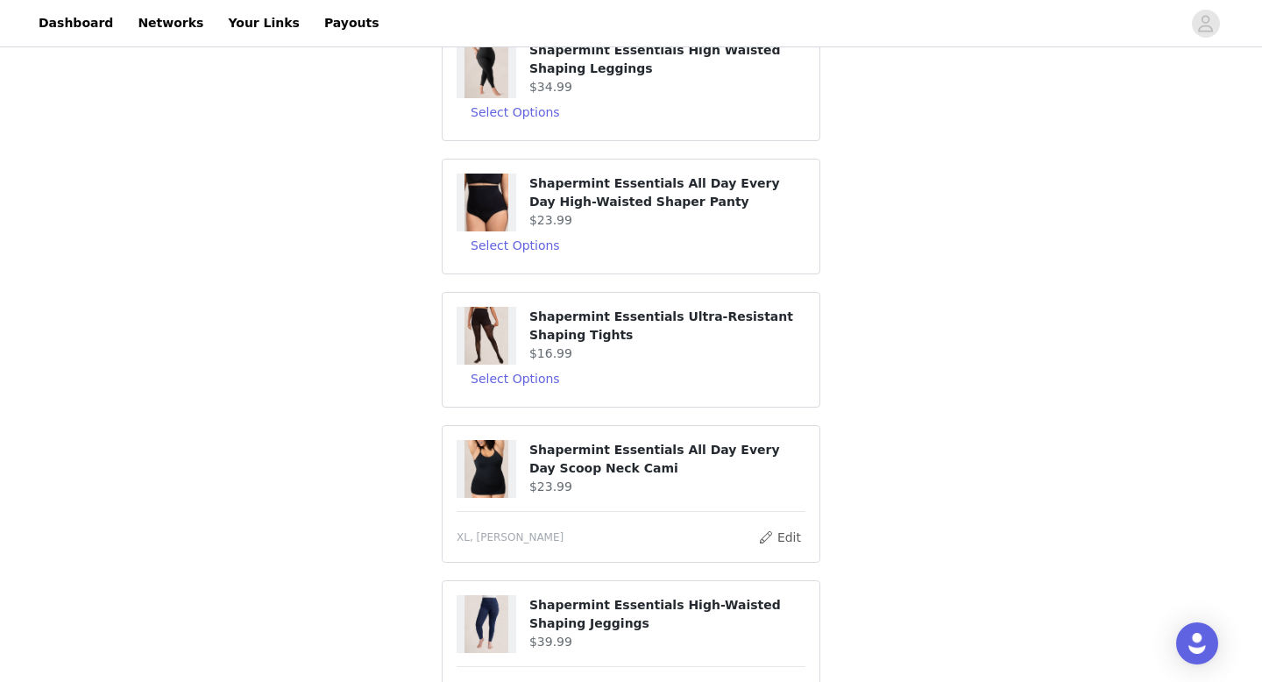
scroll to position [150, 0]
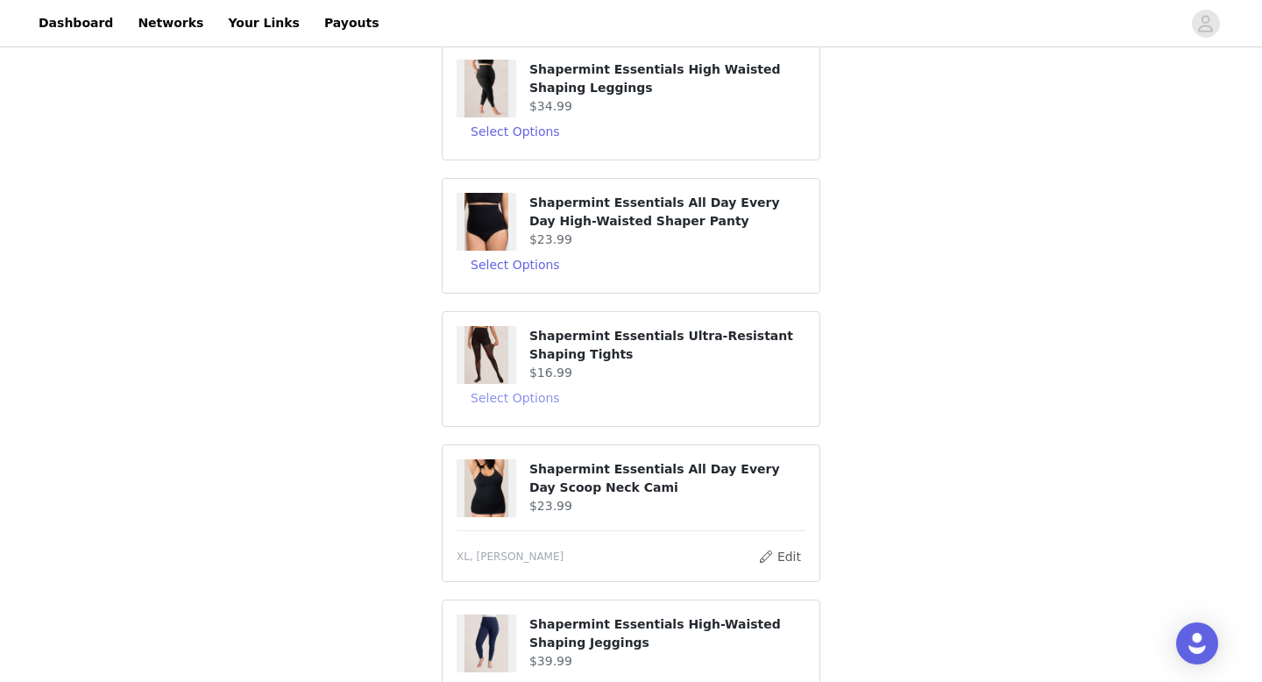
click at [523, 394] on button "Select Options" at bounding box center [514, 398] width 117 height 28
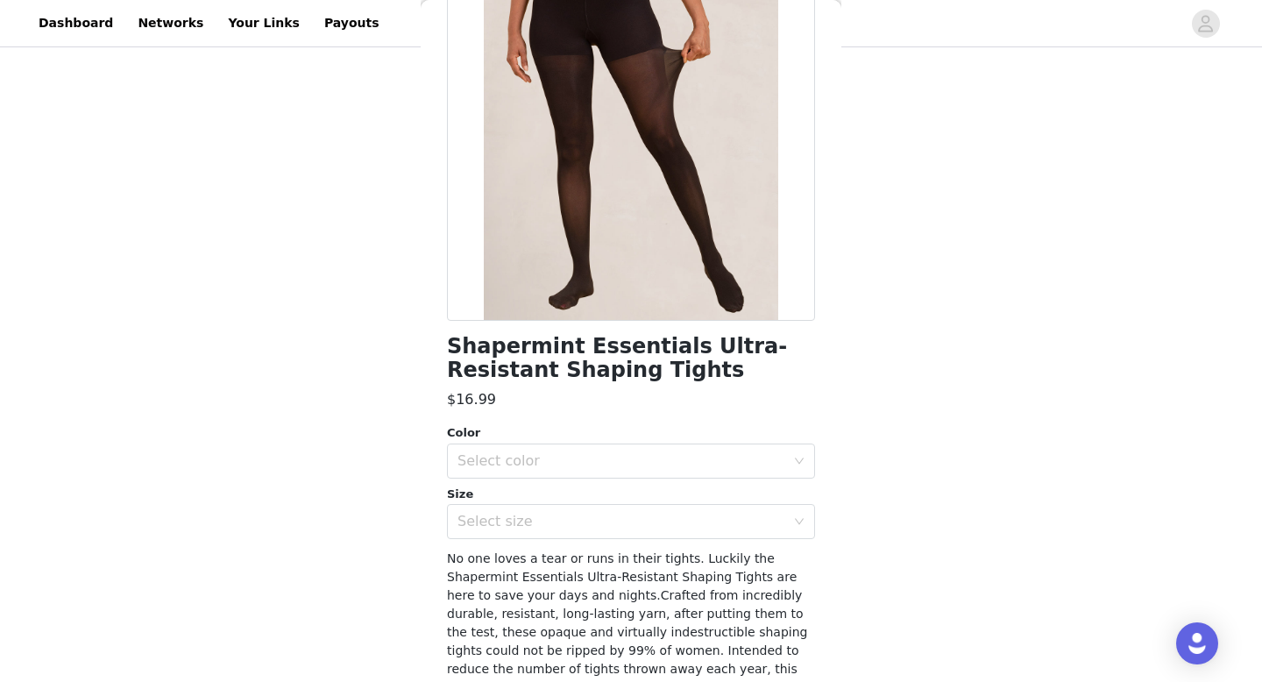
scroll to position [162, 0]
click at [527, 473] on div "Select color" at bounding box center [625, 459] width 336 height 33
click at [494, 494] on li "Black" at bounding box center [631, 499] width 368 height 28
click at [494, 516] on div "Select size" at bounding box center [621, 521] width 328 height 18
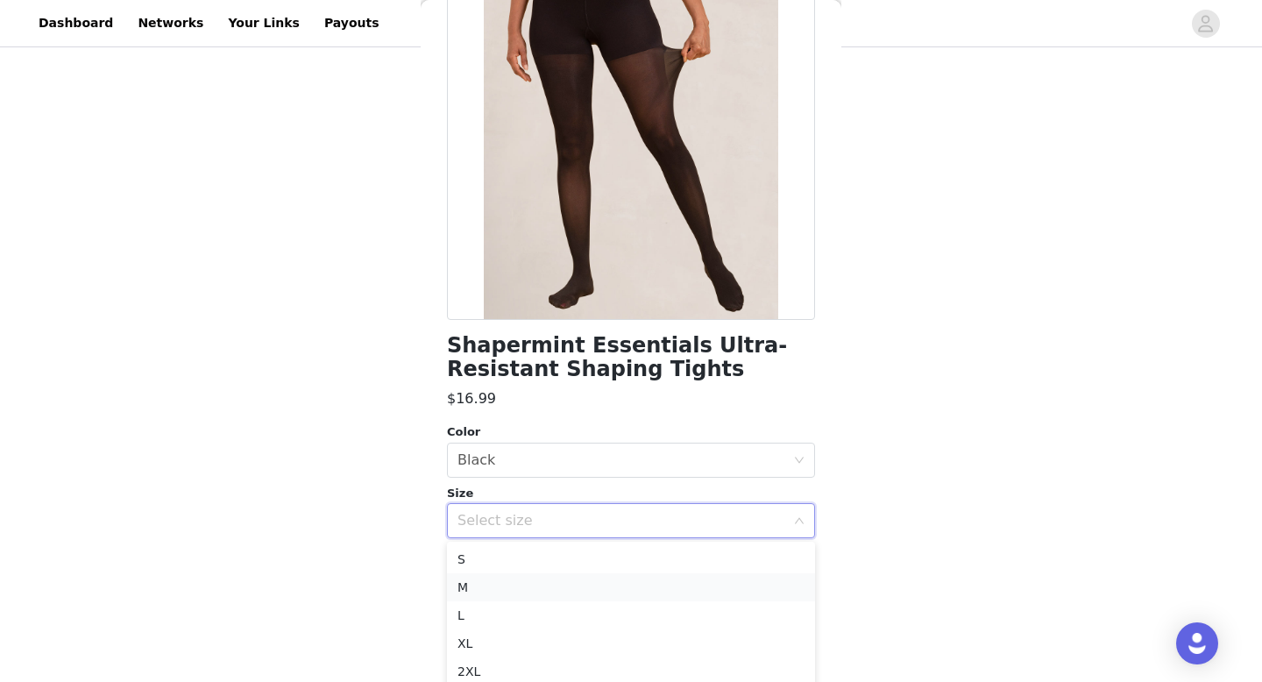
click at [477, 580] on li "M" at bounding box center [631, 587] width 368 height 28
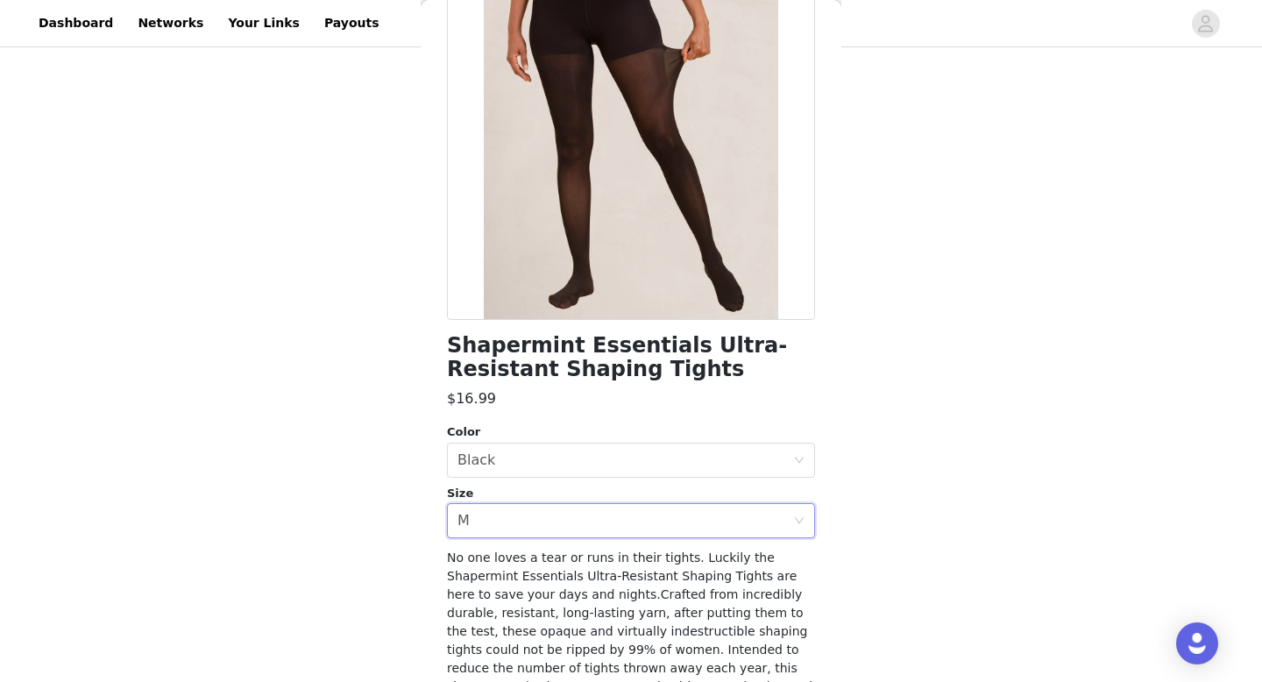
click at [403, 534] on div "STEP 2 OF 8 Products You'll receive specific products Shapermint Essentials Hig…" at bounding box center [631, 415] width 1262 height 1029
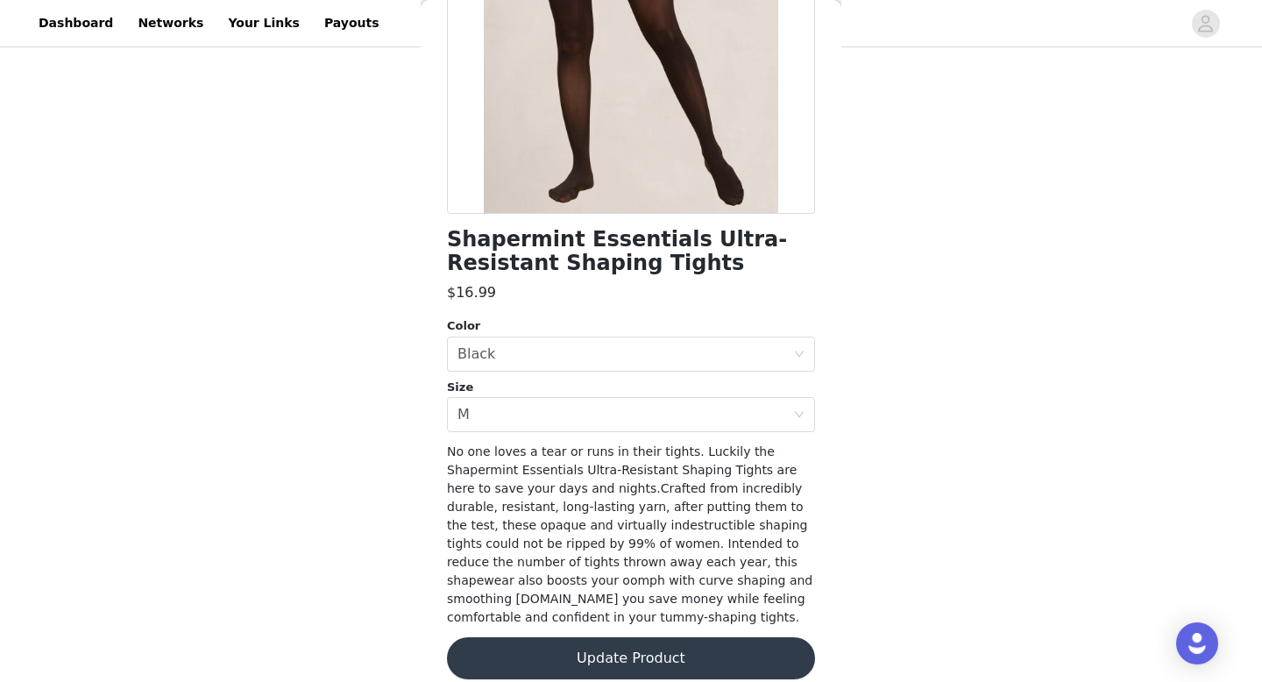
click at [556, 651] on button "Update Product" at bounding box center [631, 658] width 368 height 42
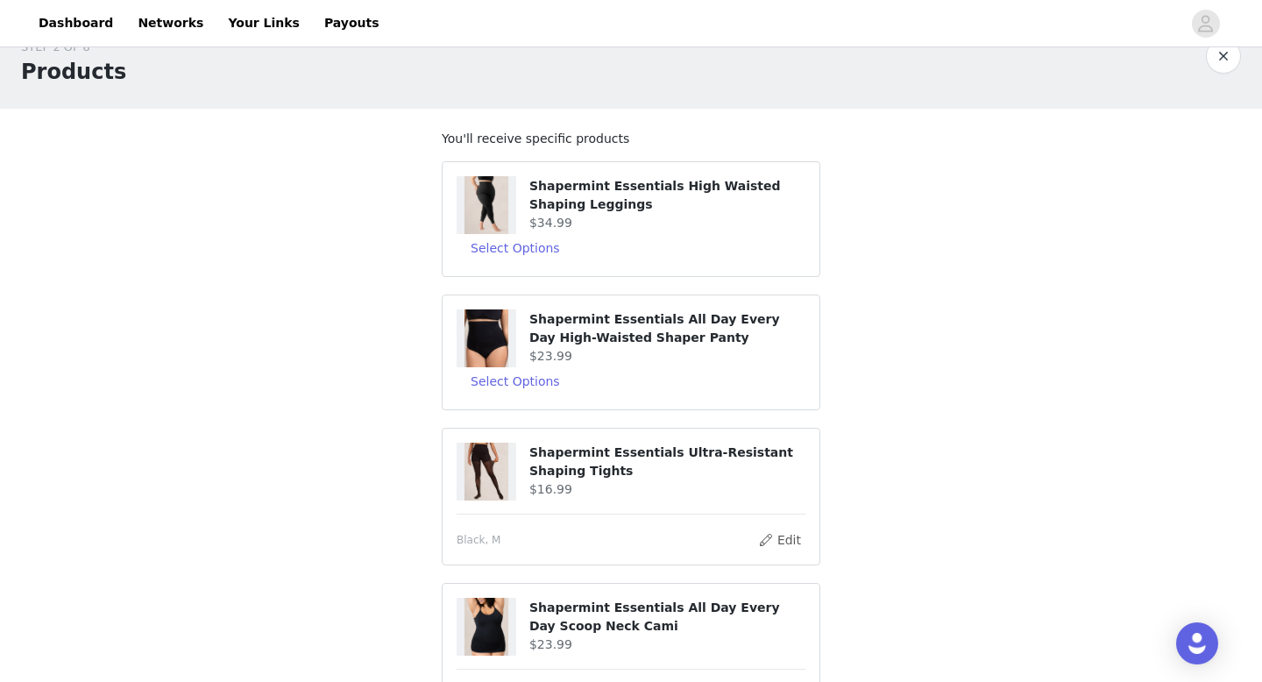
scroll to position [31, 0]
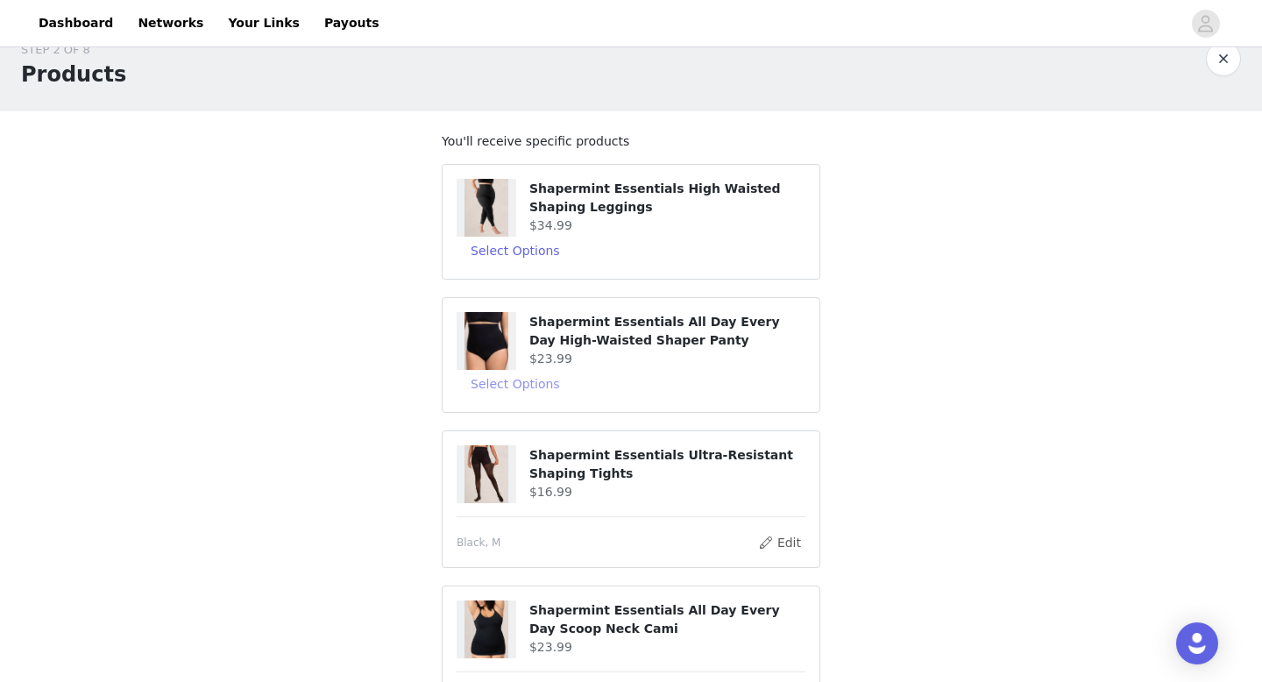
click at [531, 385] on button "Select Options" at bounding box center [514, 384] width 117 height 28
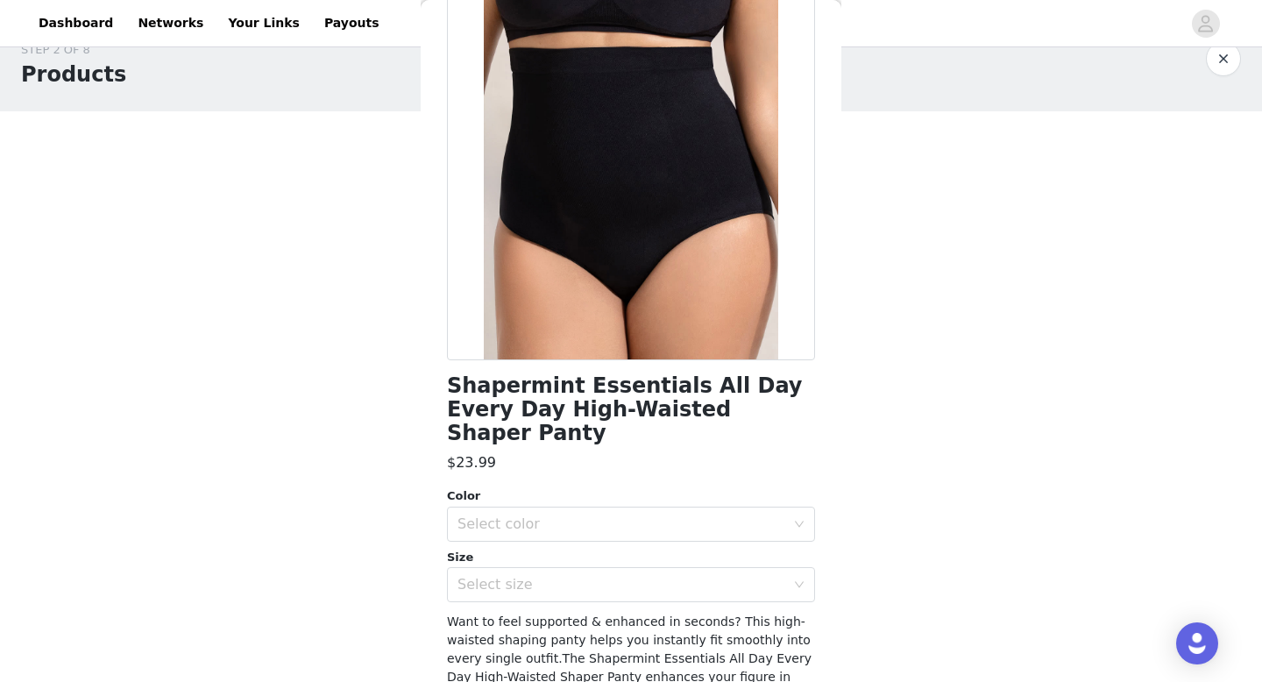
scroll to position [124, 0]
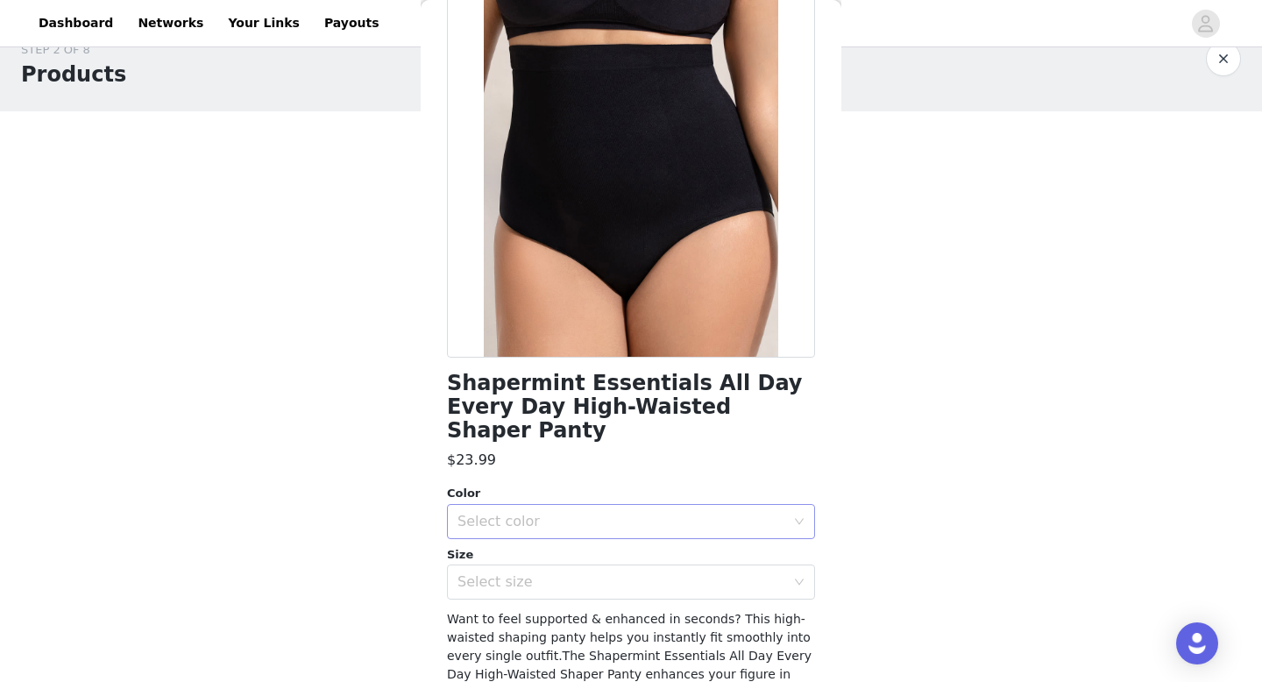
click at [513, 513] on div "Select color" at bounding box center [621, 522] width 328 height 18
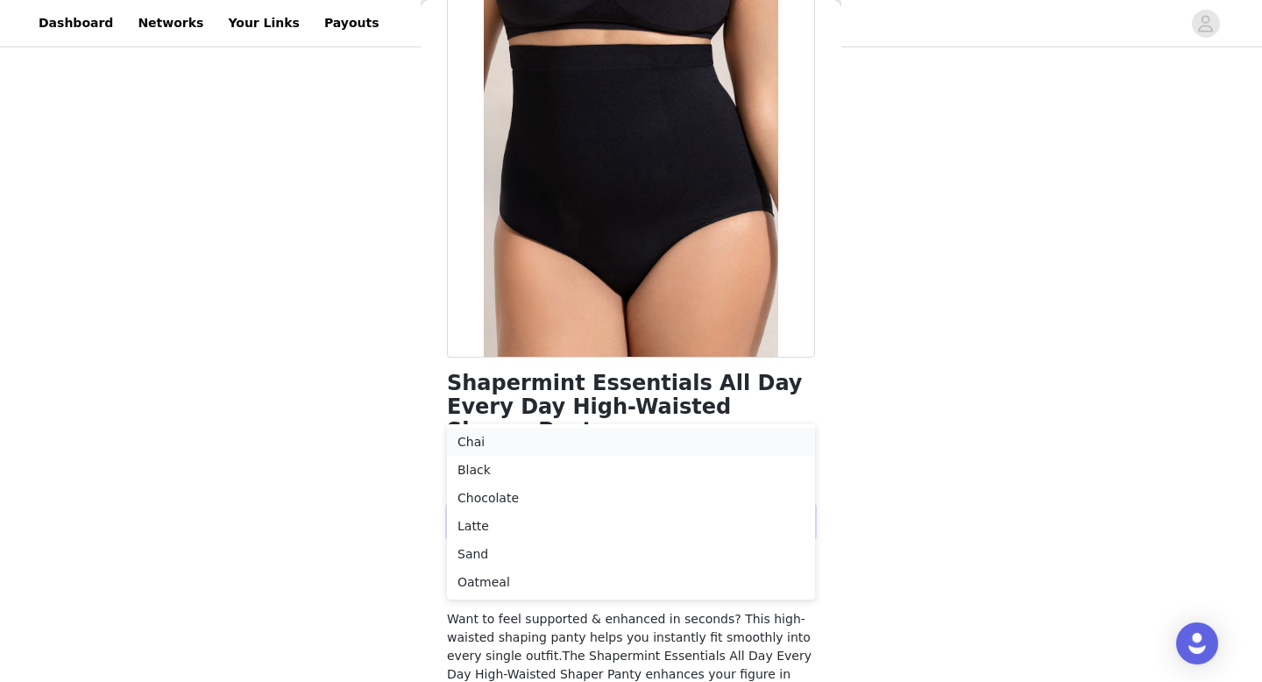
scroll to position [127, 0]
click at [493, 570] on li "Oatmeal" at bounding box center [631, 580] width 368 height 28
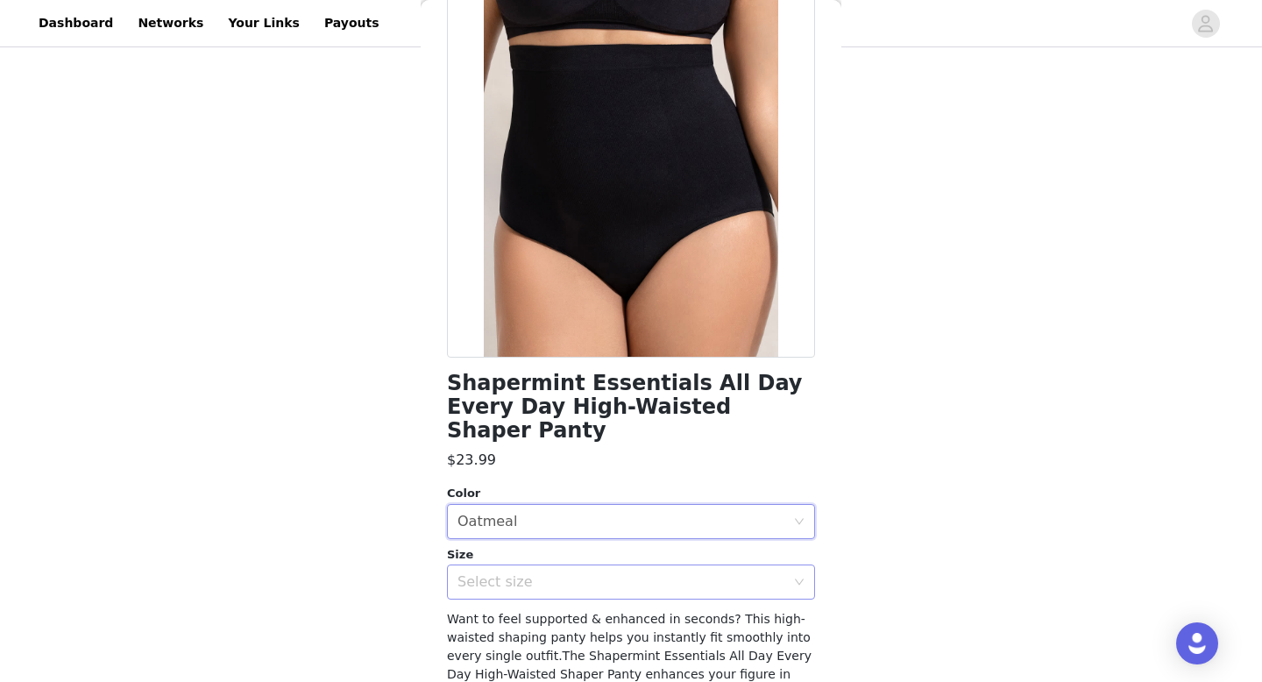
click at [520, 573] on div "Select size" at bounding box center [621, 582] width 328 height 18
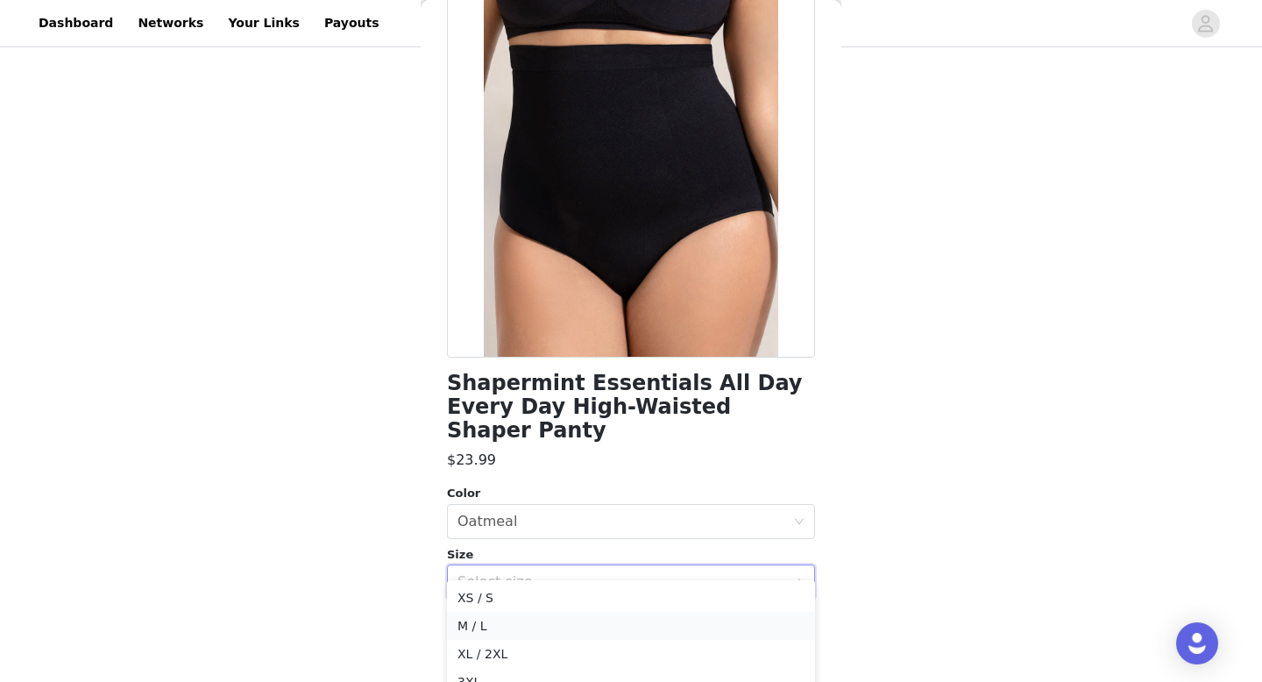
click at [476, 624] on li "M / L" at bounding box center [631, 626] width 368 height 28
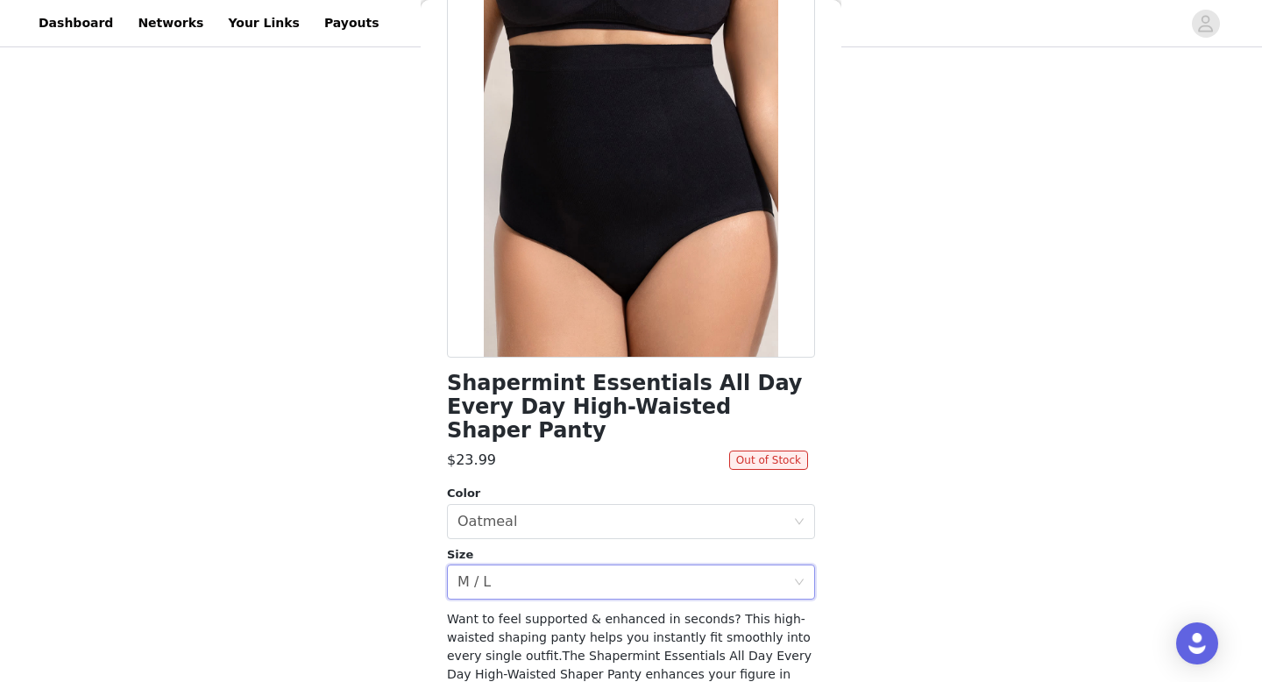
click at [401, 518] on div "STEP 2 OF 8 Products You'll receive specific products Shapermint Essentials Hig…" at bounding box center [631, 449] width 1262 height 1051
click at [497, 565] on div "Select size M / L" at bounding box center [625, 581] width 336 height 33
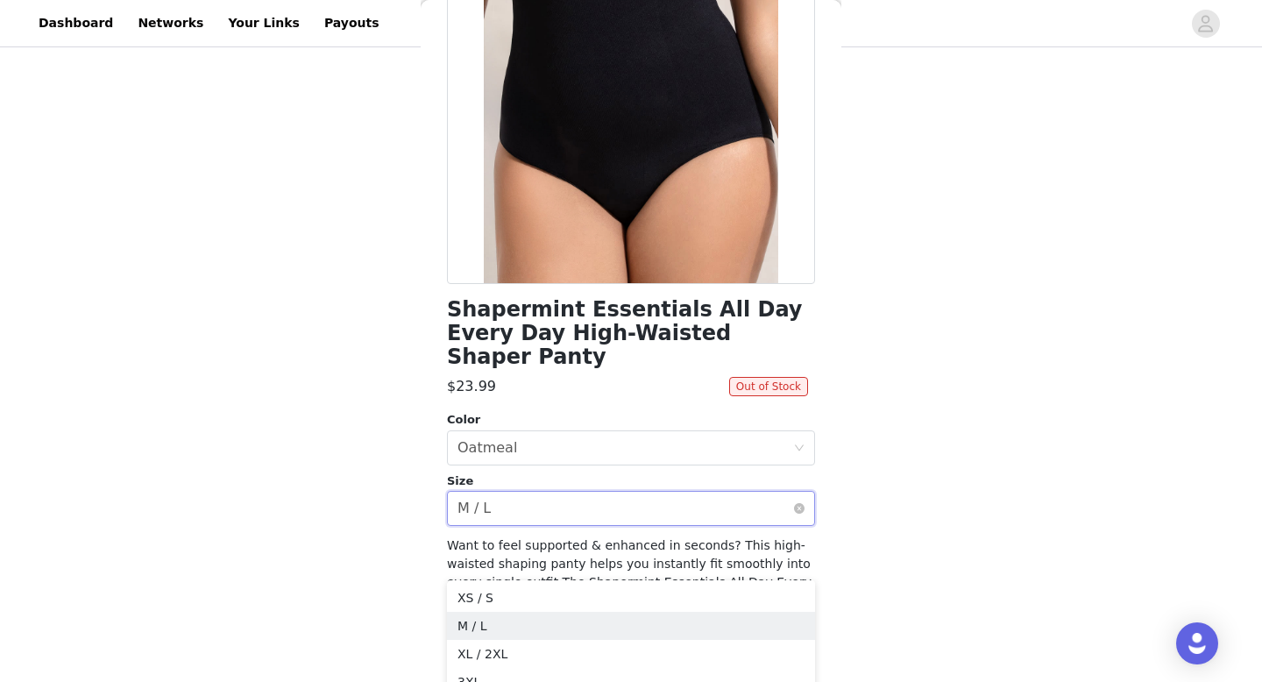
scroll to position [203, 0]
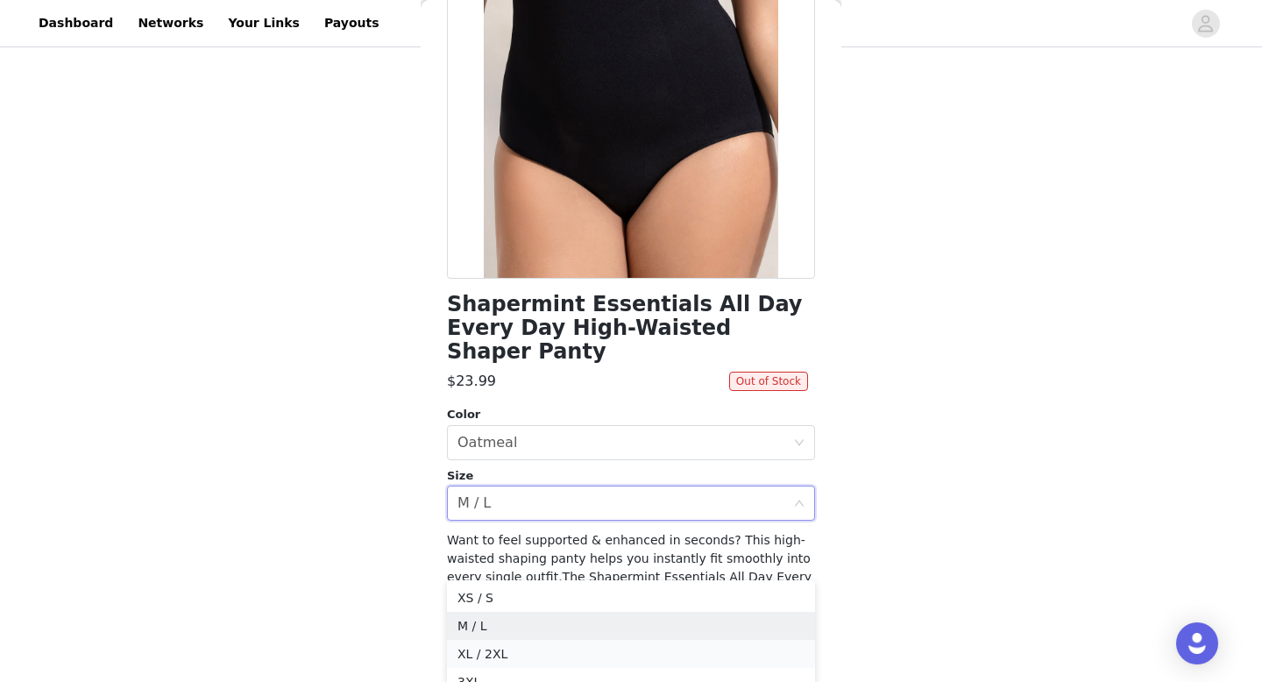
click at [513, 651] on li "XL / 2XL" at bounding box center [631, 654] width 368 height 28
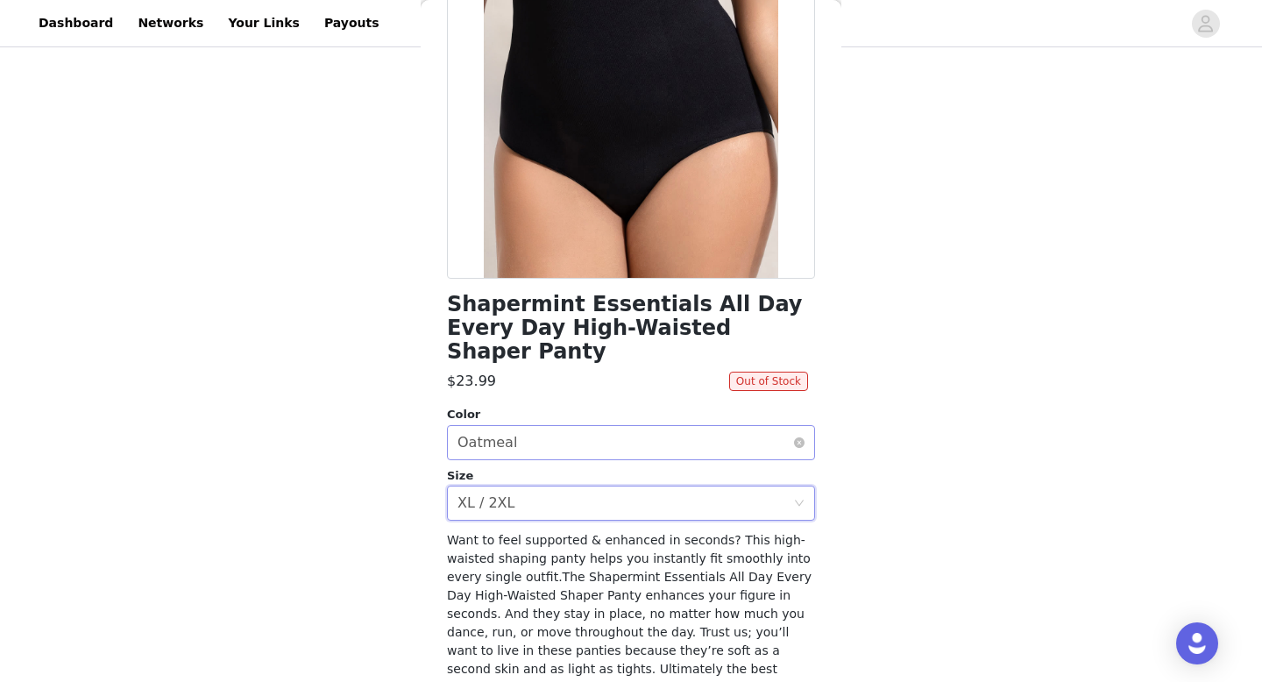
click at [527, 426] on div "Select color Oatmeal" at bounding box center [625, 442] width 336 height 33
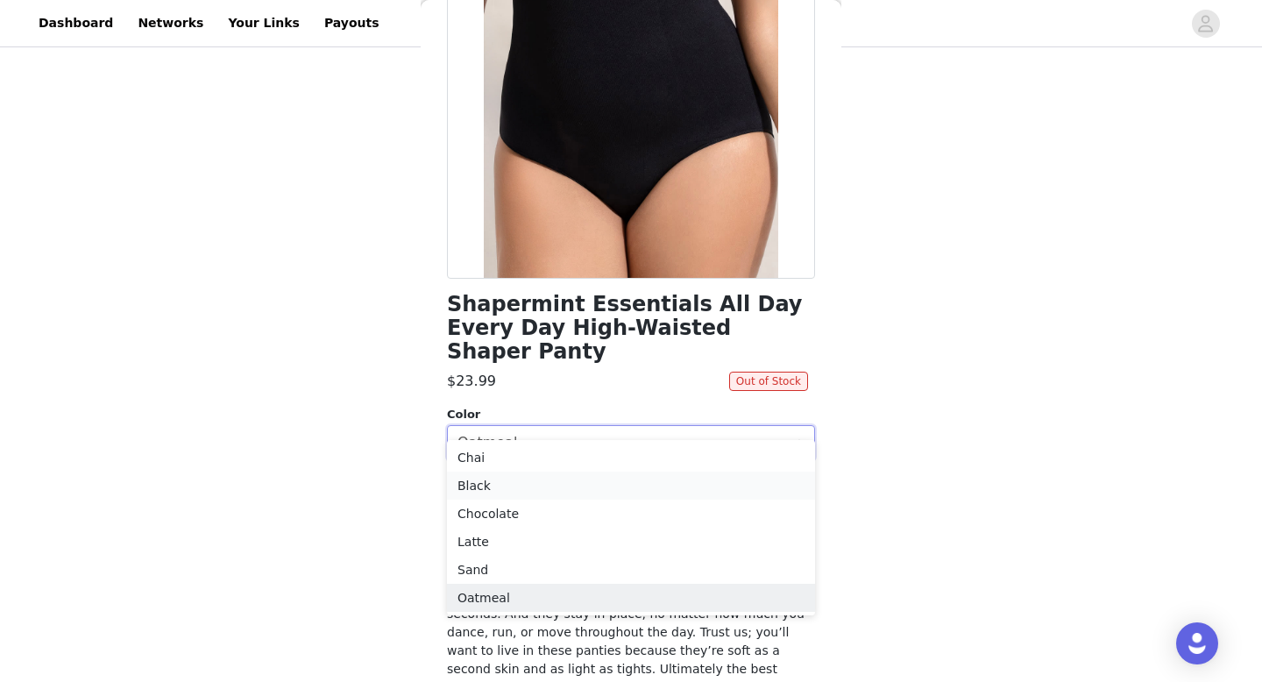
click at [509, 491] on li "Black" at bounding box center [631, 485] width 368 height 28
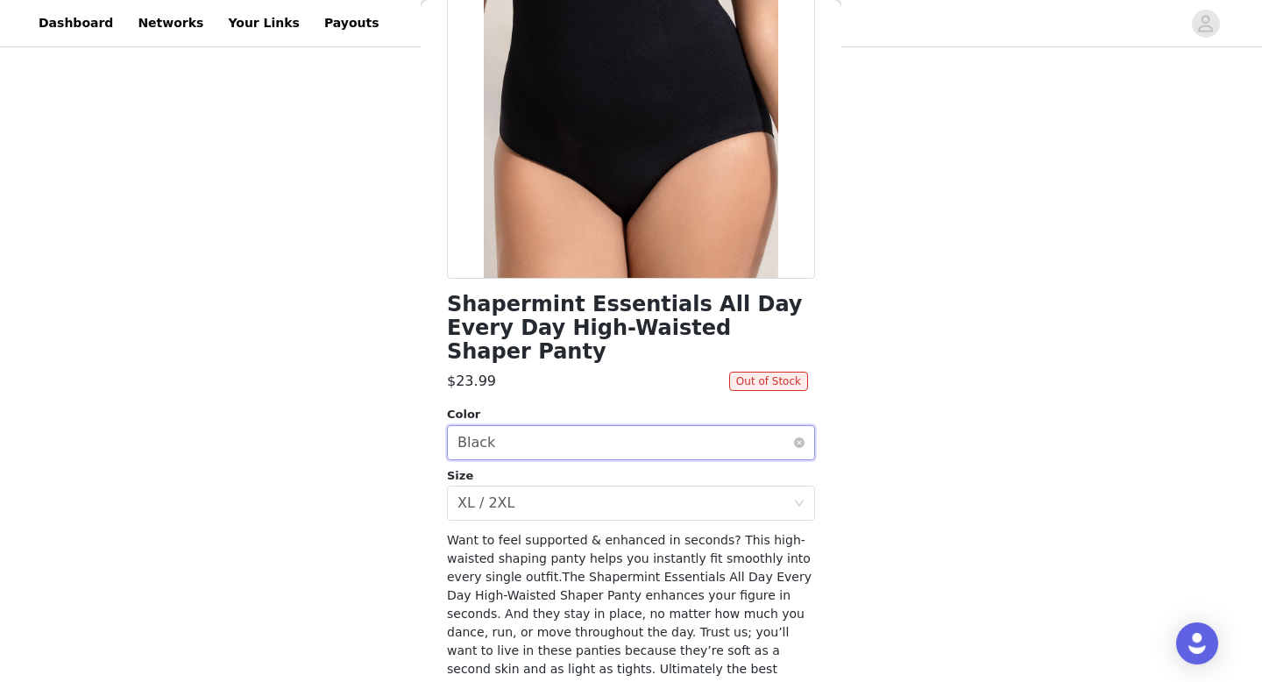
click at [550, 426] on div "Select color Black" at bounding box center [625, 442] width 336 height 33
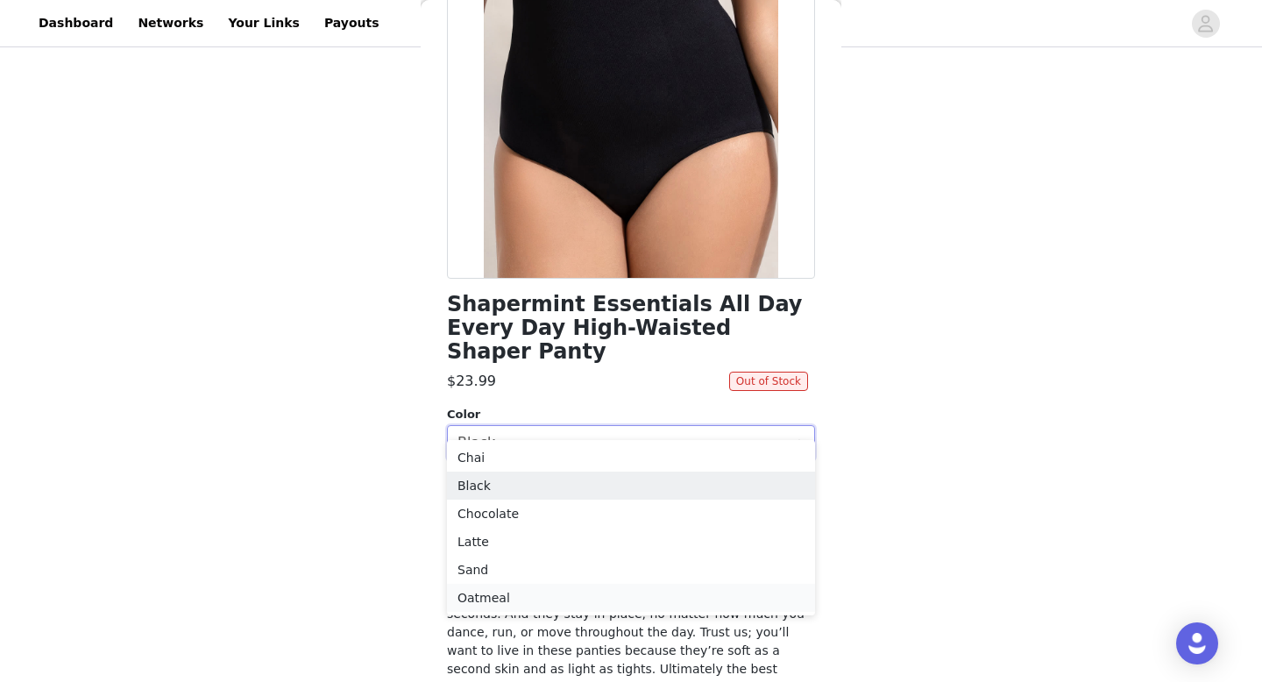
click at [521, 585] on li "Oatmeal" at bounding box center [631, 598] width 368 height 28
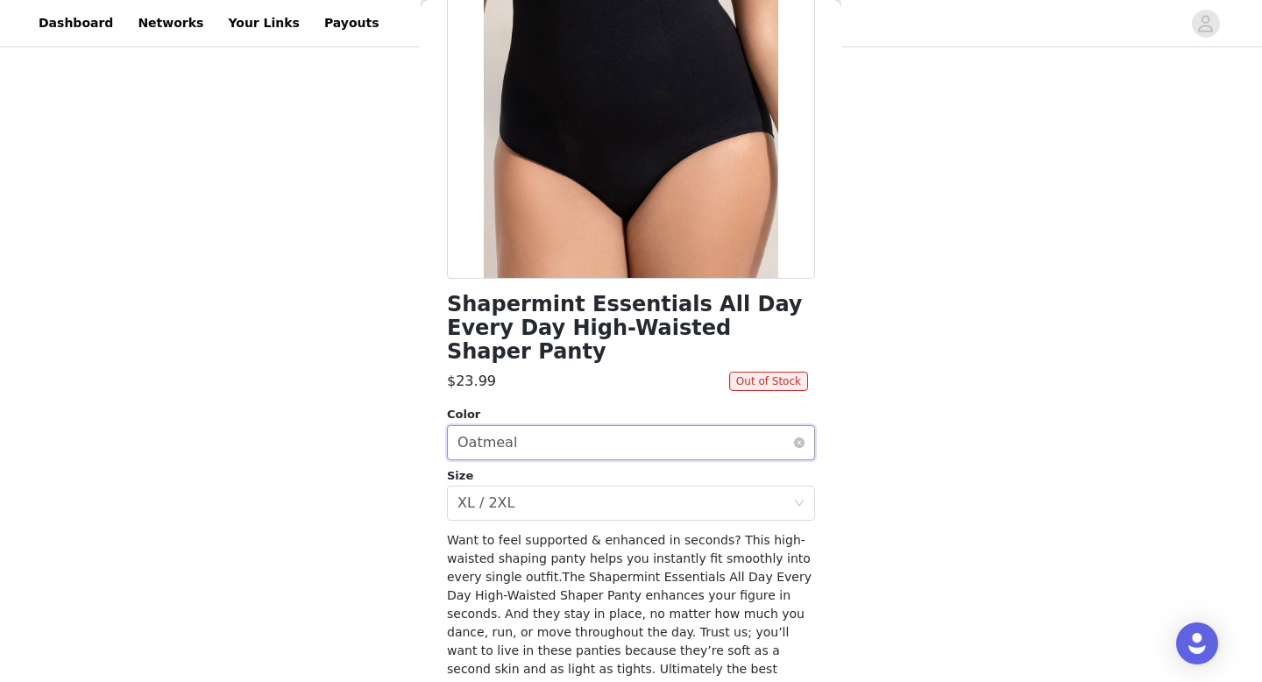
click at [562, 434] on div "Select color Oatmeal" at bounding box center [625, 442] width 336 height 33
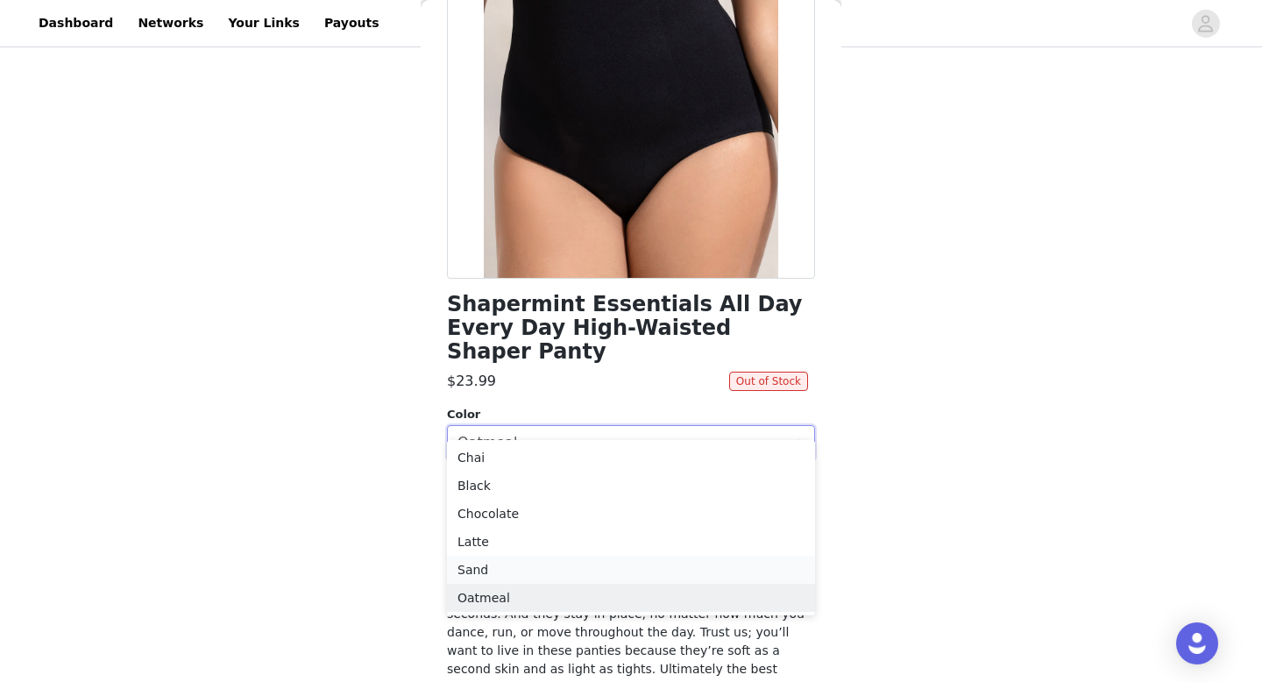
click at [504, 560] on li "Sand" at bounding box center [631, 569] width 368 height 28
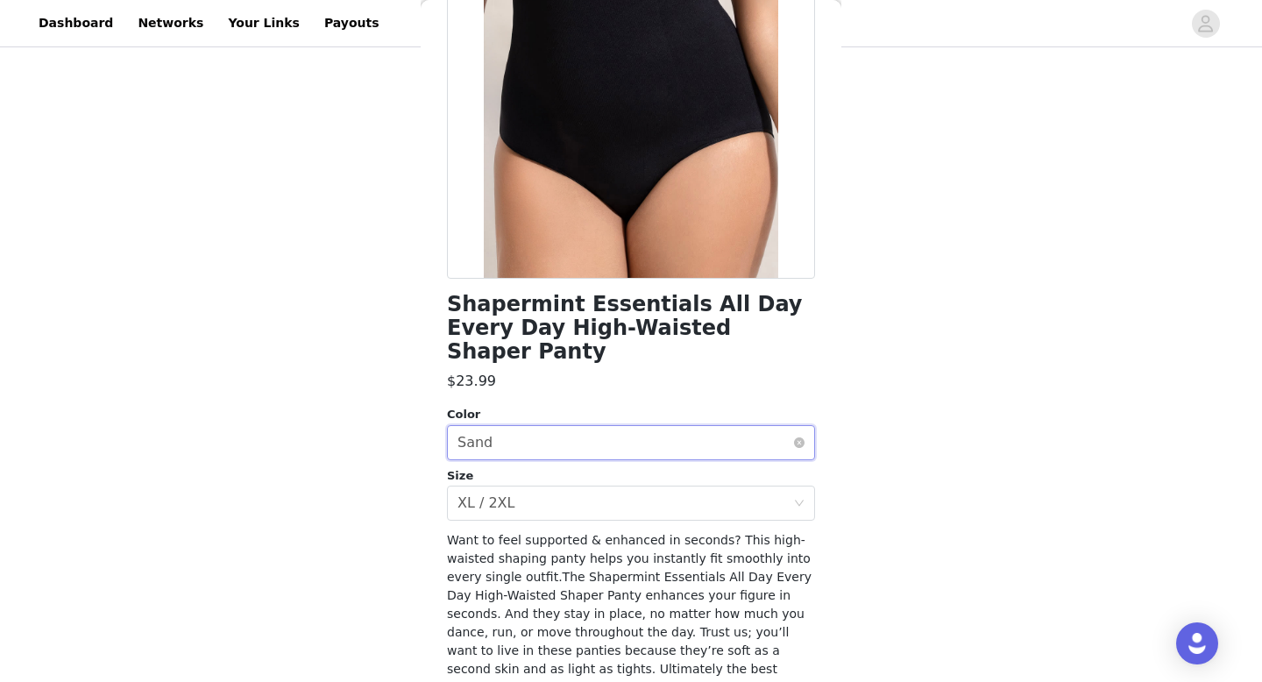
click at [522, 426] on div "Select color Sand" at bounding box center [625, 442] width 336 height 33
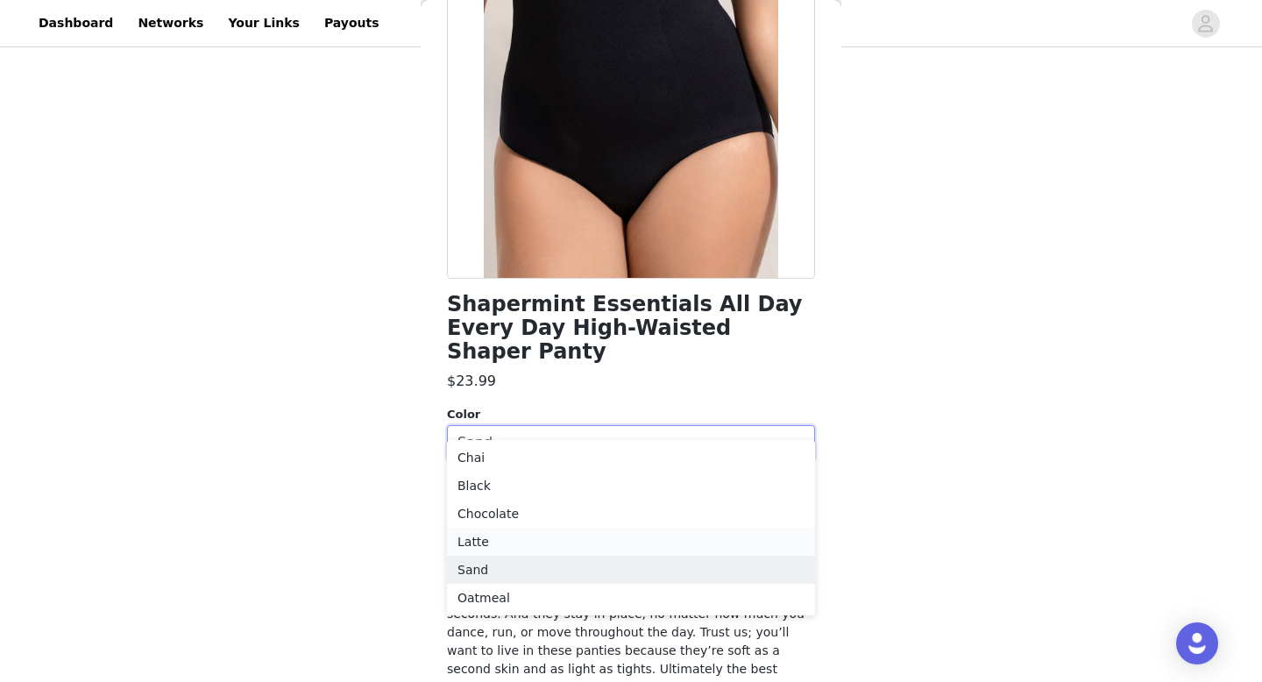
click at [494, 531] on li "Latte" at bounding box center [631, 541] width 368 height 28
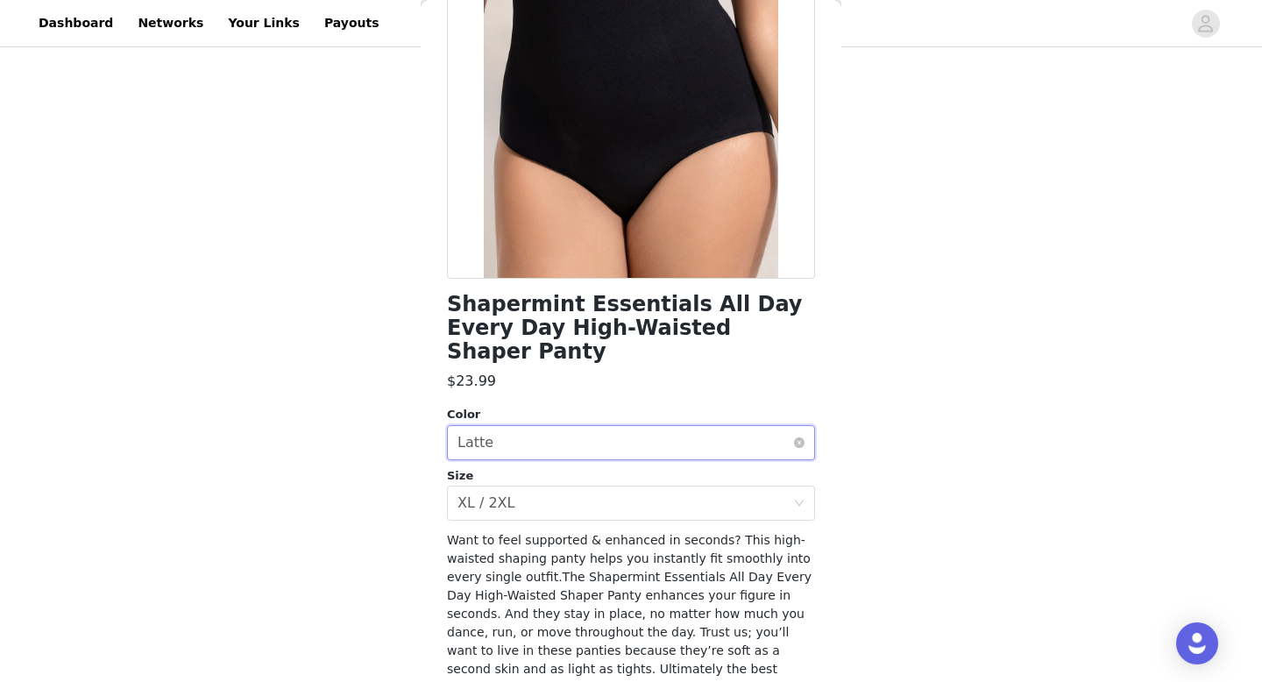
click at [582, 426] on div "Select color Latte" at bounding box center [625, 442] width 336 height 33
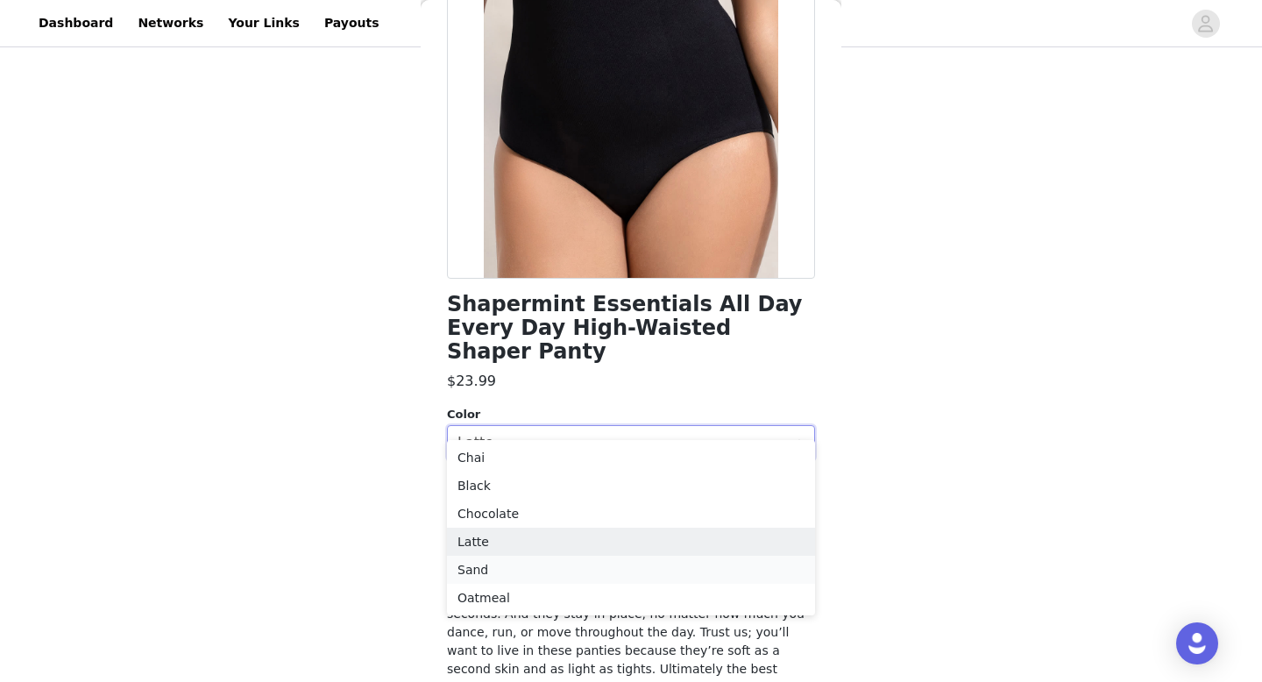
click at [474, 562] on li "Sand" at bounding box center [631, 569] width 368 height 28
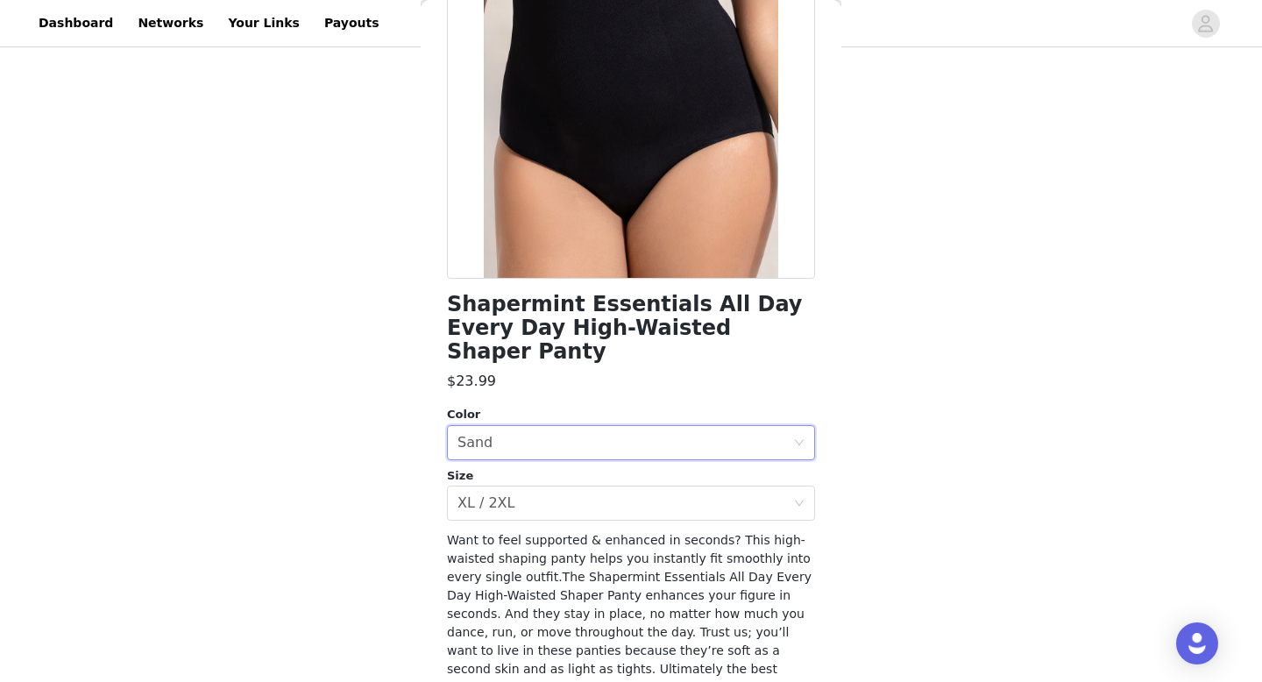
click at [419, 530] on div "STEP 2 OF 8 Products You'll receive specific products Shapermint Essentials Hig…" at bounding box center [631, 364] width 1262 height 1051
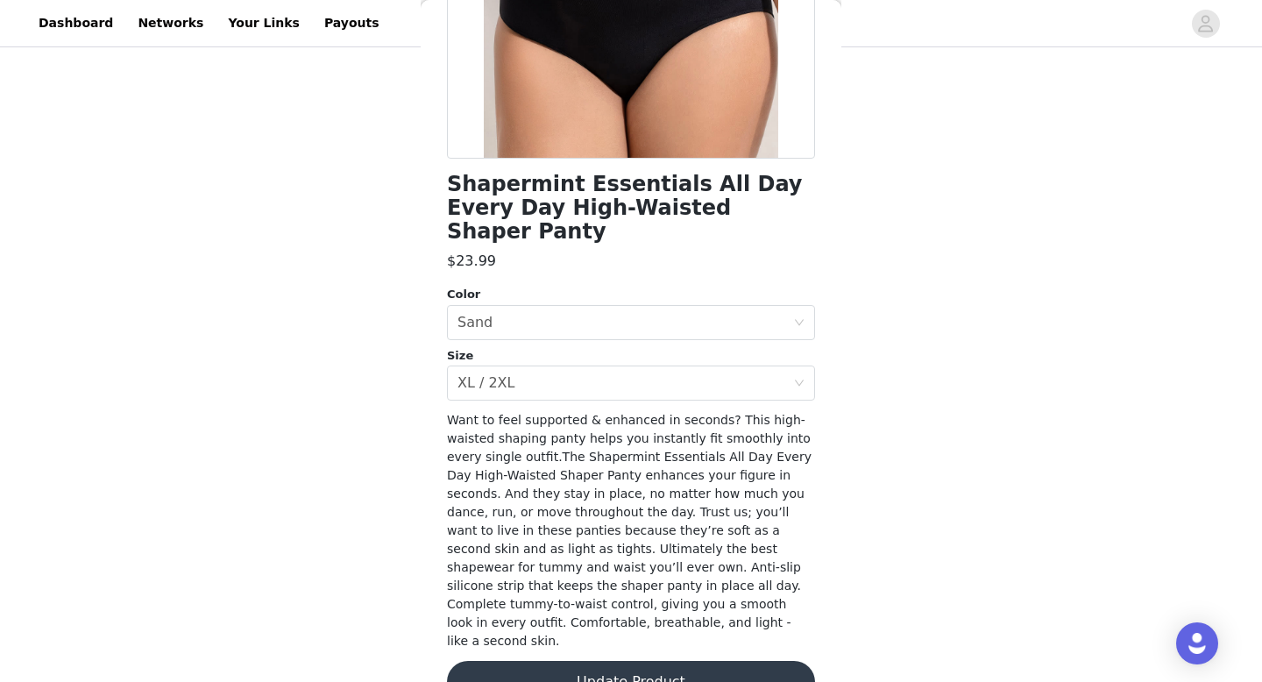
click at [552, 661] on button "Update Product" at bounding box center [631, 682] width 368 height 42
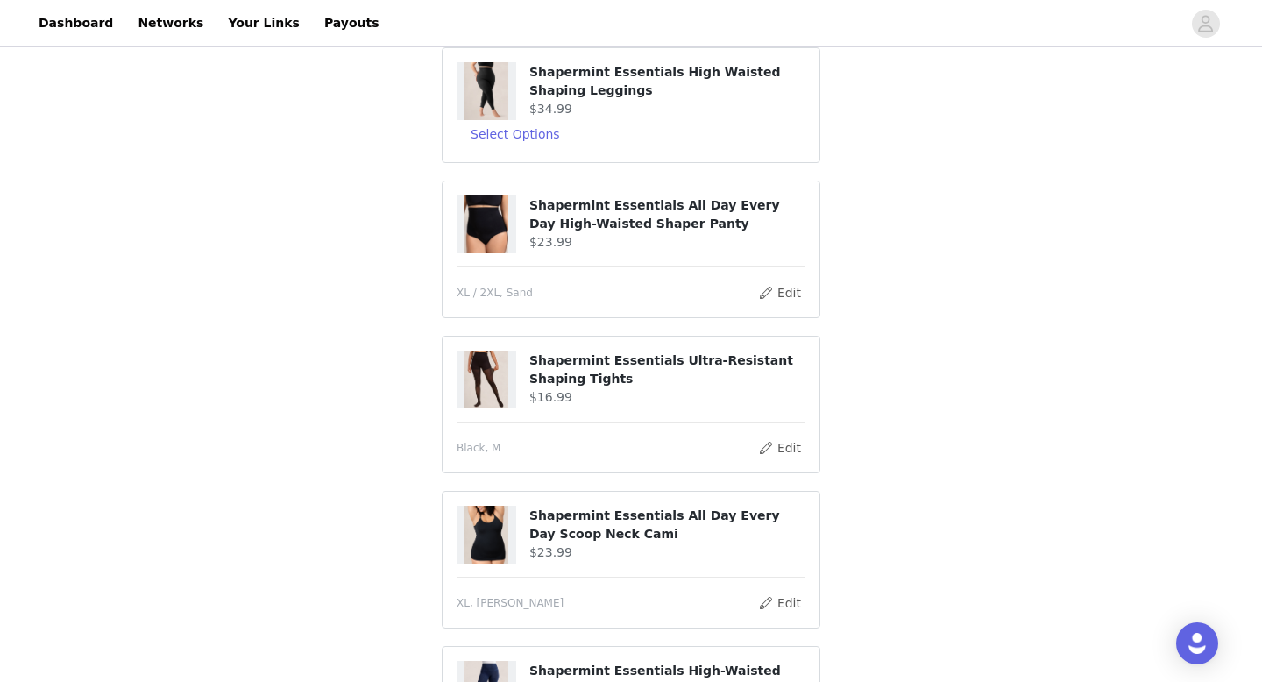
scroll to position [0, 0]
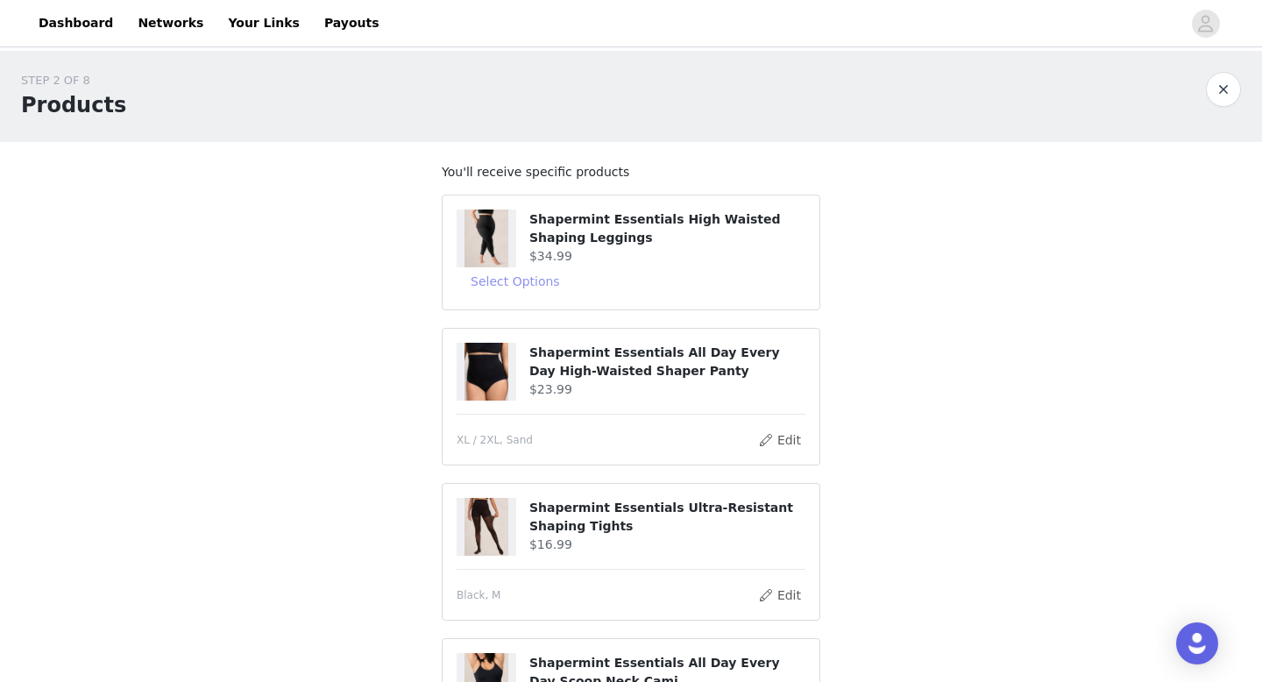
click at [542, 288] on button "Select Options" at bounding box center [514, 281] width 117 height 28
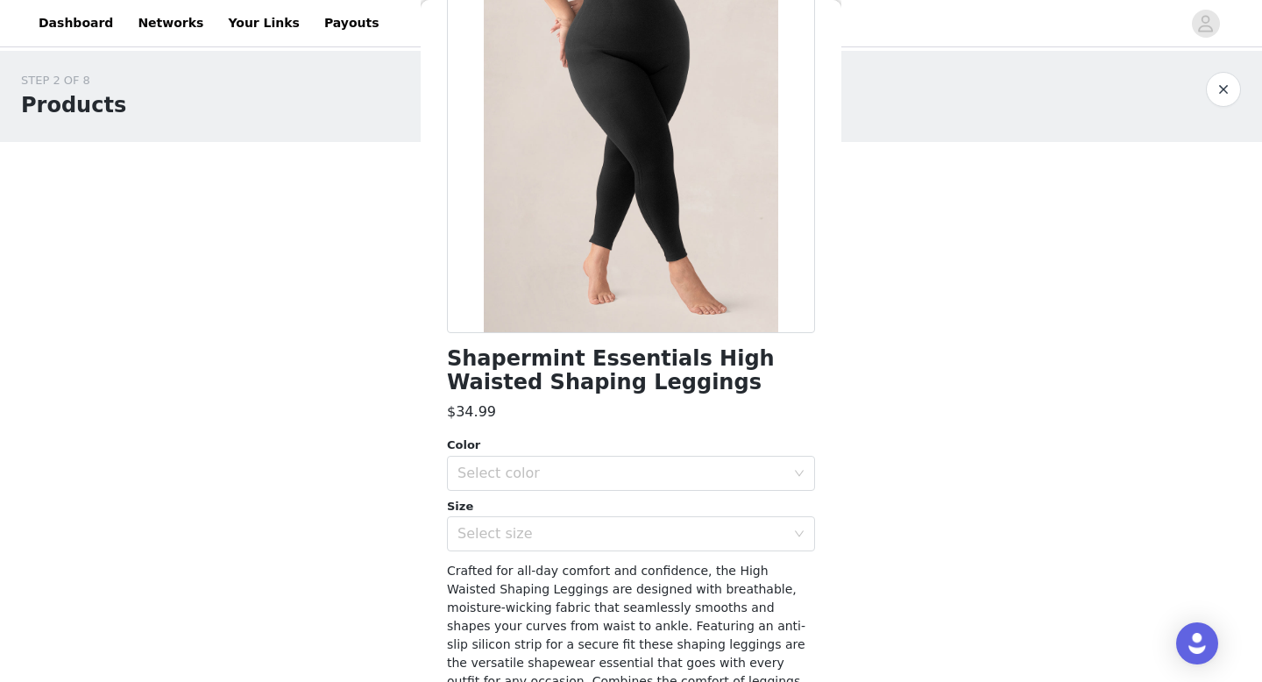
scroll to position [180, 0]
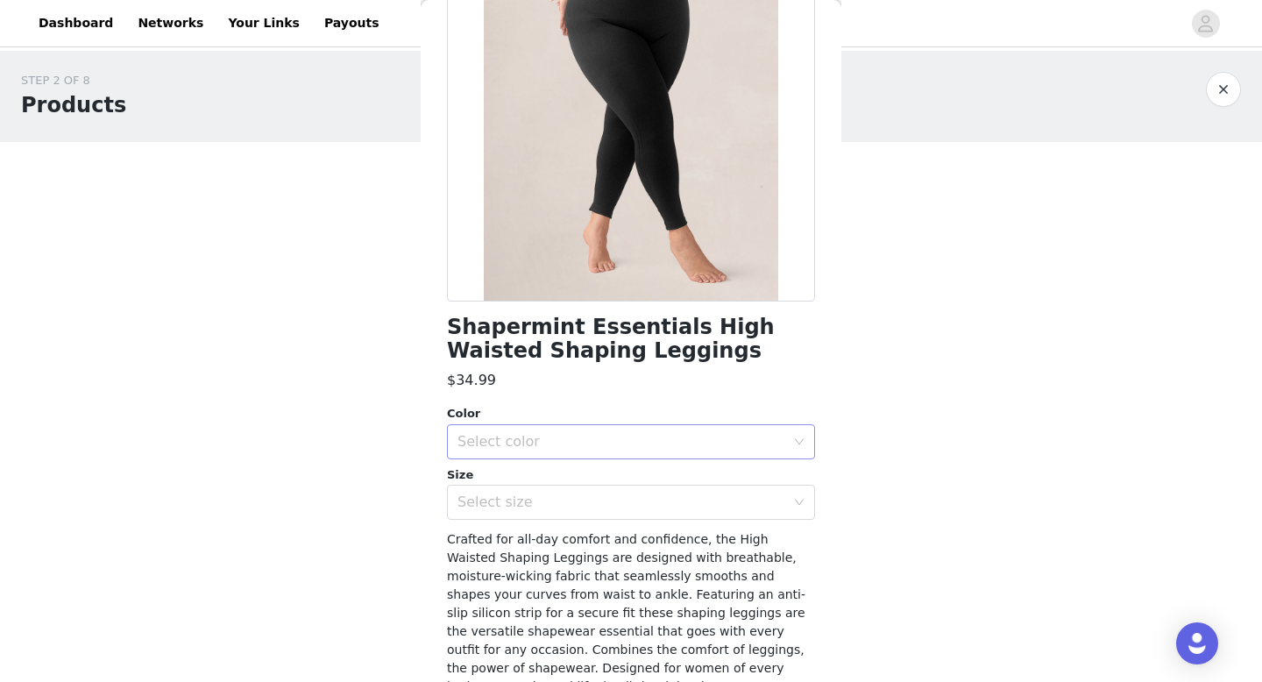
click at [527, 431] on div "Select color" at bounding box center [625, 441] width 336 height 33
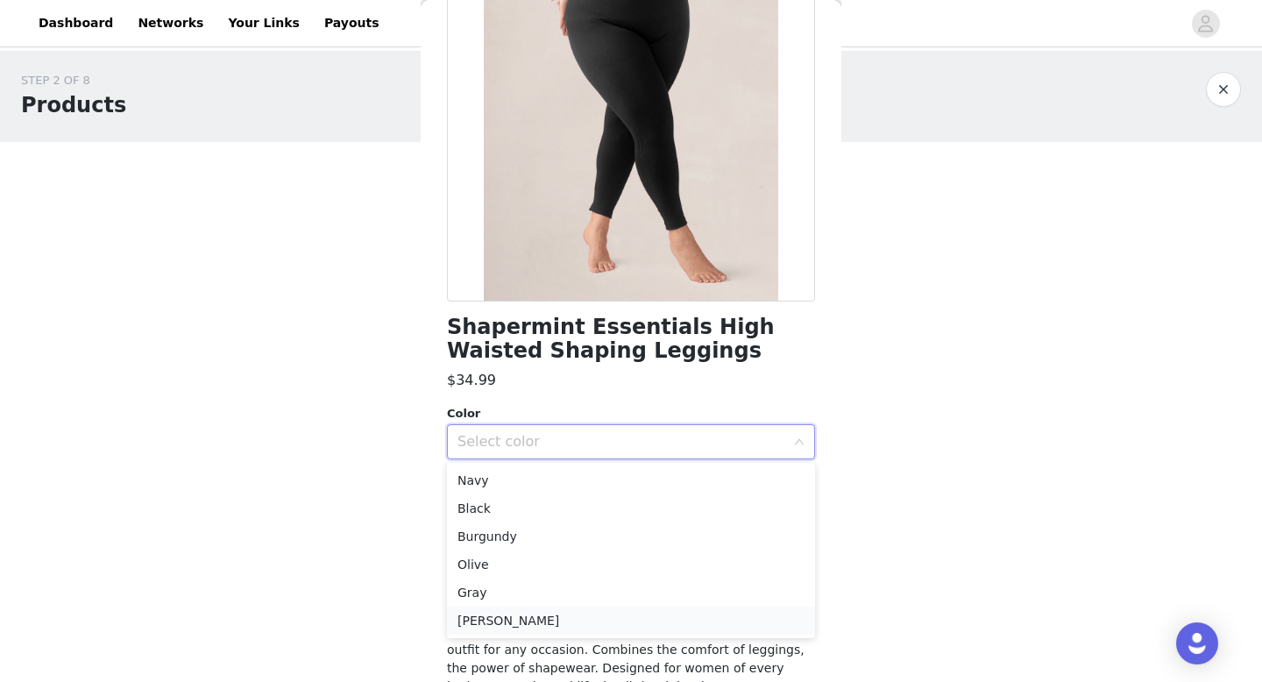
click at [526, 622] on li "[PERSON_NAME]" at bounding box center [631, 620] width 368 height 28
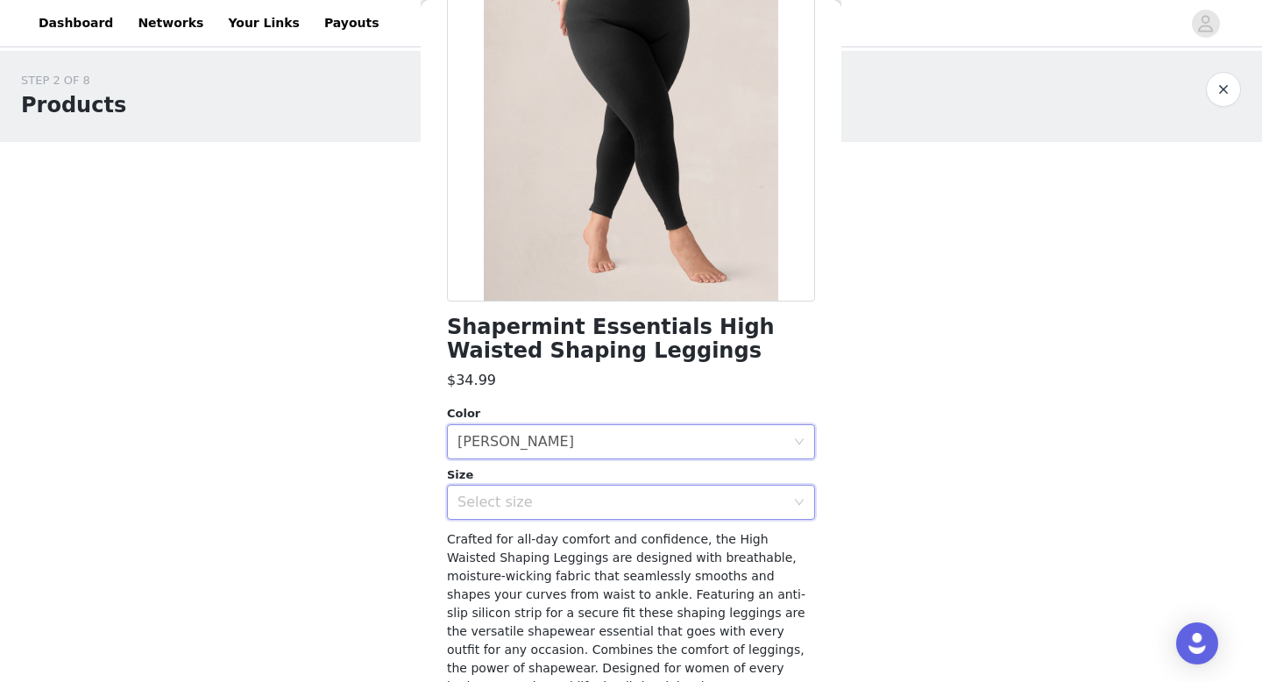
click at [548, 519] on div "Select size" at bounding box center [631, 502] width 368 height 35
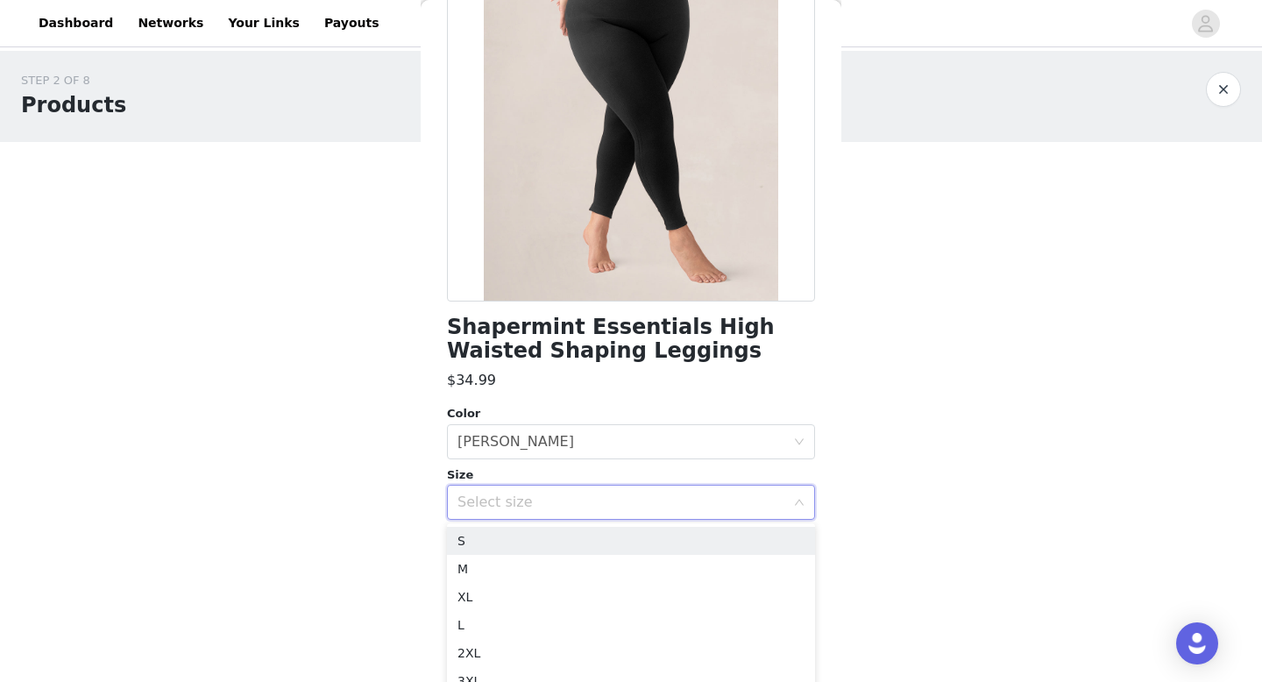
click at [548, 515] on div "Select size" at bounding box center [625, 501] width 336 height 33
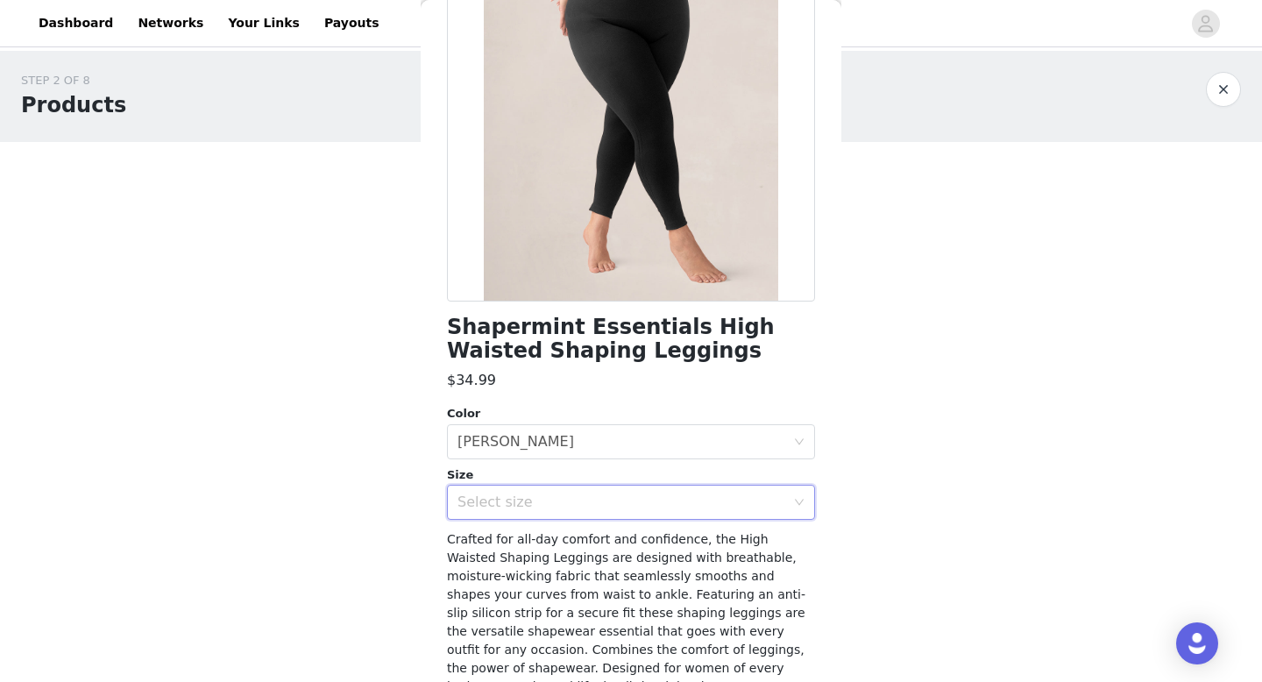
click at [513, 506] on div "Select size" at bounding box center [621, 502] width 328 height 18
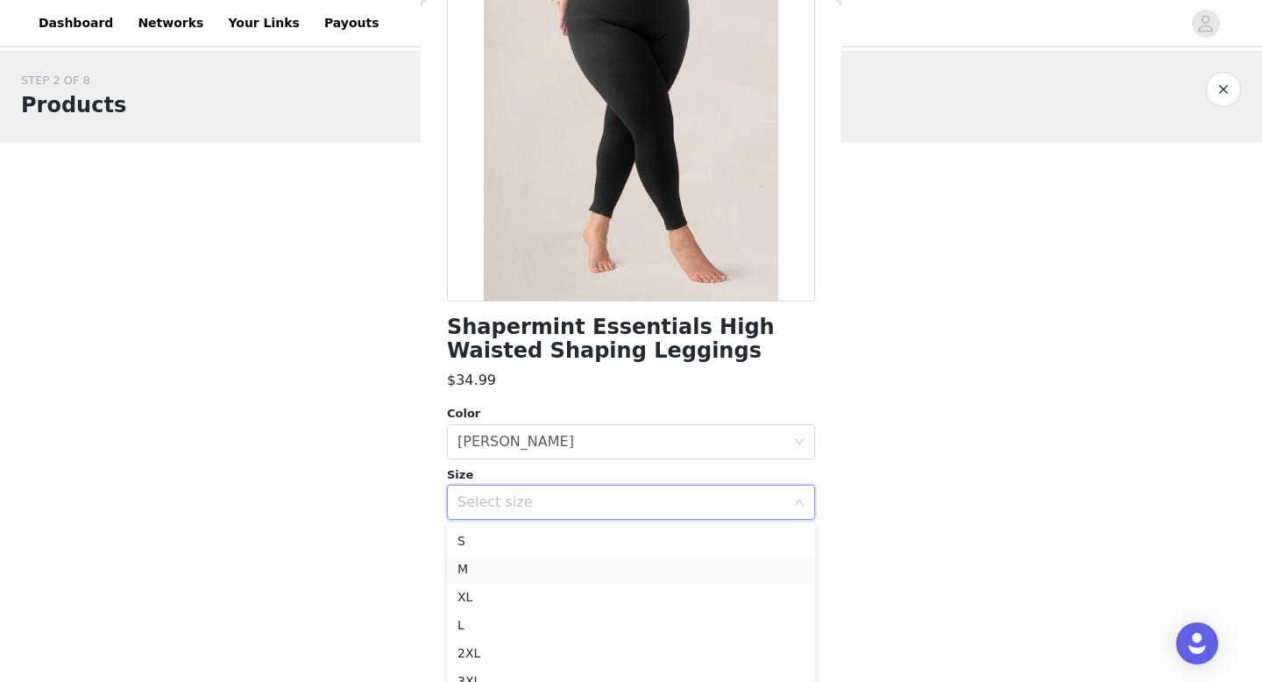
click at [499, 574] on li "M" at bounding box center [631, 569] width 368 height 28
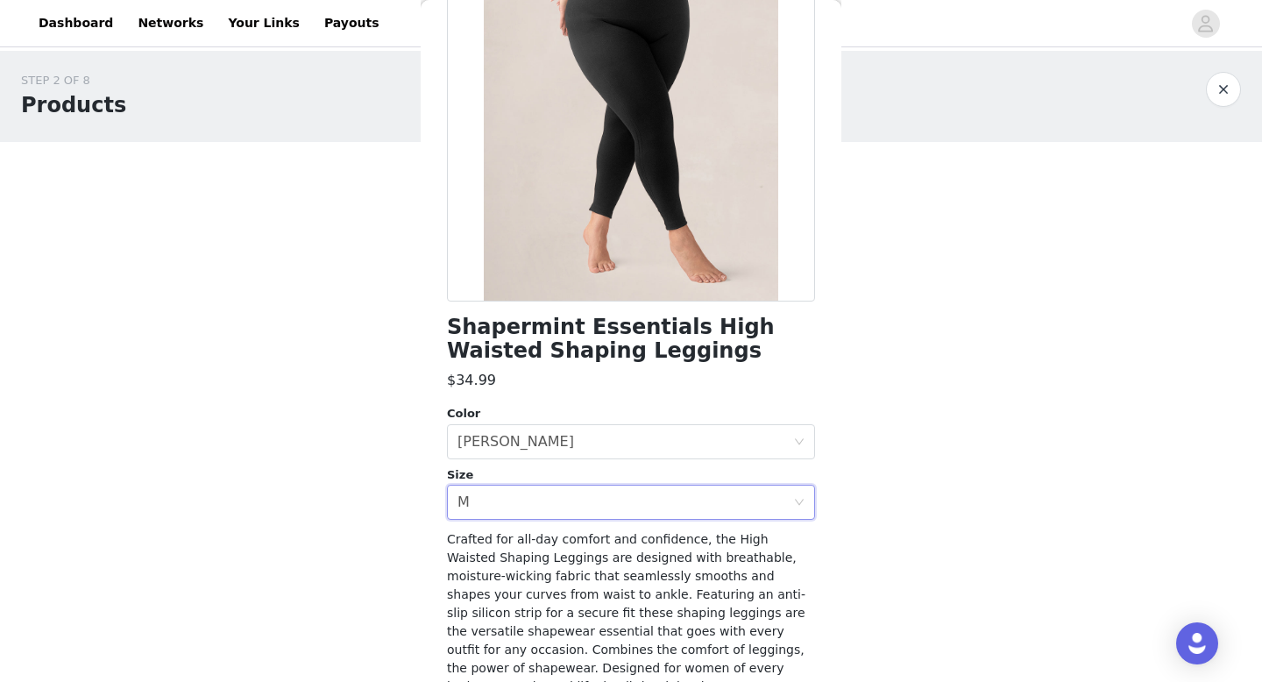
click at [403, 505] on div "STEP 2 OF 8 Products You'll receive specific products Shapermint Essentials Hig…" at bounding box center [631, 587] width 1262 height 1073
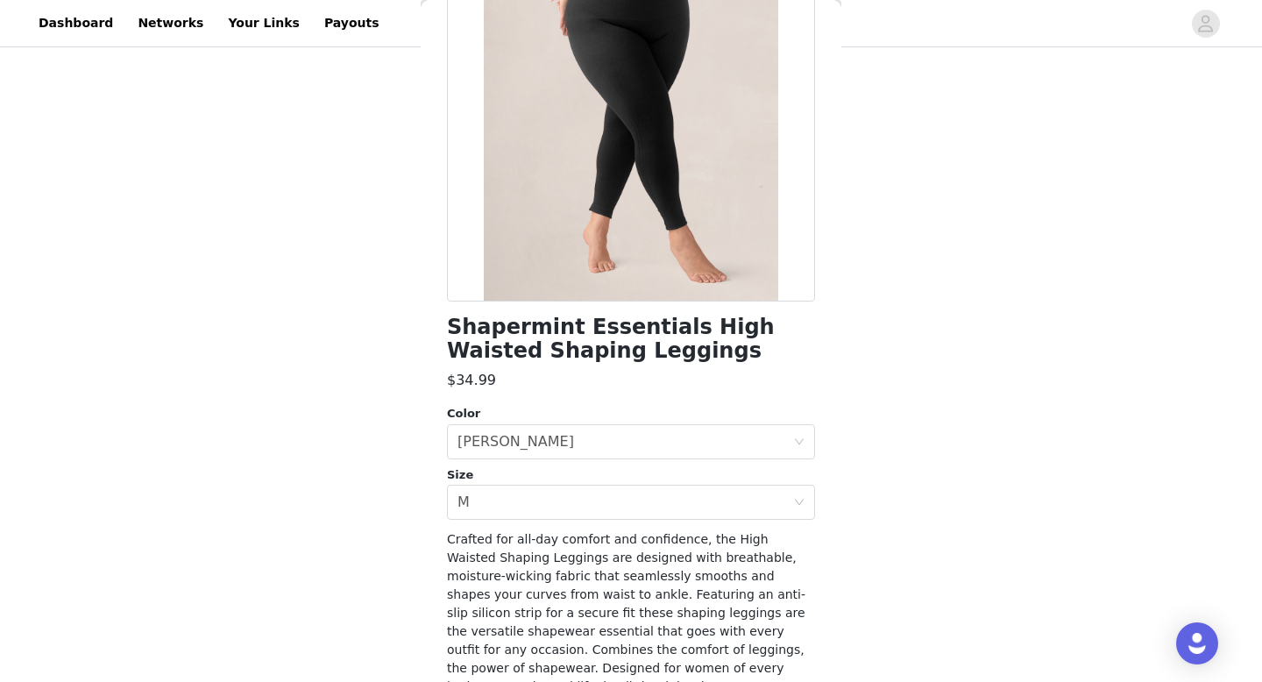
scroll to position [287, 0]
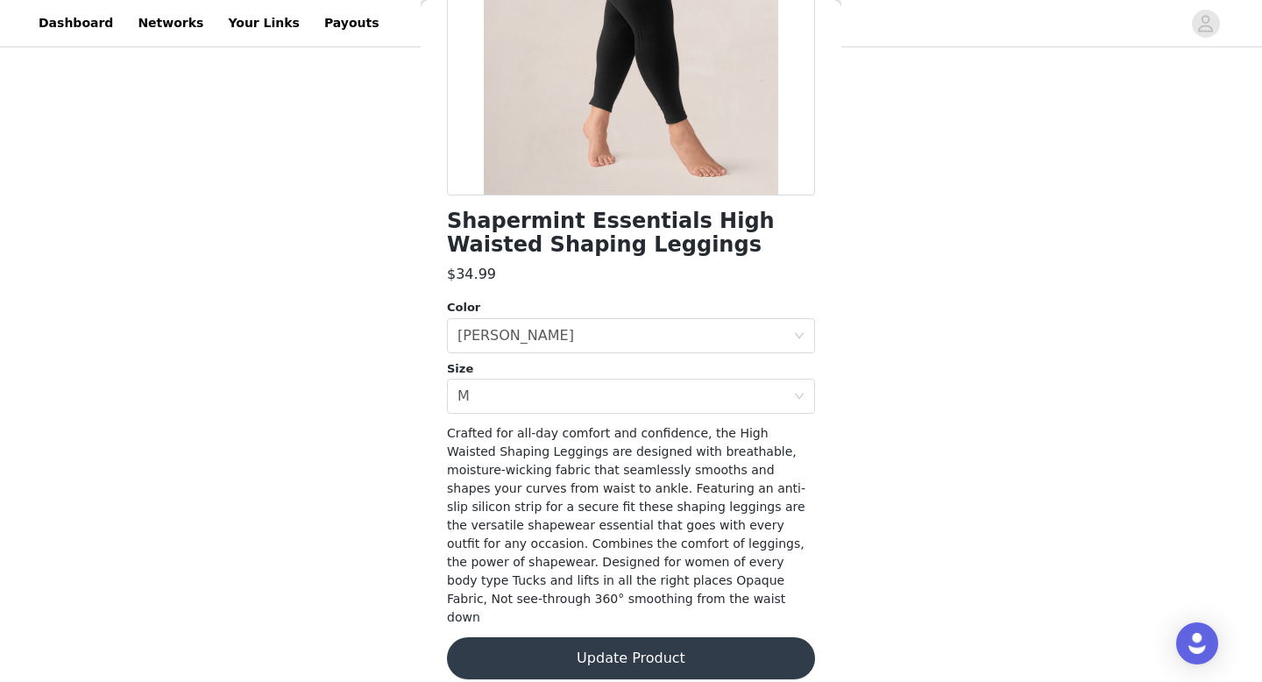
click at [578, 652] on button "Update Product" at bounding box center [631, 658] width 368 height 42
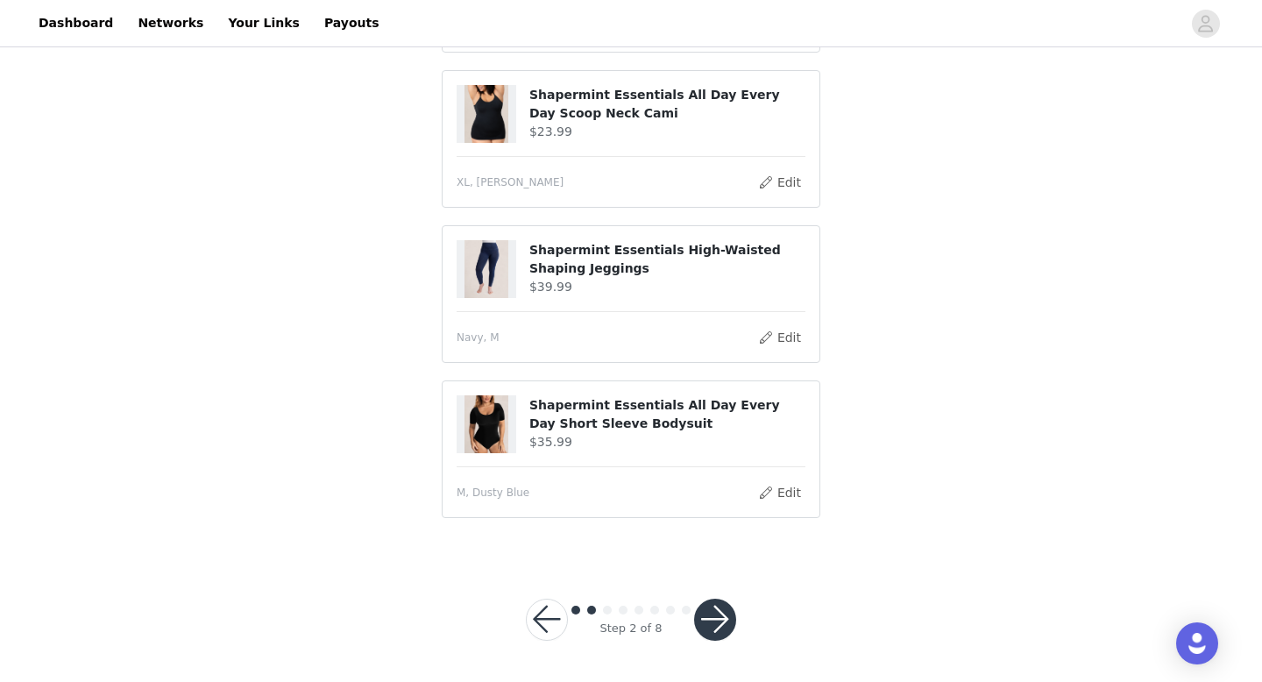
click at [711, 602] on button "button" at bounding box center [715, 619] width 42 height 42
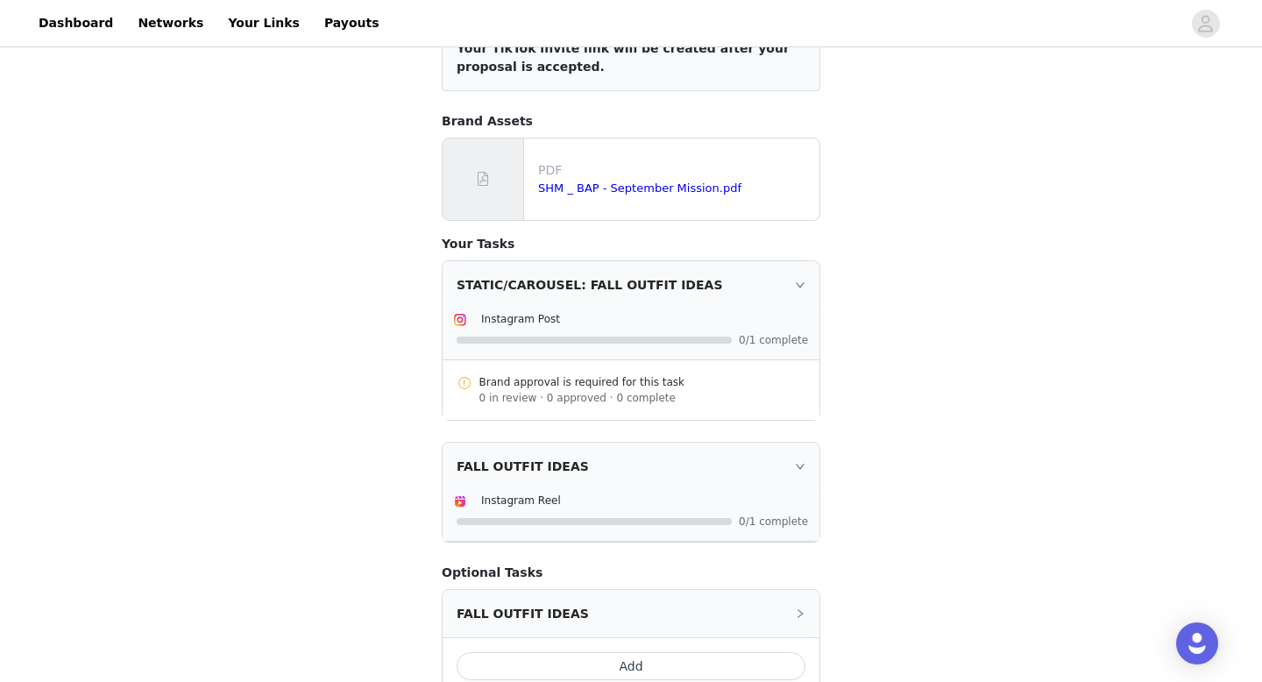
scroll to position [143, 0]
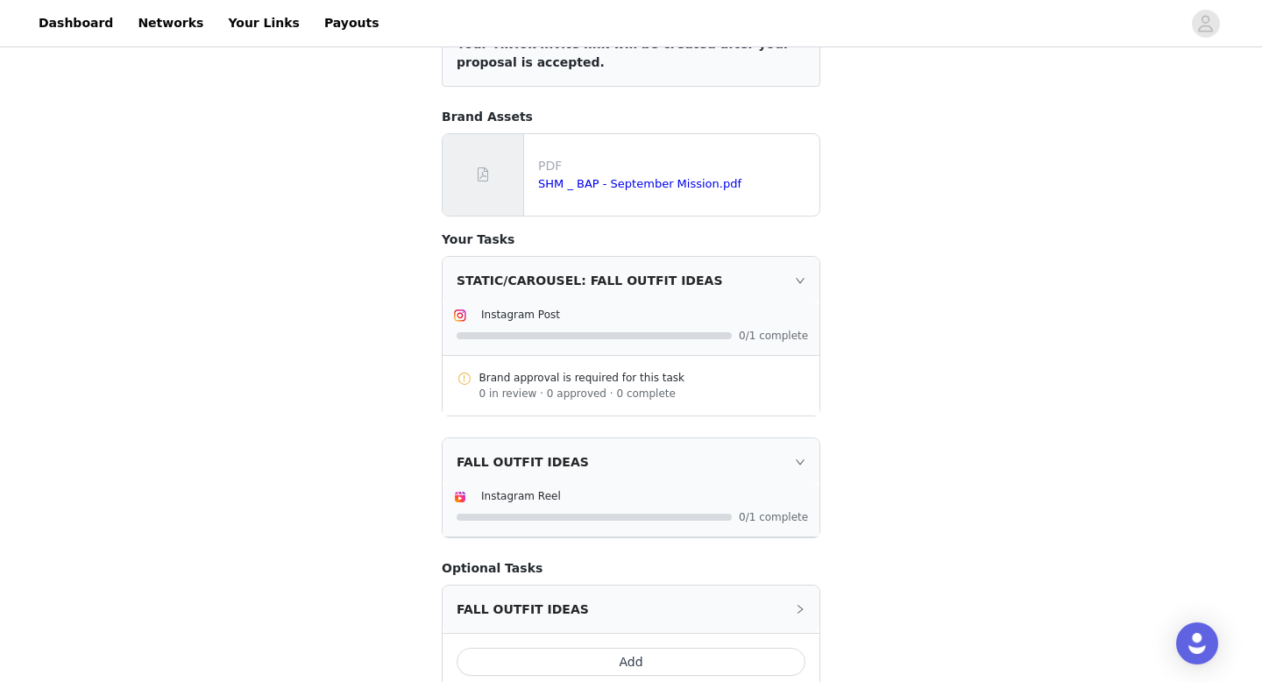
click at [844, 246] on div "STEP 3 OF 8 Task Requirements Your TikTok invite link will be created after you…" at bounding box center [631, 320] width 1262 height 824
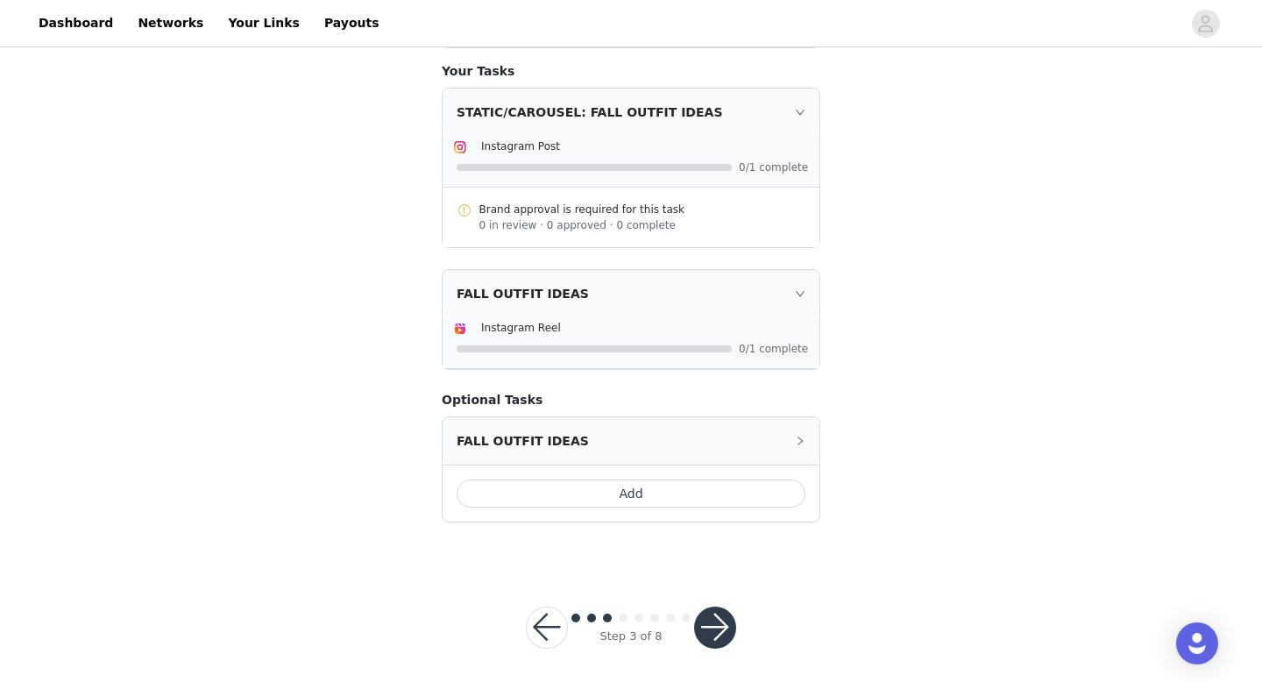
scroll to position [316, 0]
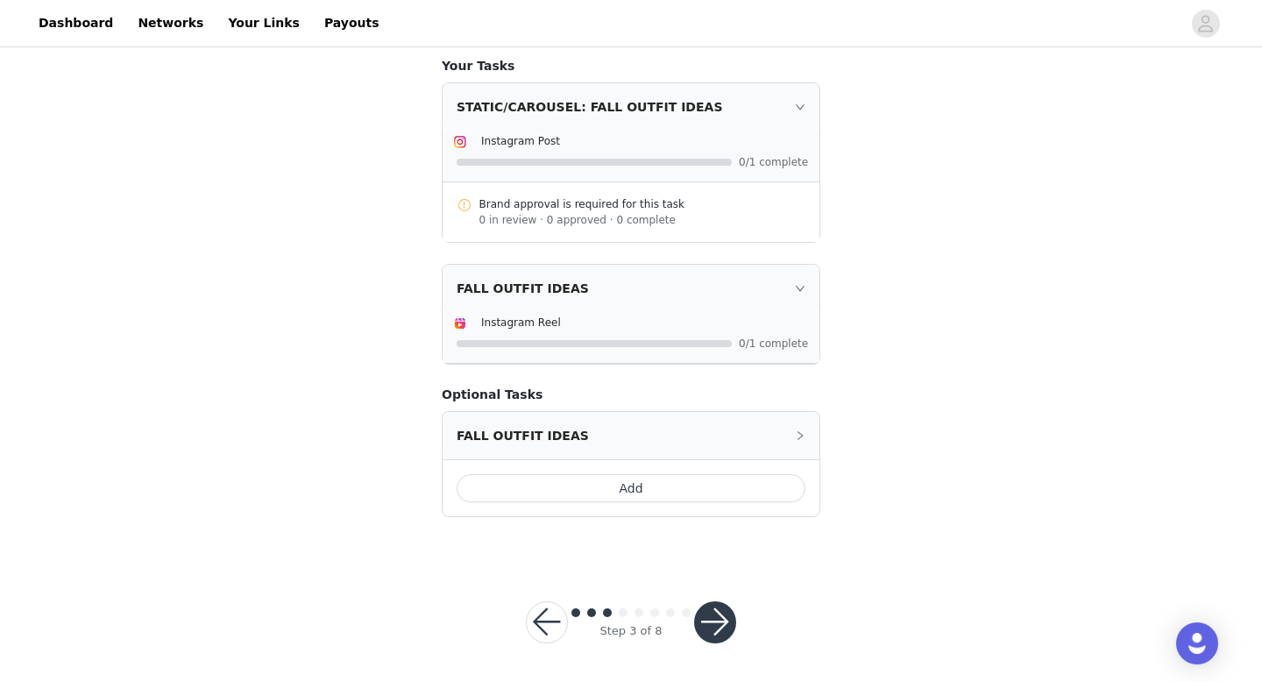
click at [711, 637] on button "button" at bounding box center [715, 622] width 42 height 42
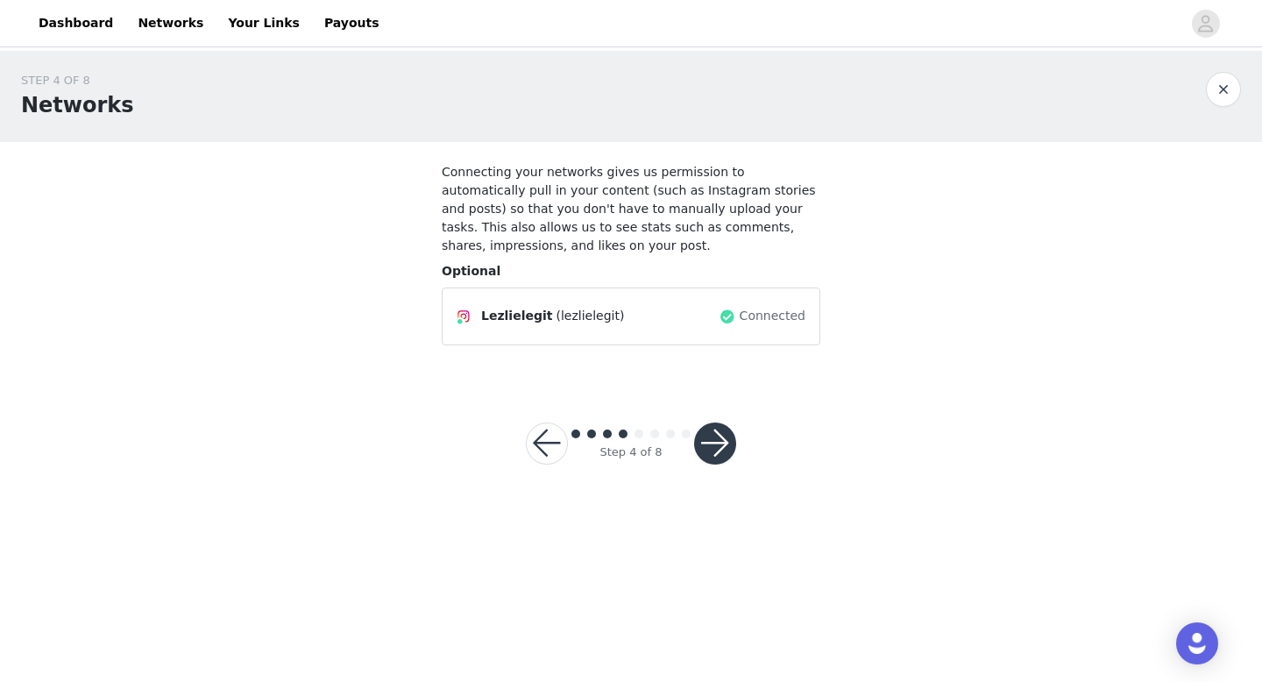
click at [713, 441] on button "button" at bounding box center [715, 443] width 42 height 42
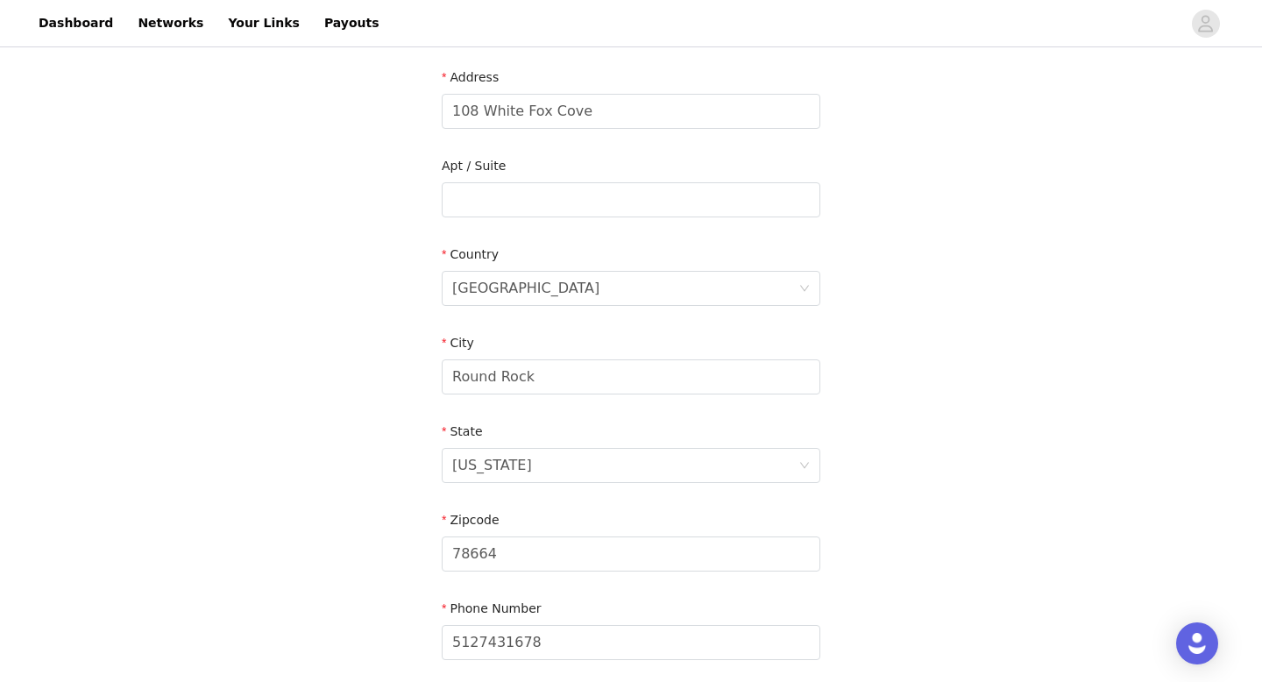
scroll to position [513, 0]
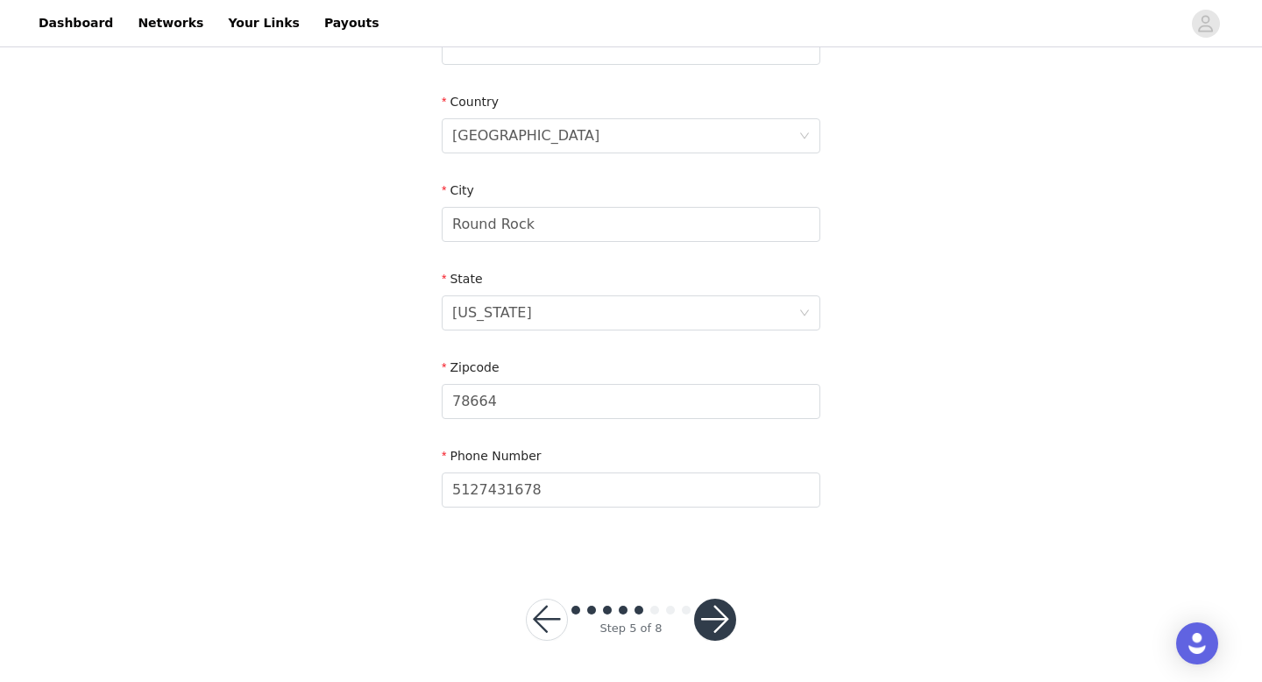
click at [718, 608] on button "button" at bounding box center [715, 619] width 42 height 42
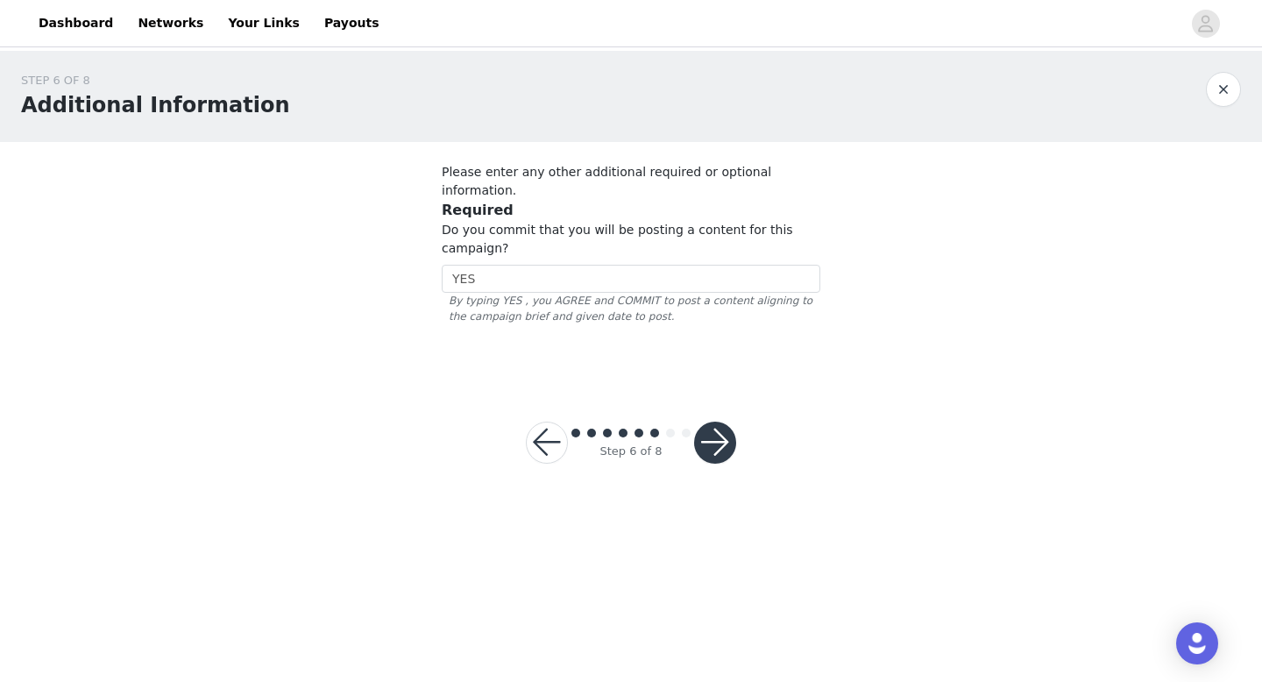
click at [718, 421] on button "button" at bounding box center [715, 442] width 42 height 42
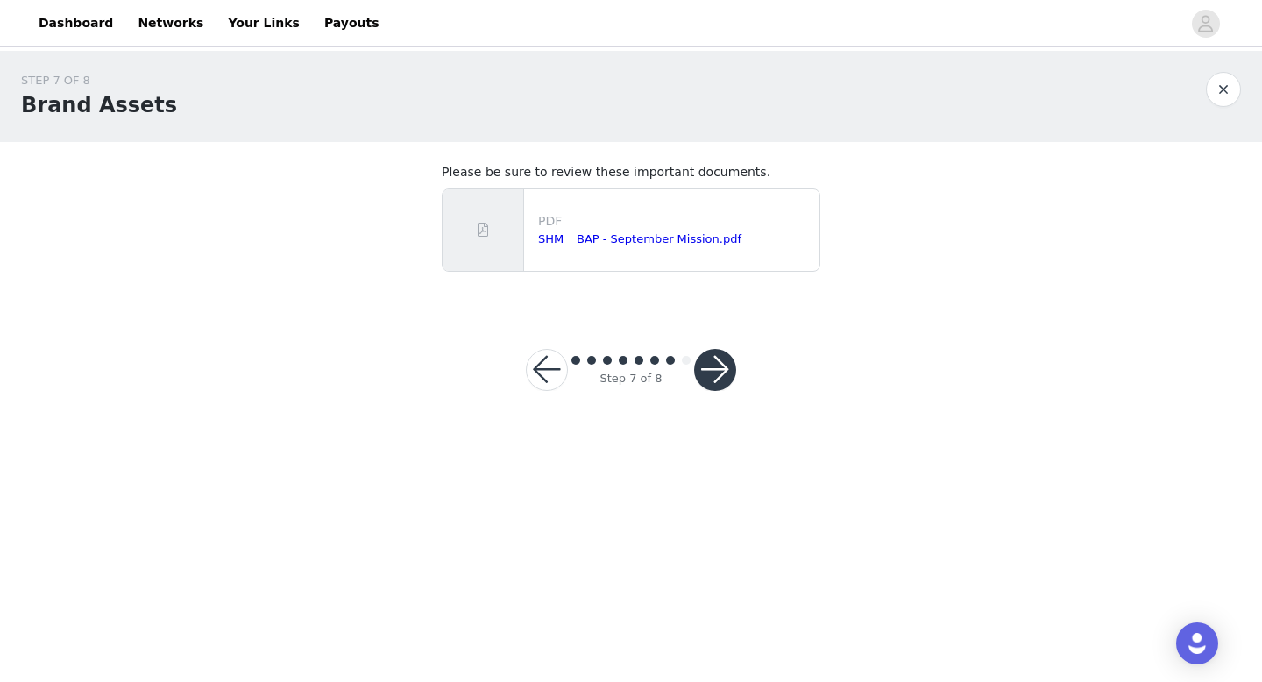
click at [718, 357] on button "button" at bounding box center [715, 370] width 42 height 42
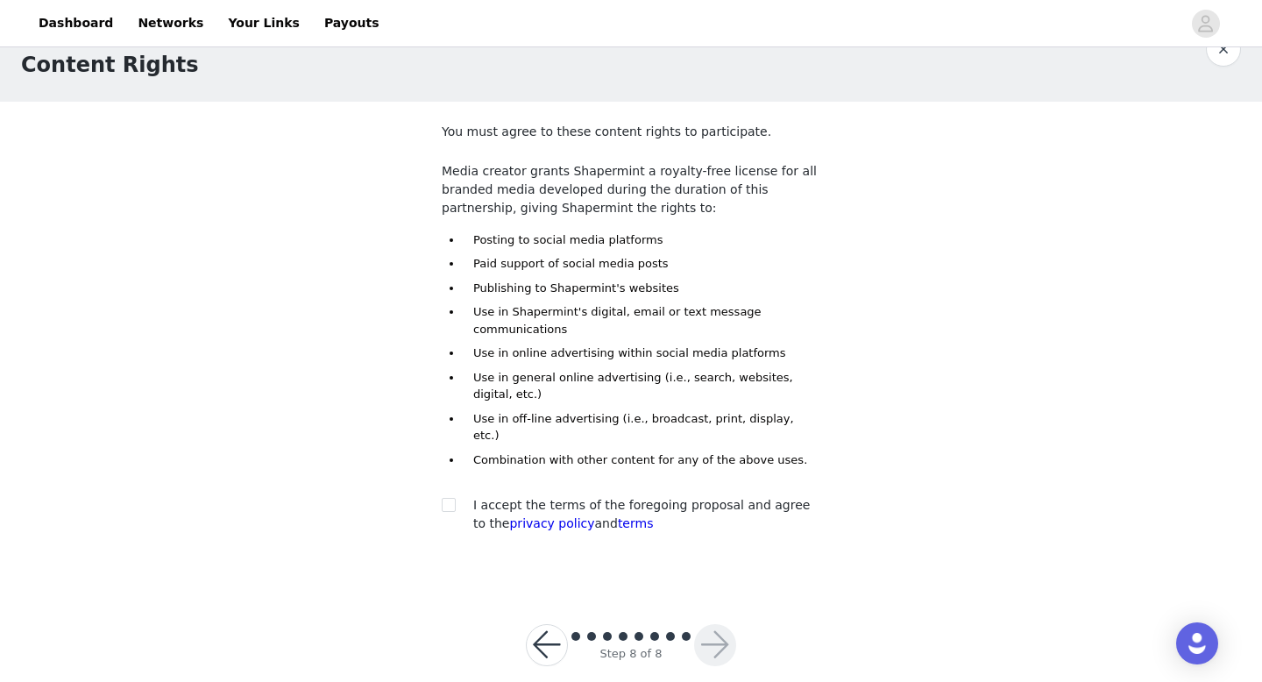
scroll to position [49, 0]
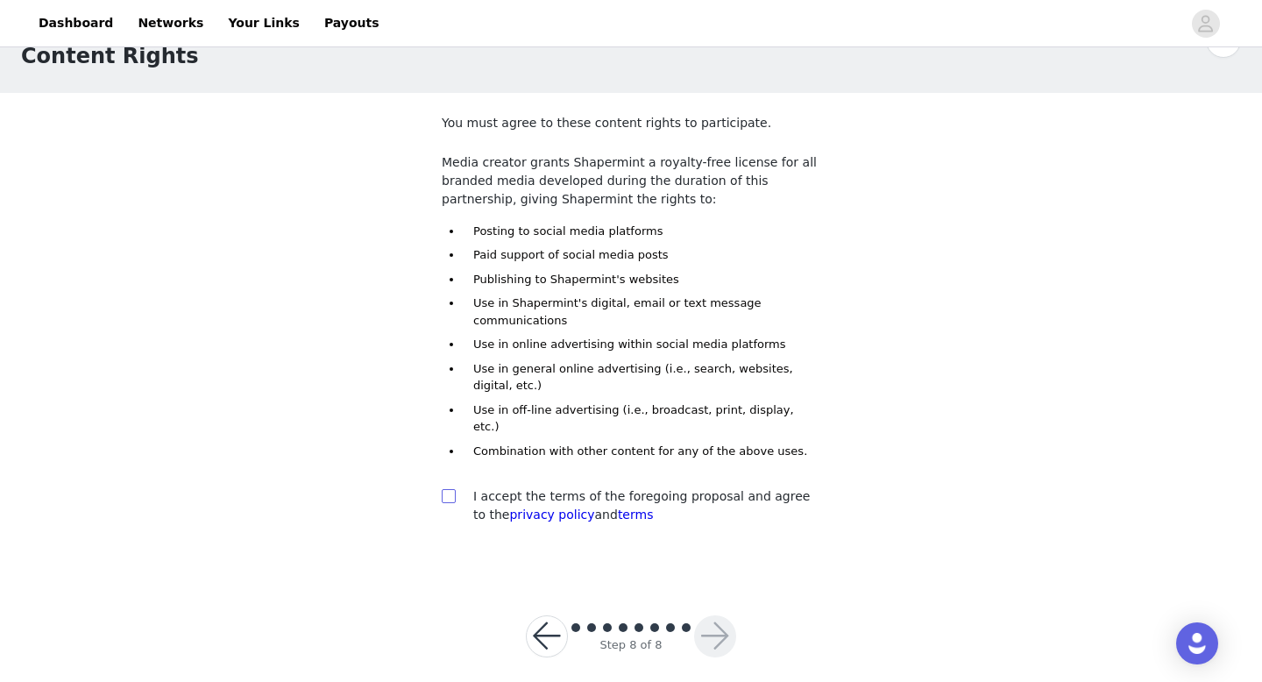
click at [453, 489] on span at bounding box center [449, 496] width 14 height 14
click at [442, 489] on input "checkbox" at bounding box center [448, 495] width 12 height 12
checkbox input "true"
click at [716, 615] on button "button" at bounding box center [715, 636] width 42 height 42
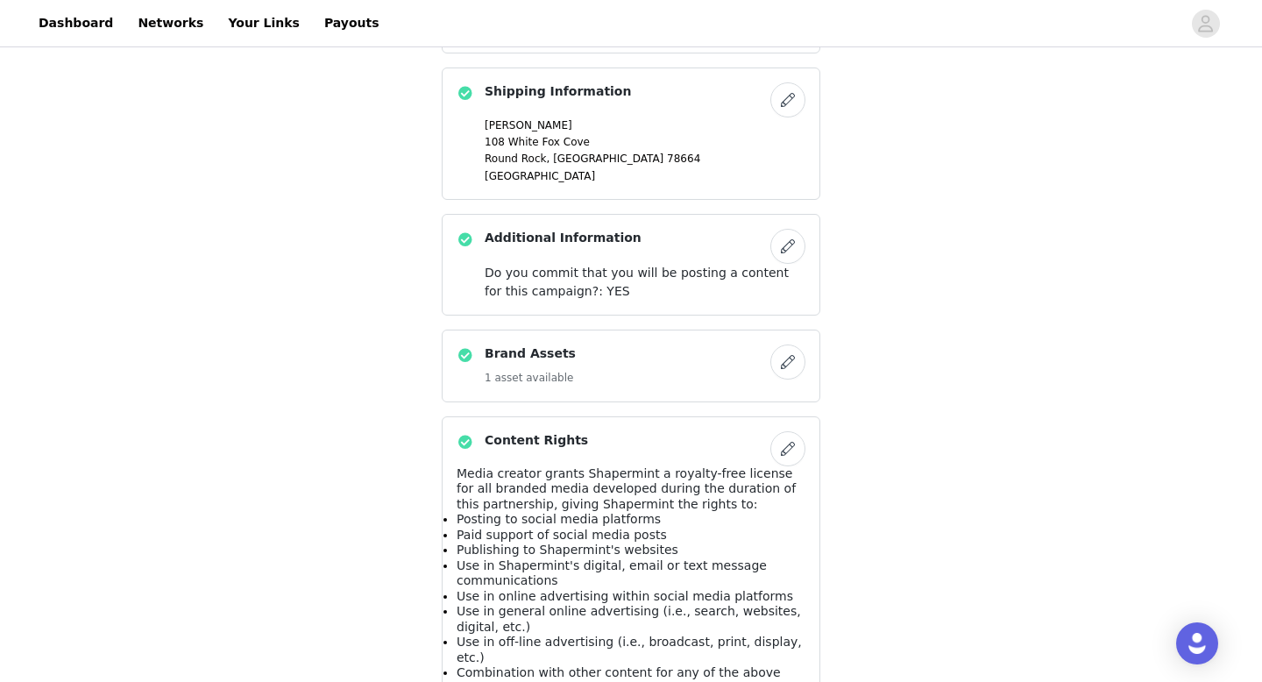
scroll to position [992, 0]
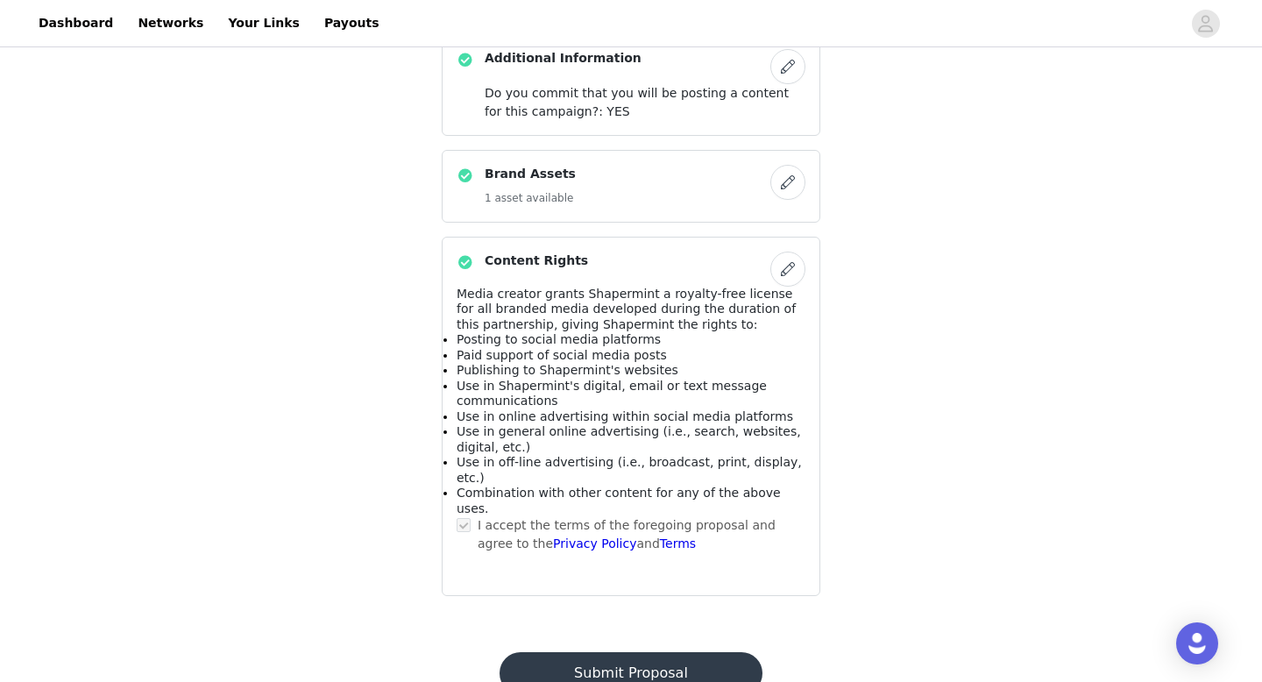
click at [668, 652] on button "Submit Proposal" at bounding box center [630, 673] width 262 height 42
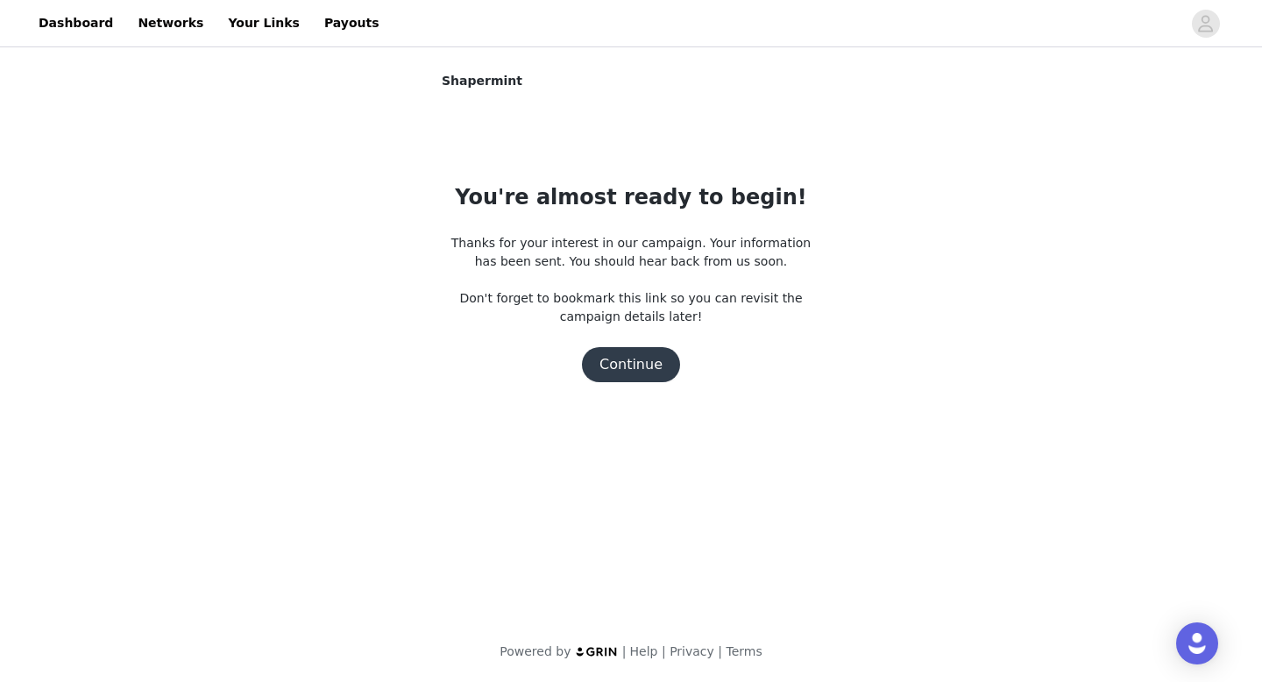
scroll to position [0, 0]
click at [626, 381] on button "Continue" at bounding box center [631, 364] width 98 height 35
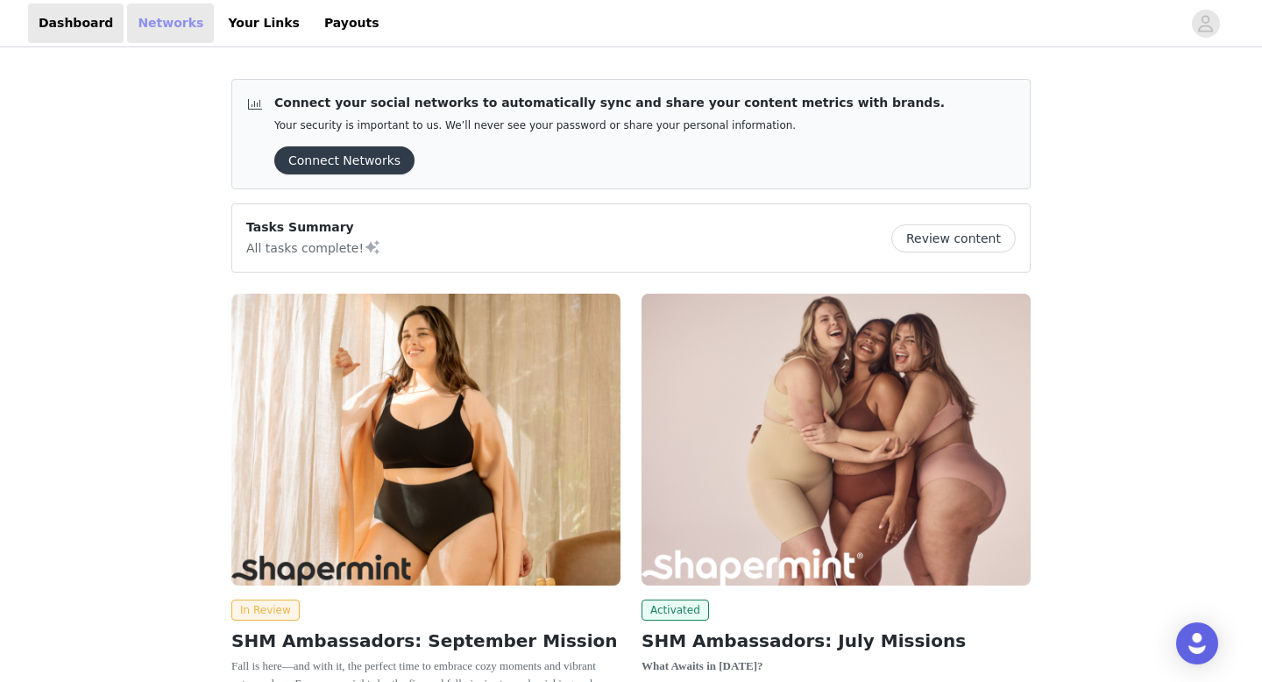
click at [172, 16] on link "Networks" at bounding box center [170, 23] width 87 height 39
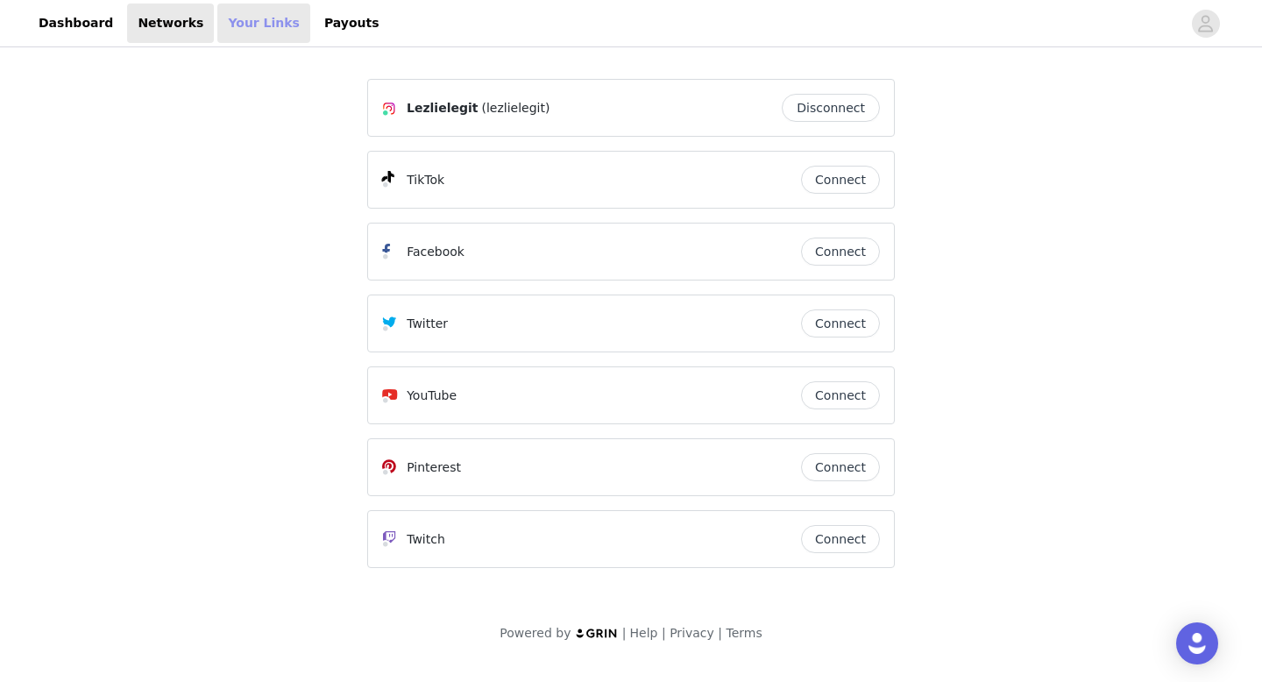
click at [247, 32] on link "Your Links" at bounding box center [263, 23] width 93 height 39
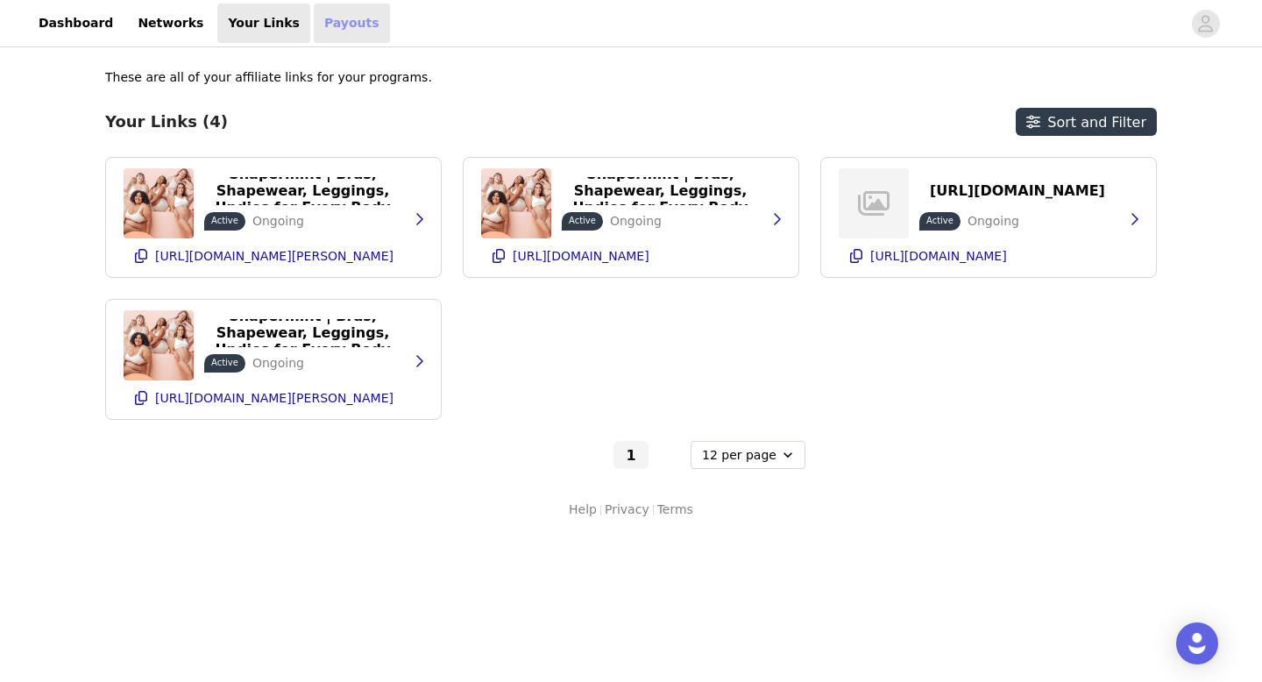
click at [326, 31] on link "Payouts" at bounding box center [352, 23] width 76 height 39
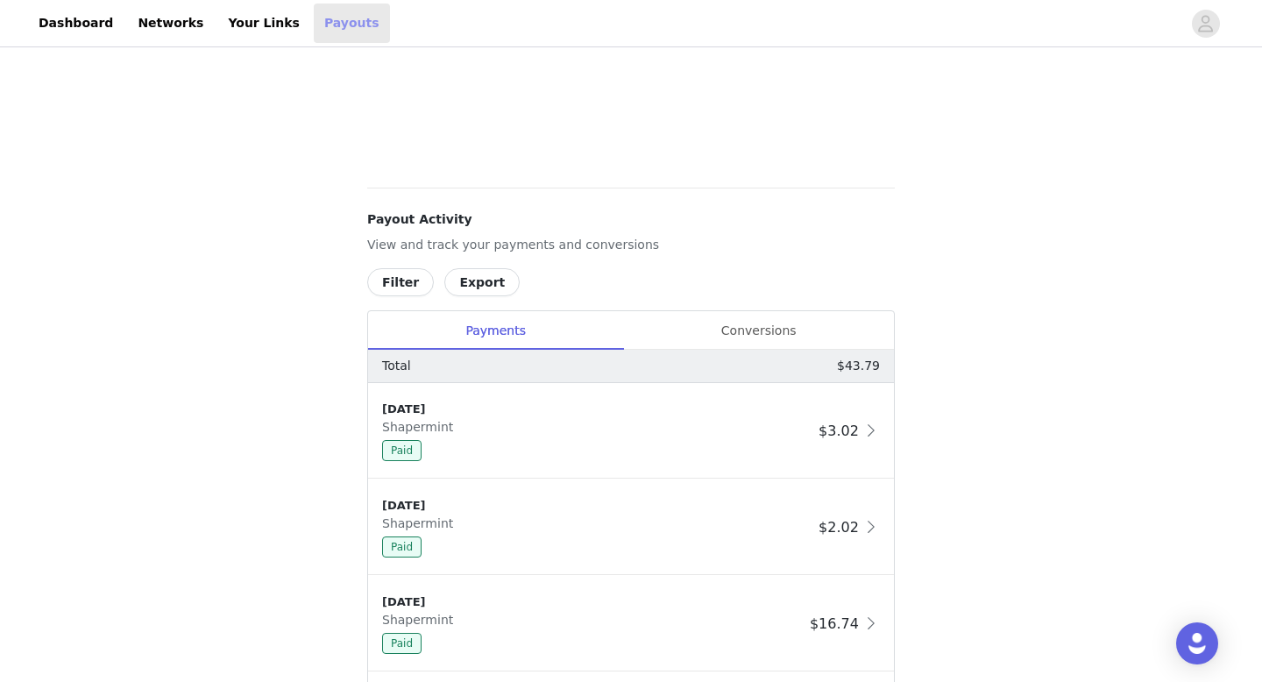
scroll to position [673, 0]
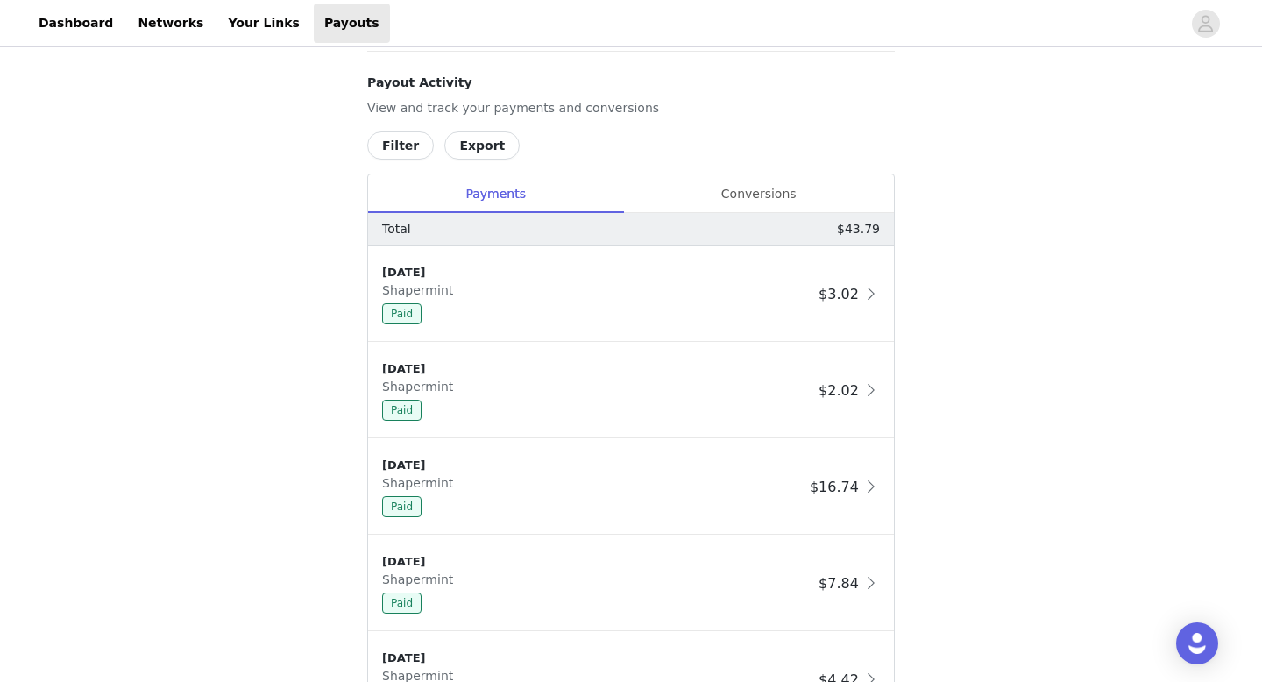
click at [669, 216] on div "Total $43.79" at bounding box center [631, 229] width 526 height 33
click at [669, 209] on div "Conversions" at bounding box center [758, 193] width 271 height 39
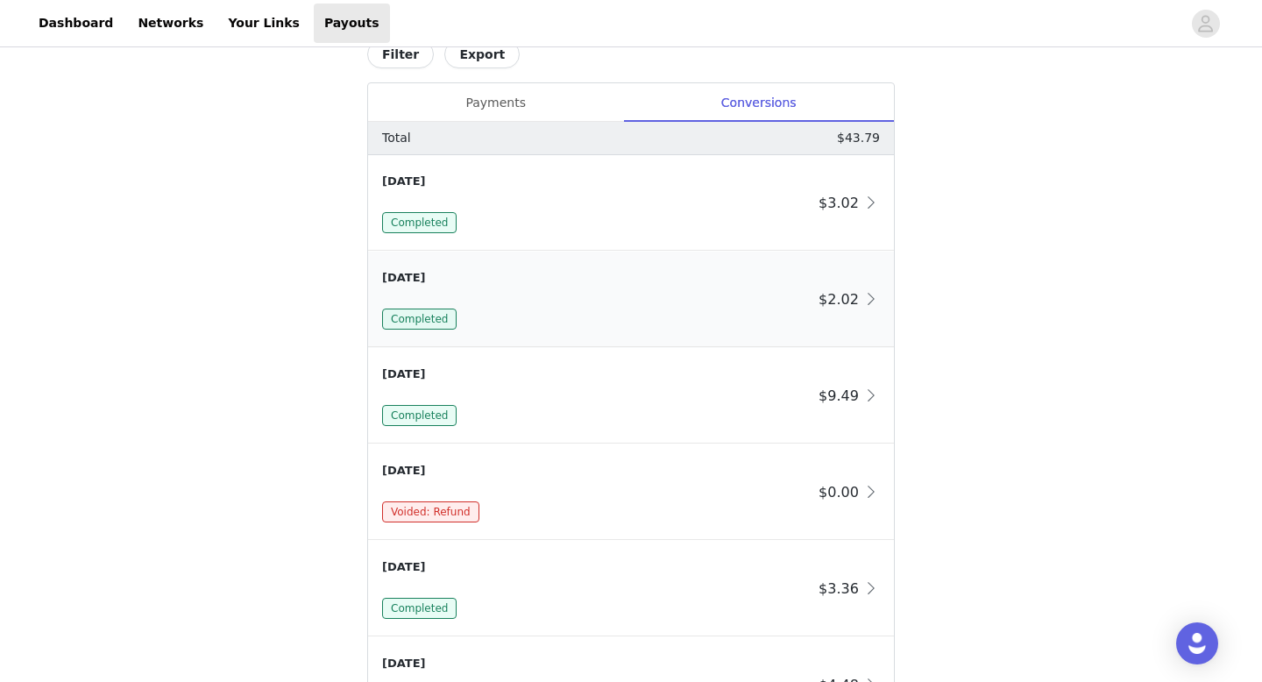
scroll to position [776, 0]
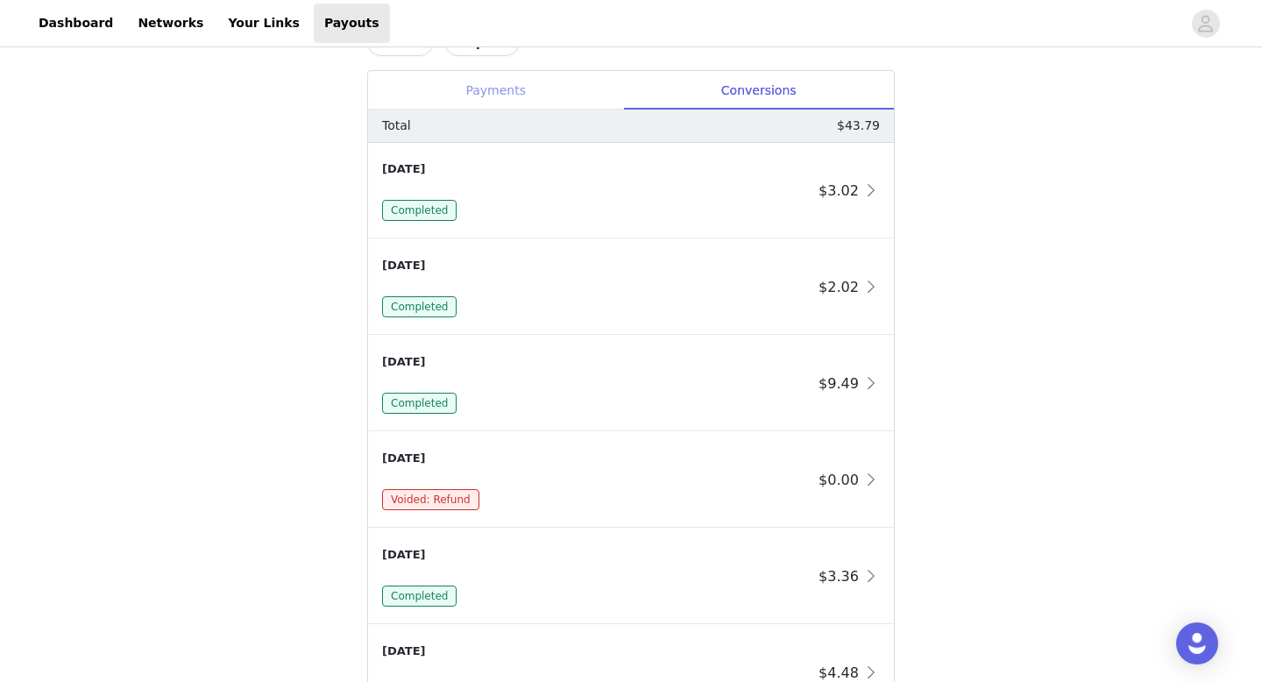
click at [535, 101] on div "Payments" at bounding box center [495, 90] width 255 height 39
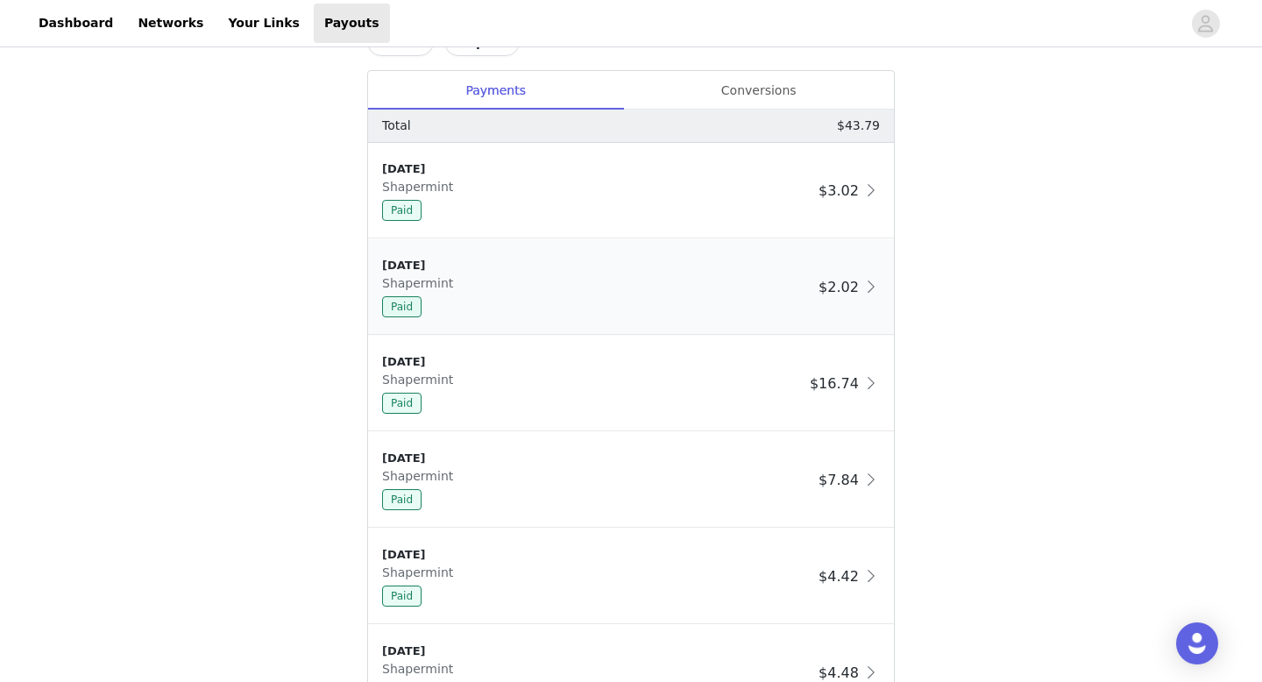
scroll to position [1029, 0]
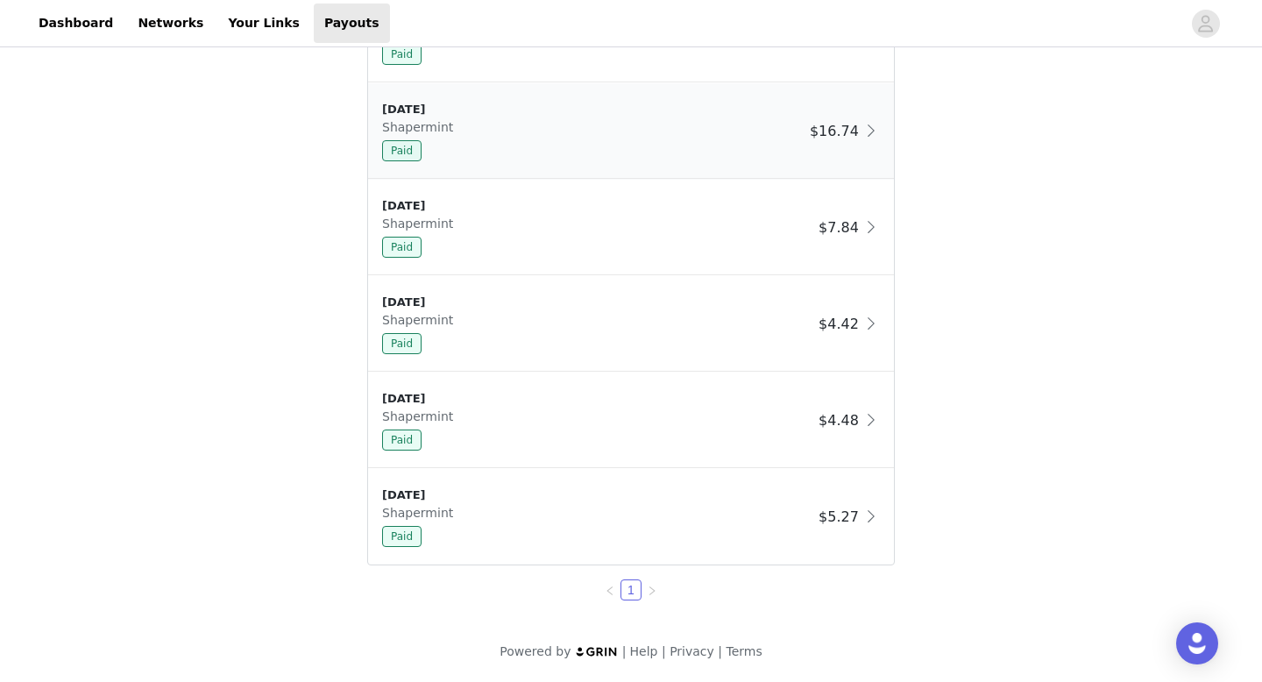
click at [556, 140] on div "Paid" at bounding box center [592, 150] width 421 height 21
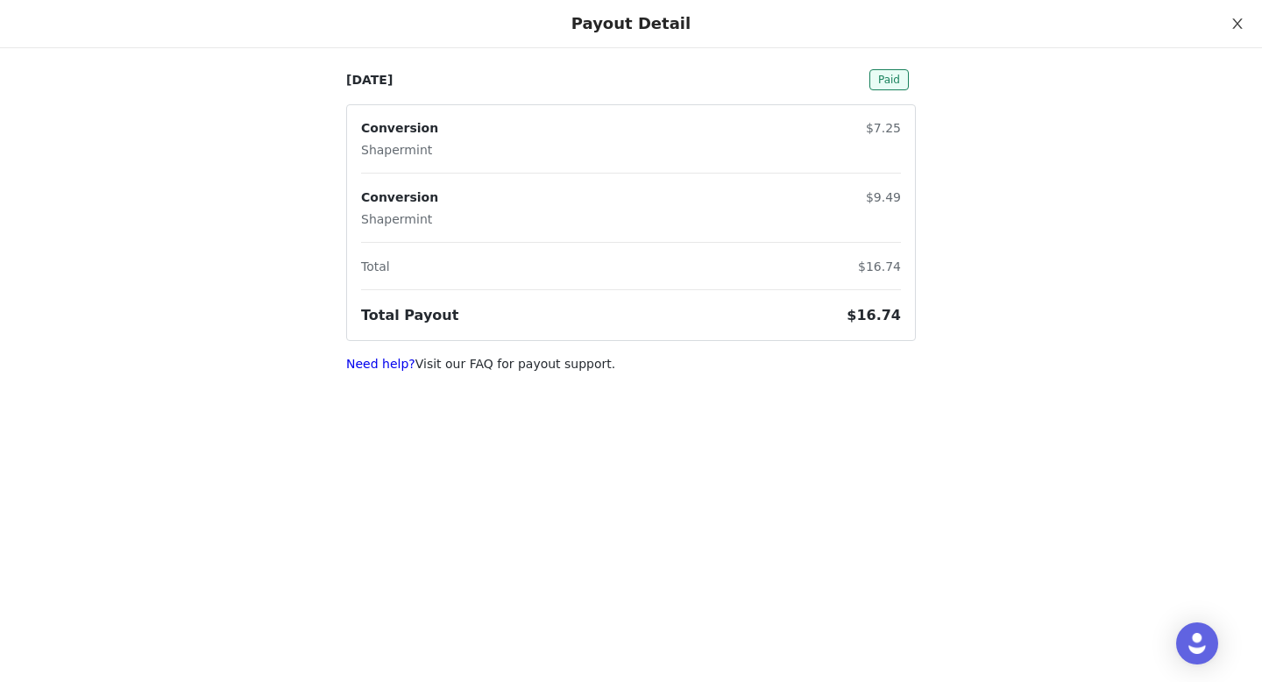
click at [1234, 25] on icon "icon: close" at bounding box center [1237, 24] width 14 height 14
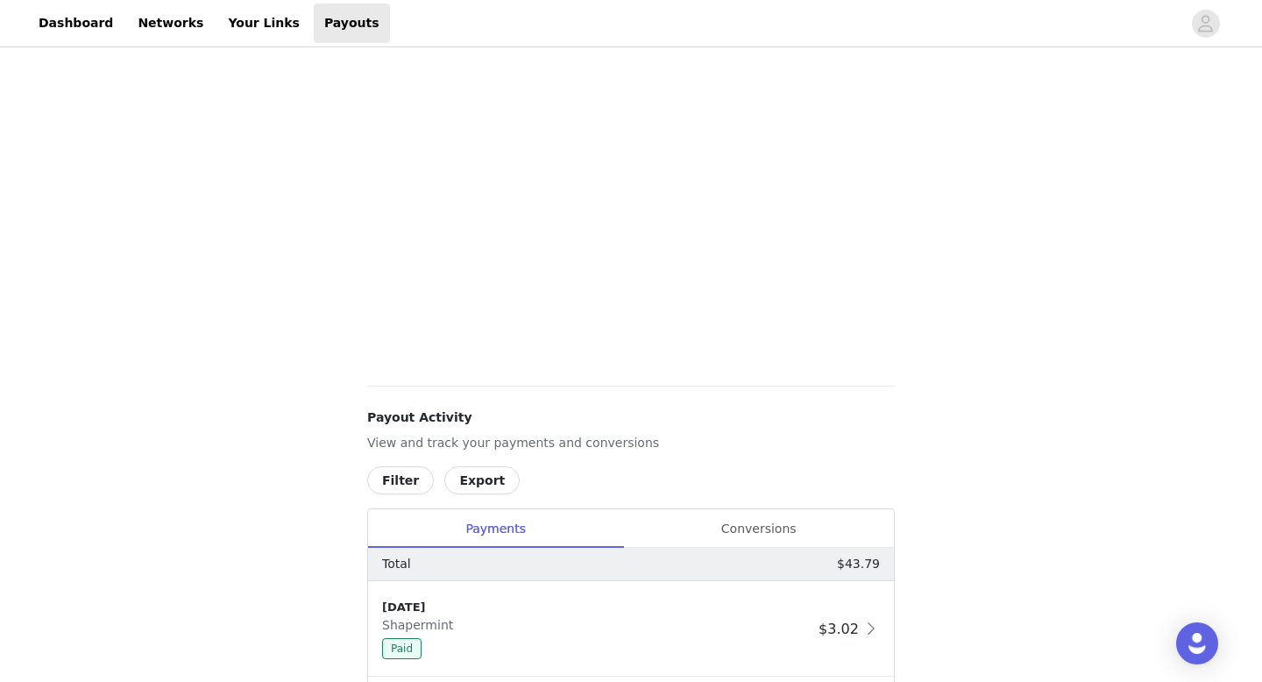
scroll to position [0, 0]
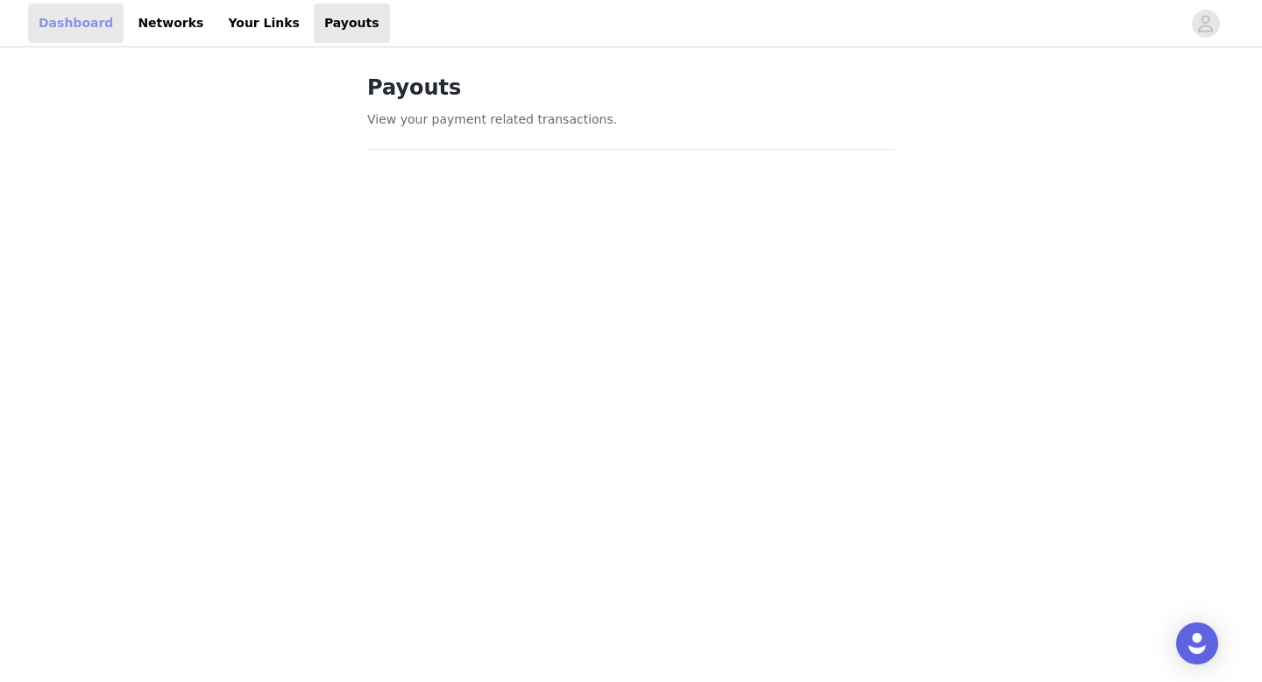
click at [95, 11] on link "Dashboard" at bounding box center [76, 23] width 96 height 39
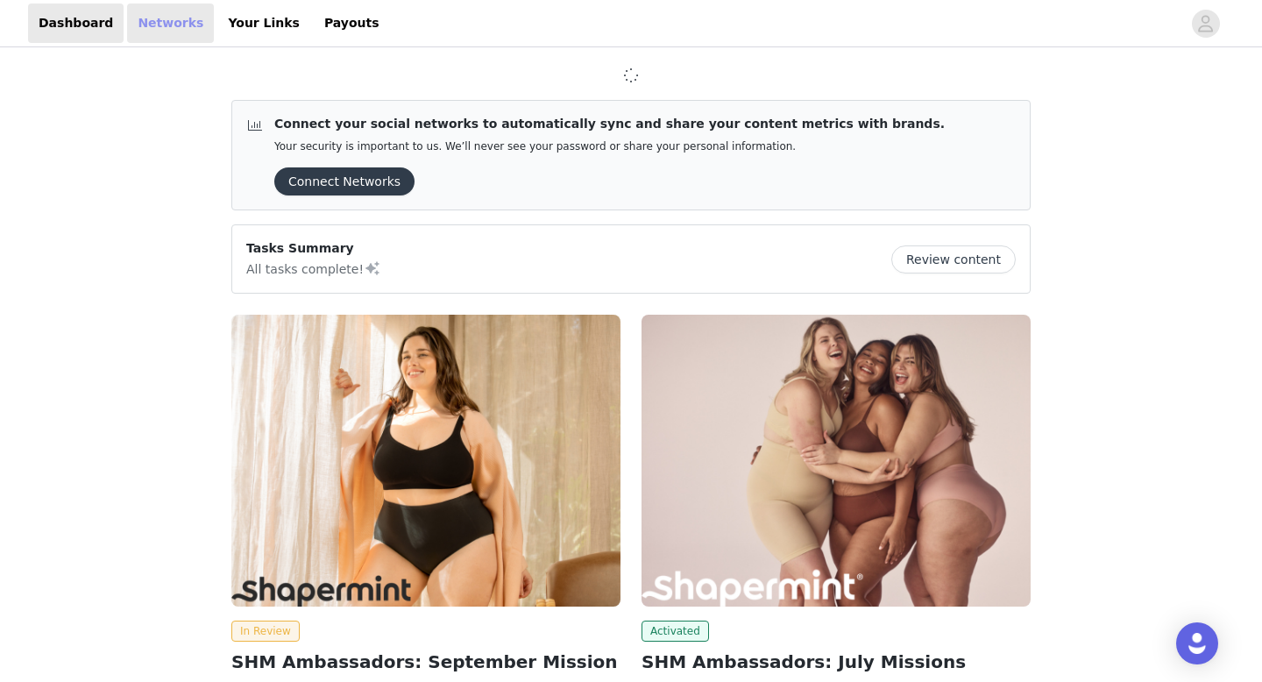
click at [172, 19] on link "Networks" at bounding box center [170, 23] width 87 height 39
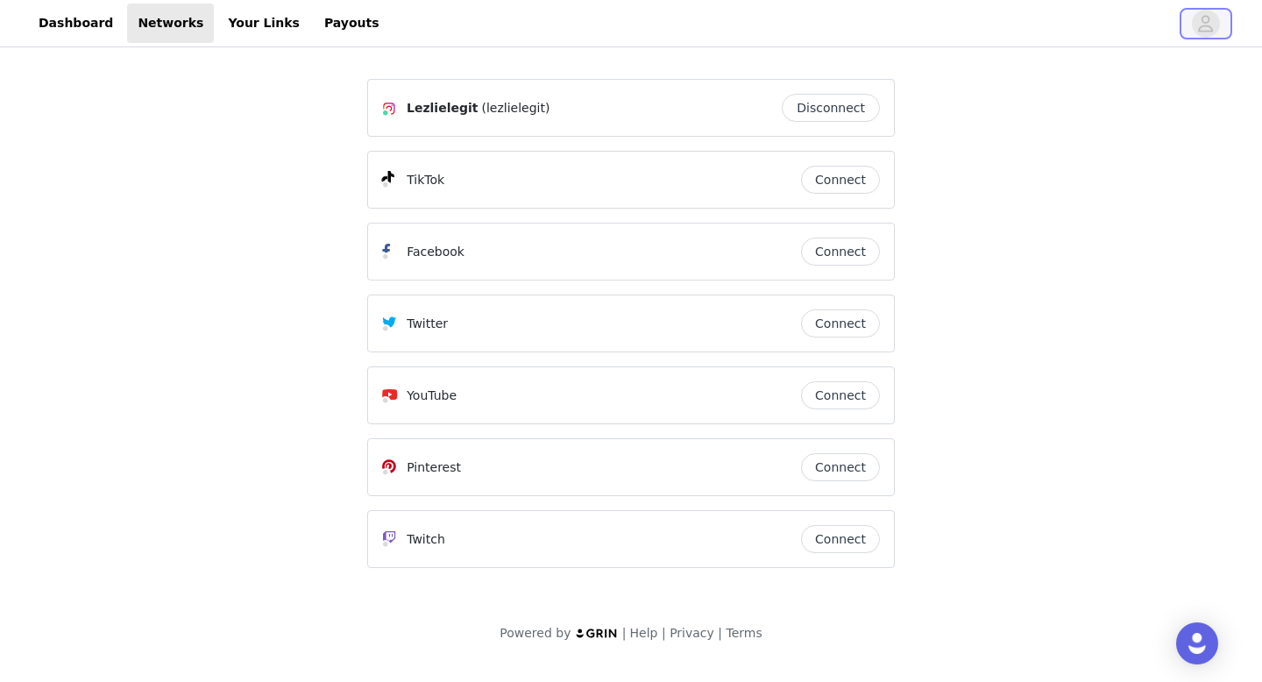
click at [1215, 11] on button "button" at bounding box center [1205, 24] width 49 height 28
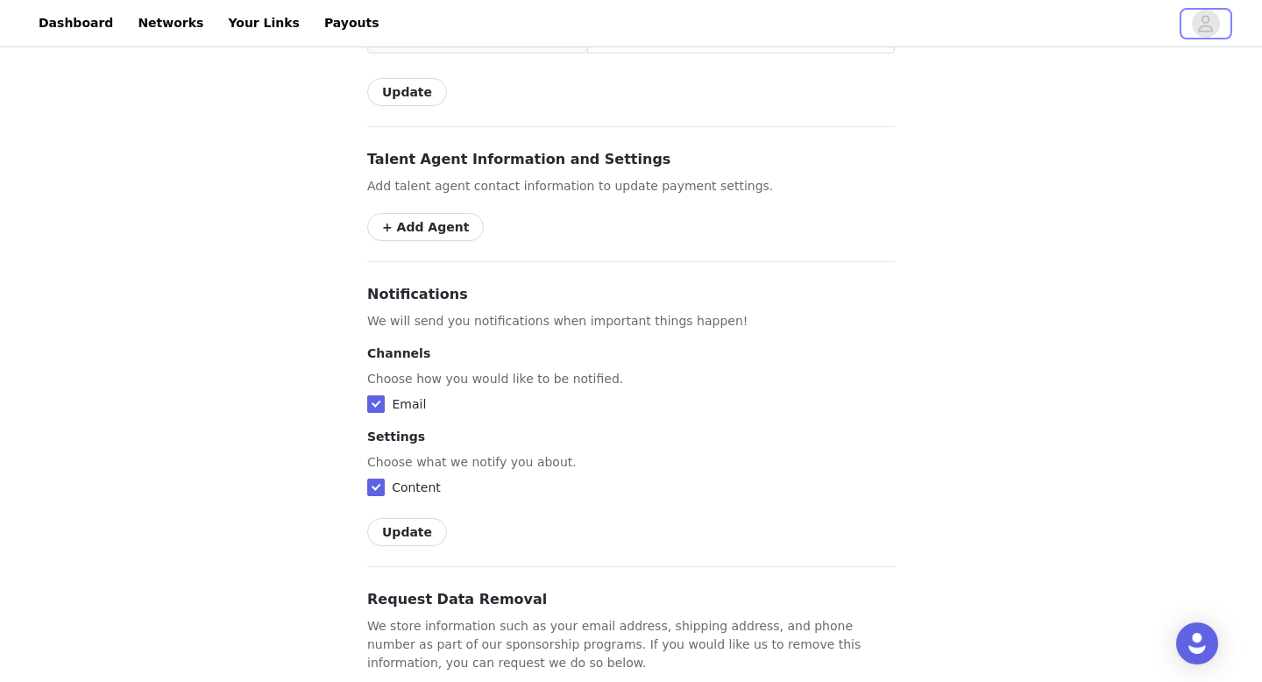
scroll to position [971, 0]
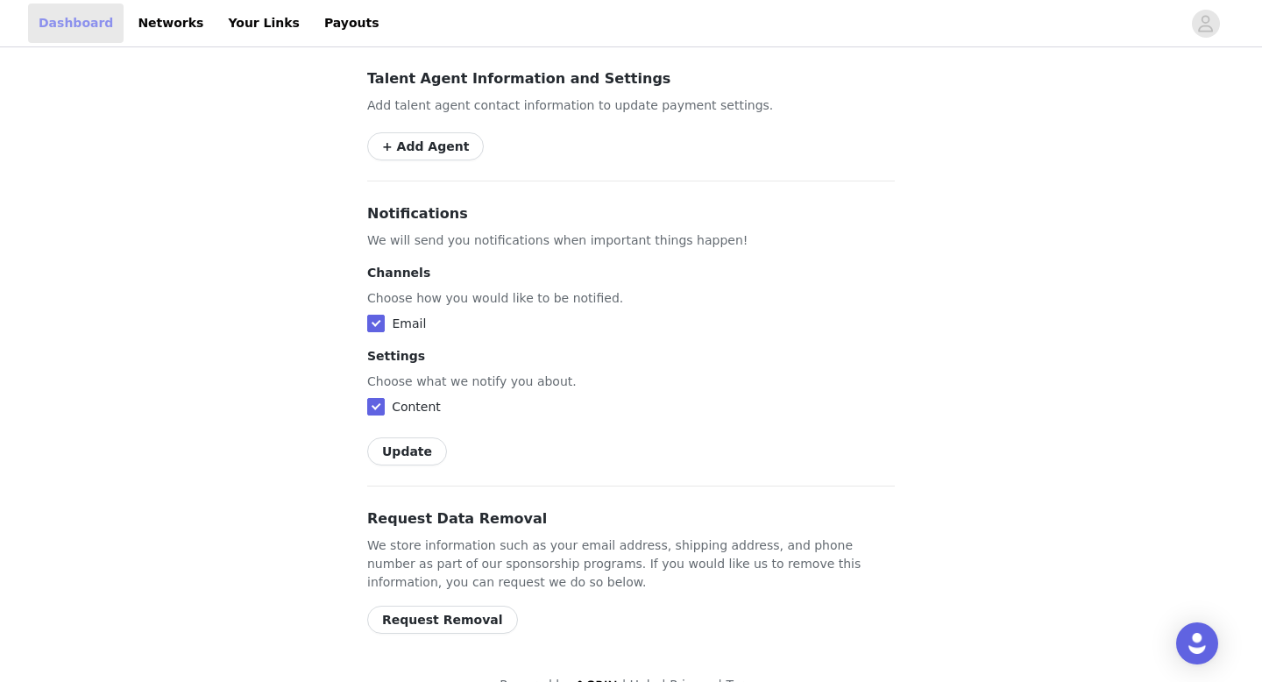
click at [73, 24] on link "Dashboard" at bounding box center [76, 23] width 96 height 39
